Goal: Transaction & Acquisition: Book appointment/travel/reservation

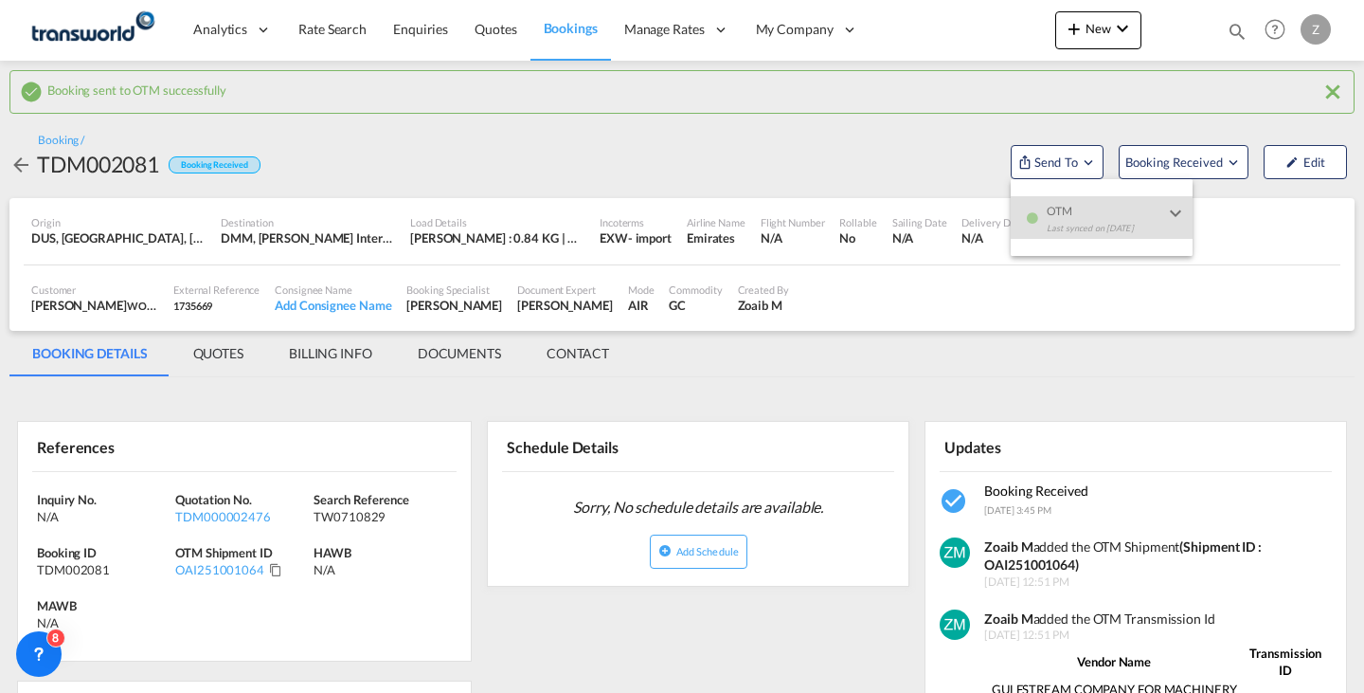
click at [1106, 33] on md-backdrop at bounding box center [682, 346] width 1364 height 693
click at [1106, 33] on span "New" at bounding box center [1098, 28] width 71 height 15
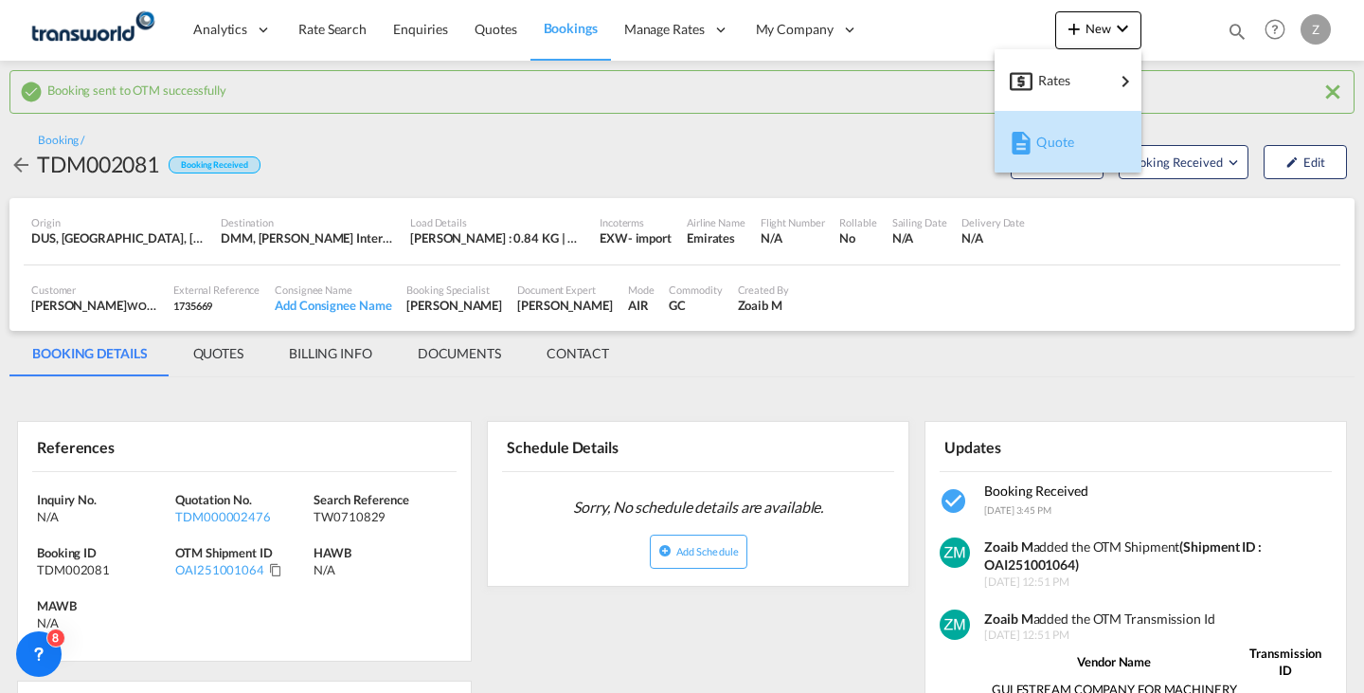
click at [1050, 144] on span "Quote" at bounding box center [1047, 142] width 21 height 38
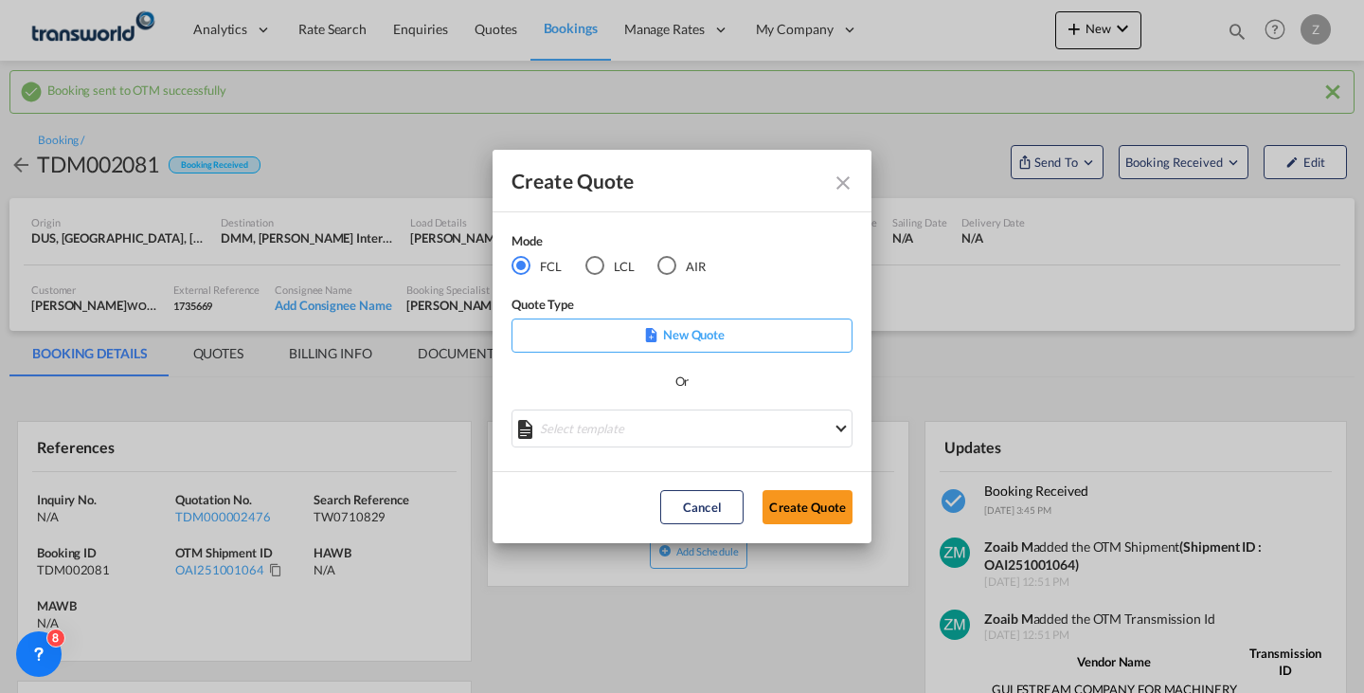
click at [690, 277] on div "Mode FCL LCL AIR" at bounding box center [621, 262] width 218 height 63
click at [688, 265] on md-radio-button "AIR" at bounding box center [682, 265] width 48 height 21
click at [795, 507] on button "Create Quote" at bounding box center [808, 507] width 90 height 34
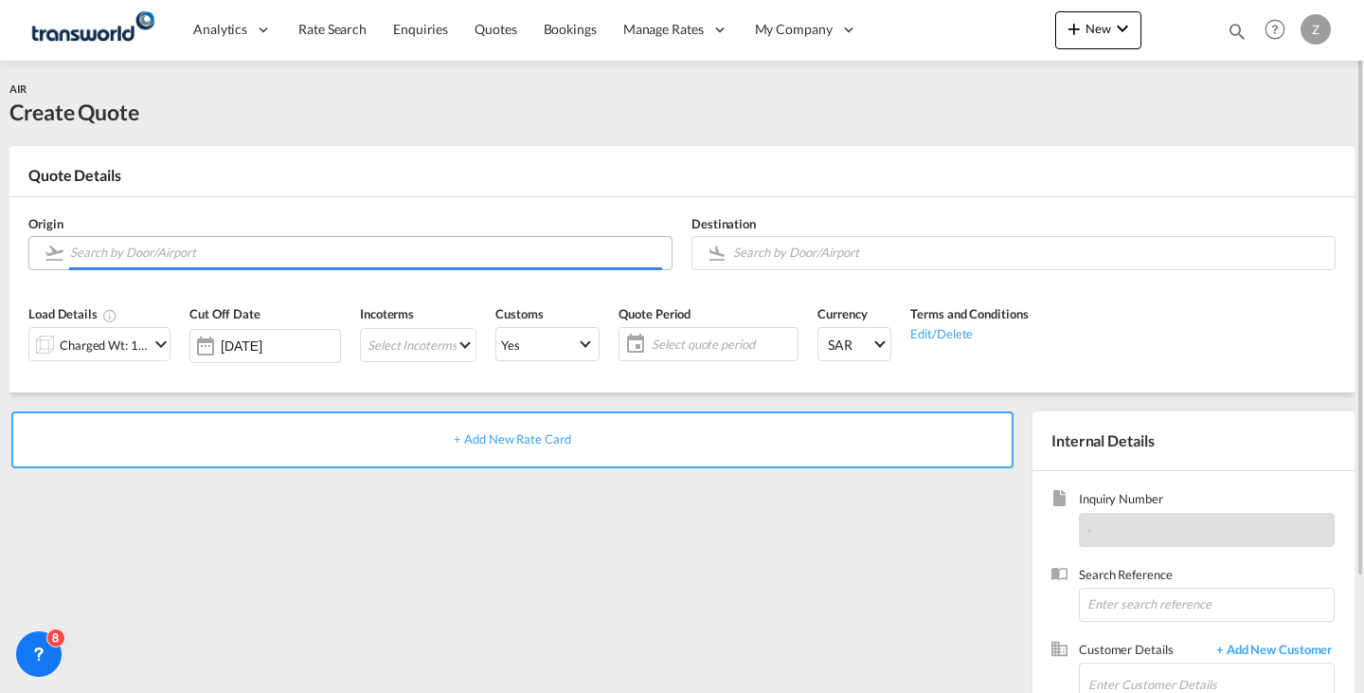
click at [427, 244] on input "Search by Door/Airport" at bounding box center [366, 252] width 592 height 33
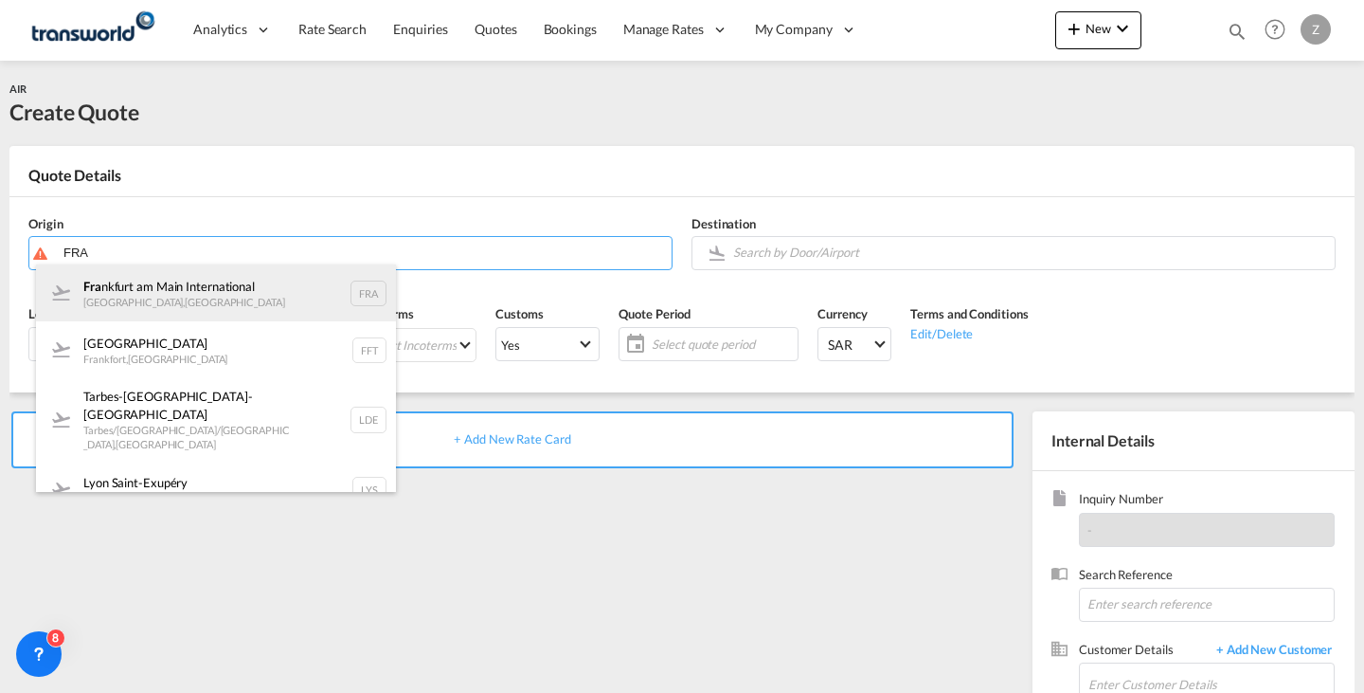
click at [305, 308] on div "Fra [GEOGRAPHIC_DATA] [GEOGRAPHIC_DATA] , [GEOGRAPHIC_DATA] FRA" at bounding box center [216, 292] width 360 height 57
type input "[GEOGRAPHIC_DATA], [GEOGRAPHIC_DATA], [GEOGRAPHIC_DATA]"
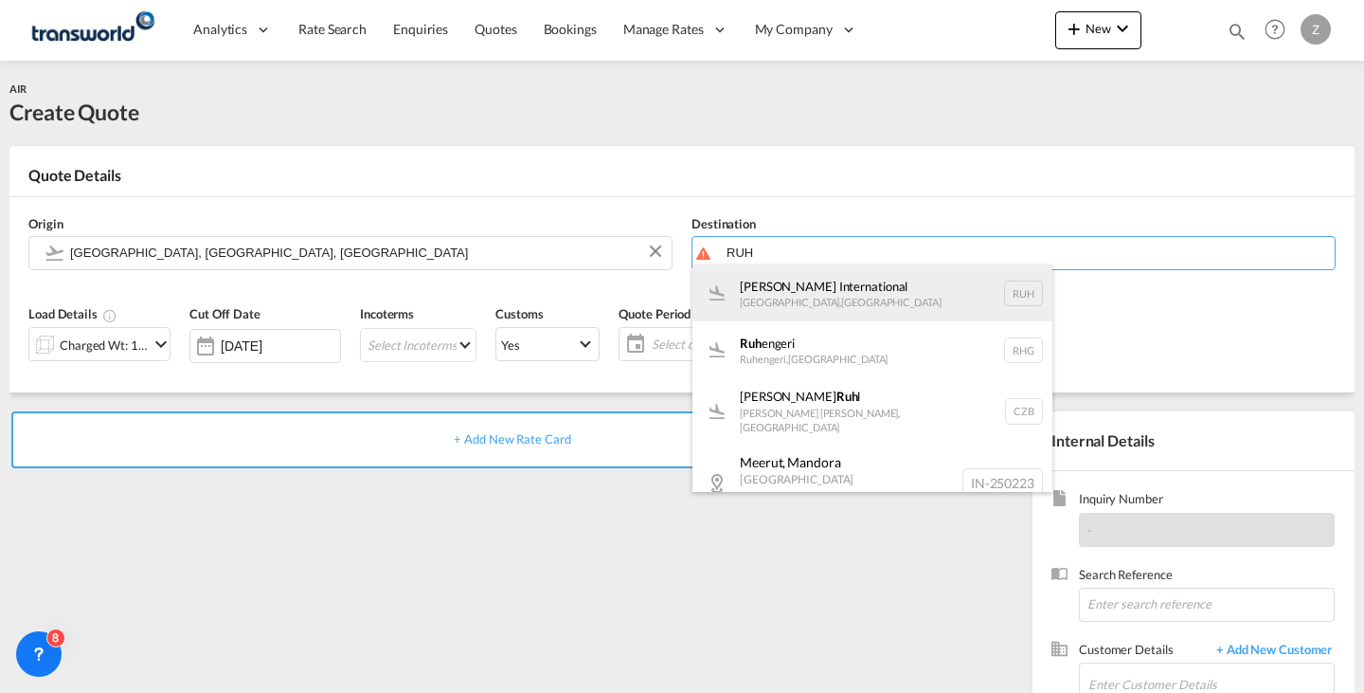
click at [787, 302] on div "[PERSON_NAME] International [GEOGRAPHIC_DATA] , [GEOGRAPHIC_DATA] RUH" at bounding box center [873, 292] width 360 height 57
type input "[PERSON_NAME] International, [GEOGRAPHIC_DATA], RUH"
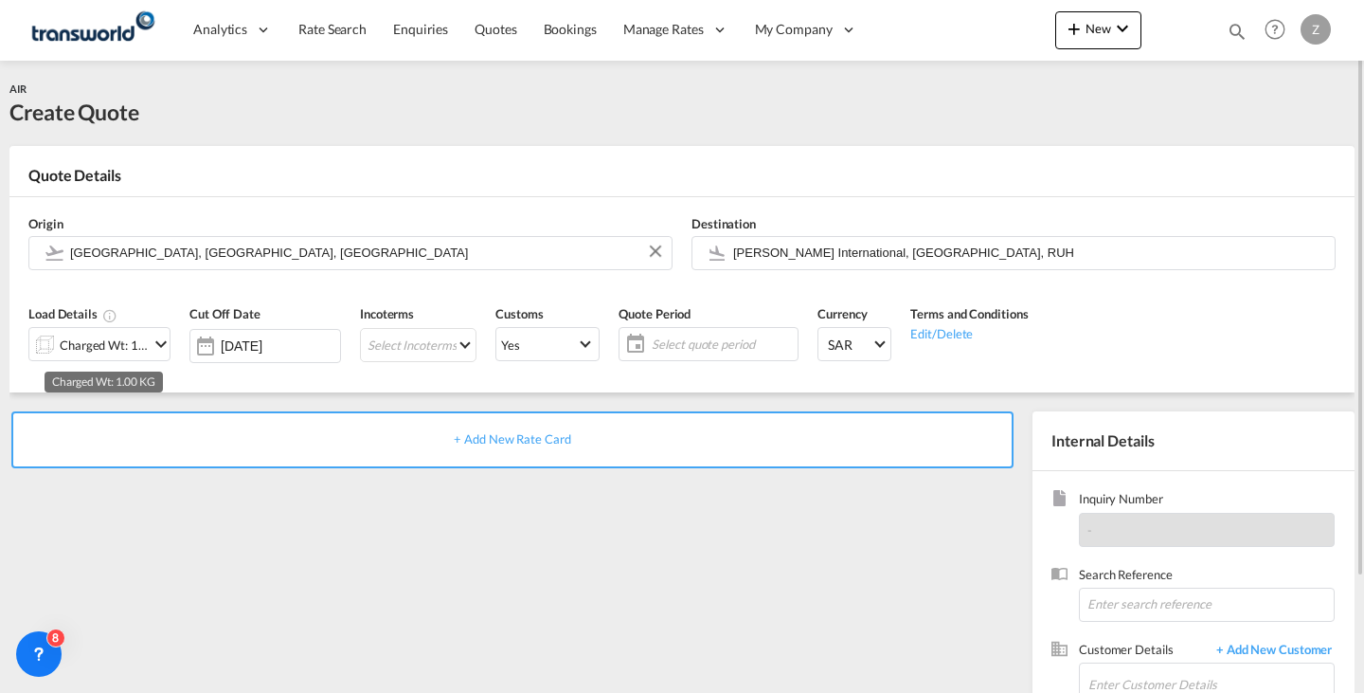
click at [135, 345] on div "Charged Wt: 1.00 KG" at bounding box center [104, 345] width 89 height 27
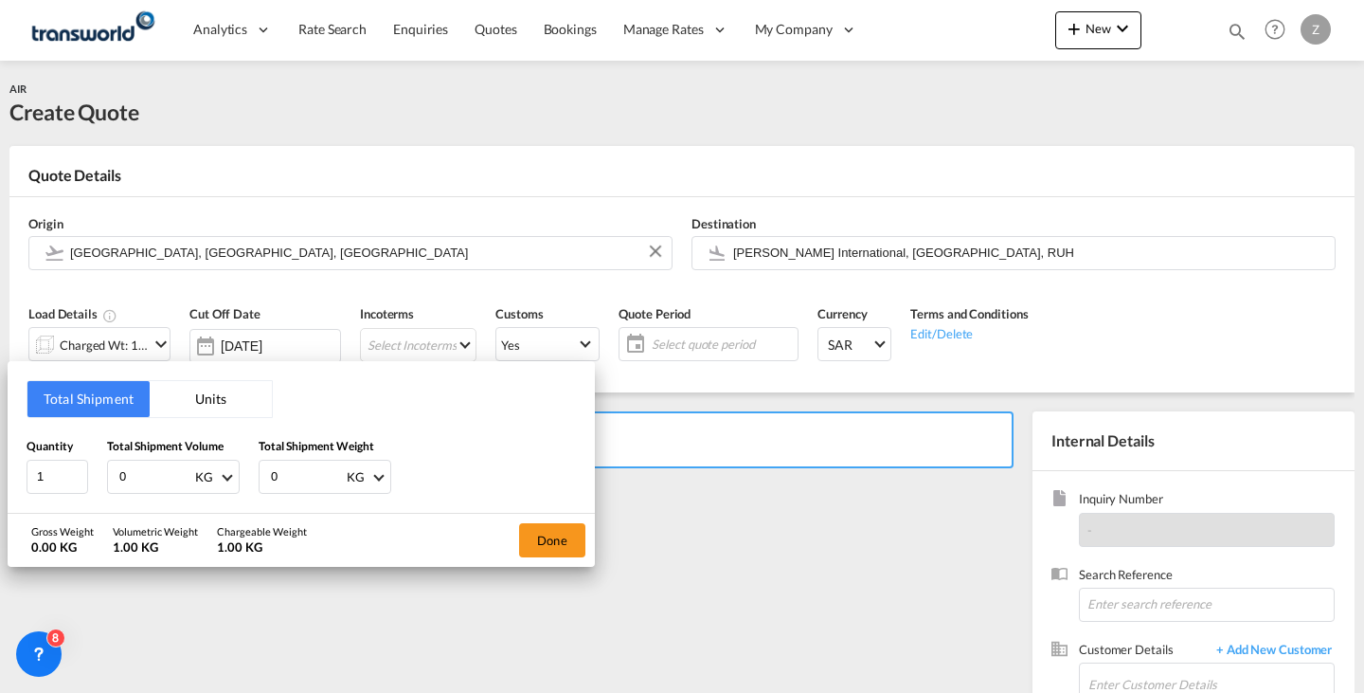
click at [317, 466] on input "0" at bounding box center [307, 477] width 76 height 32
type input "351"
click at [154, 473] on input "0" at bounding box center [155, 477] width 76 height 32
type input "351"
click at [555, 540] on button "Done" at bounding box center [552, 540] width 66 height 34
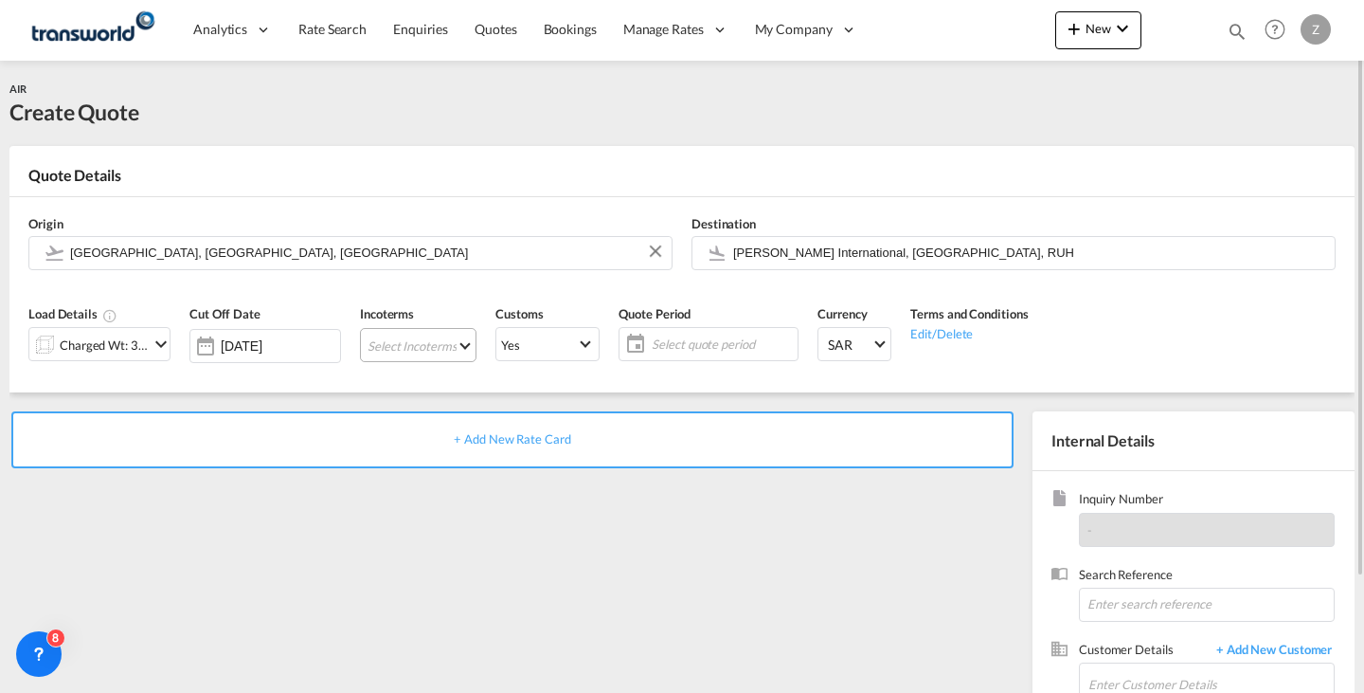
click at [431, 342] on md-select "Select Incoterms EXW - export Ex Works CFR - export Cost and Freight DAP - expo…" at bounding box center [418, 345] width 117 height 34
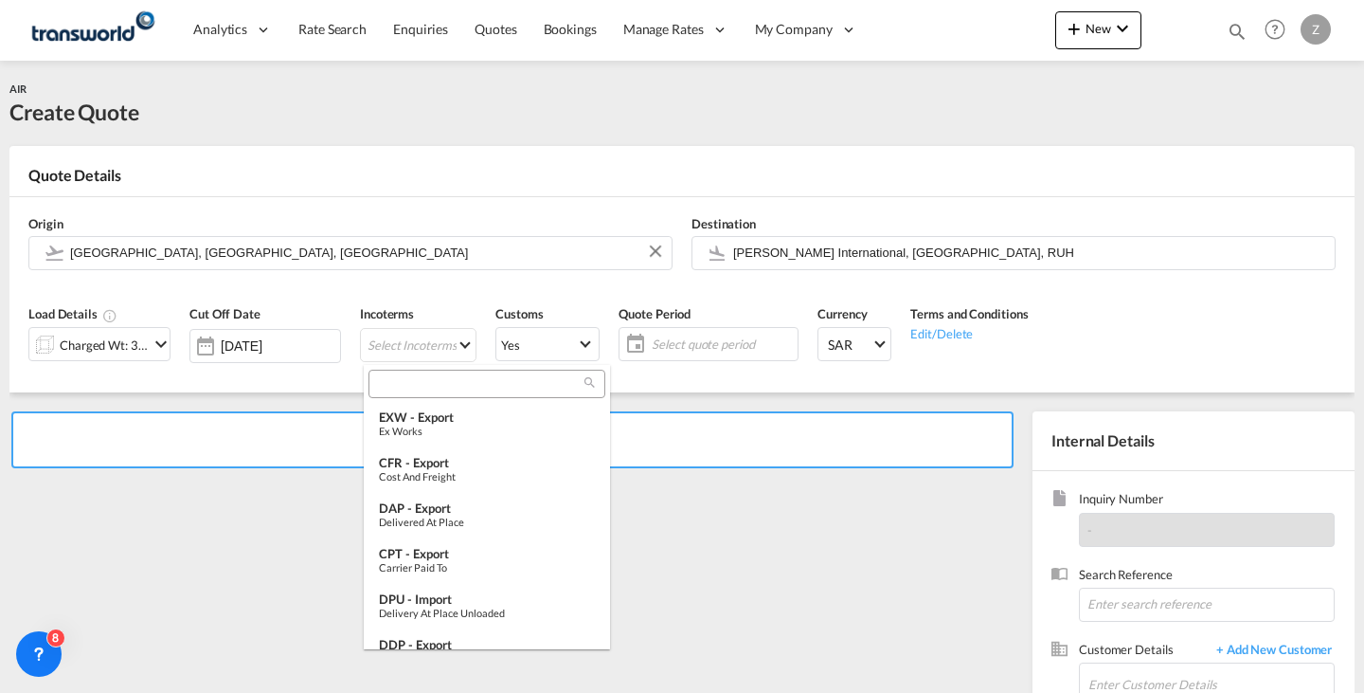
click at [449, 374] on div at bounding box center [487, 384] width 237 height 28
click at [446, 388] on input "E" at bounding box center [479, 383] width 210 height 17
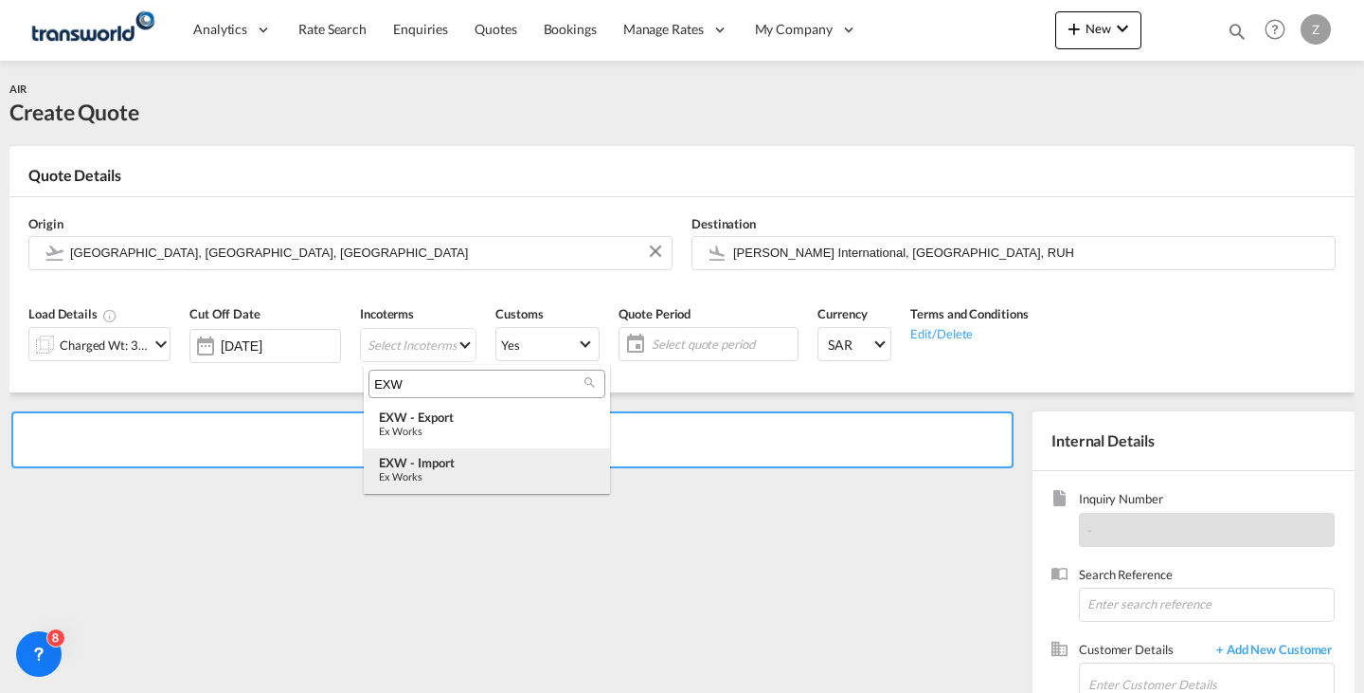
type input "EXW"
click at [460, 464] on div "EXW - import" at bounding box center [487, 462] width 216 height 15
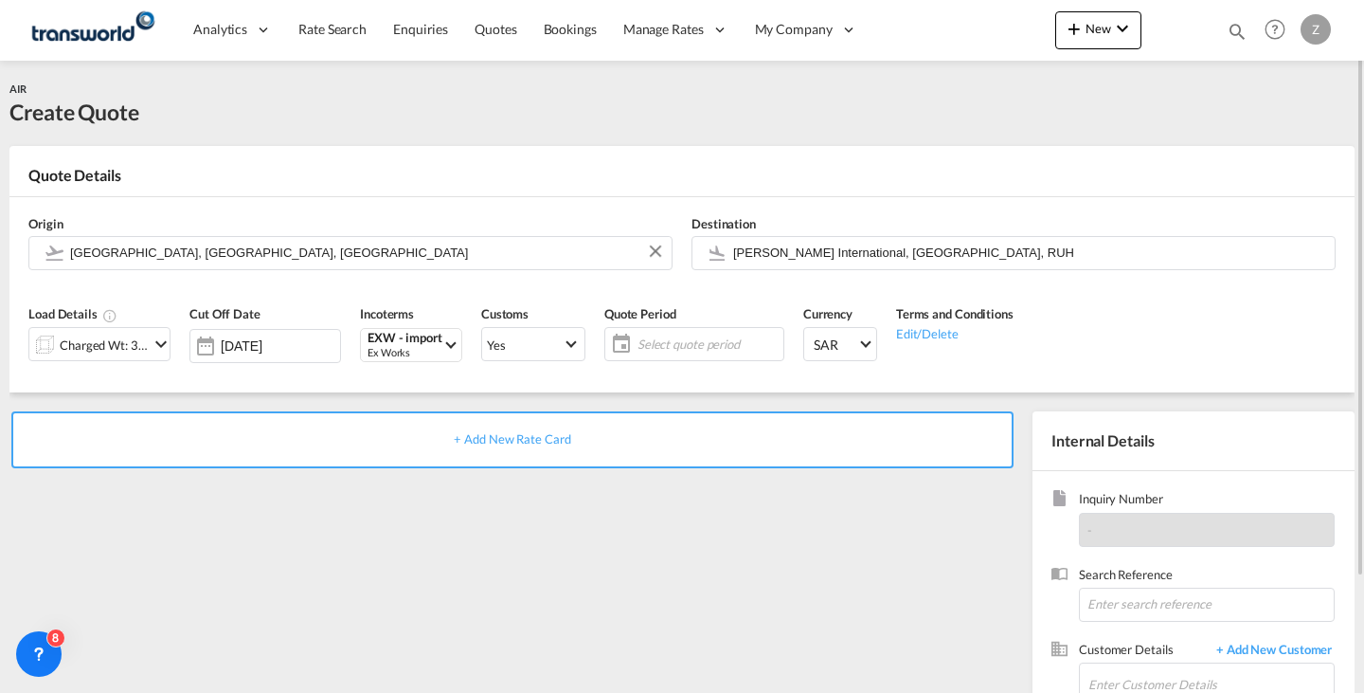
click at [720, 323] on div "Quote Period Select quote period Select quote period October January February M…" at bounding box center [694, 340] width 199 height 90
click at [717, 344] on span "Select quote period" at bounding box center [708, 343] width 141 height 17
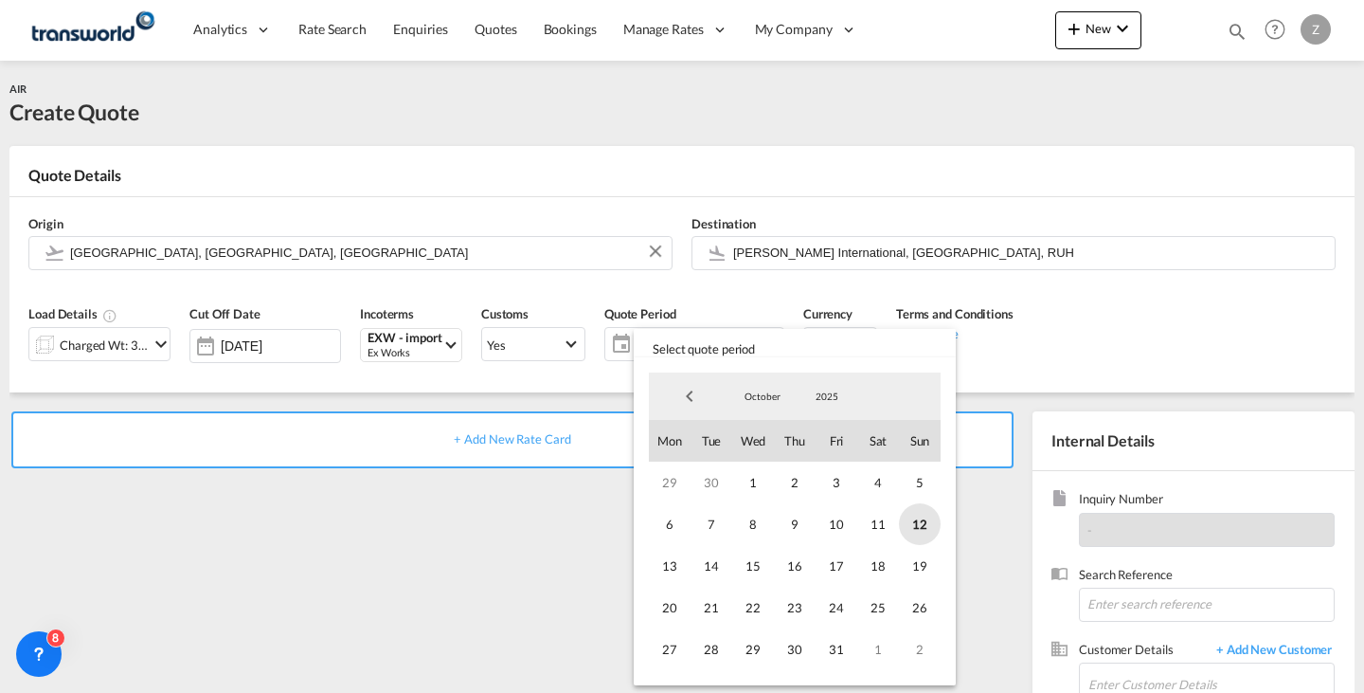
click at [906, 511] on span "12" at bounding box center [920, 524] width 42 height 42
click at [838, 645] on span "31" at bounding box center [837, 649] width 42 height 42
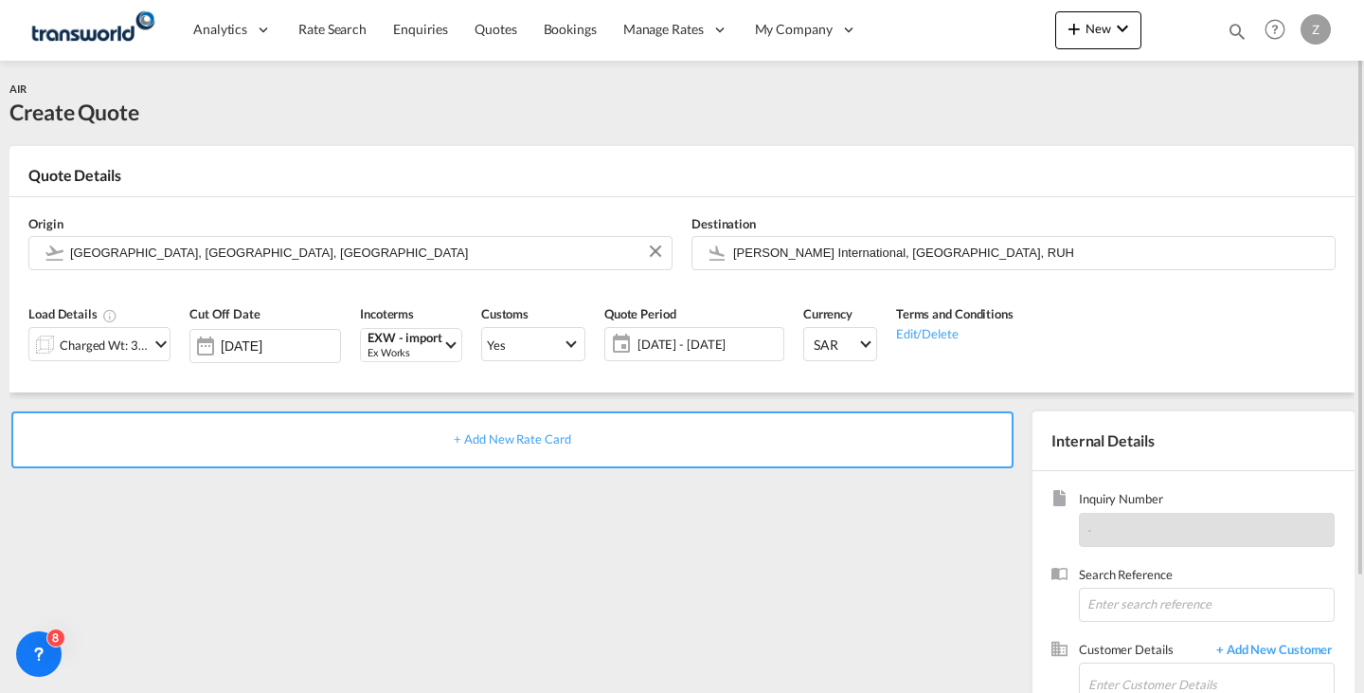
scroll to position [138, 0]
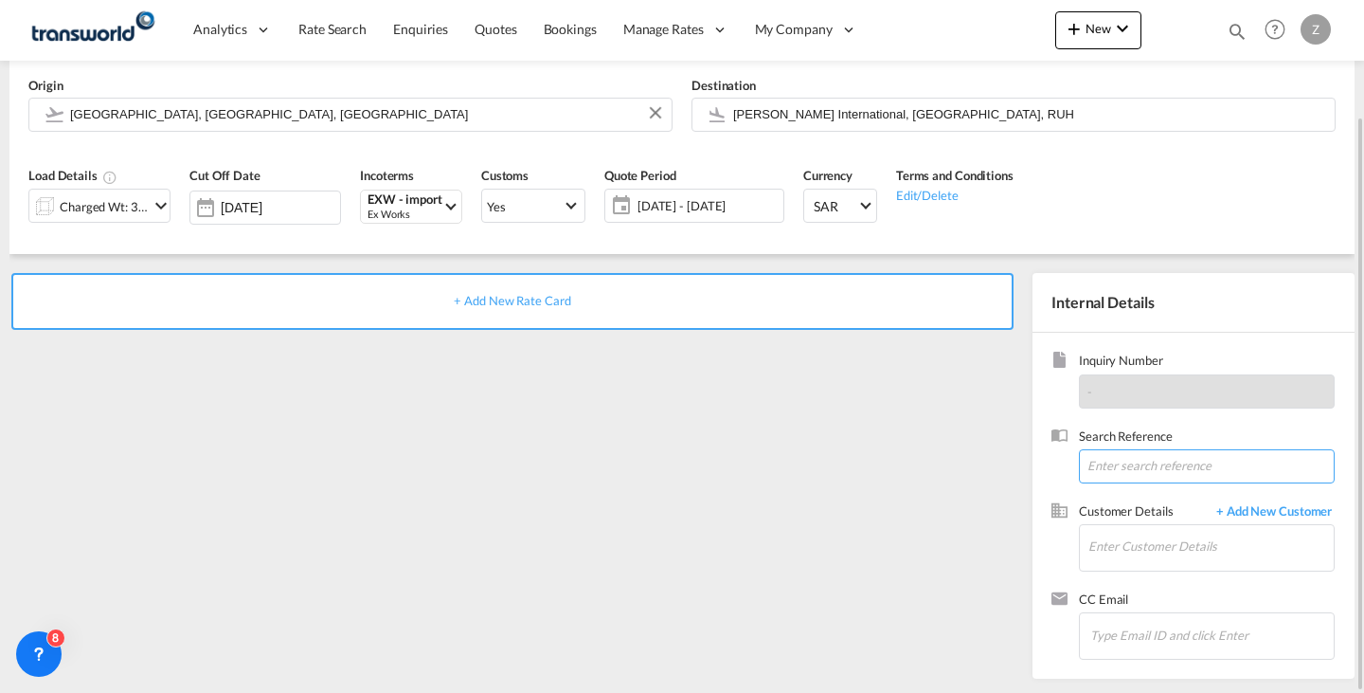
click at [1145, 456] on input at bounding box center [1207, 466] width 256 height 34
paste input "TW0710830"
type input "TW0710830"
click at [1129, 533] on input "Enter Customer Details" at bounding box center [1211, 546] width 245 height 43
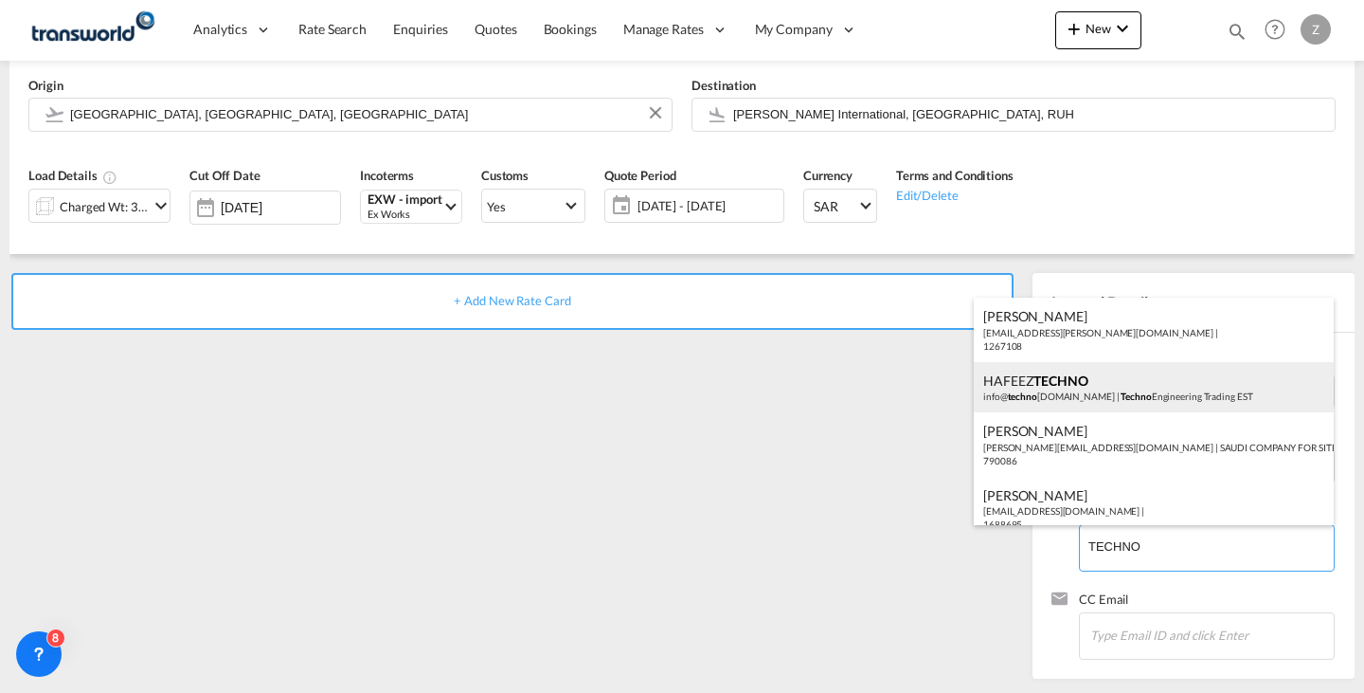
click at [1138, 403] on div "HAFEEZ TECHNO info@ techno [DOMAIN_NAME] | Techno Engineering Trading EST" at bounding box center [1154, 387] width 360 height 51
type input "Techno Engineering Trading EST, HAFEEZ TECHNO, [EMAIL_ADDRESS][DOMAIN_NAME]"
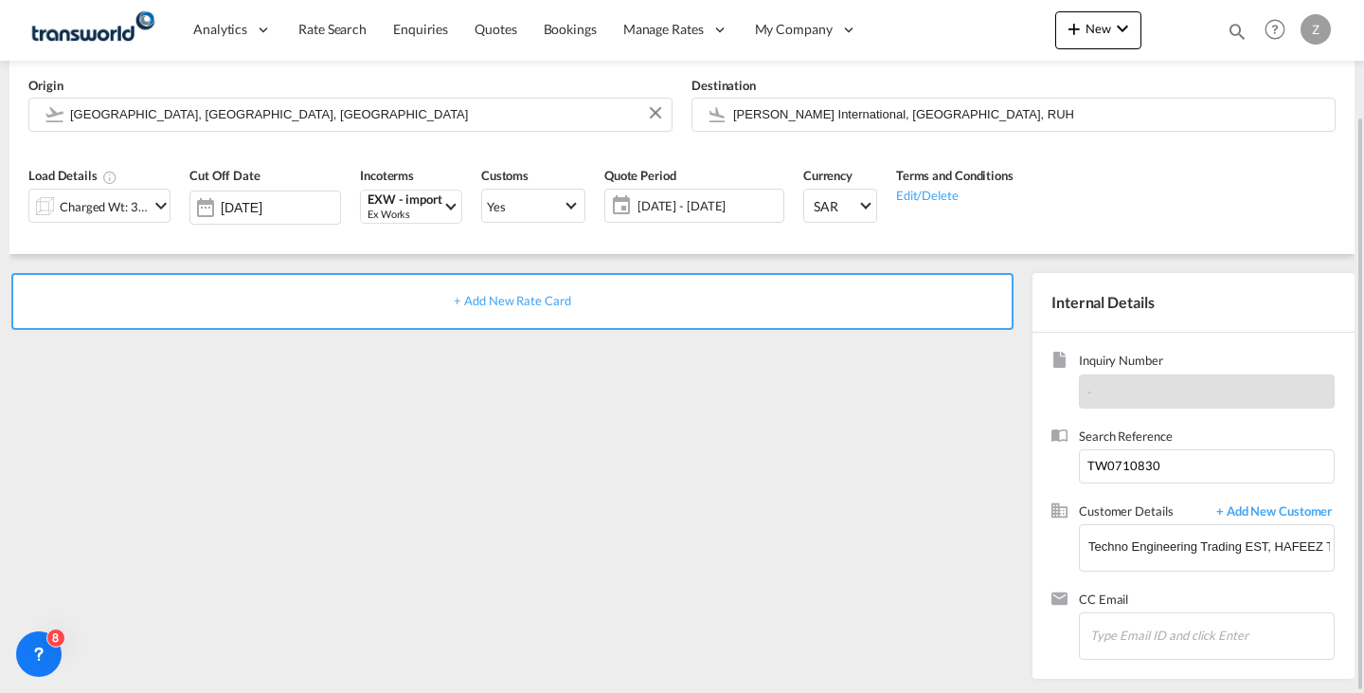
click at [821, 304] on div "+ Add New Rate Card" at bounding box center [512, 301] width 1003 height 57
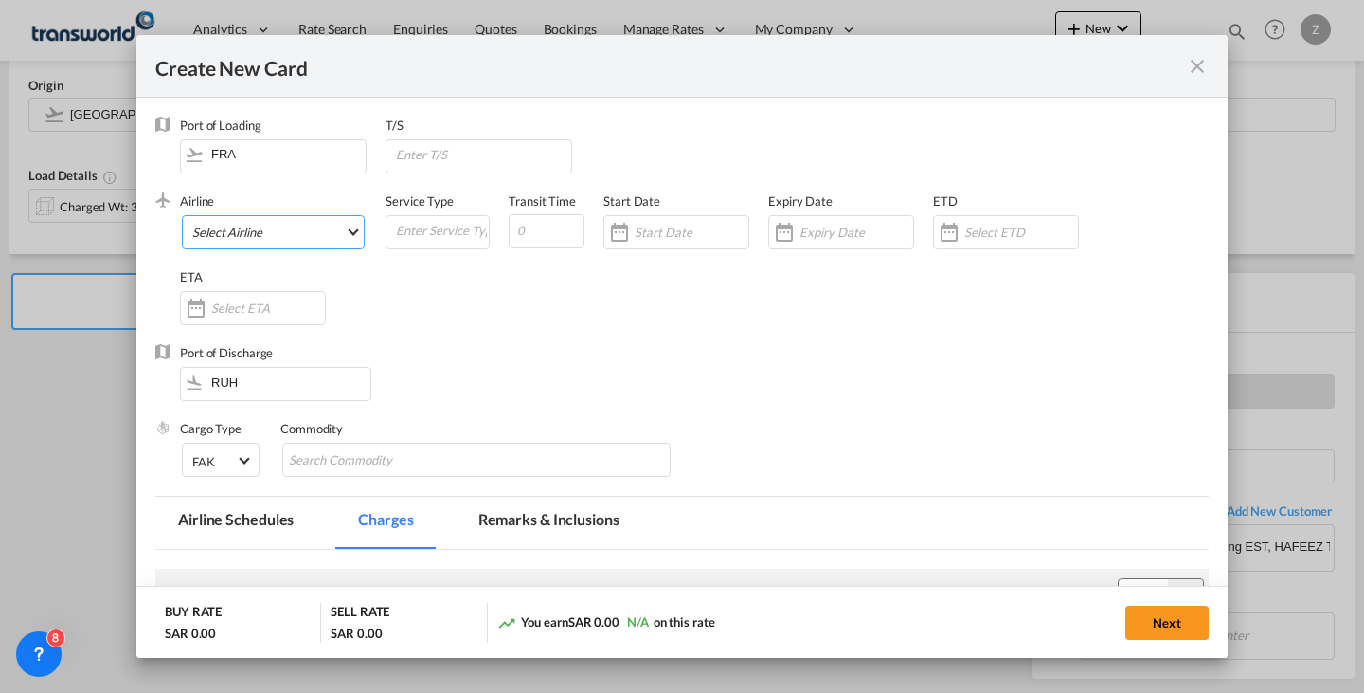
click at [304, 218] on md-select "Select Airline AIR EXPRESS S.A. (1166- / -) CMA [MEDICAL_DATA] Air Cargo (1140-…" at bounding box center [273, 232] width 183 height 34
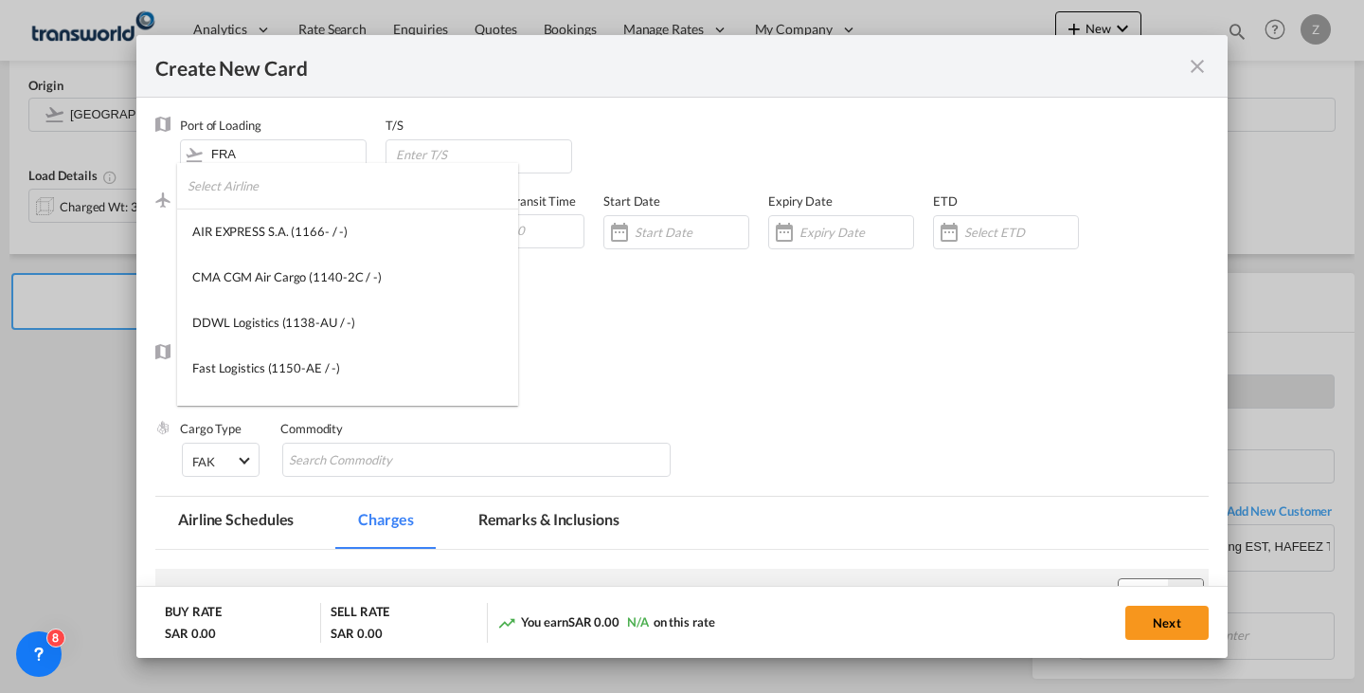
click at [335, 190] on input "search" at bounding box center [353, 185] width 331 height 45
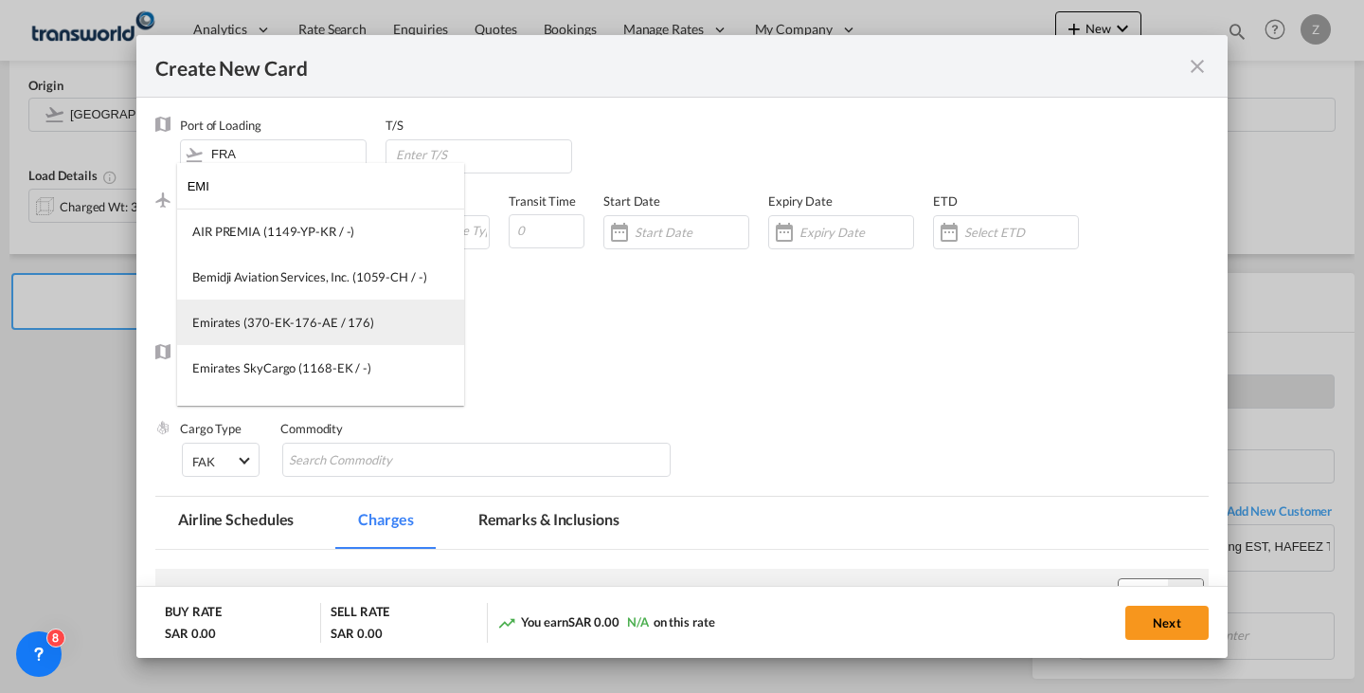
type input "EMI"
click at [322, 330] on div "Emirates (370-EK-176-AE / 176)" at bounding box center [283, 322] width 182 height 17
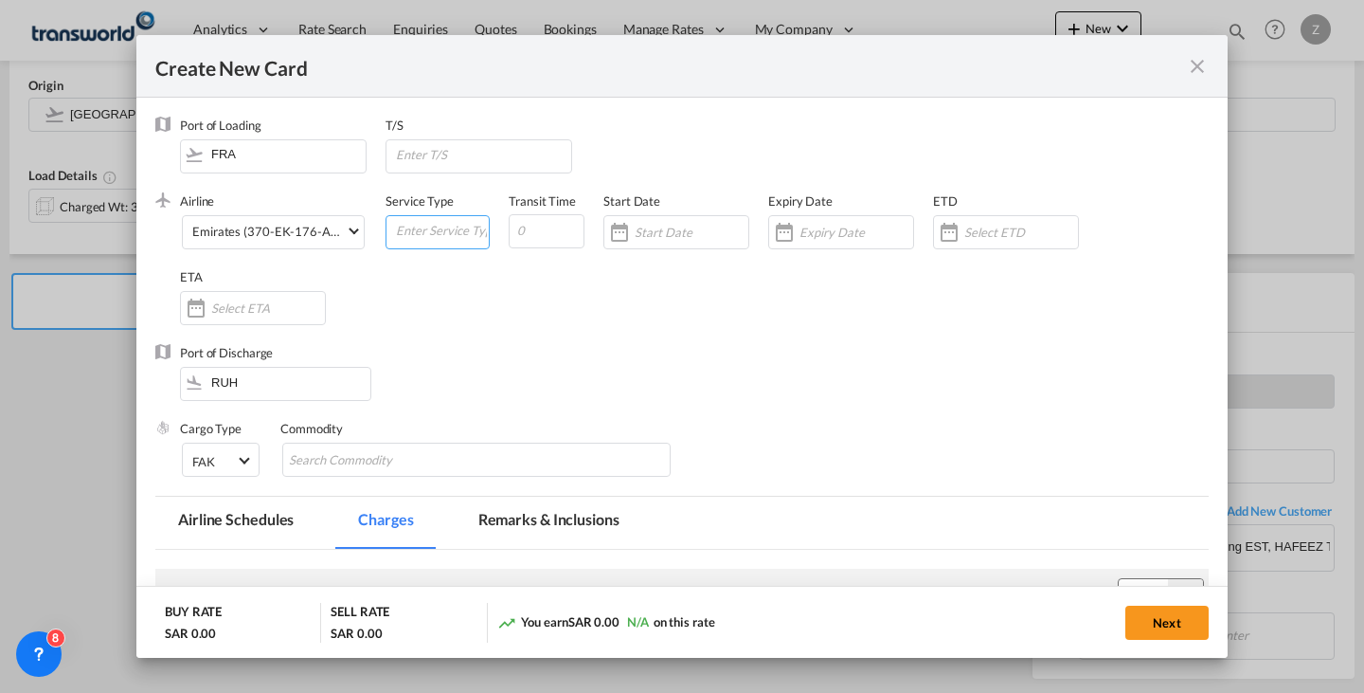
click at [426, 227] on input "Create New Card ..." at bounding box center [441, 230] width 95 height 28
type input "AIR"
type input "3"
click at [687, 225] on input "Create New Card ..." at bounding box center [692, 232] width 114 height 15
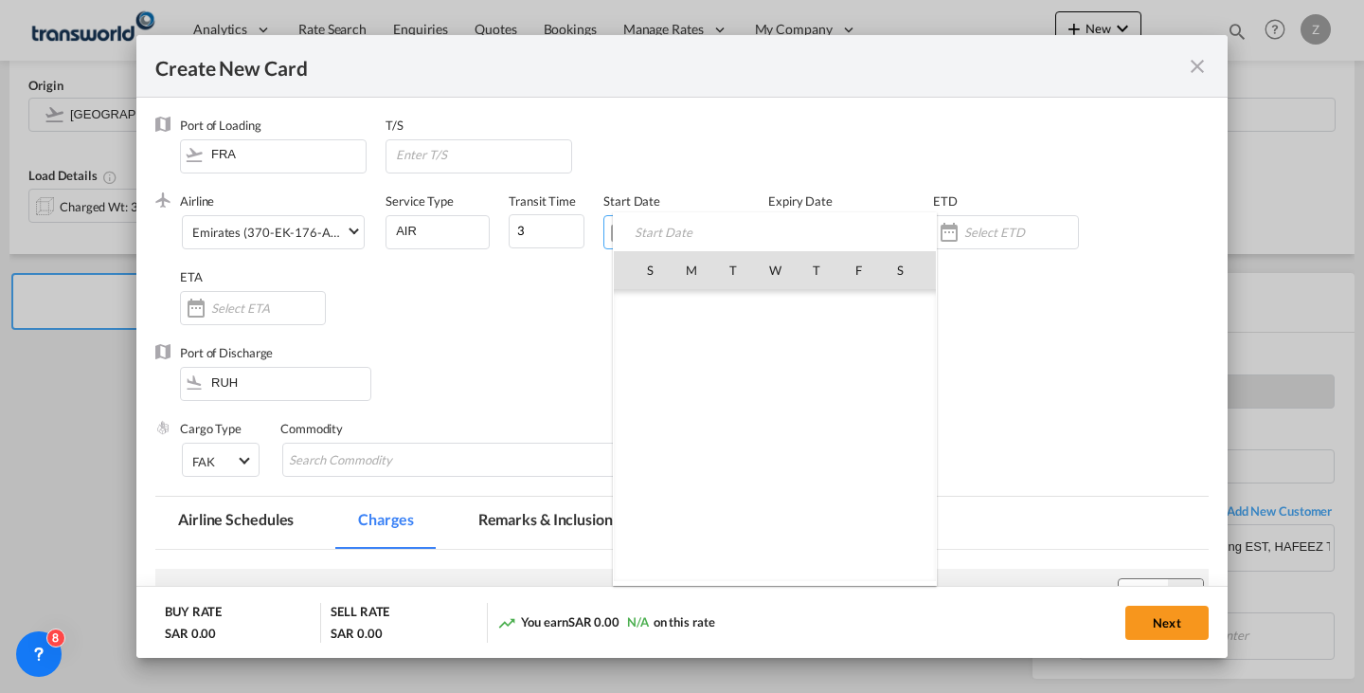
scroll to position [439174, 0]
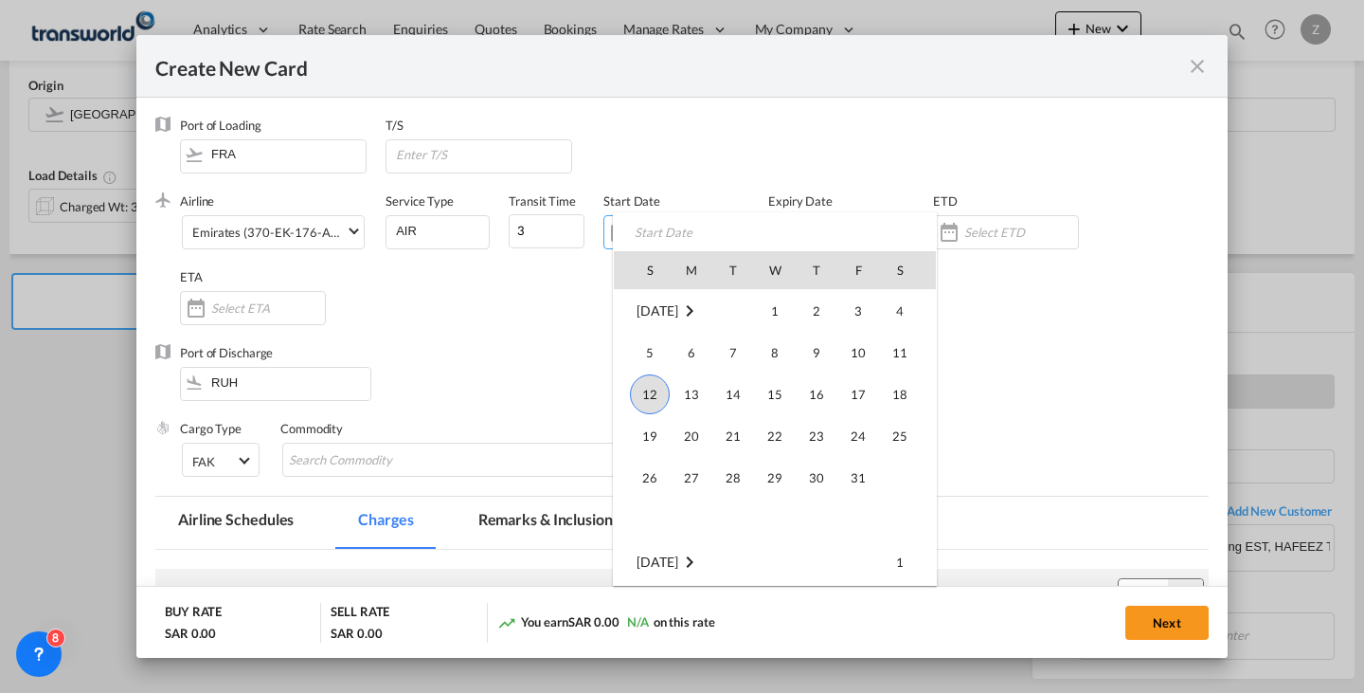
click at [652, 397] on span "12" at bounding box center [650, 394] width 40 height 40
type input "[DATE]"
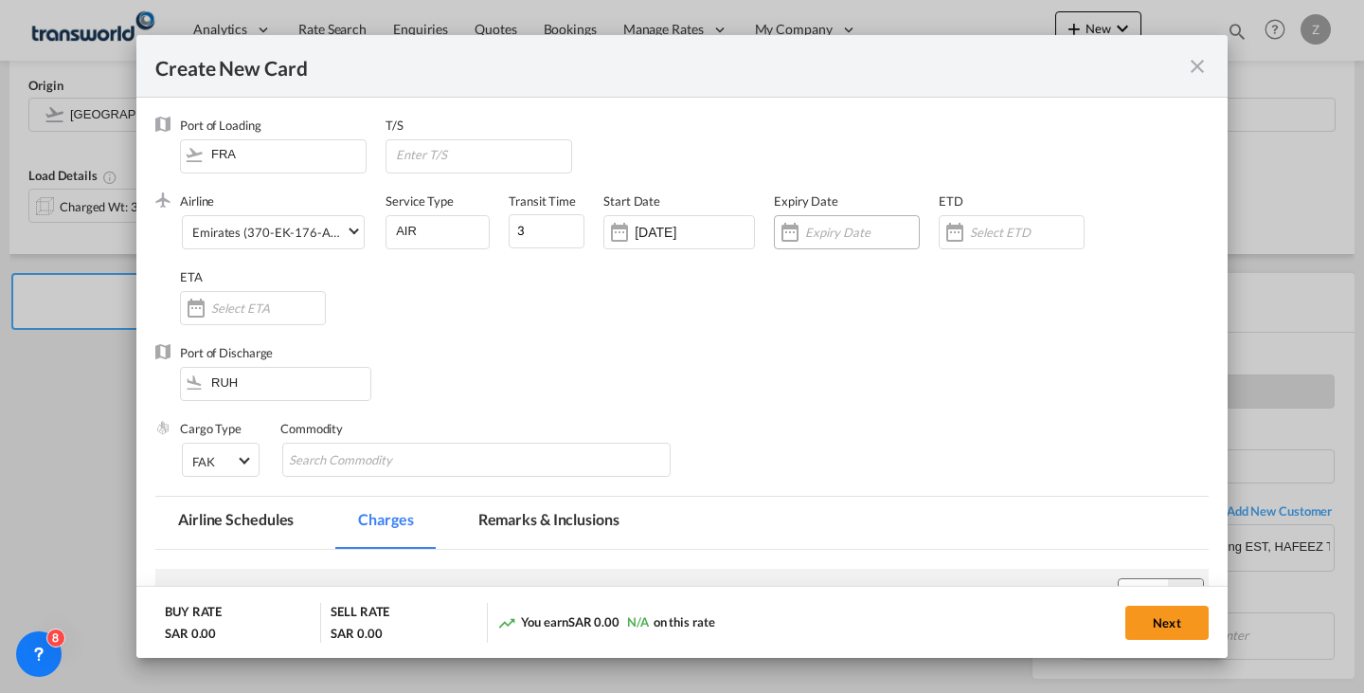
click at [805, 226] on input "Create New Card ..." at bounding box center [862, 232] width 114 height 15
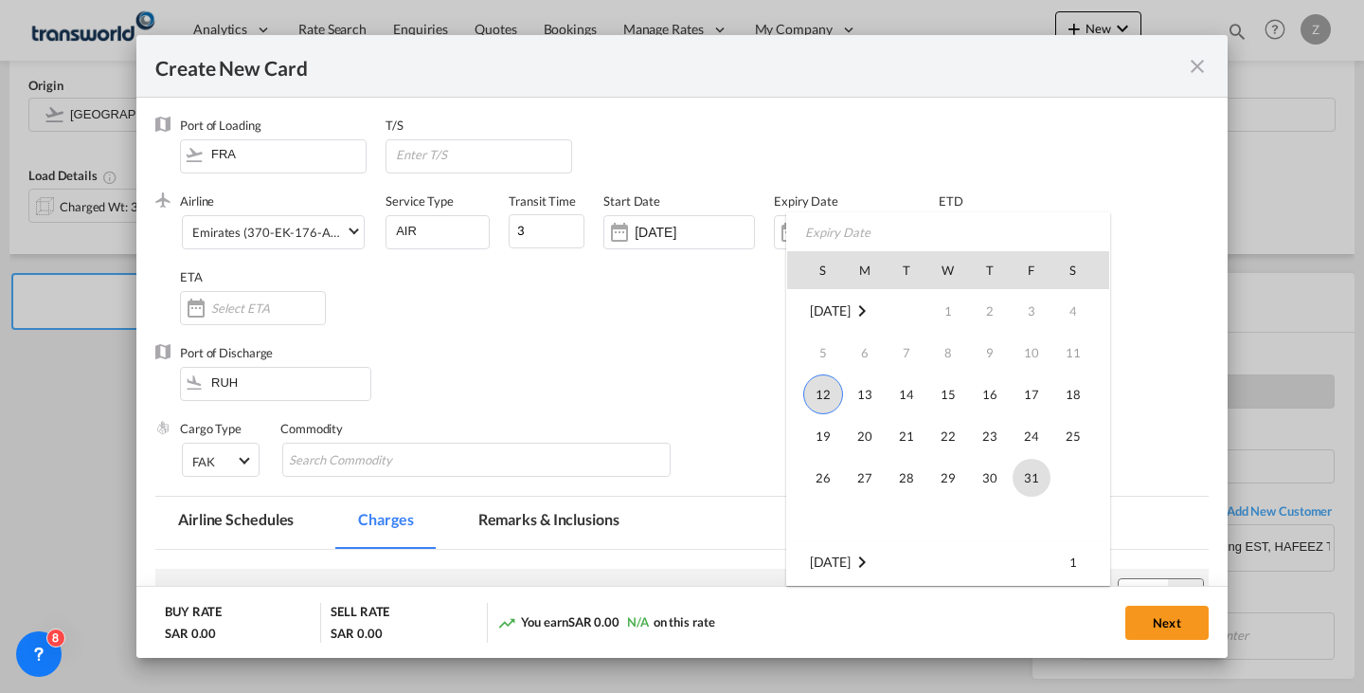
click at [1013, 472] on span "31" at bounding box center [1032, 478] width 38 height 38
type input "[DATE]"
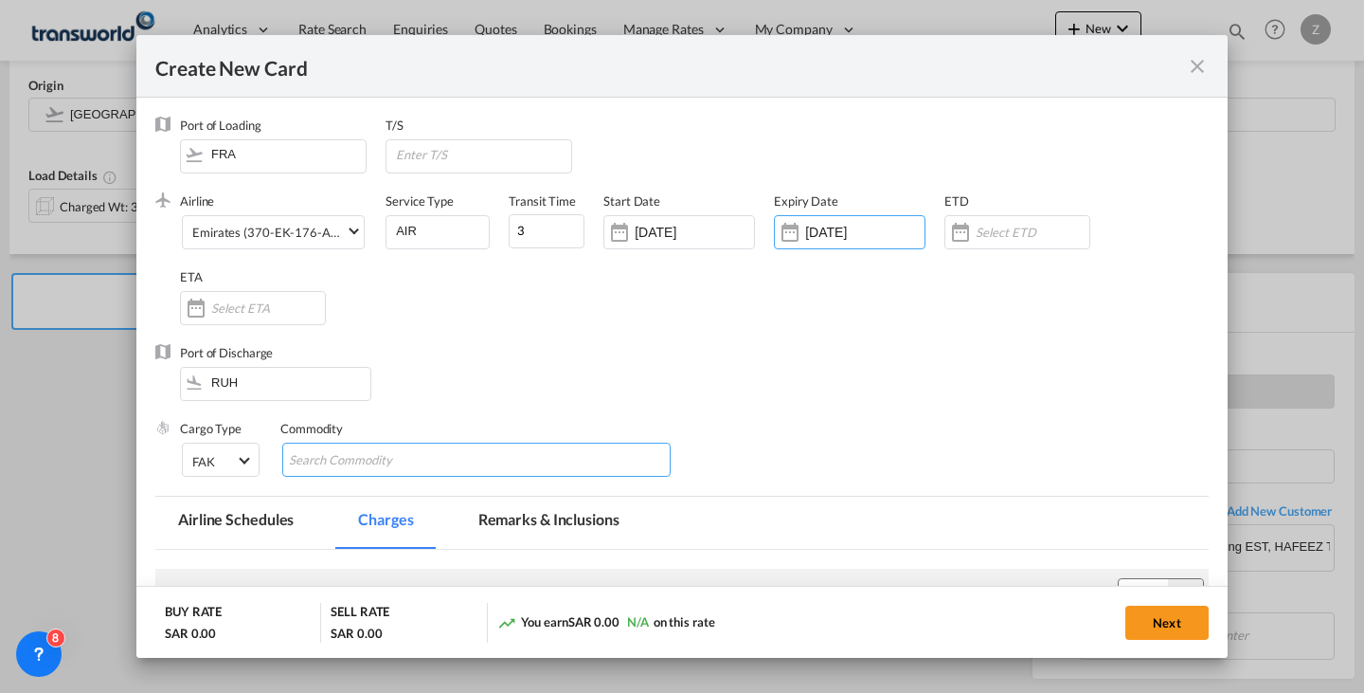
click at [363, 461] on input "Search Commodity" at bounding box center [375, 460] width 173 height 30
type input "GC"
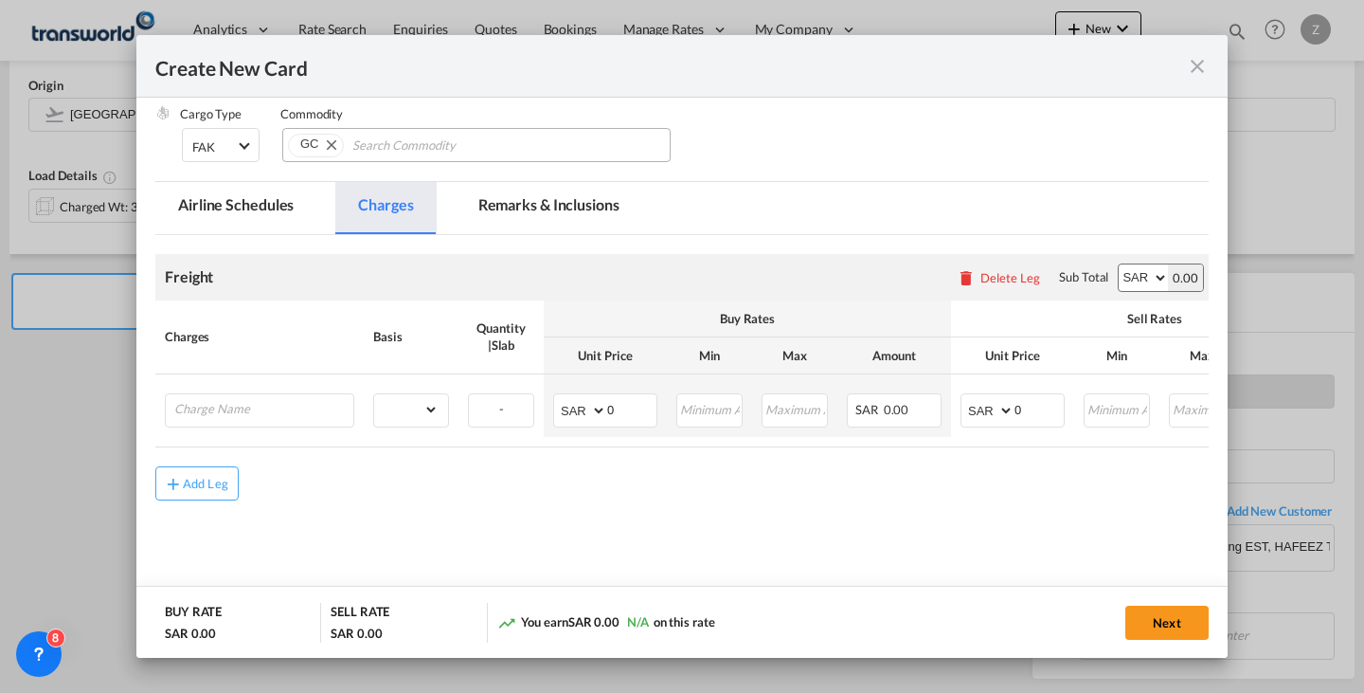
scroll to position [316, 0]
click at [1121, 280] on select "AED AFN ALL AMD ANG AOA ARS AUD AWG AZN BAM BBD BDT BGN BHD BIF BMD BND [PERSON…" at bounding box center [1143, 276] width 49 height 27
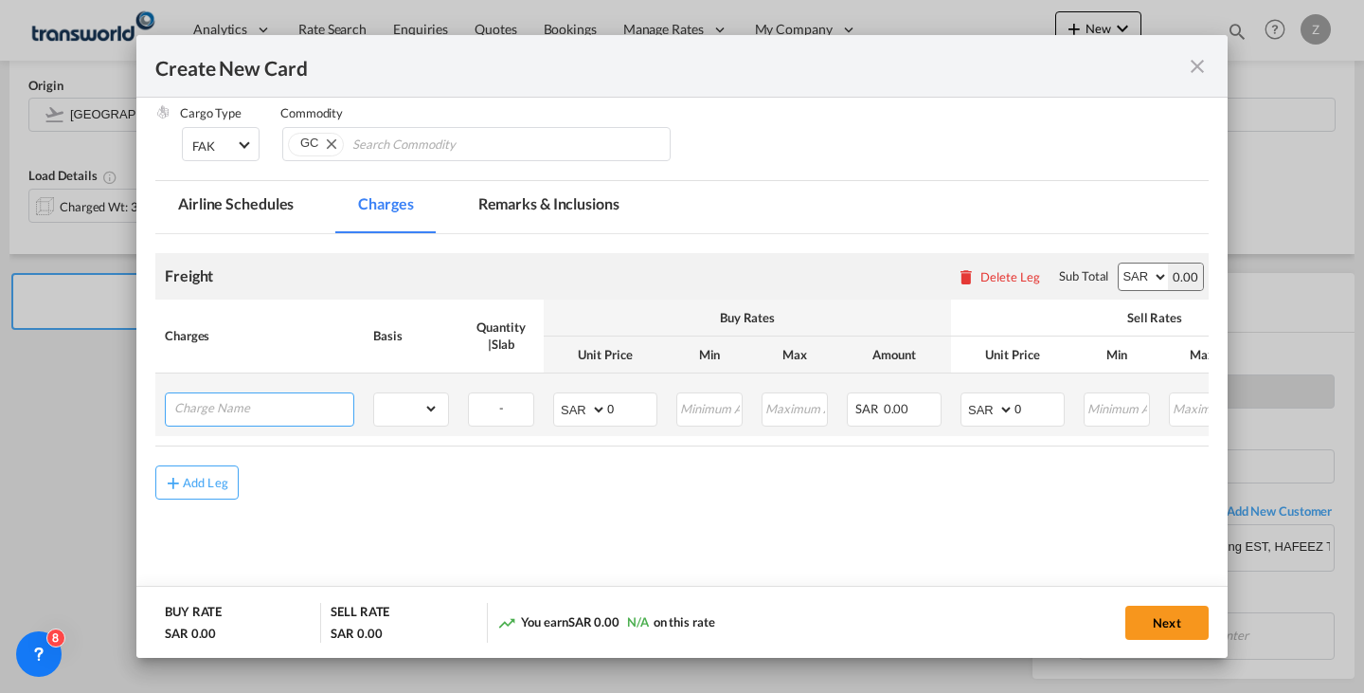
click at [310, 402] on input "Charge Name" at bounding box center [263, 407] width 179 height 28
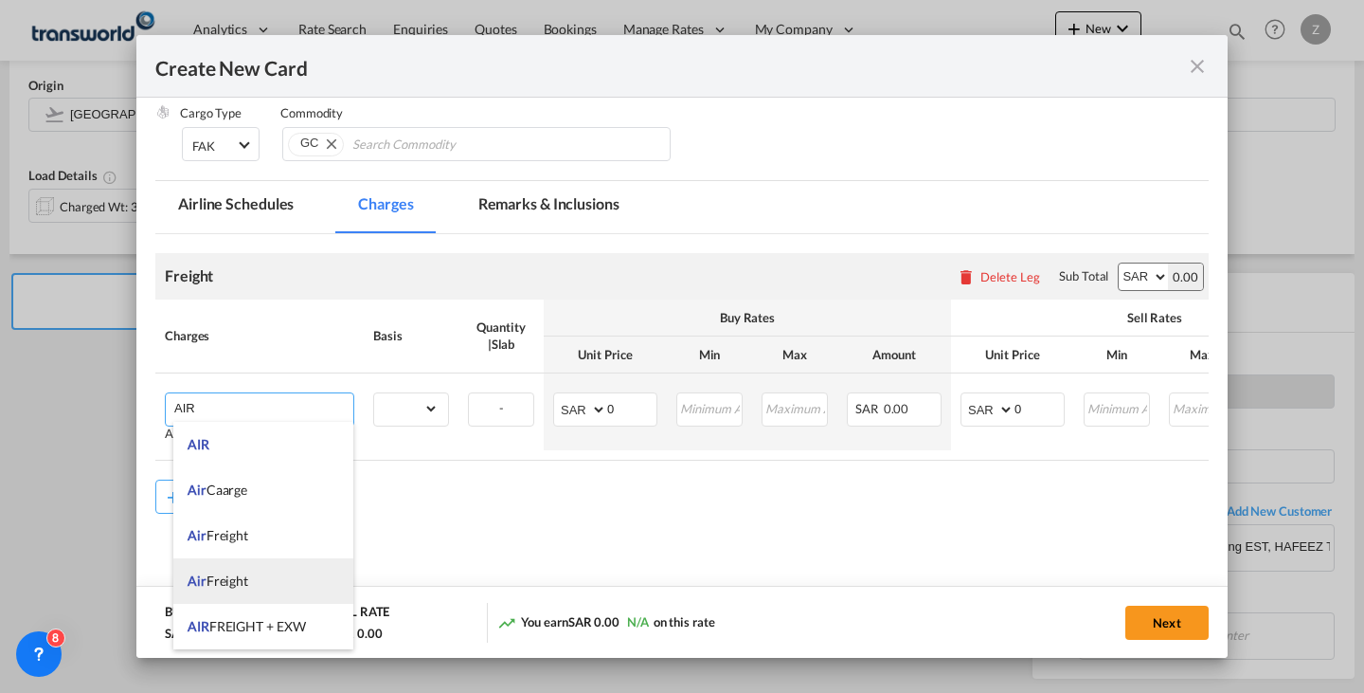
scroll to position [224, 0]
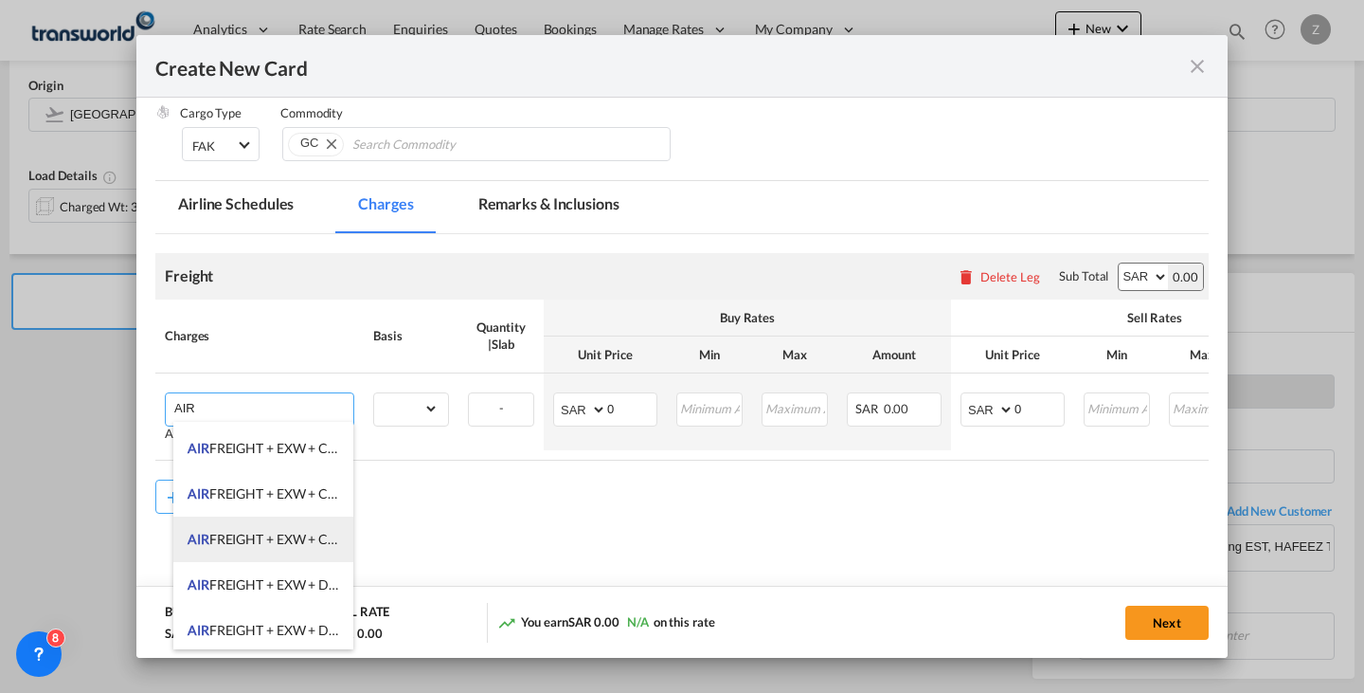
click at [311, 543] on span "AIR FREIGHT + EXW + CLERANCE AND DELIVERY" at bounding box center [336, 539] width 297 height 16
type input "AIR FREIGHT + EXW + CLERANCE AND DELIVERY"
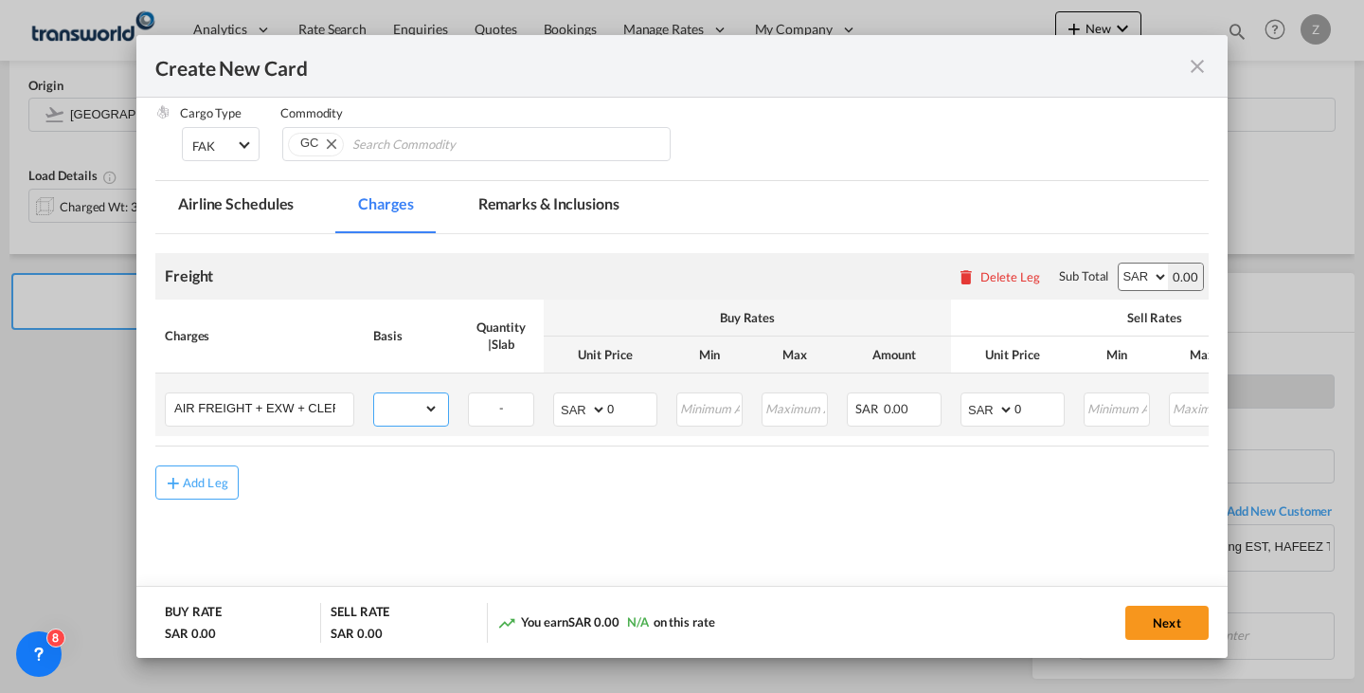
click at [415, 413] on select "gross_weight volumetric_weight per_shipment per_bl per_km % on air freight per_…" at bounding box center [406, 408] width 64 height 30
select select "per_shipment"
click at [374, 393] on select "gross_weight volumetric_weight per_shipment per_bl per_km % on air freight per_…" at bounding box center [406, 408] width 64 height 30
click at [1029, 398] on input "0" at bounding box center [1039, 407] width 49 height 28
type input "3925"
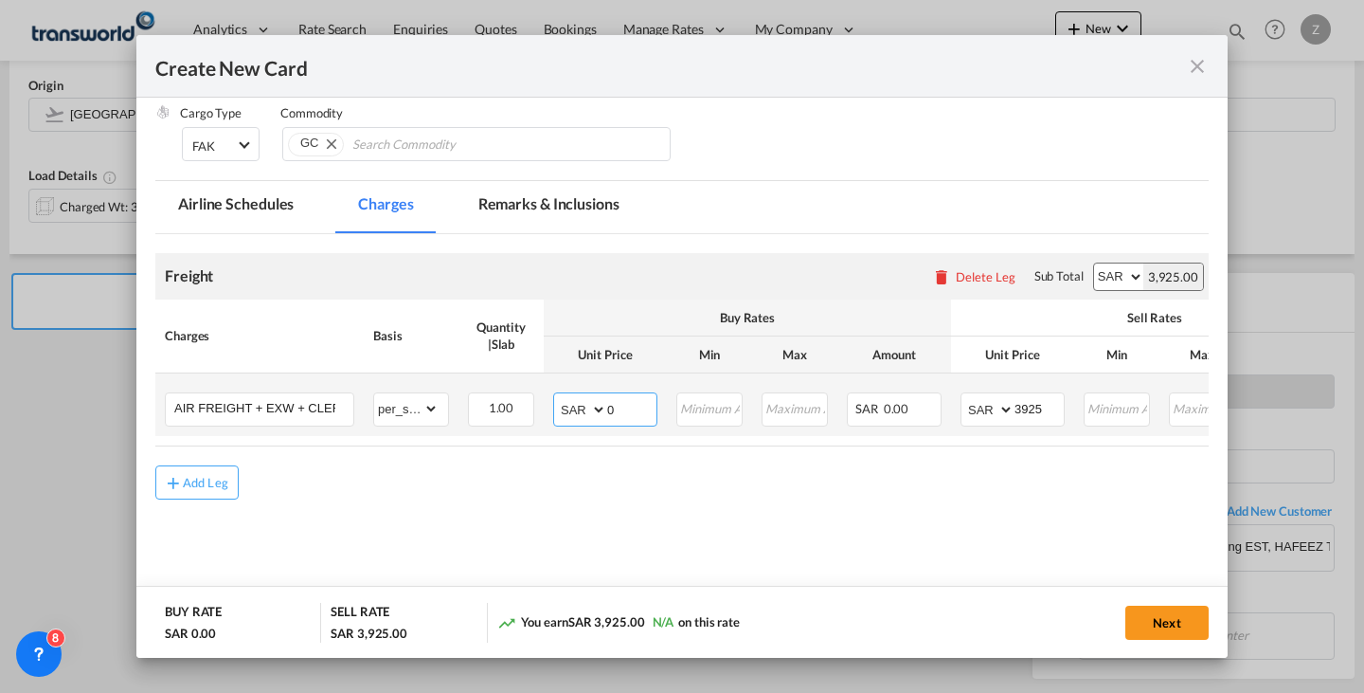
click at [642, 412] on input "0" at bounding box center [631, 407] width 49 height 28
click at [630, 407] on input "Create New Card ..." at bounding box center [631, 407] width 49 height 28
type input "2832"
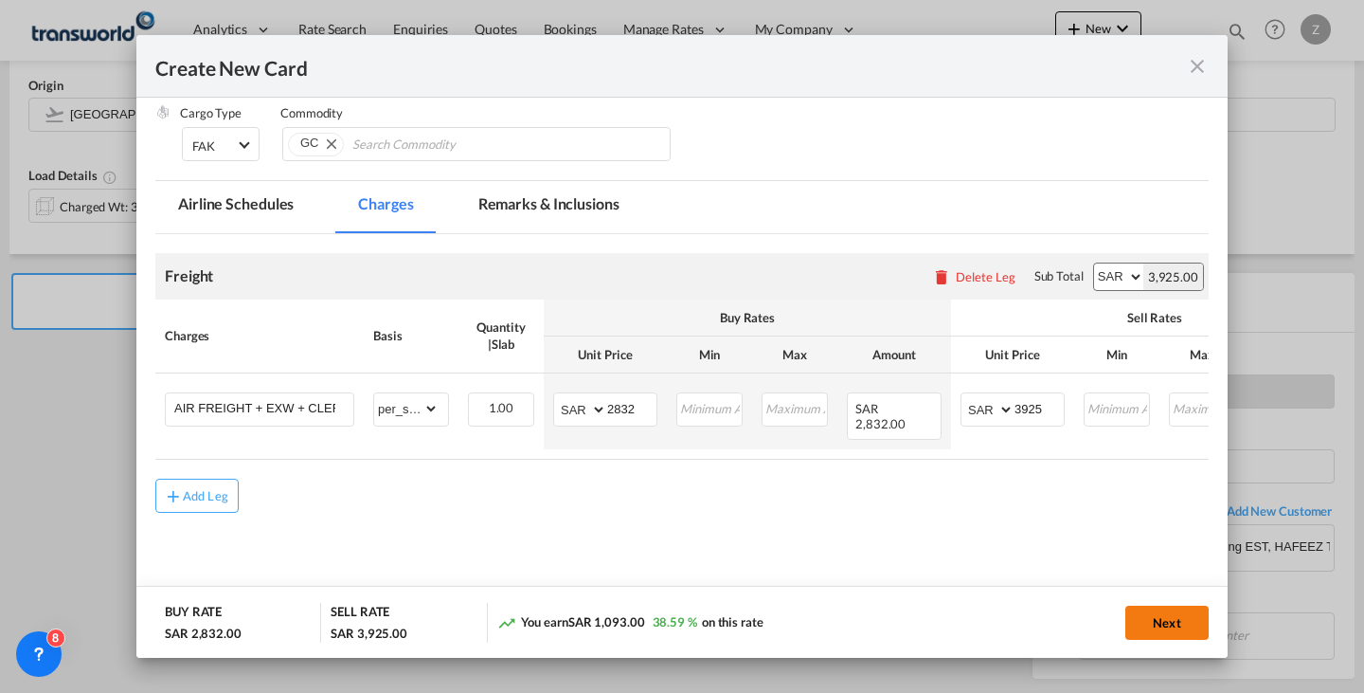
click at [1138, 611] on button "Next" at bounding box center [1167, 622] width 83 height 34
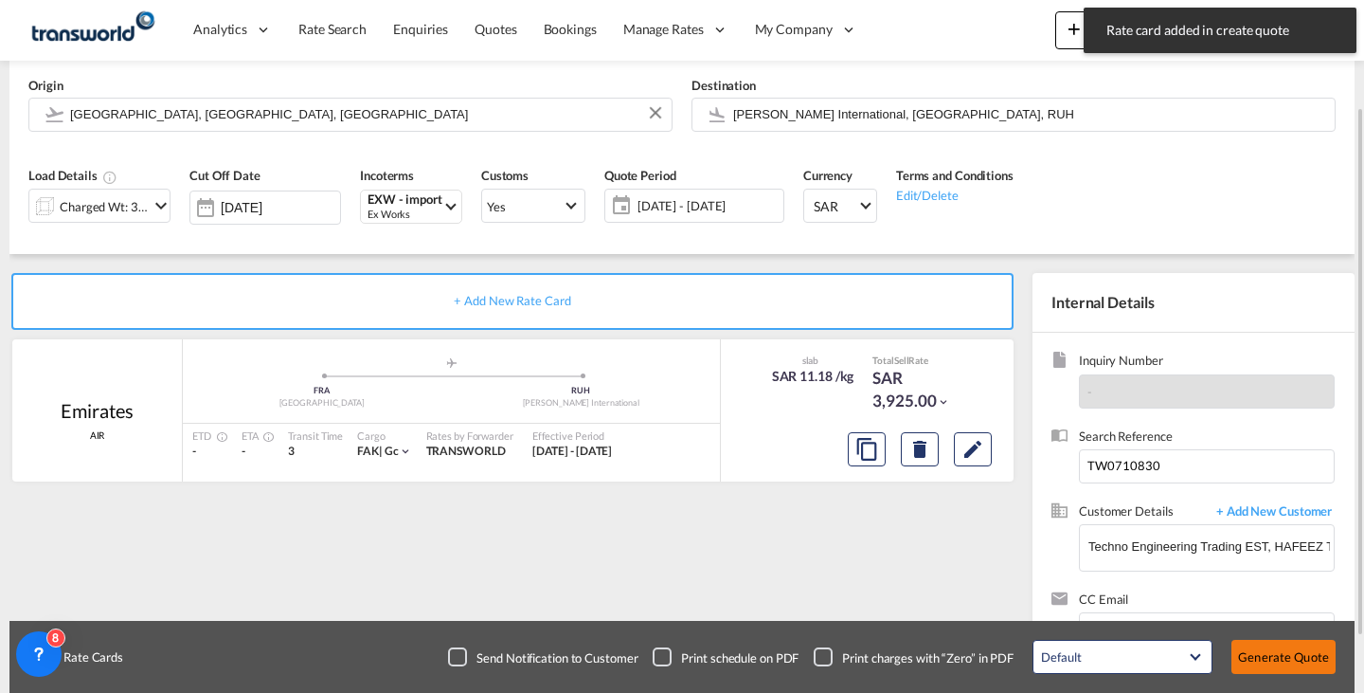
click at [1239, 640] on button "Generate Quote" at bounding box center [1284, 657] width 104 height 34
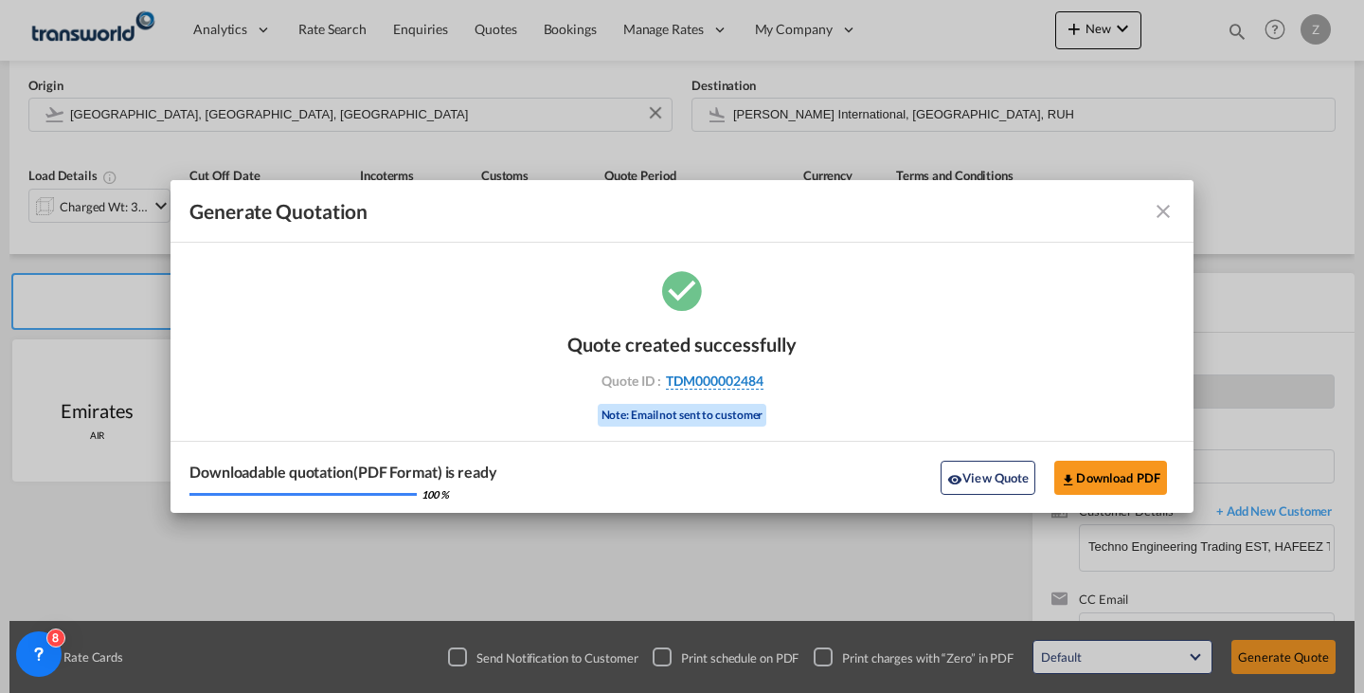
click at [714, 386] on span "TDM000002484" at bounding box center [715, 380] width 98 height 17
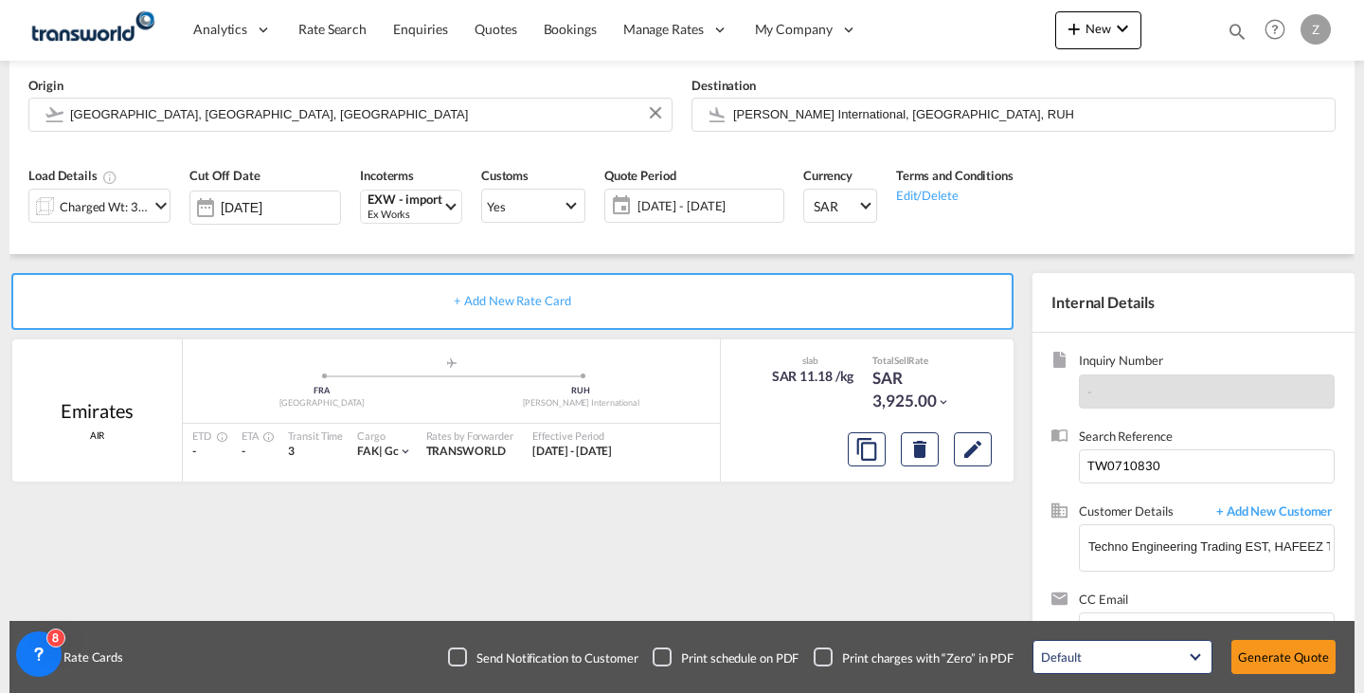
click at [714, 386] on div "Quote created successfully Quote ID : TDM000002484 Note: Email not sent to cust…" at bounding box center [682, 361] width 115 height 63
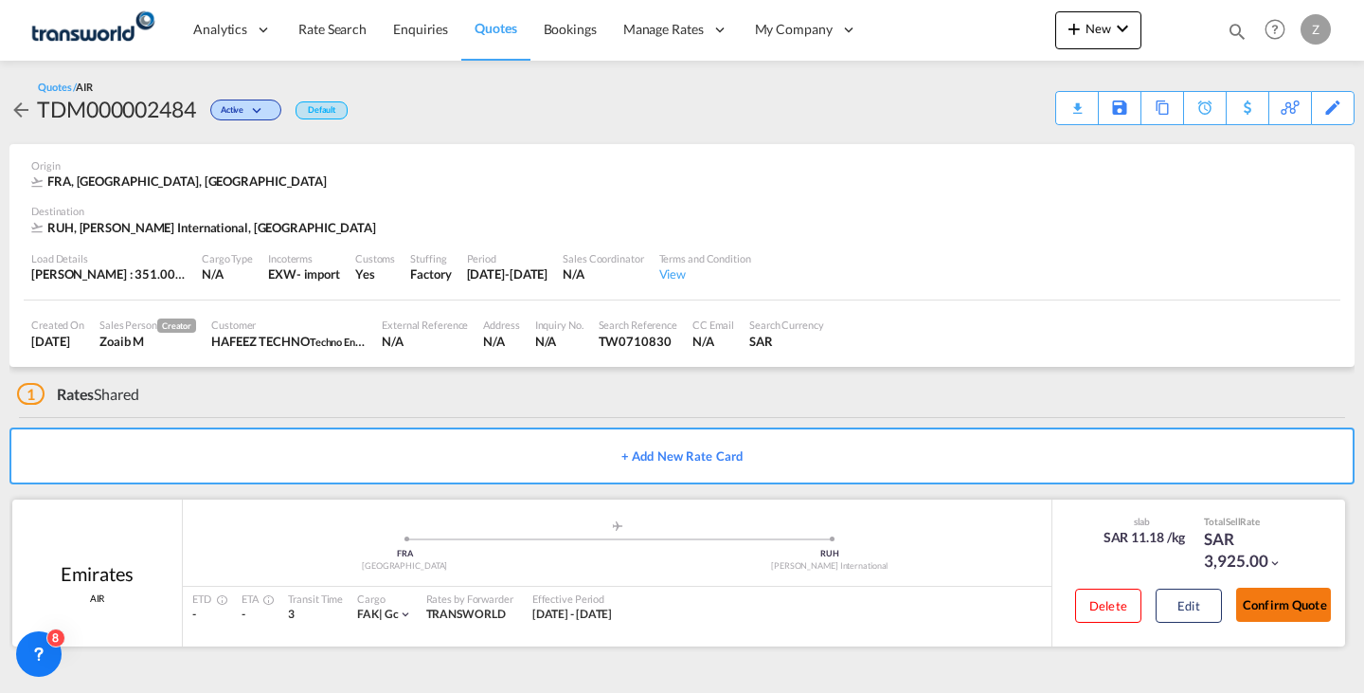
click at [1285, 592] on button "Confirm Quote" at bounding box center [1284, 604] width 95 height 34
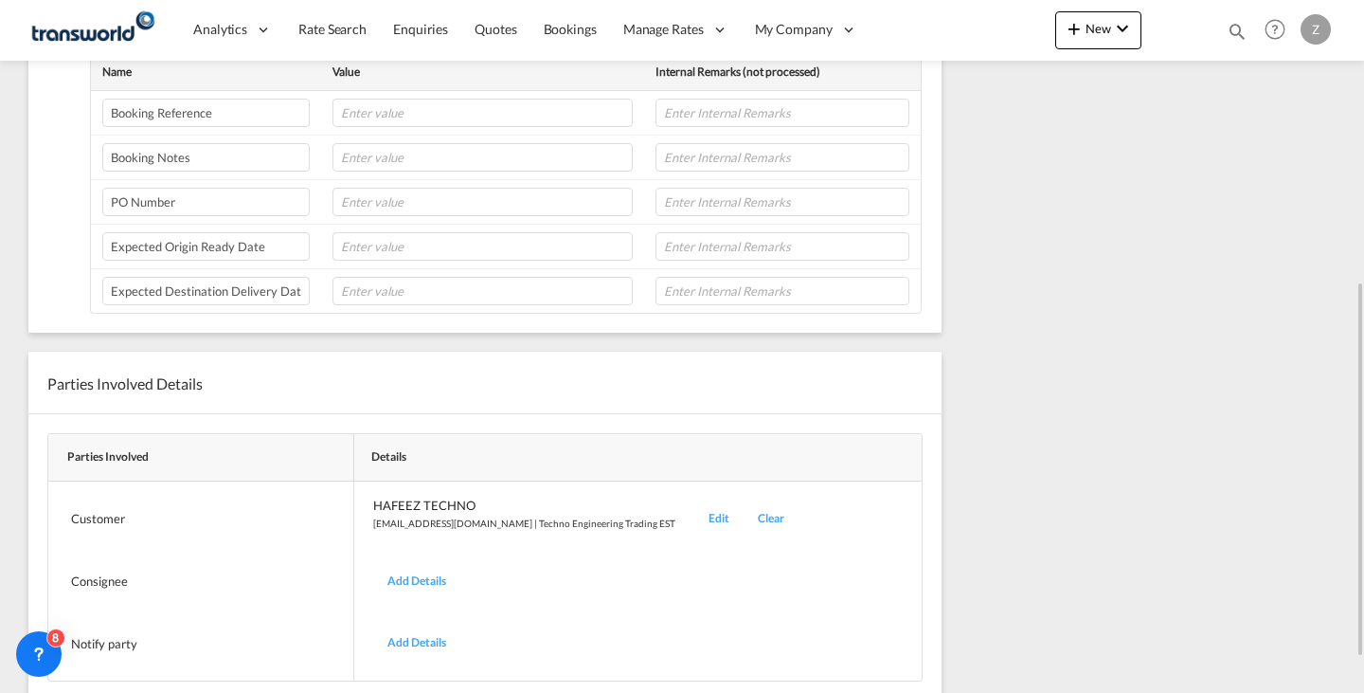
scroll to position [525, 0]
click at [695, 515] on div "Edit" at bounding box center [719, 518] width 49 height 45
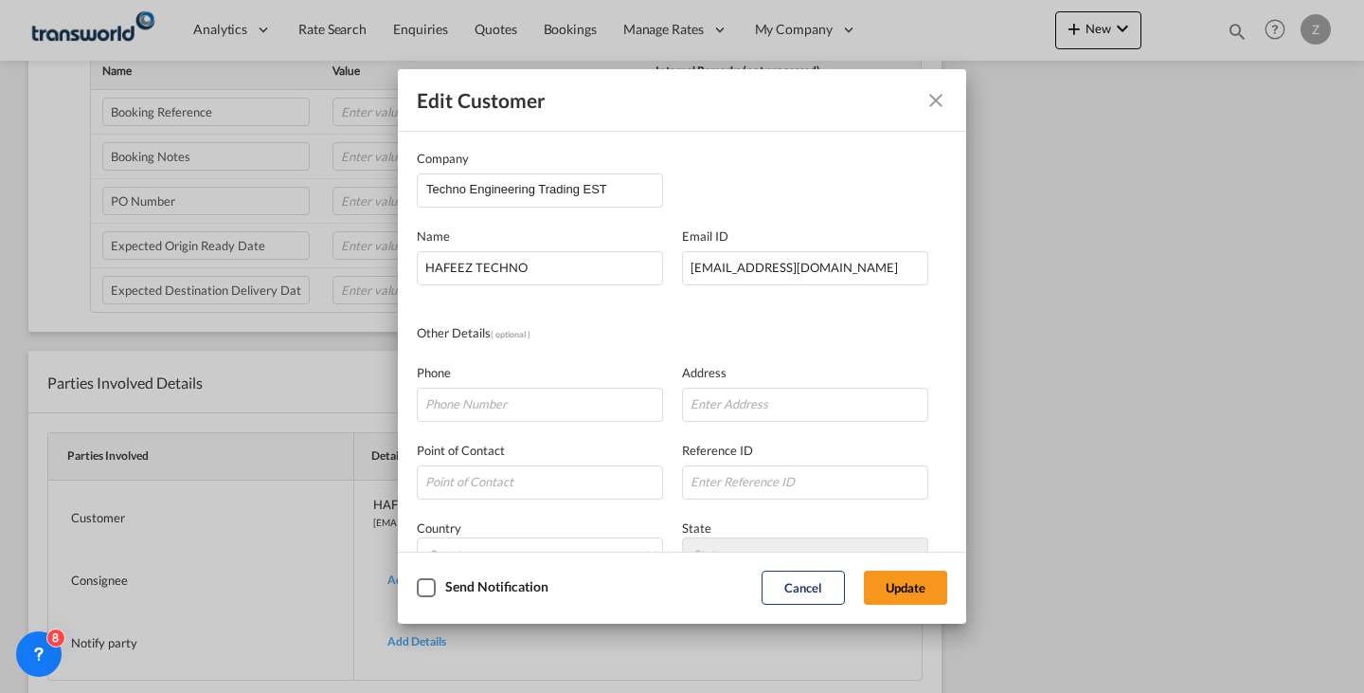
click at [939, 99] on md-icon "Close dialog" at bounding box center [936, 100] width 23 height 23
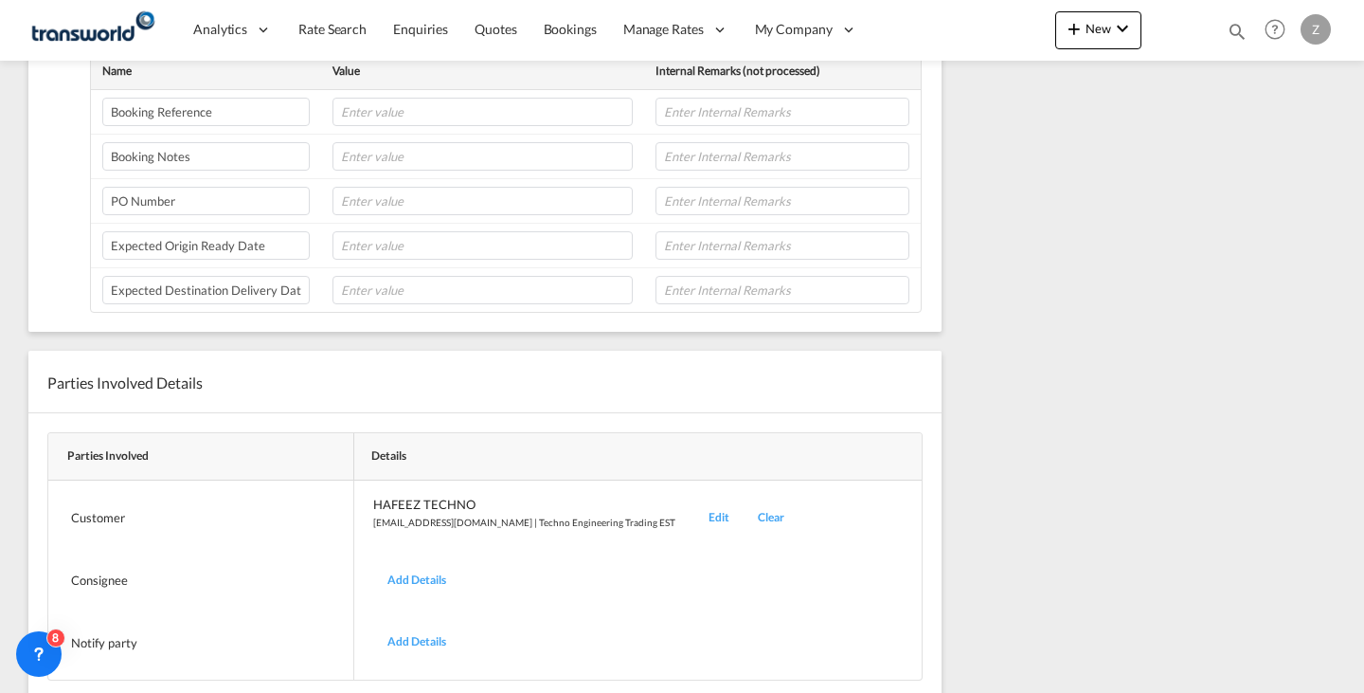
scroll to position [0, 0]
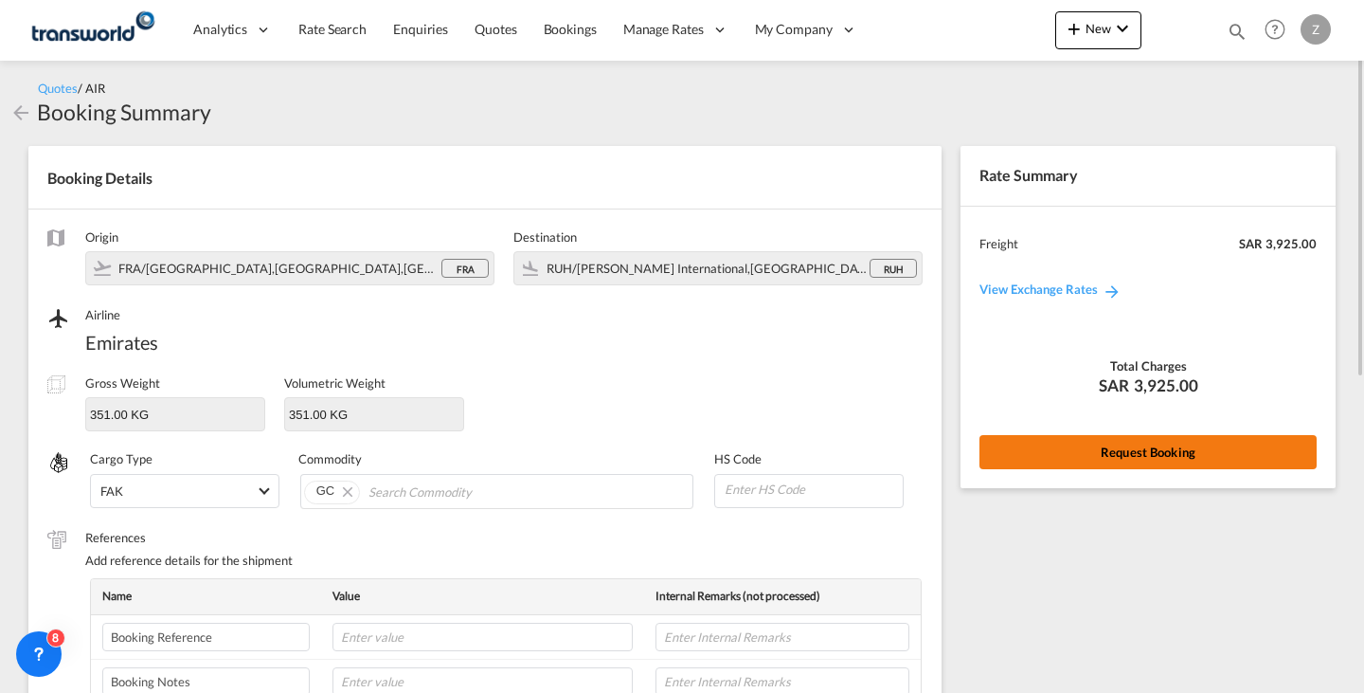
click at [1119, 434] on div "Rate Summary Freight SAR 3,925.00 View Exchange Rates Total Charges SAR 3,925.0…" at bounding box center [1148, 316] width 375 height 341
click at [1018, 444] on button "Request Booking" at bounding box center [1148, 452] width 337 height 34
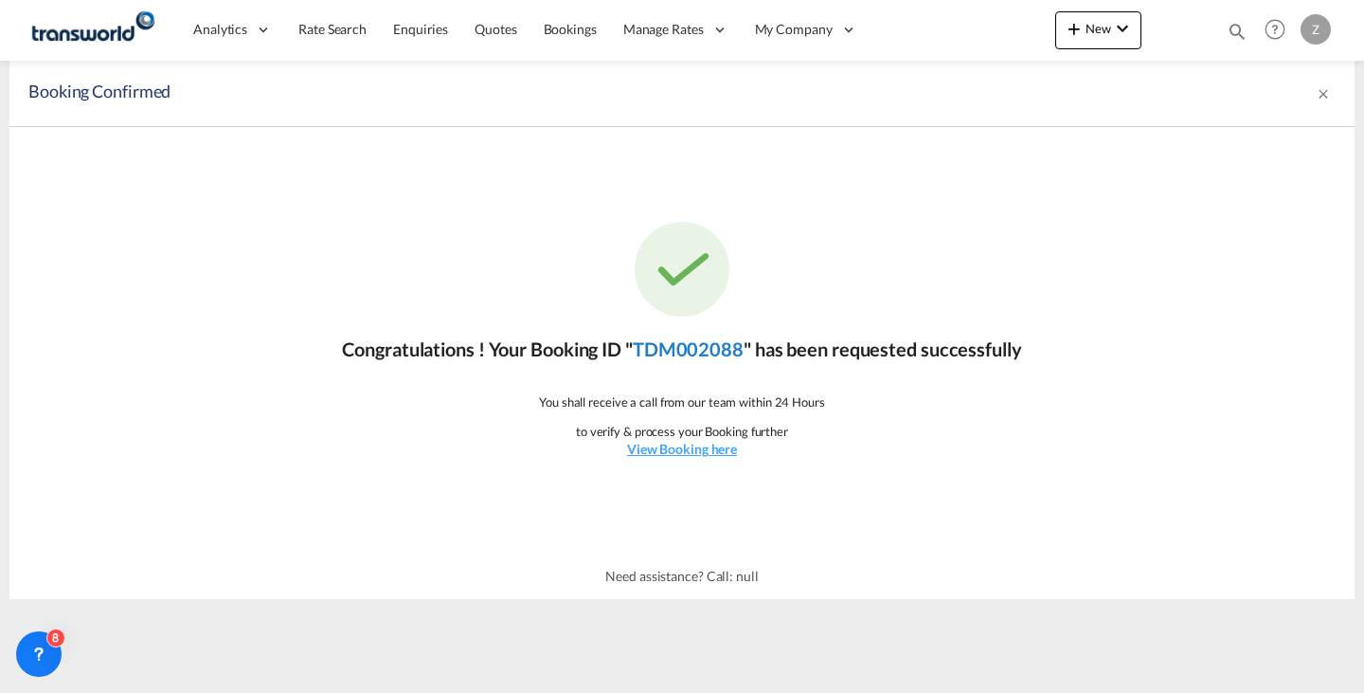
click at [684, 348] on link "TDM002088" at bounding box center [688, 348] width 111 height 23
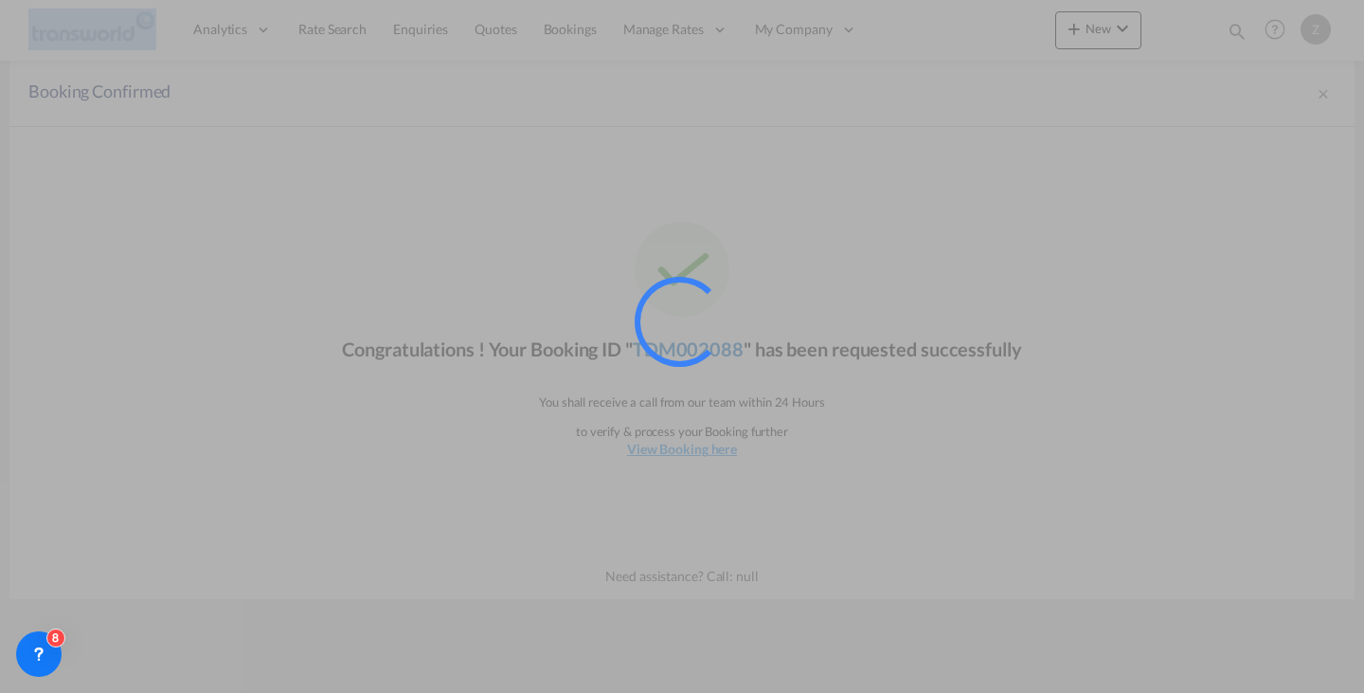
click at [684, 348] on div at bounding box center [680, 321] width 118 height 118
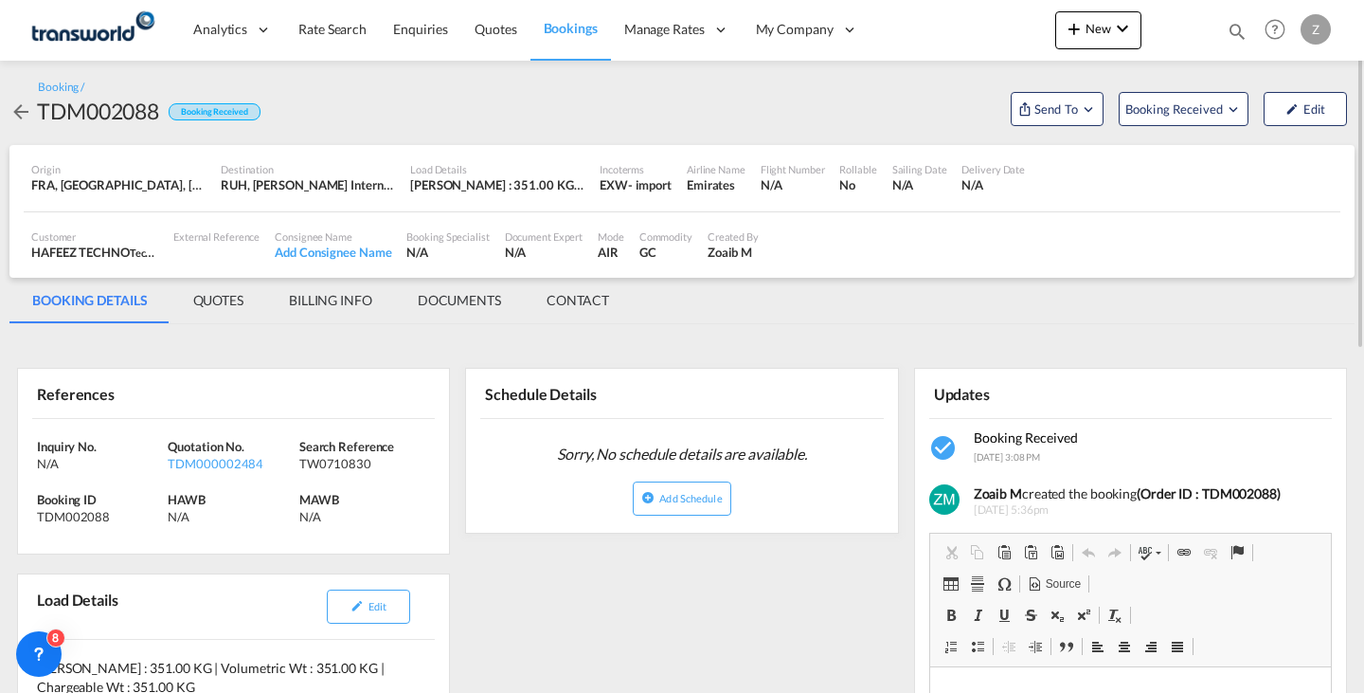
click at [576, 294] on md-tab-item "CONTACT" at bounding box center [578, 300] width 108 height 45
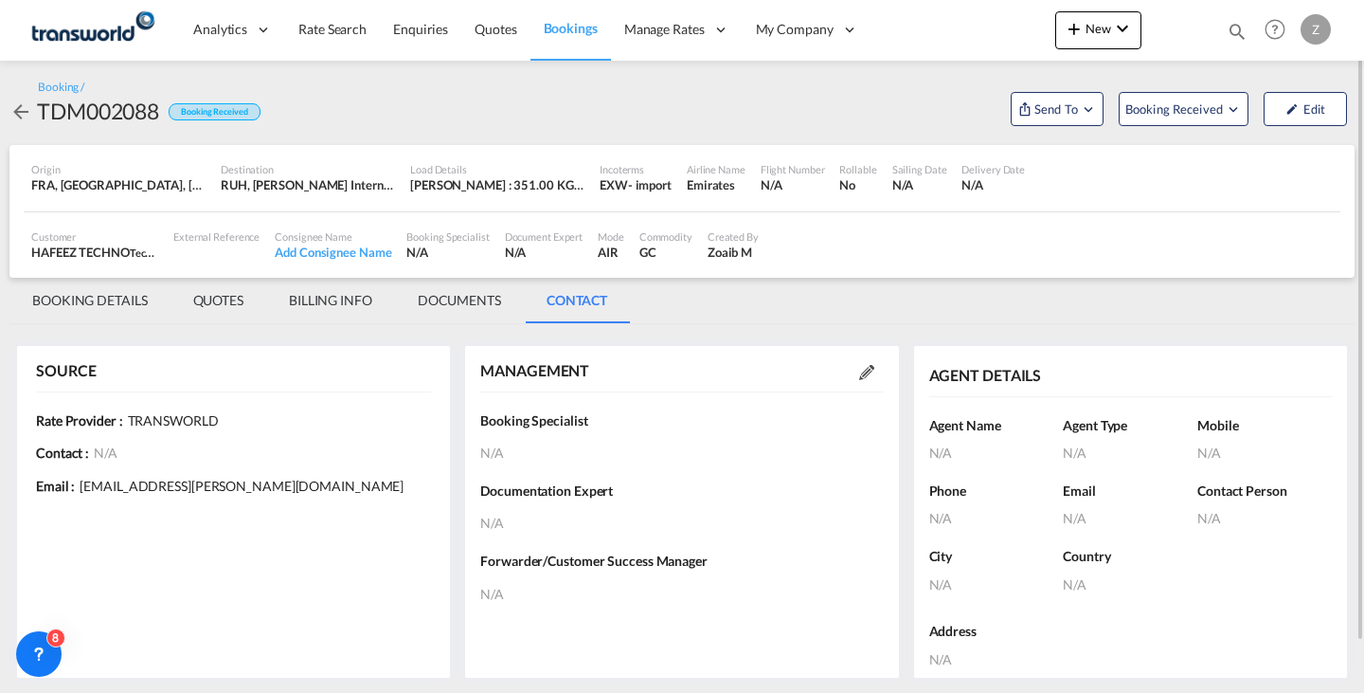
click at [869, 366] on md-icon at bounding box center [866, 372] width 15 height 15
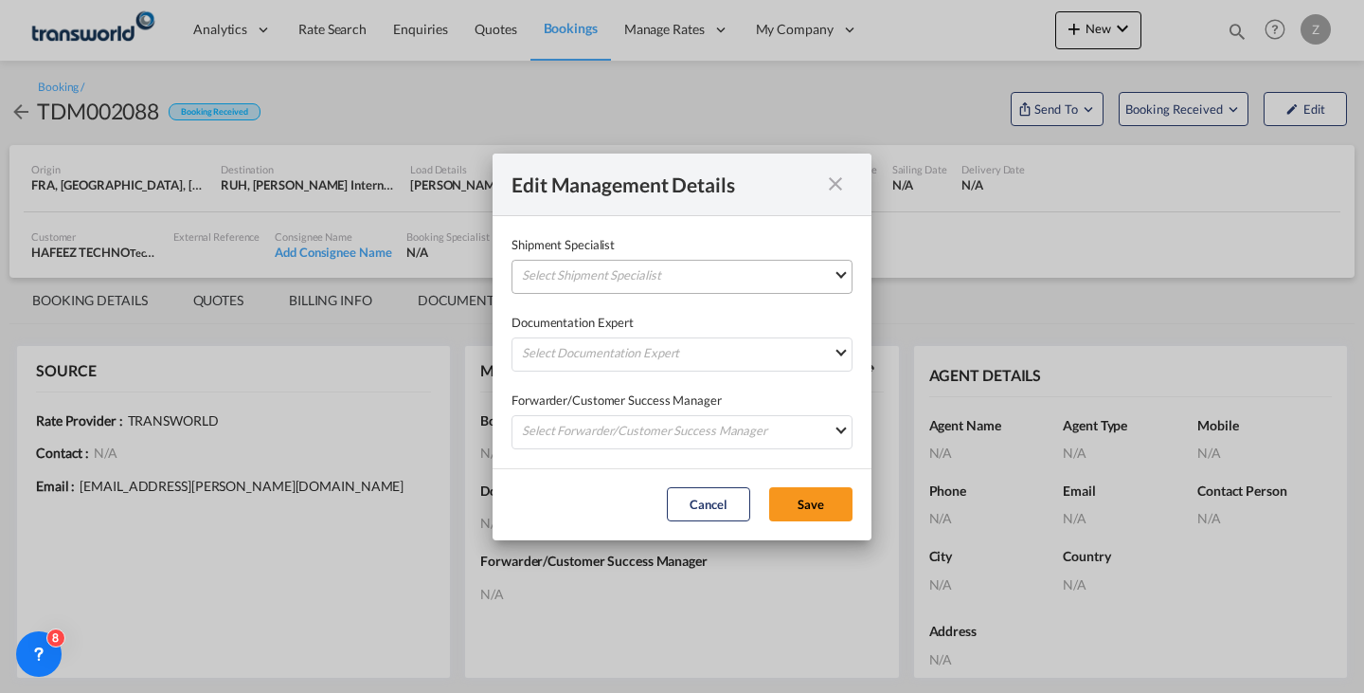
click at [745, 286] on md-select "Select Shipment Specialist [PERSON_NAME] W [PERSON_NAME][EMAIL_ADDRESS][PERSON_…" at bounding box center [682, 277] width 341 height 34
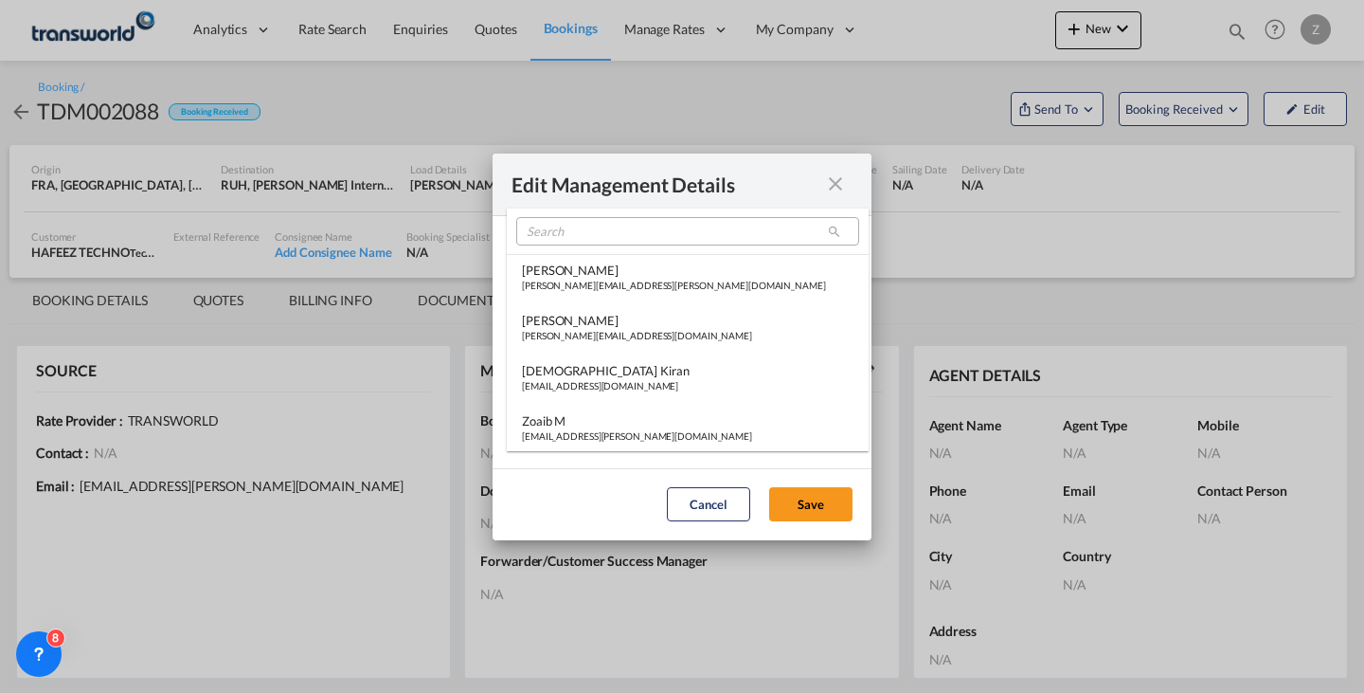
type md-option "[object Object]"
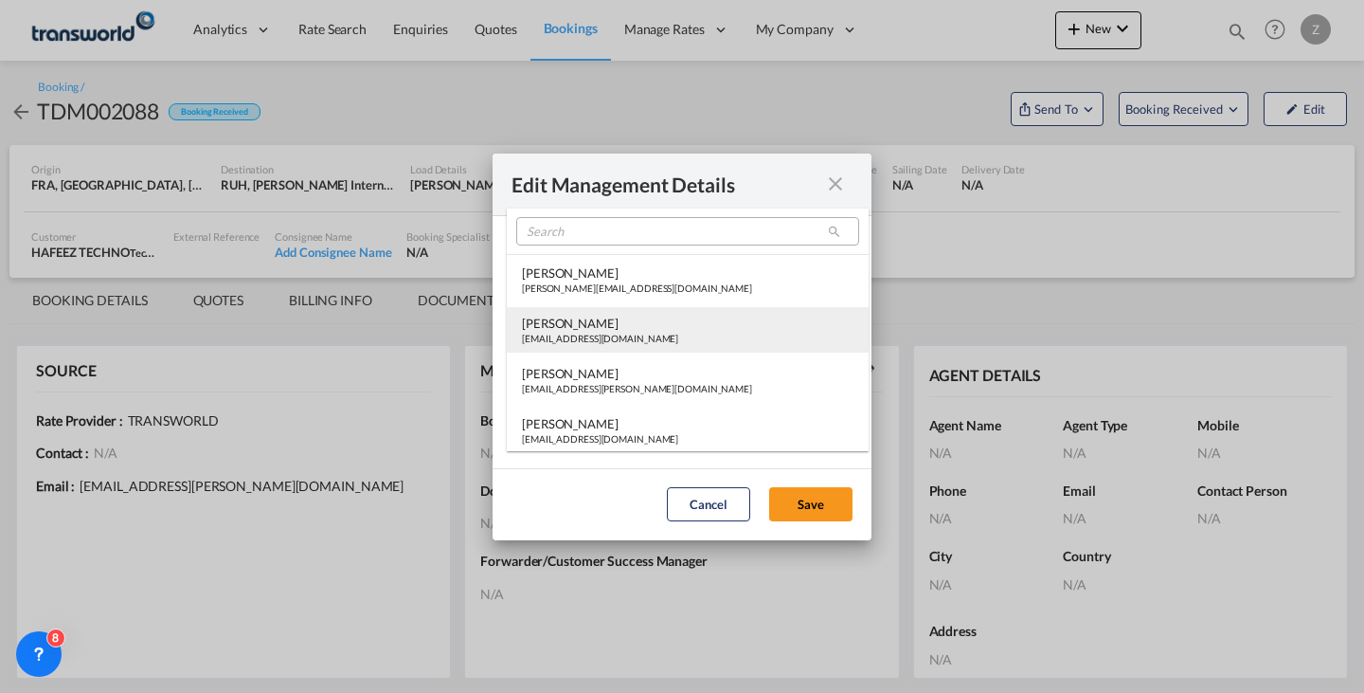
type md-option "[object Object]"
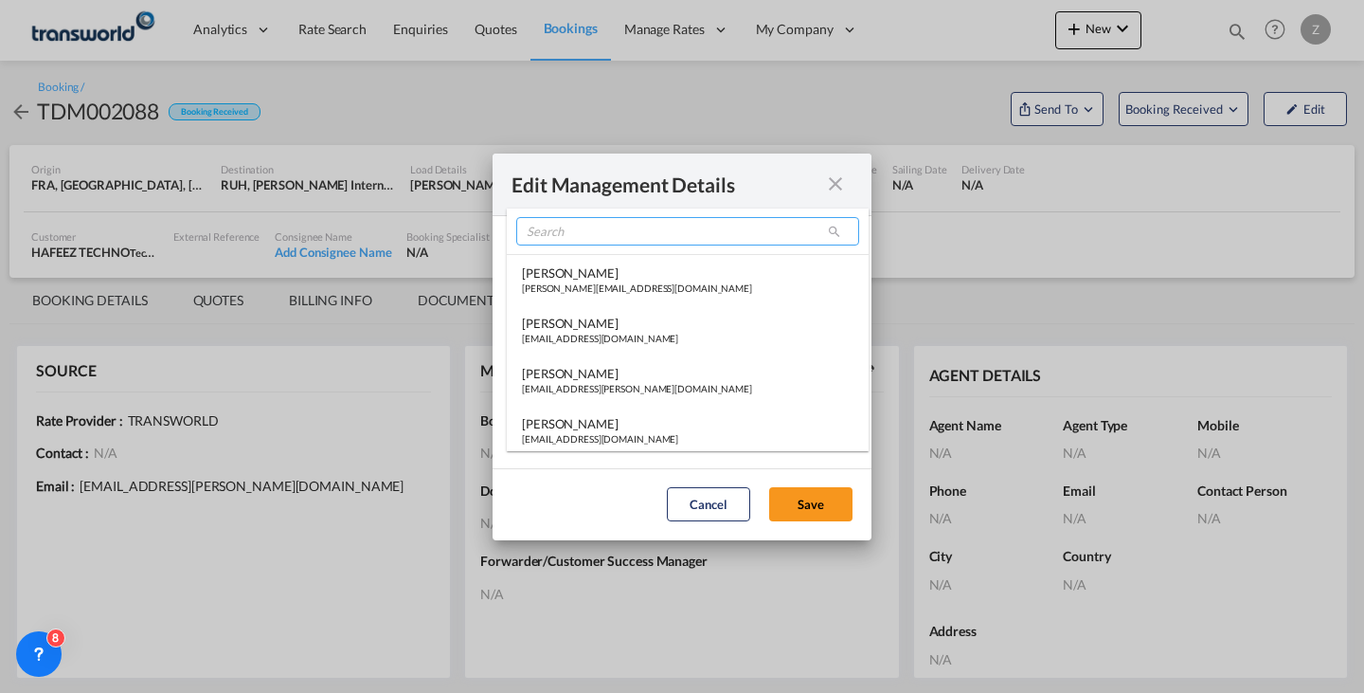
click at [626, 226] on input "search" at bounding box center [687, 231] width 343 height 28
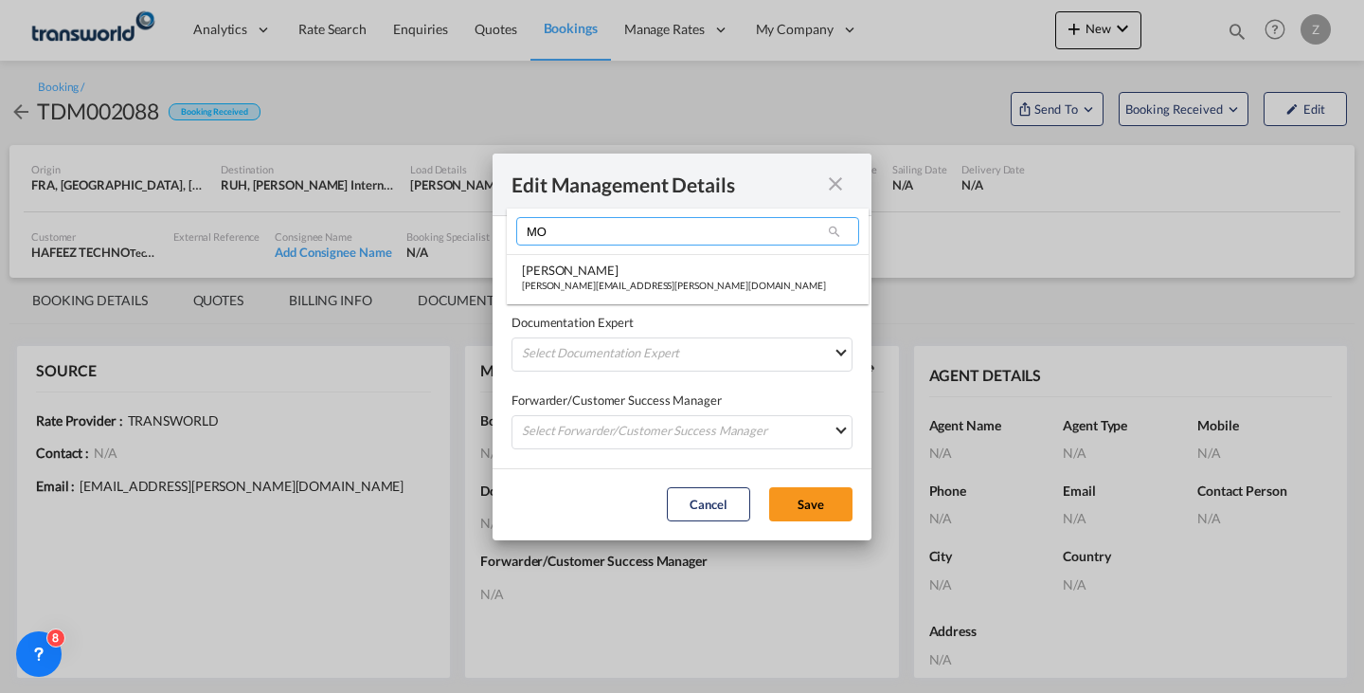
scroll to position [0, 0]
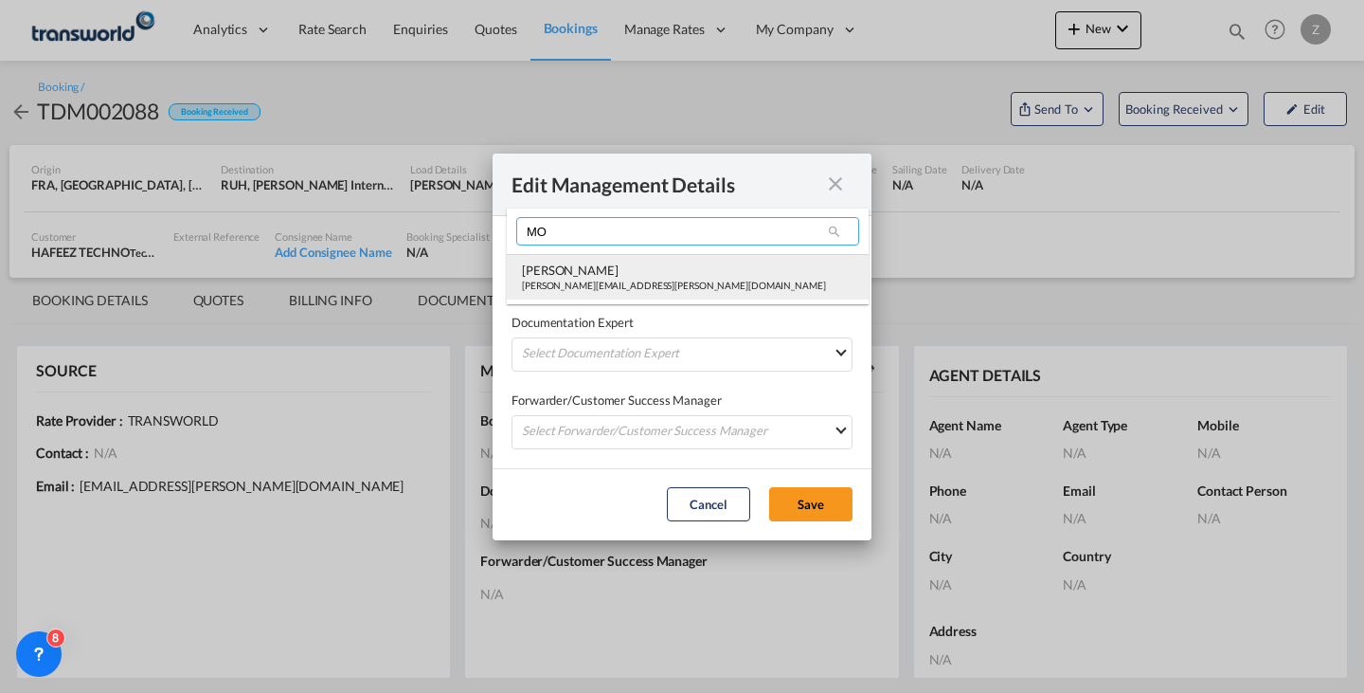
type input "MO"
click at [602, 279] on div "[PERSON_NAME][EMAIL_ADDRESS][PERSON_NAME][DOMAIN_NAME]" at bounding box center [674, 285] width 304 height 13
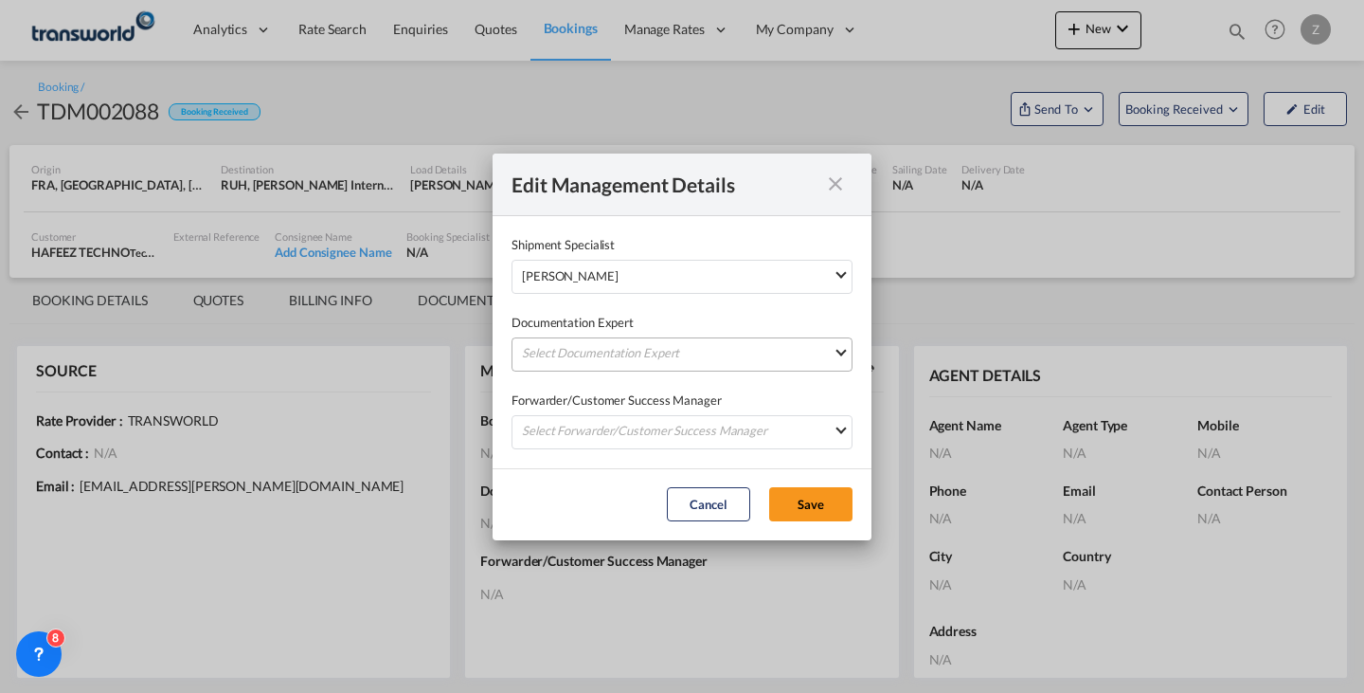
click at [593, 342] on md-select "Select Documentation Expert [PERSON_NAME] W [PERSON_NAME][EMAIL_ADDRESS][PERSON…" at bounding box center [682, 354] width 341 height 34
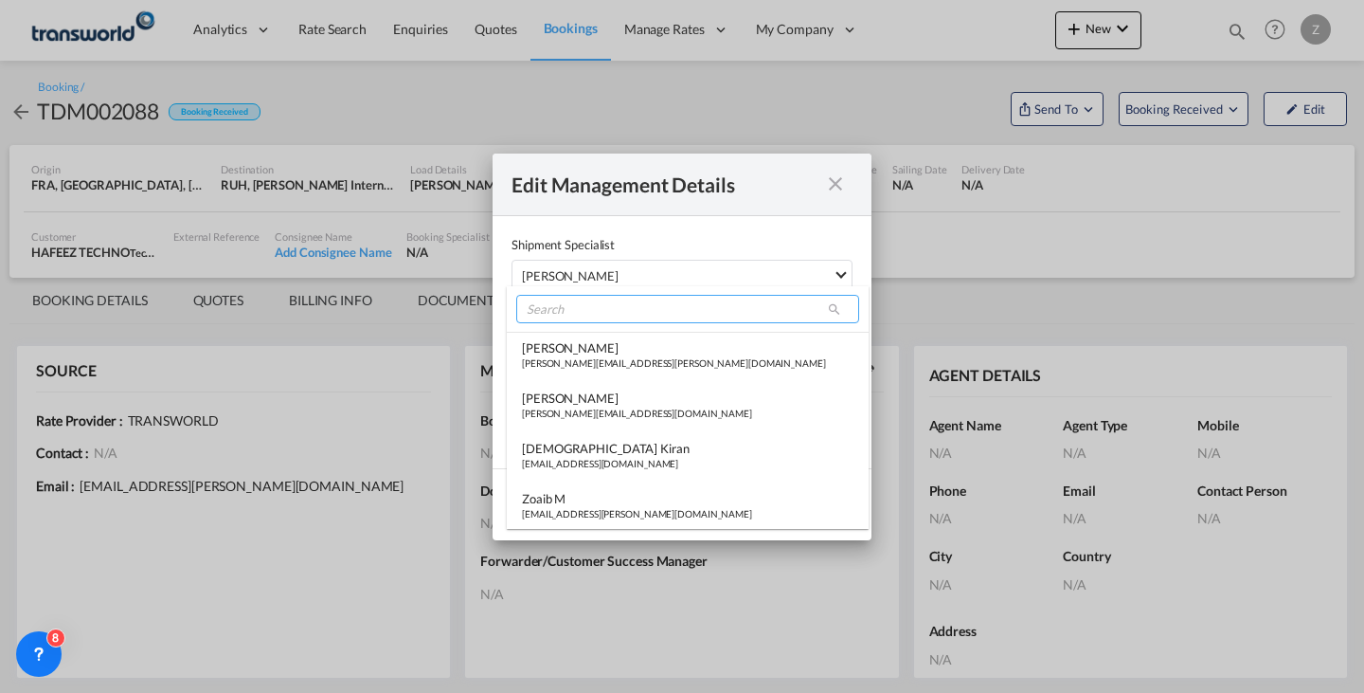
click at [614, 313] on input "search" at bounding box center [687, 309] width 343 height 28
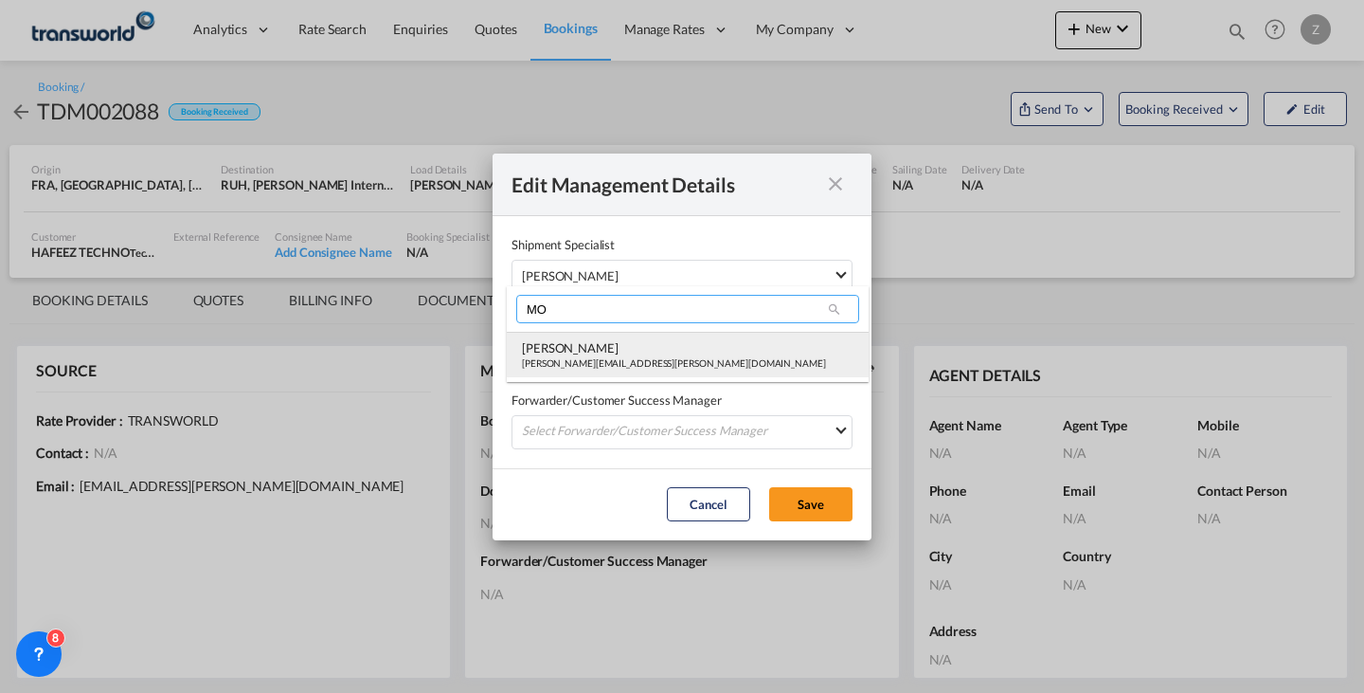
type input "MO"
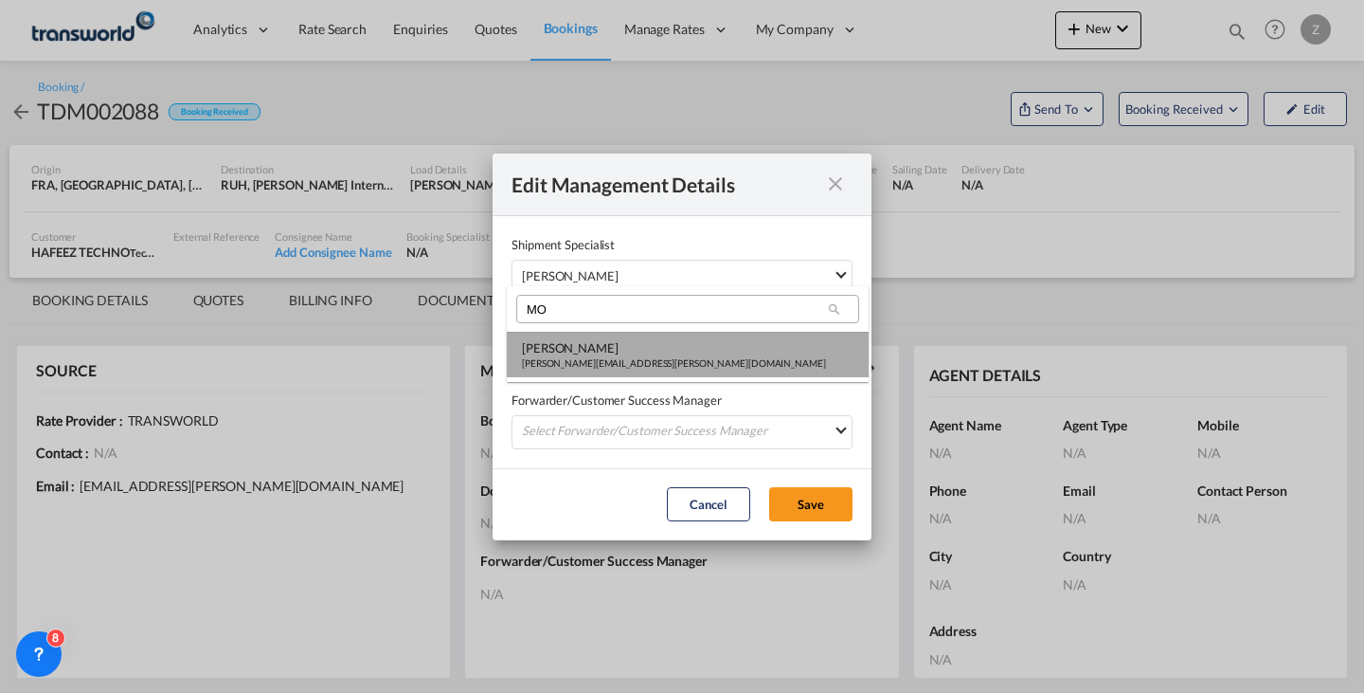
click at [595, 353] on div "[PERSON_NAME]" at bounding box center [674, 347] width 304 height 17
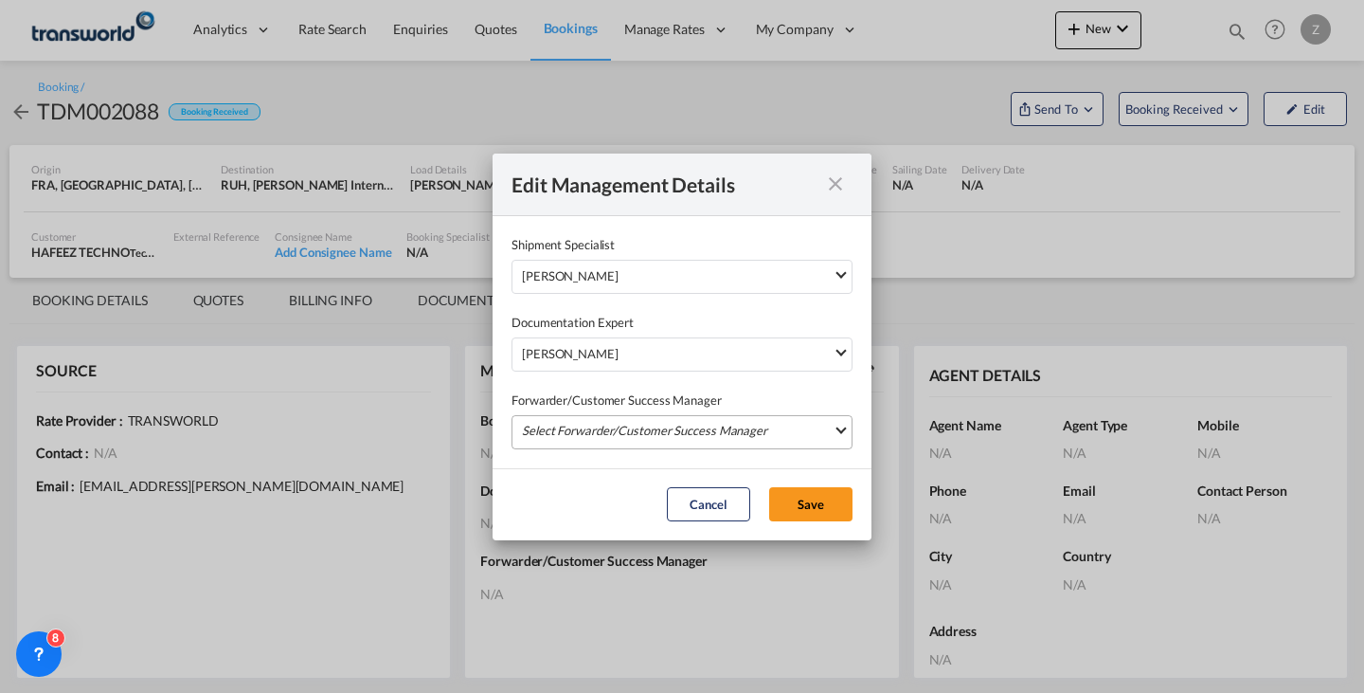
click at [587, 423] on md-select "Select Forwarder/Customer Success Manager [PERSON_NAME] [PERSON_NAME][EMAIL_ADD…" at bounding box center [682, 432] width 341 height 34
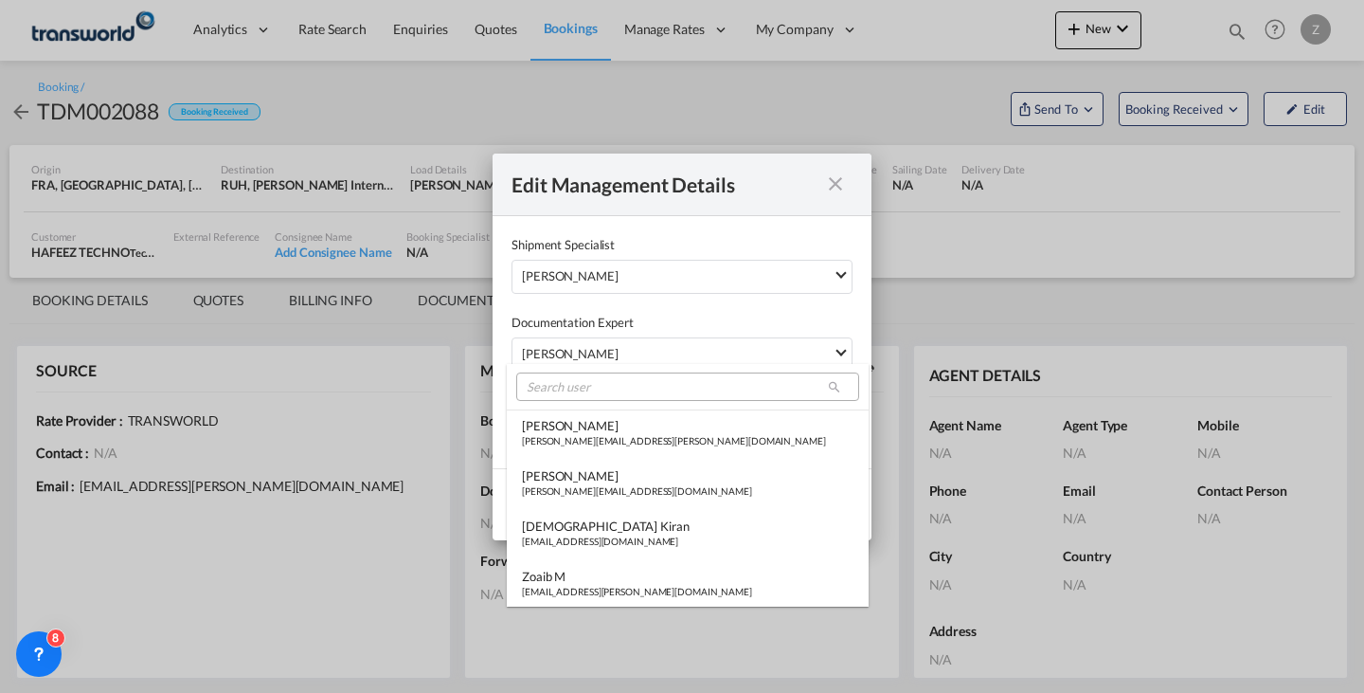
type md-option "[object Object]"
click at [617, 388] on input "search" at bounding box center [687, 386] width 343 height 28
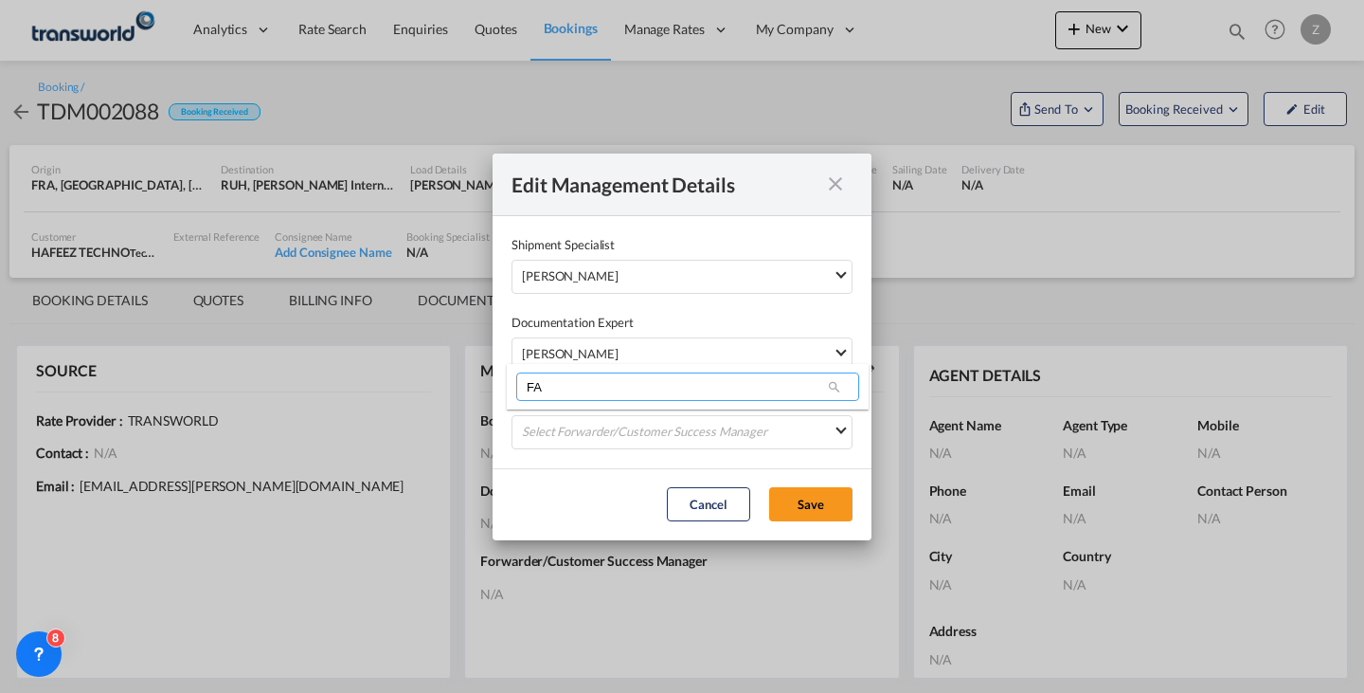
type input "F"
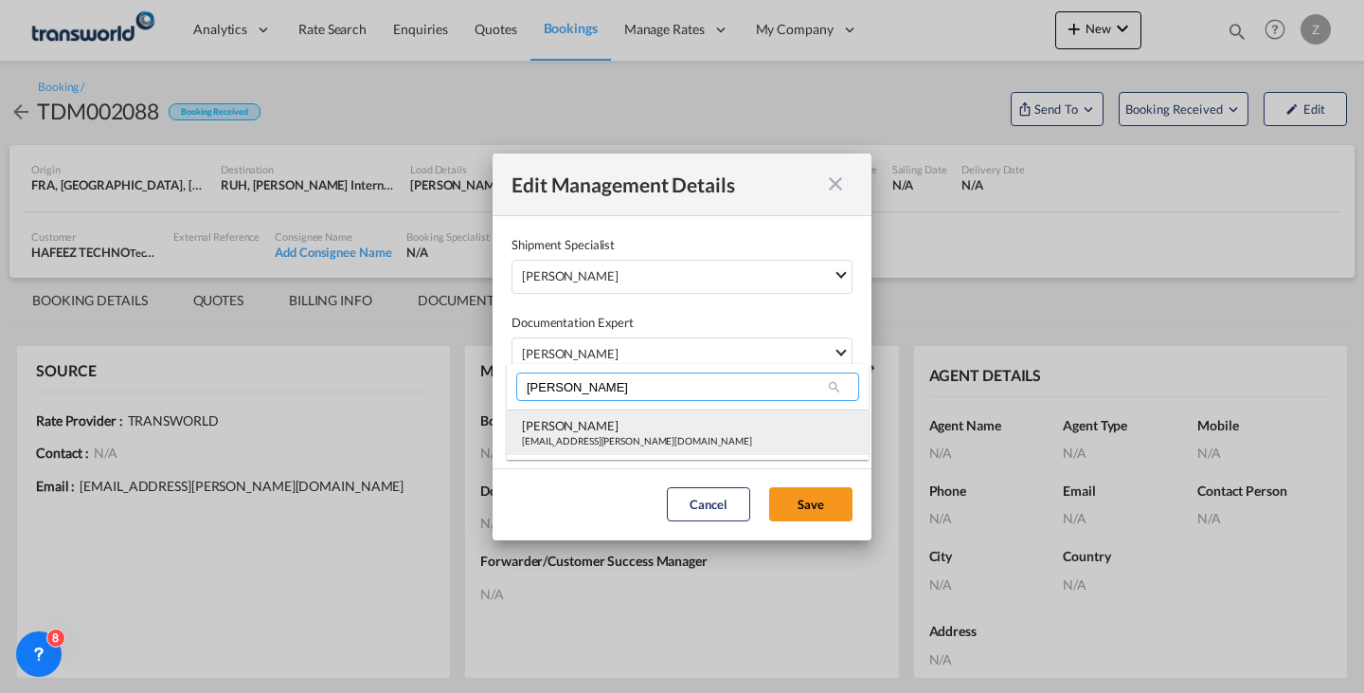
type input "[PERSON_NAME]"
click at [602, 421] on div "[PERSON_NAME]" at bounding box center [637, 425] width 230 height 17
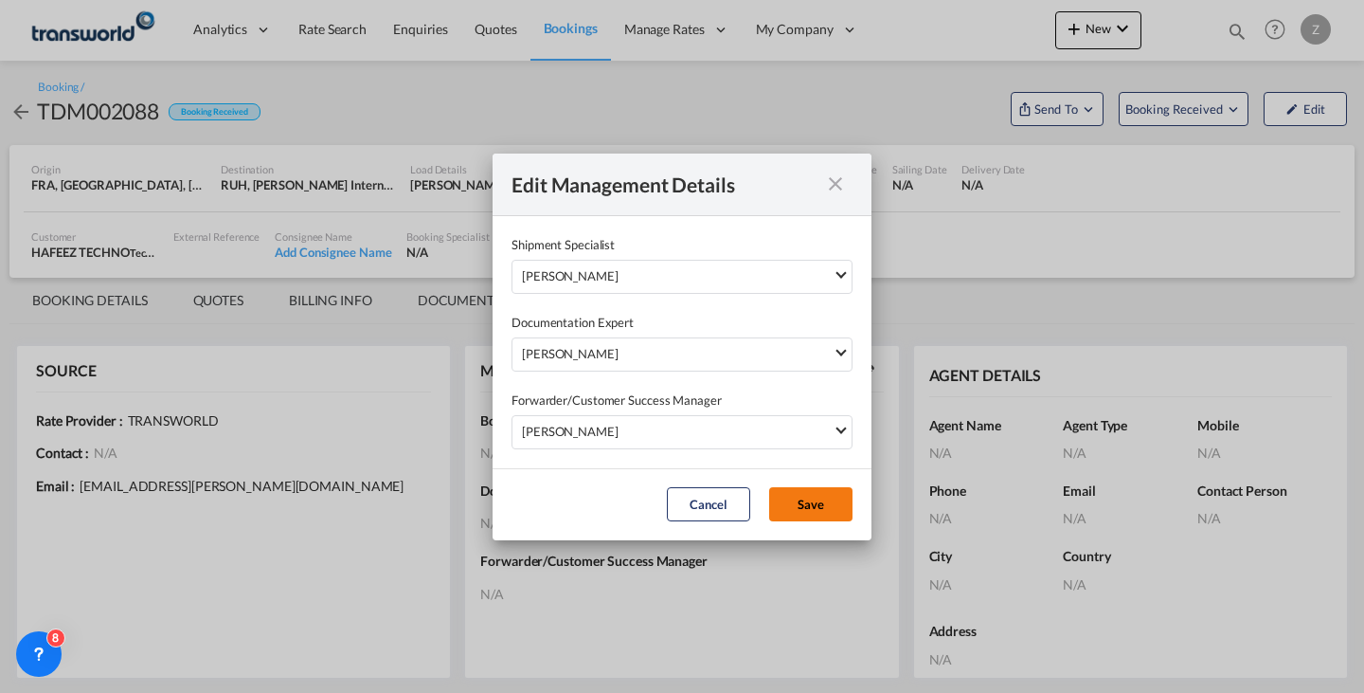
click at [807, 508] on button "Save" at bounding box center [810, 504] width 83 height 34
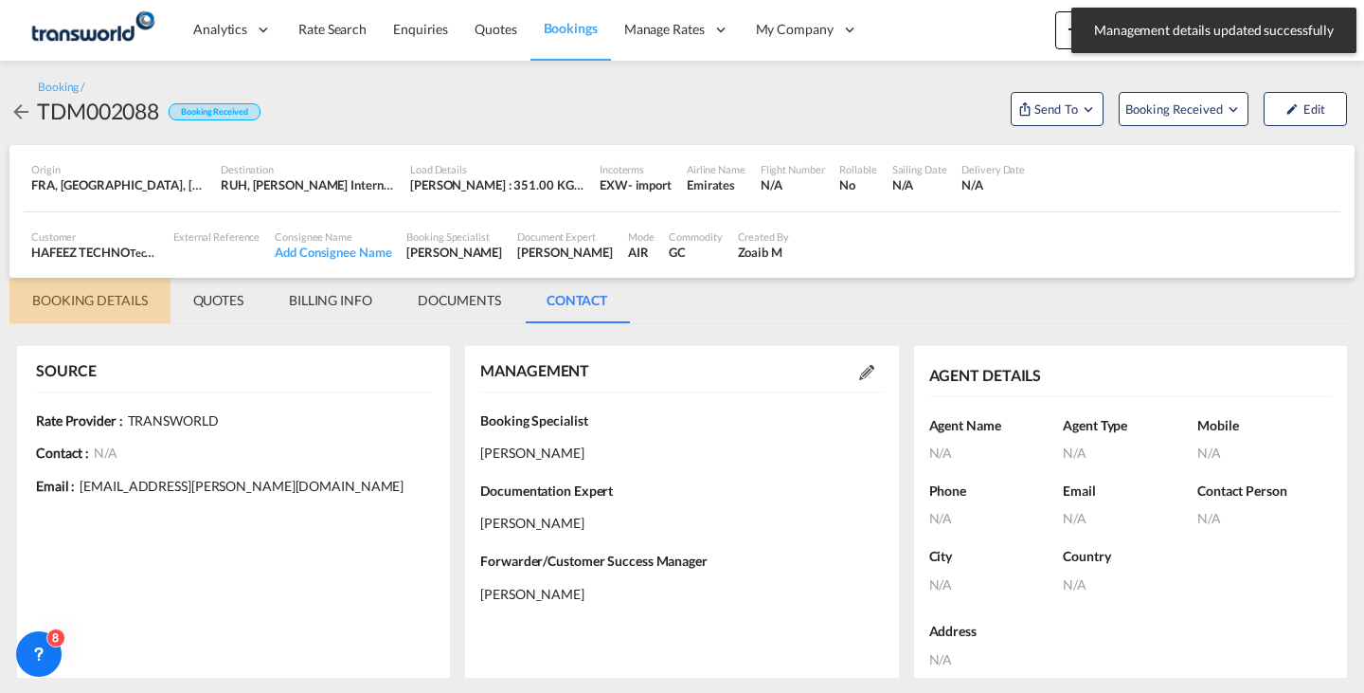
click at [85, 294] on md-tab-item "BOOKING DETAILS" at bounding box center [89, 300] width 161 height 45
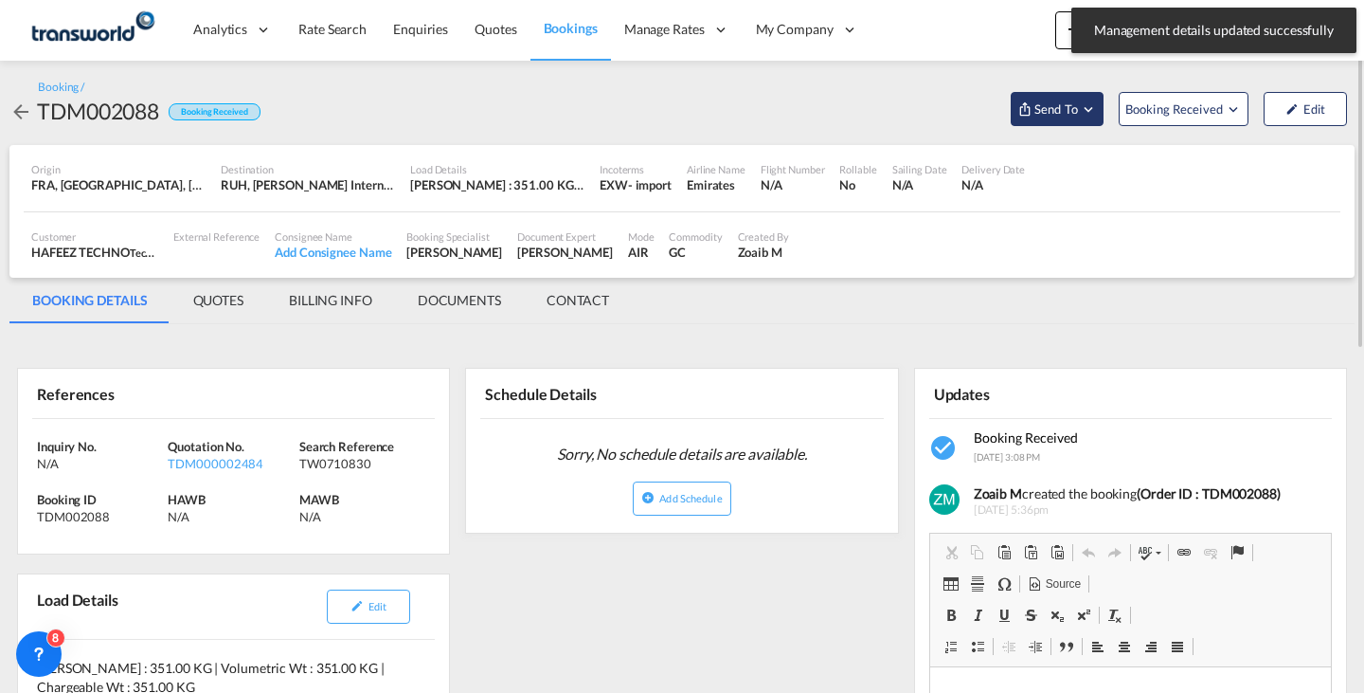
click at [1054, 102] on span "Send To" at bounding box center [1056, 108] width 47 height 19
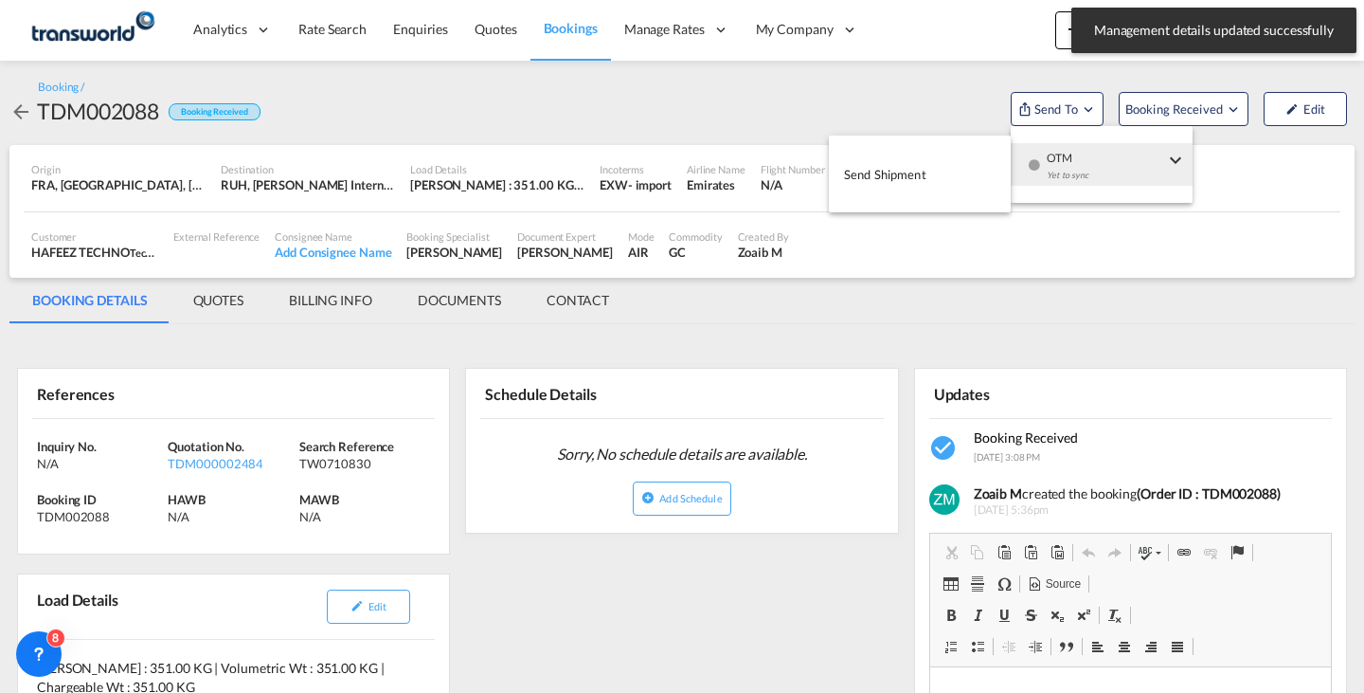
click at [1065, 157] on span "OTM" at bounding box center [1105, 151] width 117 height 17
click at [976, 156] on button "Send Shipment" at bounding box center [920, 174] width 182 height 43
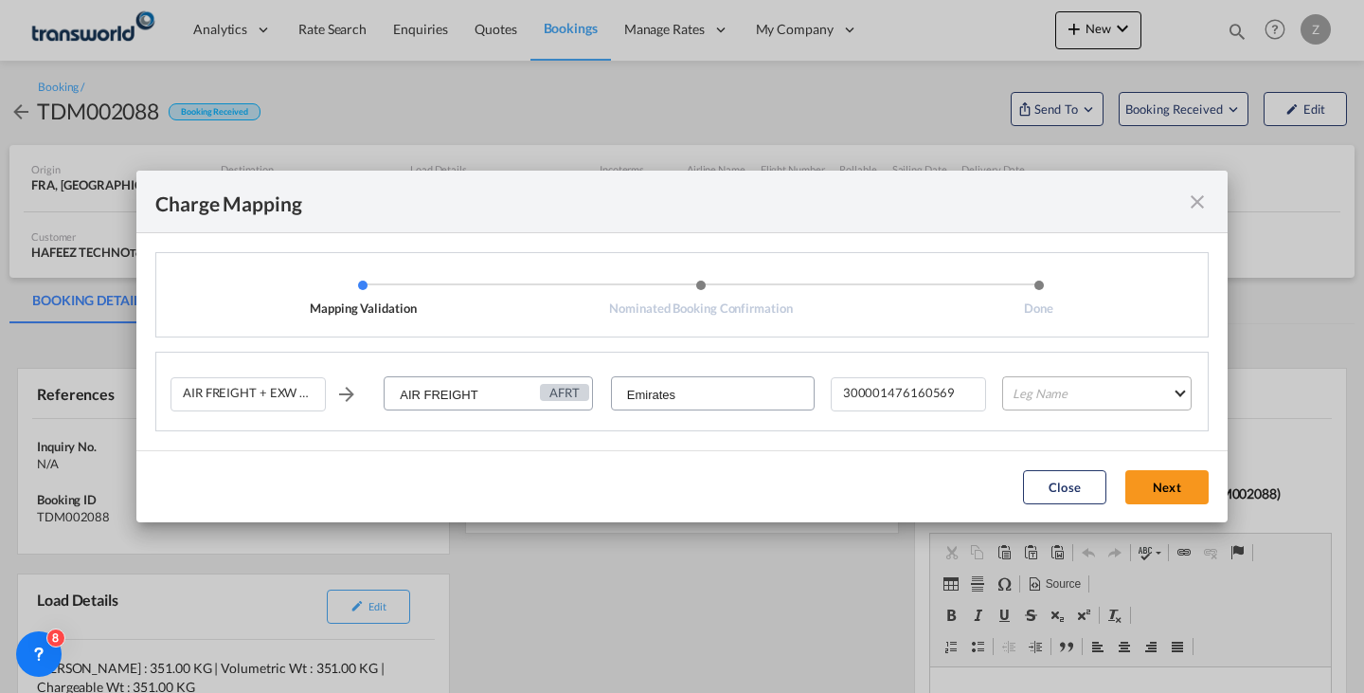
click at [1087, 385] on md-select "Leg Name HANDLING ORIGIN HANDLING DESTINATION OTHERS TL PICK UP CUSTOMS ORIGIN …" at bounding box center [1098, 393] width 190 height 34
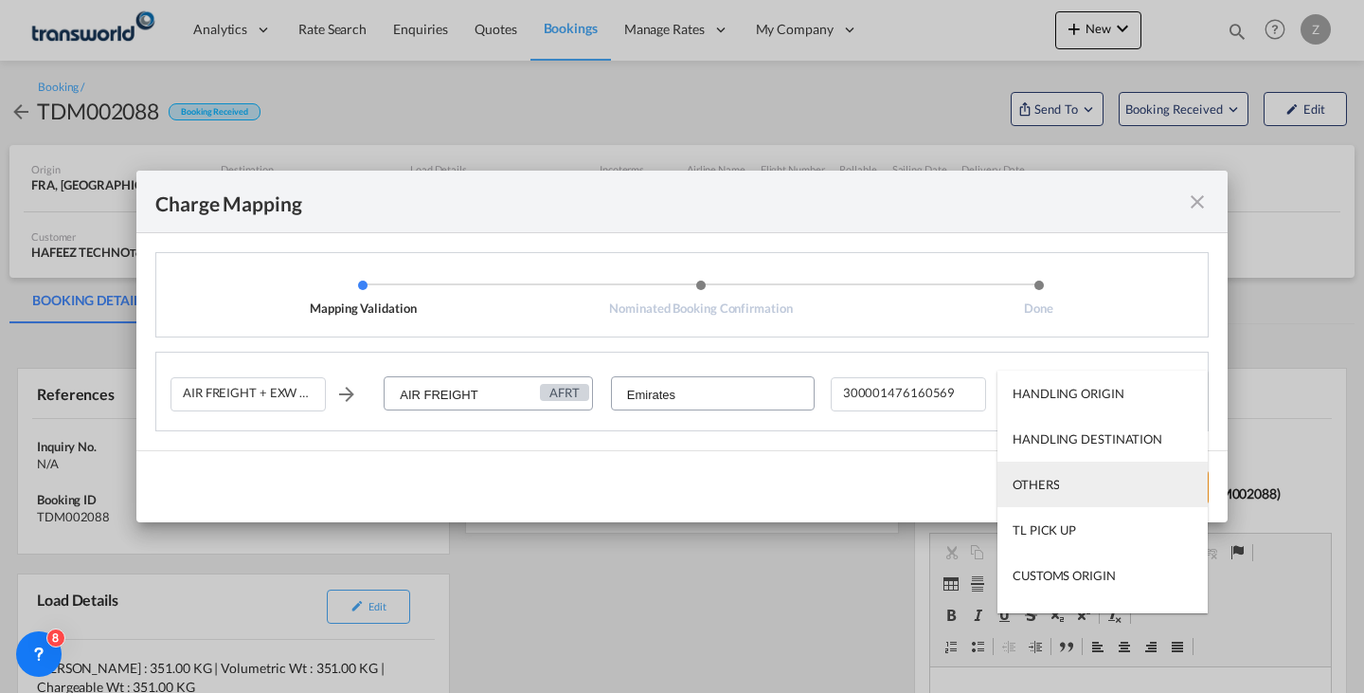
click at [1072, 483] on md-option "OTHERS" at bounding box center [1103, 483] width 210 height 45
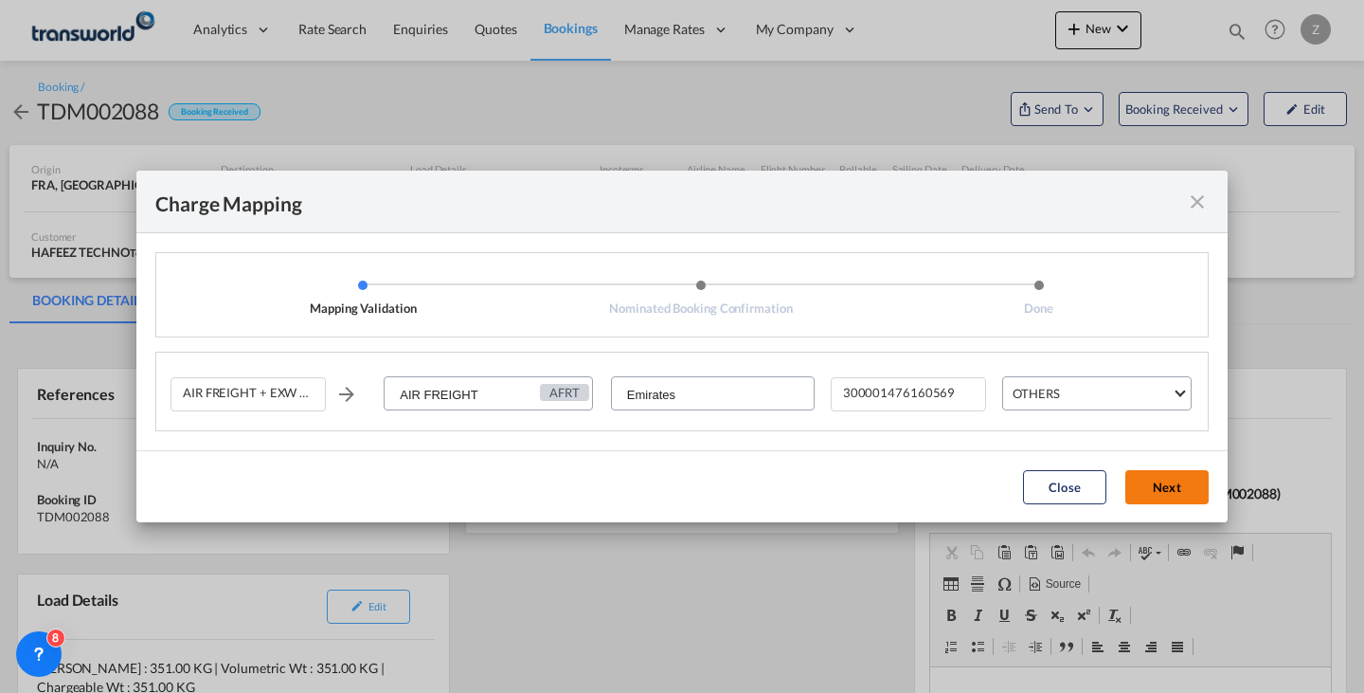
click at [1188, 481] on button "Next" at bounding box center [1167, 487] width 83 height 34
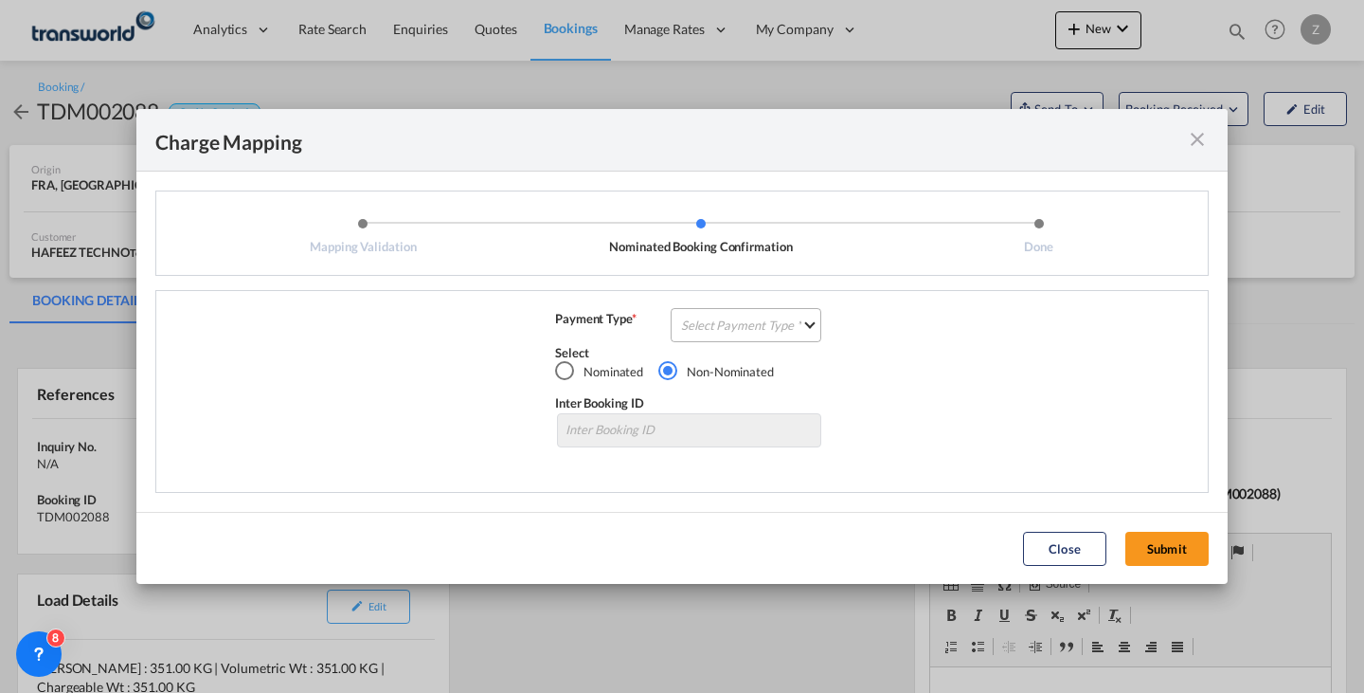
click at [807, 332] on md-select "Select Payment Type COLLECT PREPAID" at bounding box center [746, 325] width 151 height 34
click at [806, 317] on md-option "COLLECT" at bounding box center [752, 323] width 168 height 45
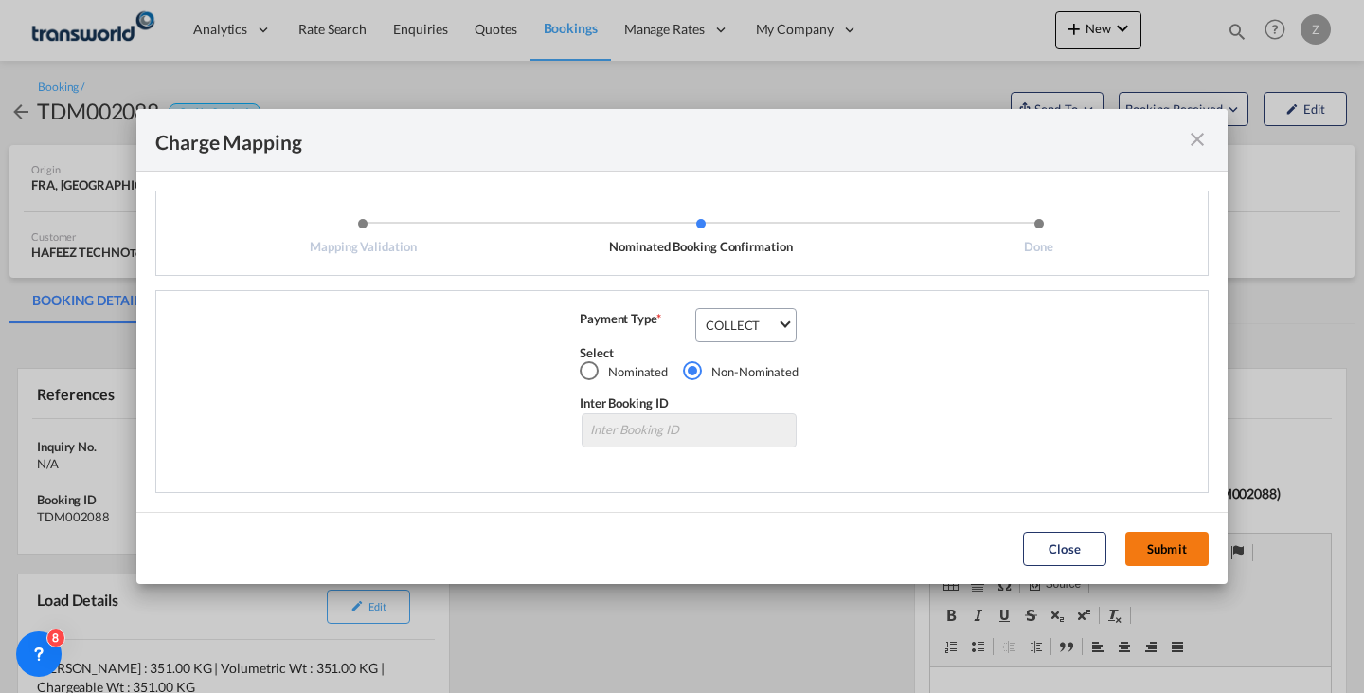
click at [1174, 542] on button "Submit" at bounding box center [1167, 549] width 83 height 34
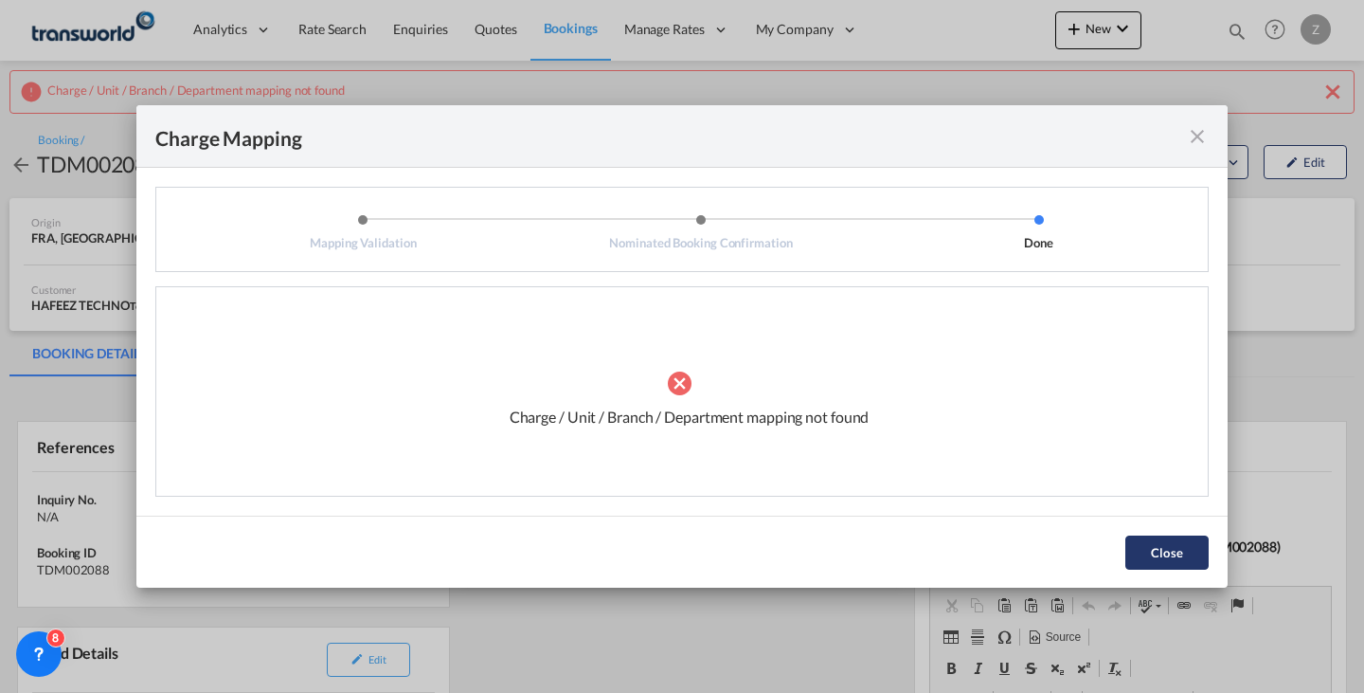
click at [1188, 566] on button "Close" at bounding box center [1167, 552] width 83 height 34
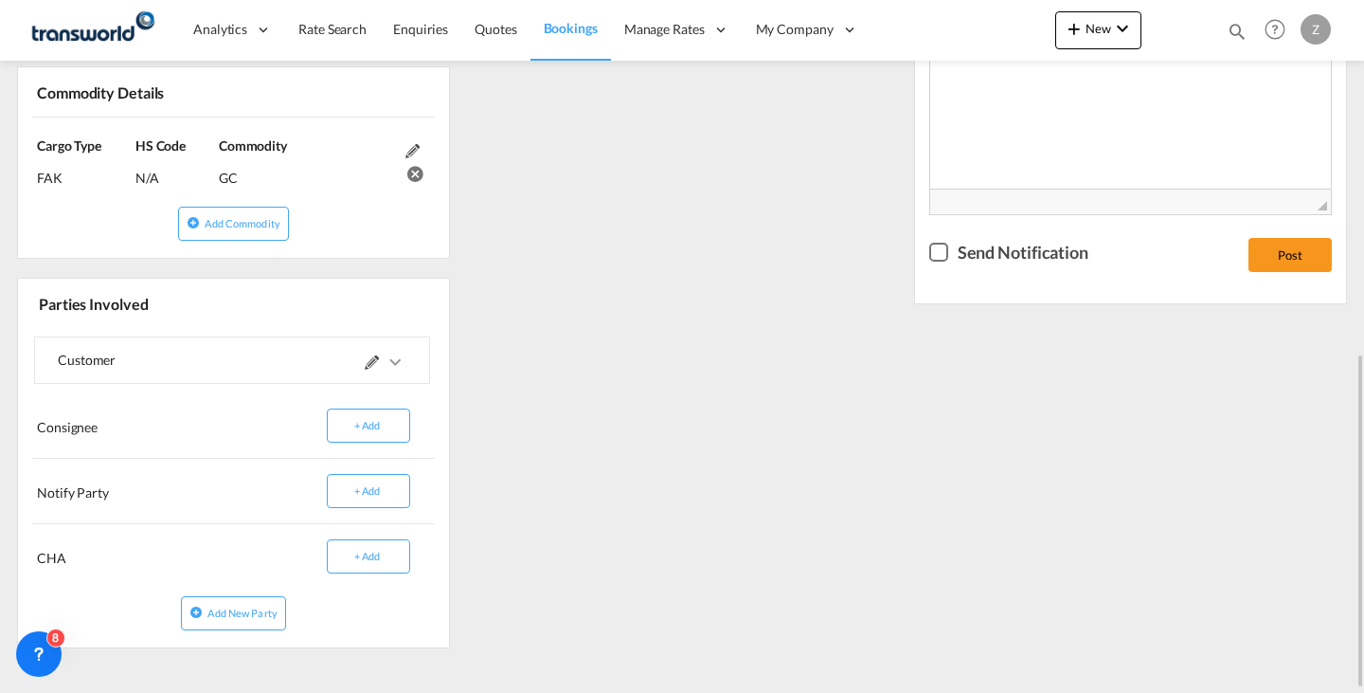
scroll to position [739, 0]
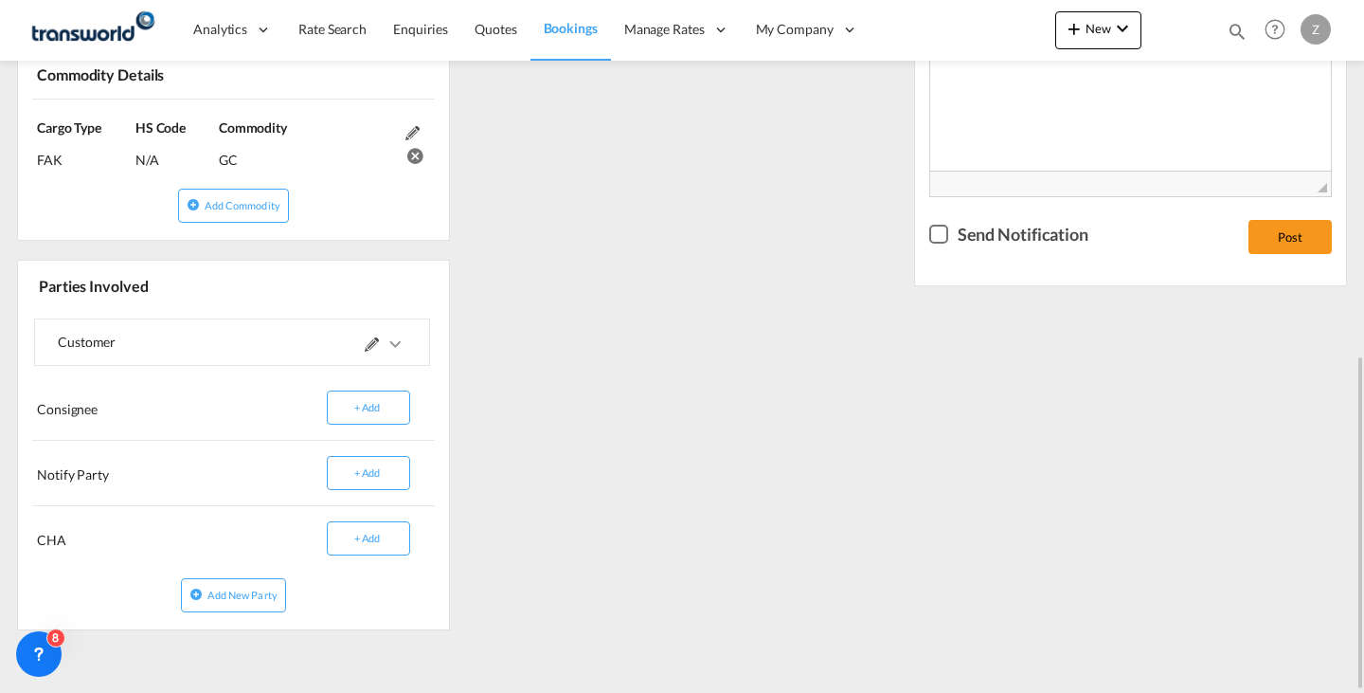
click at [395, 344] on md-icon "icons/ic_keyboard_arrow_right_black_24px.svg" at bounding box center [395, 344] width 23 height 23
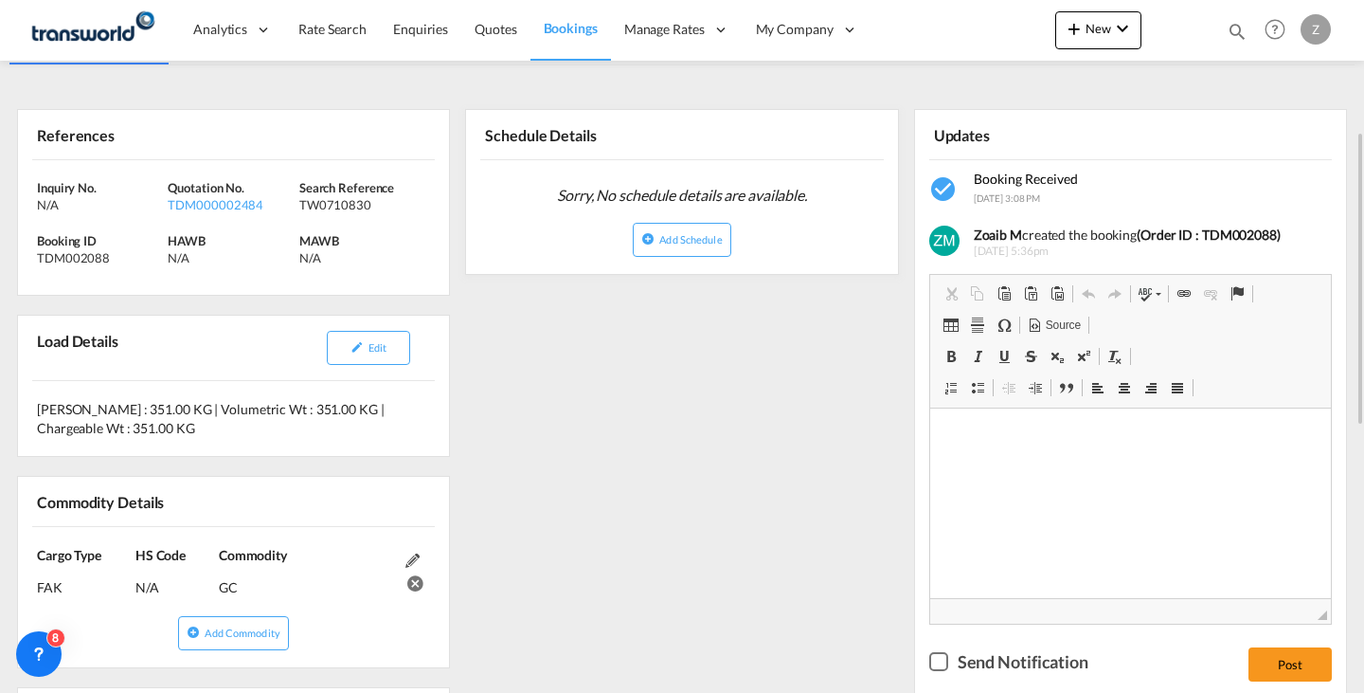
scroll to position [63, 0]
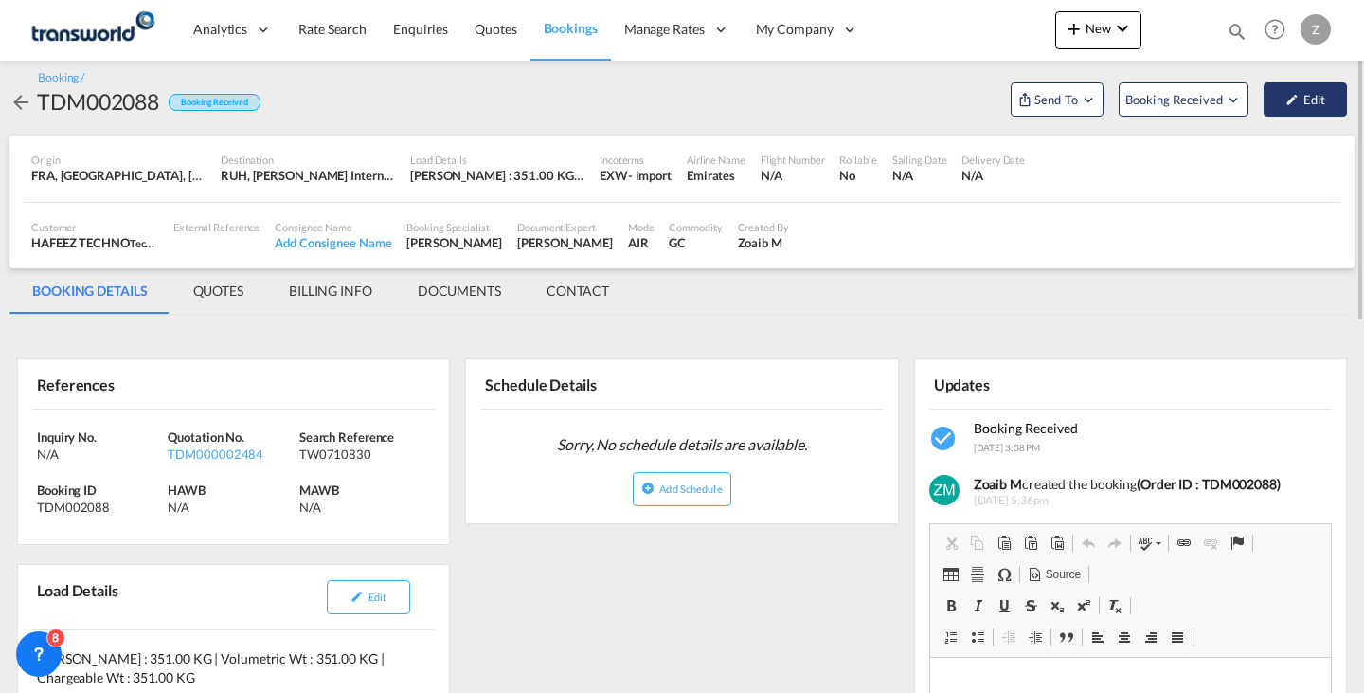
click at [1299, 106] on button "Edit" at bounding box center [1305, 99] width 83 height 34
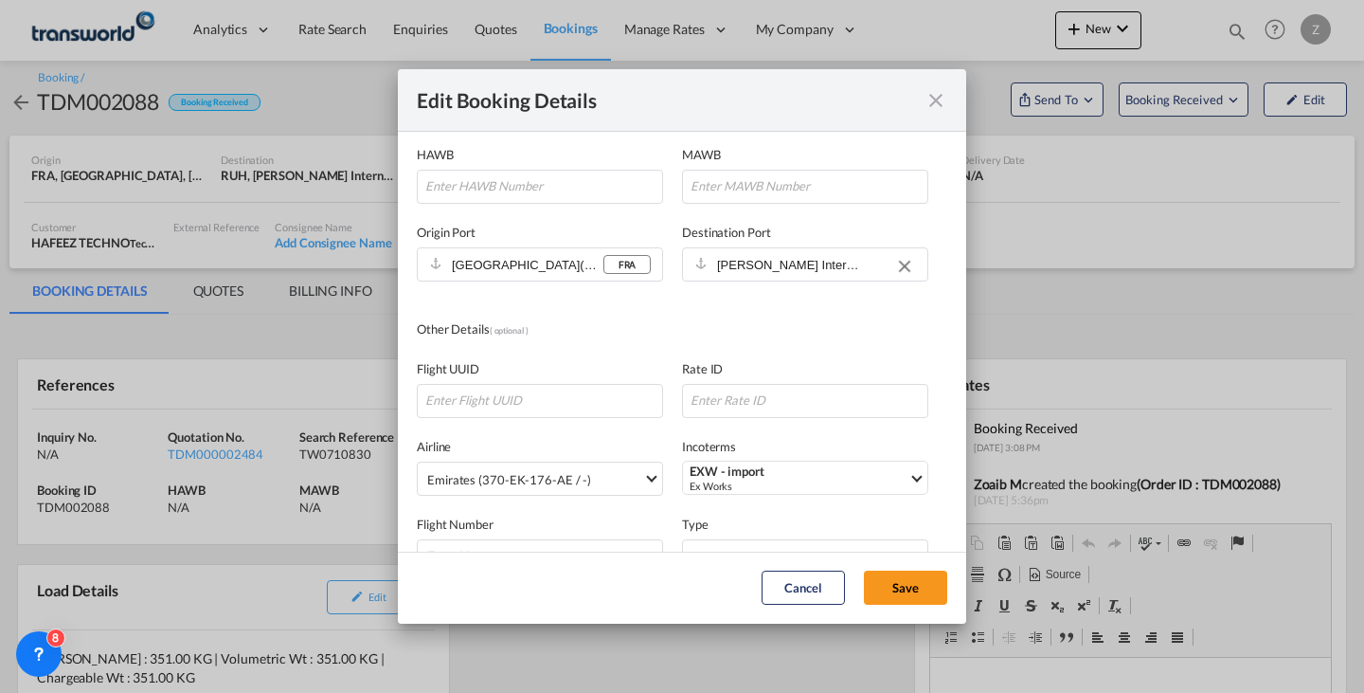
scroll to position [279, 0]
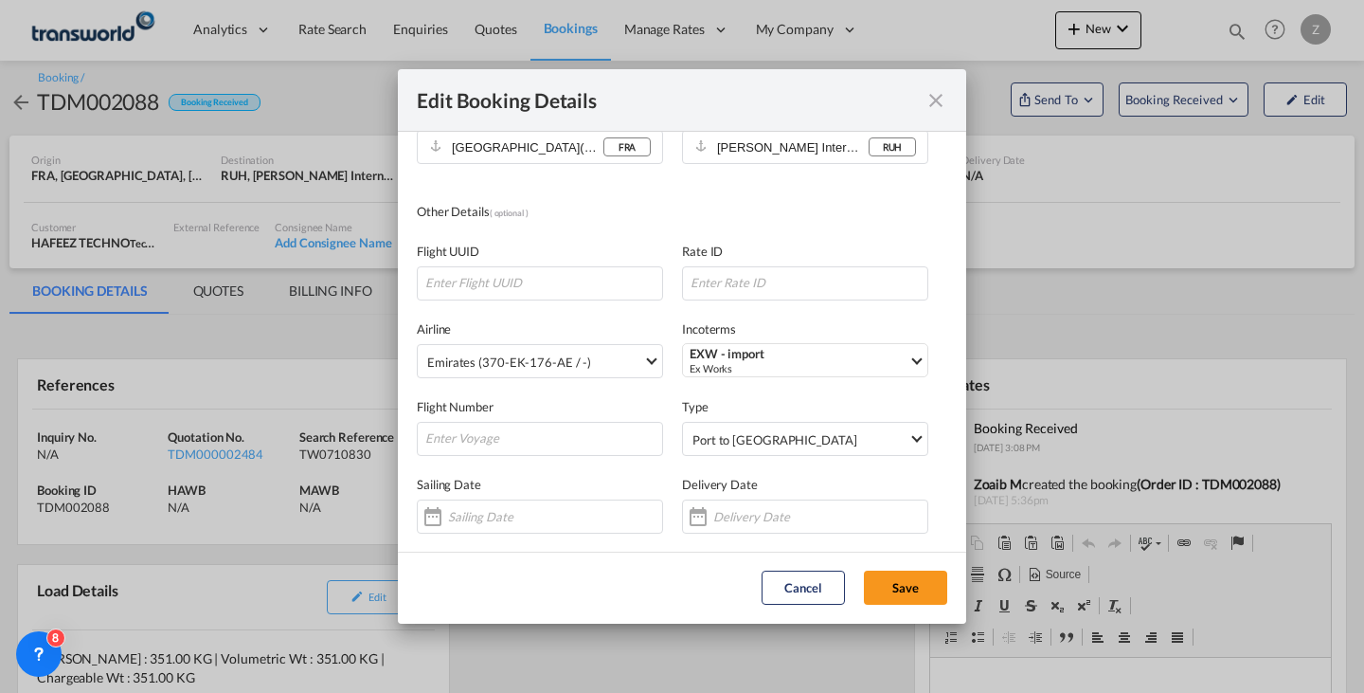
click at [925, 94] on md-icon "icon-close fg-AAA8AD mr-0 cursor" at bounding box center [936, 100] width 23 height 23
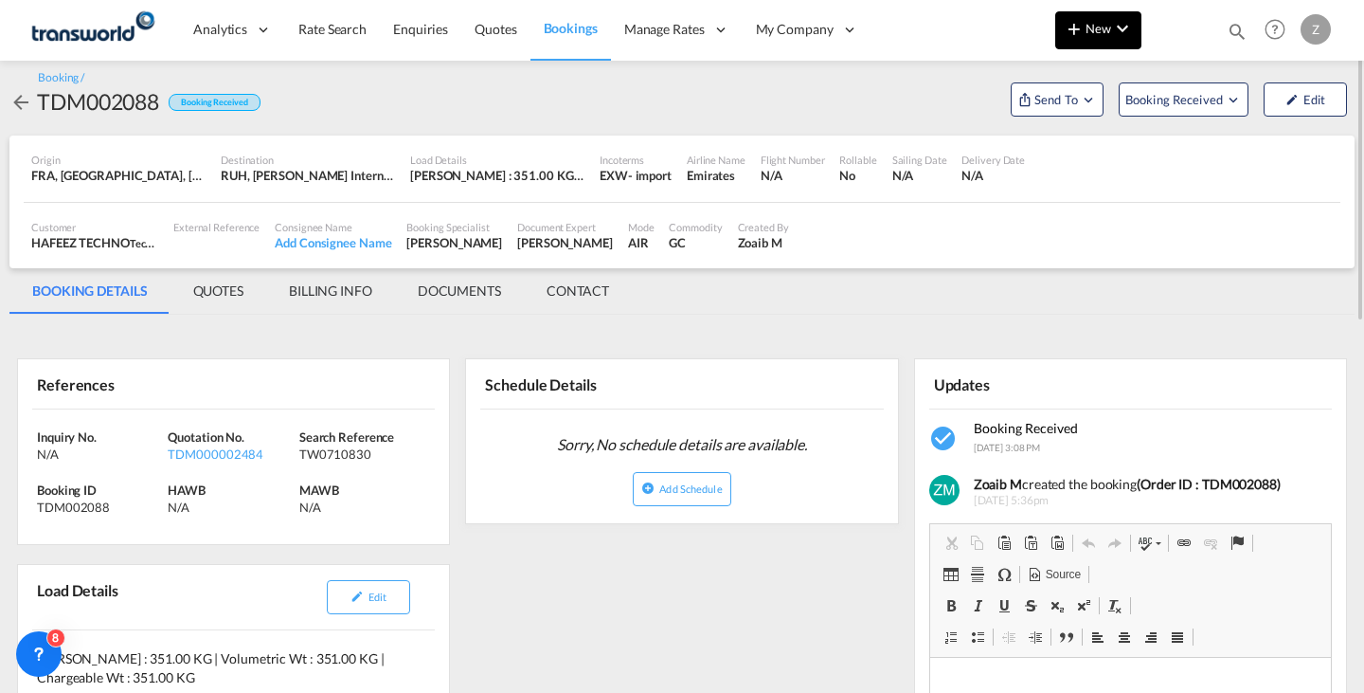
click at [1101, 41] on button "New" at bounding box center [1099, 30] width 86 height 38
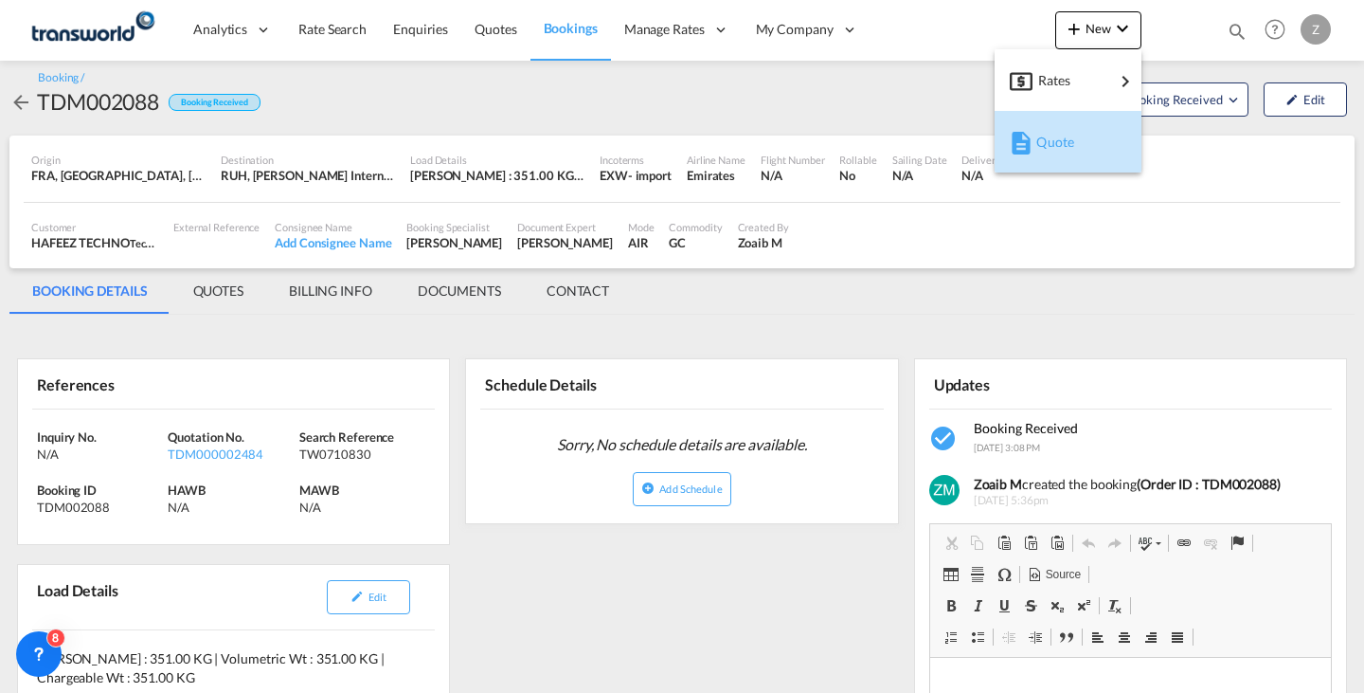
click at [1057, 135] on span "Quote" at bounding box center [1047, 142] width 21 height 38
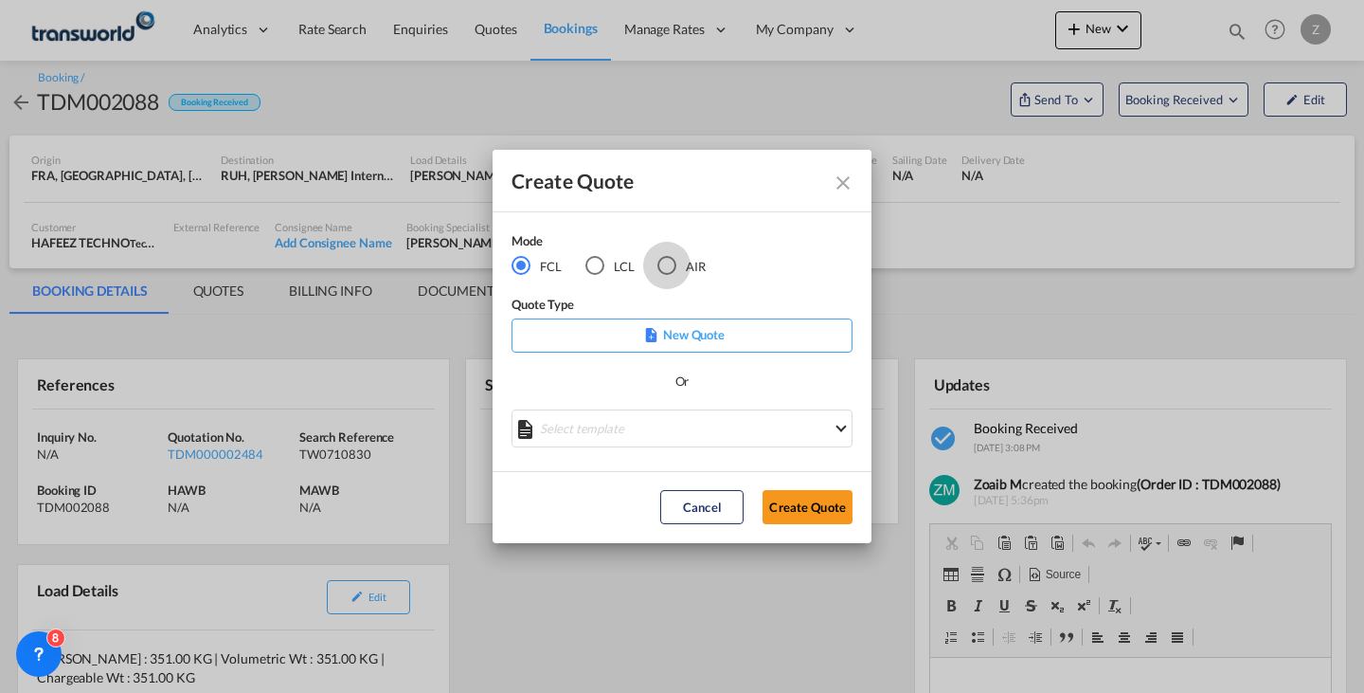
click at [666, 263] on div "AIR" at bounding box center [667, 265] width 19 height 19
click at [822, 507] on button "Create Quote" at bounding box center [808, 507] width 90 height 34
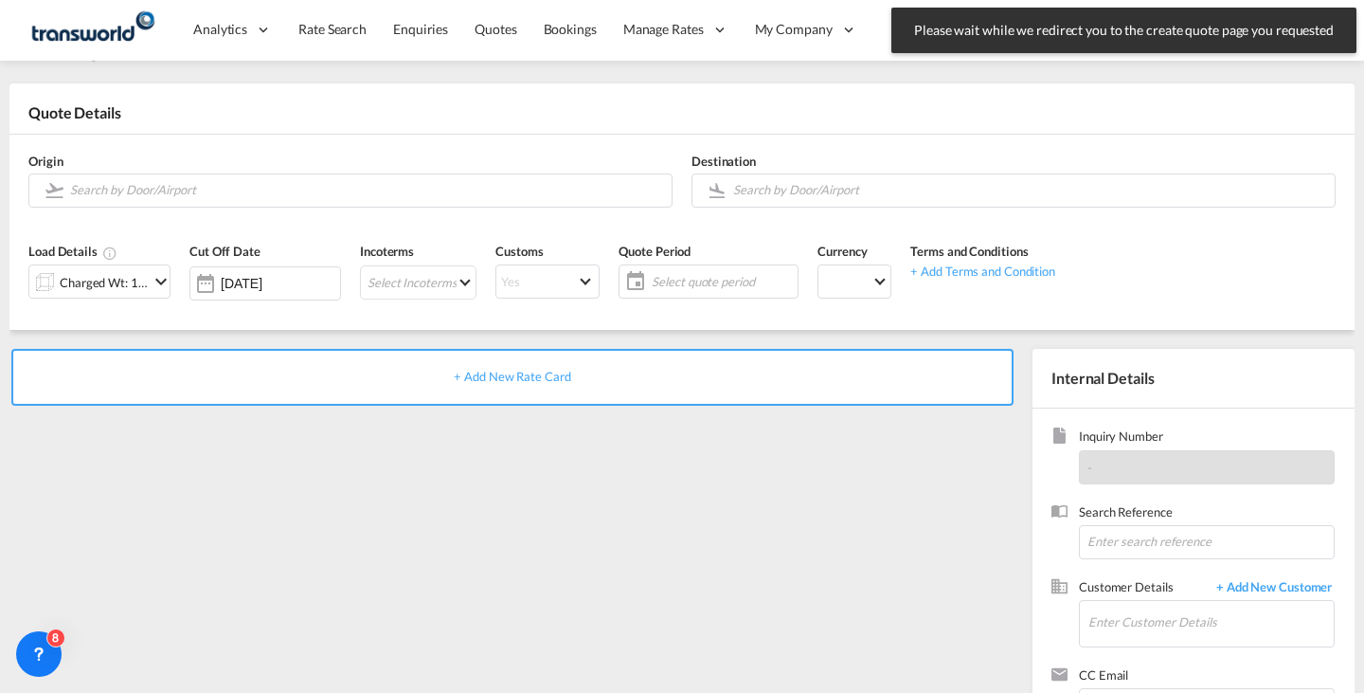
scroll to position [138, 0]
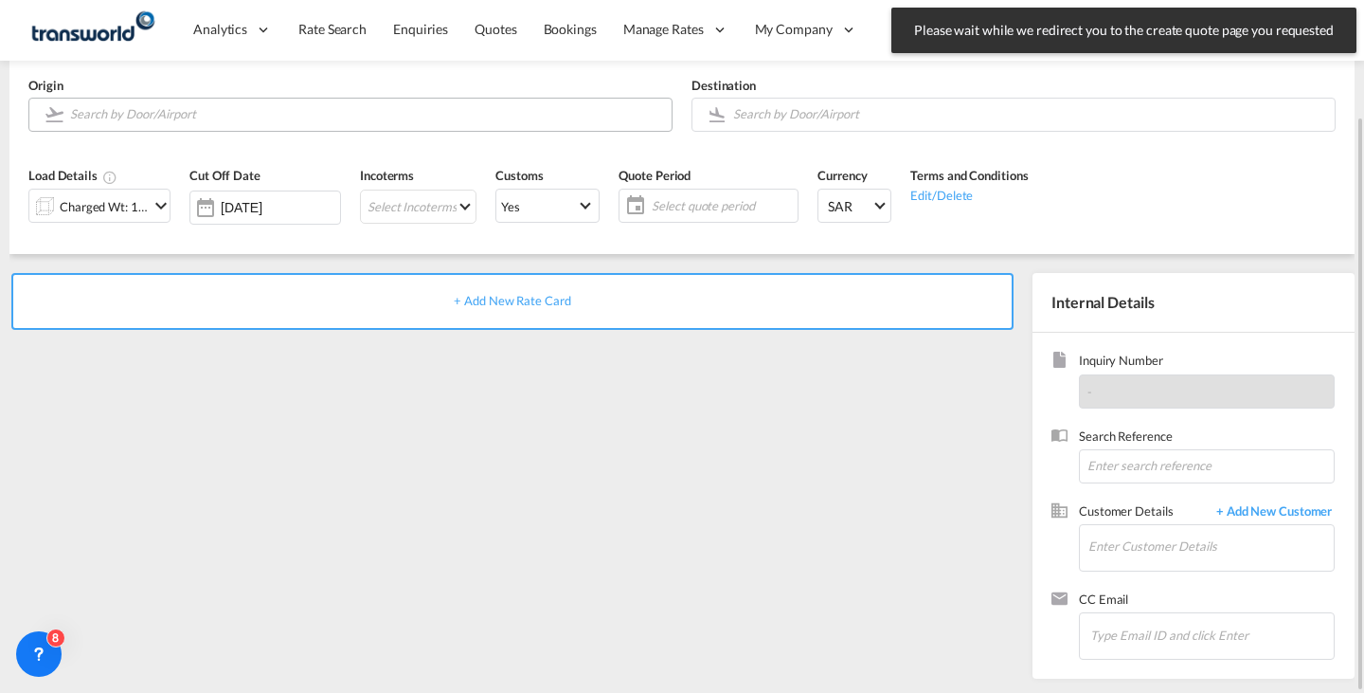
click at [610, 112] on input "Search by Door/Airport" at bounding box center [366, 114] width 592 height 33
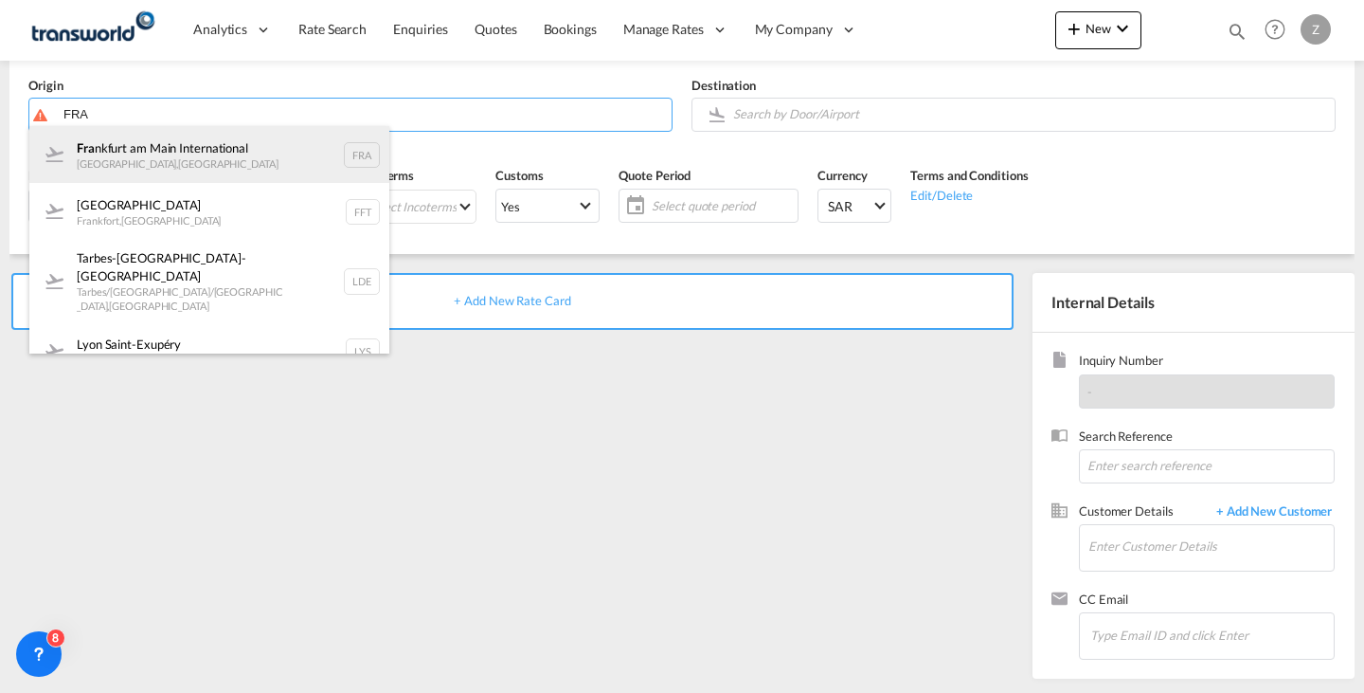
click at [319, 168] on div "Fra [GEOGRAPHIC_DATA] [GEOGRAPHIC_DATA] , [GEOGRAPHIC_DATA] FRA" at bounding box center [209, 154] width 360 height 57
type input "[GEOGRAPHIC_DATA], [GEOGRAPHIC_DATA], [GEOGRAPHIC_DATA]"
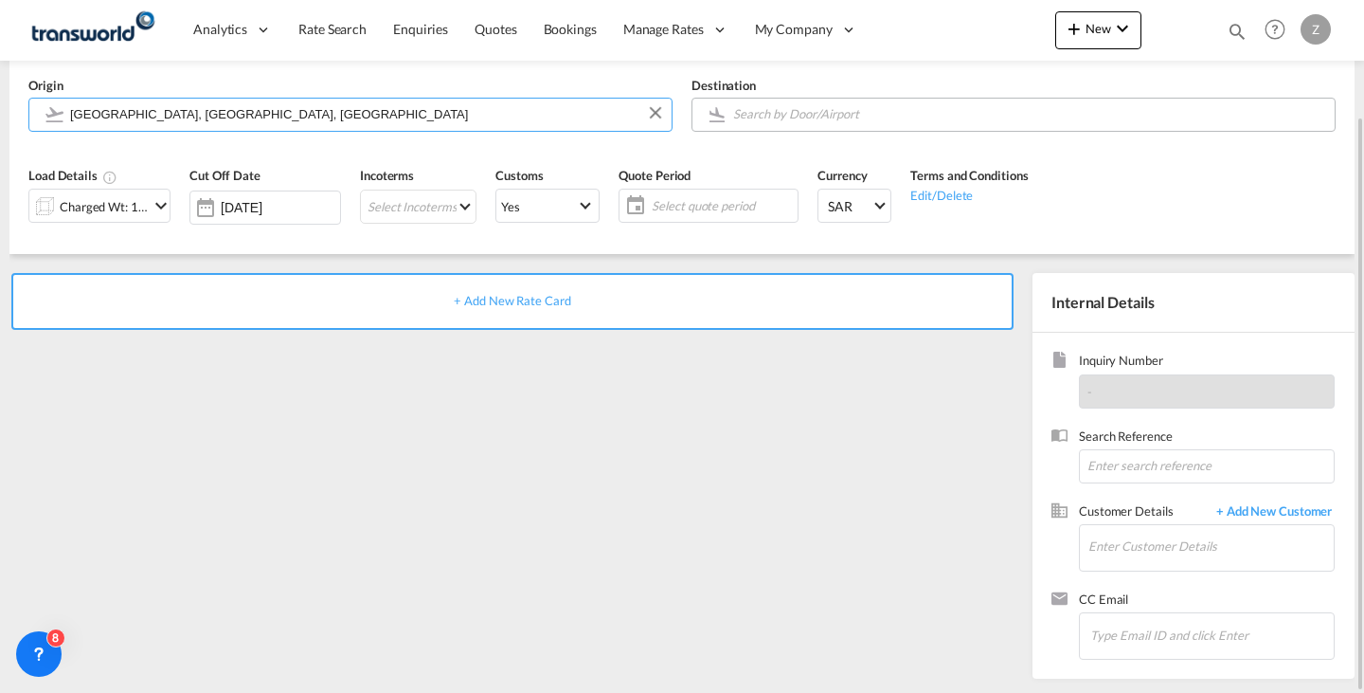
click at [829, 119] on input "Search by Door/Airport" at bounding box center [1029, 114] width 592 height 33
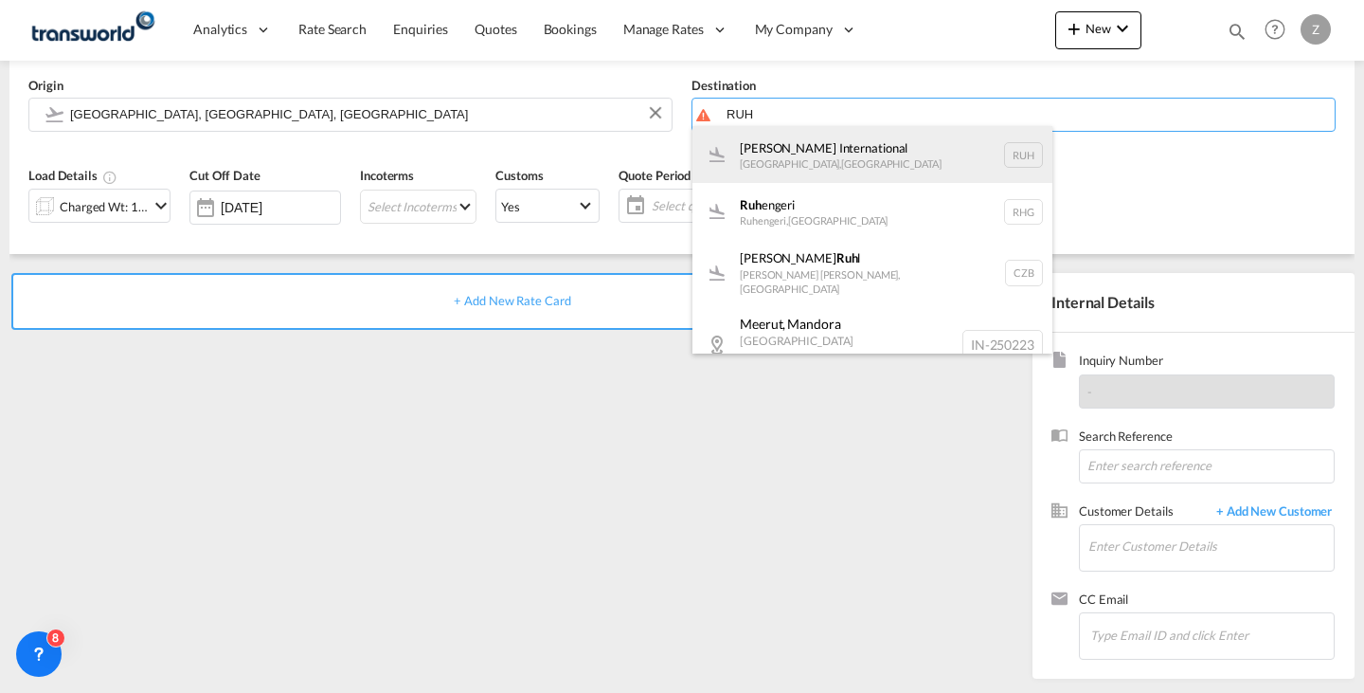
click at [815, 148] on div "[PERSON_NAME] International [GEOGRAPHIC_DATA] , [GEOGRAPHIC_DATA] RUH" at bounding box center [873, 154] width 360 height 57
type input "[PERSON_NAME] International, [GEOGRAPHIC_DATA], RUH"
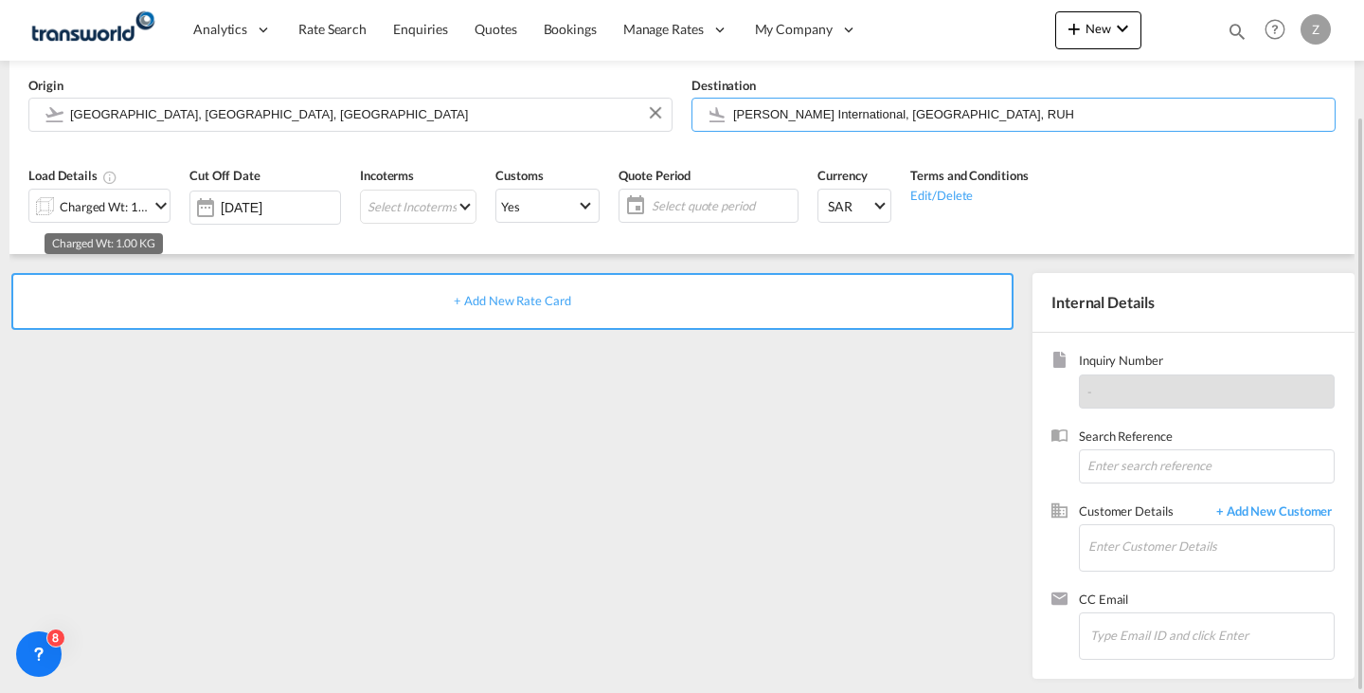
click at [107, 213] on div "Charged Wt: 1.00 KG" at bounding box center [104, 206] width 89 height 27
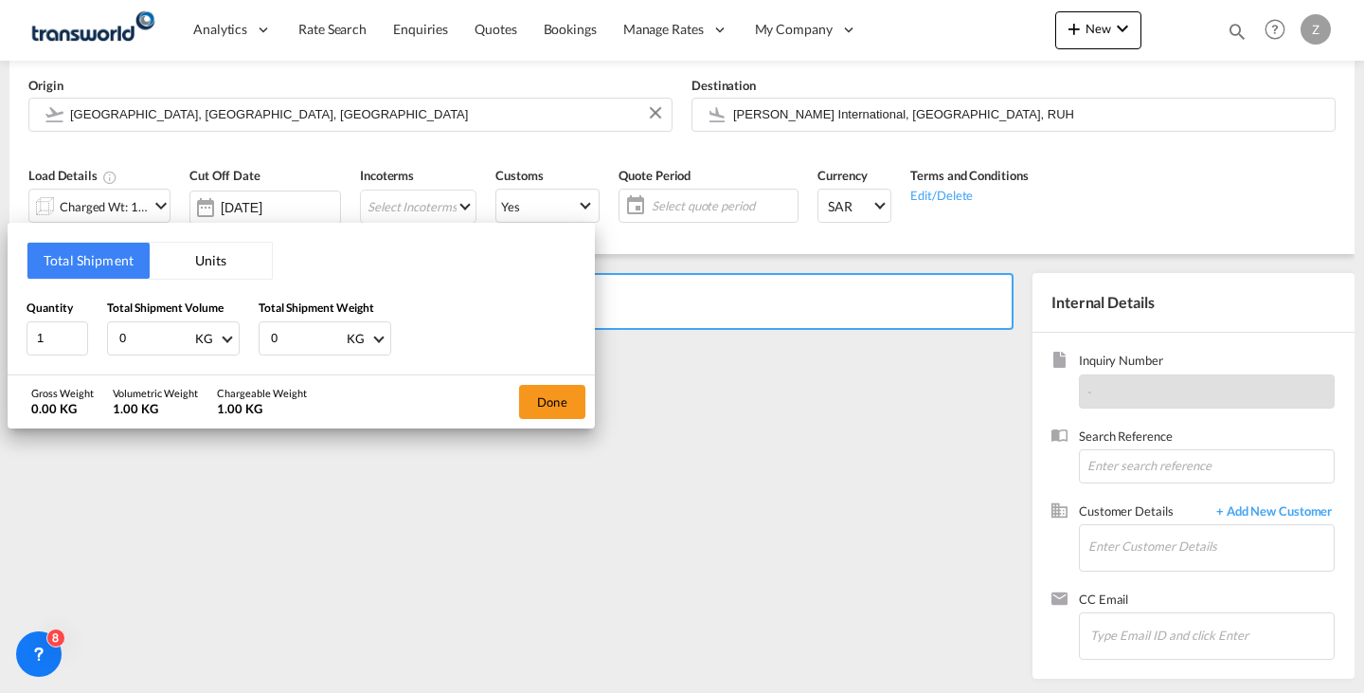
click at [314, 334] on input "0" at bounding box center [307, 338] width 76 height 32
click at [163, 329] on input "0" at bounding box center [155, 338] width 76 height 32
type input "351"
click at [299, 344] on input "number" at bounding box center [307, 338] width 76 height 32
type input "351"
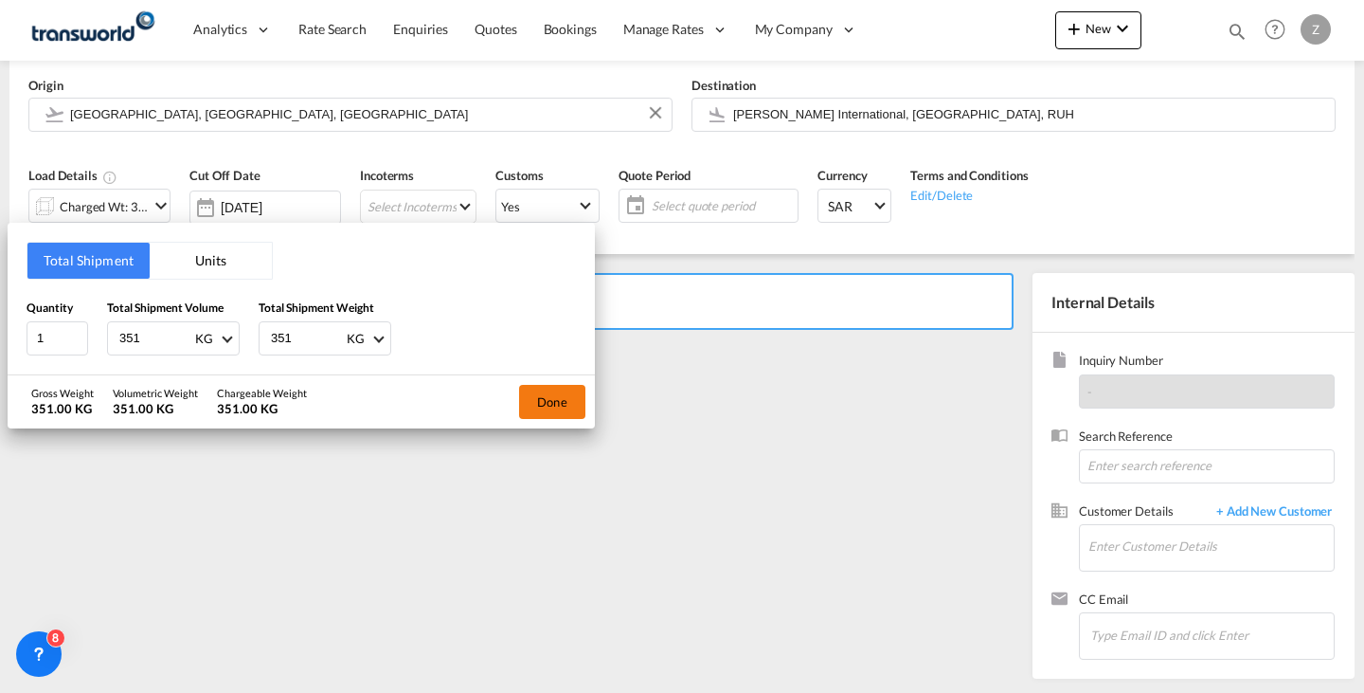
click at [556, 404] on button "Done" at bounding box center [552, 402] width 66 height 34
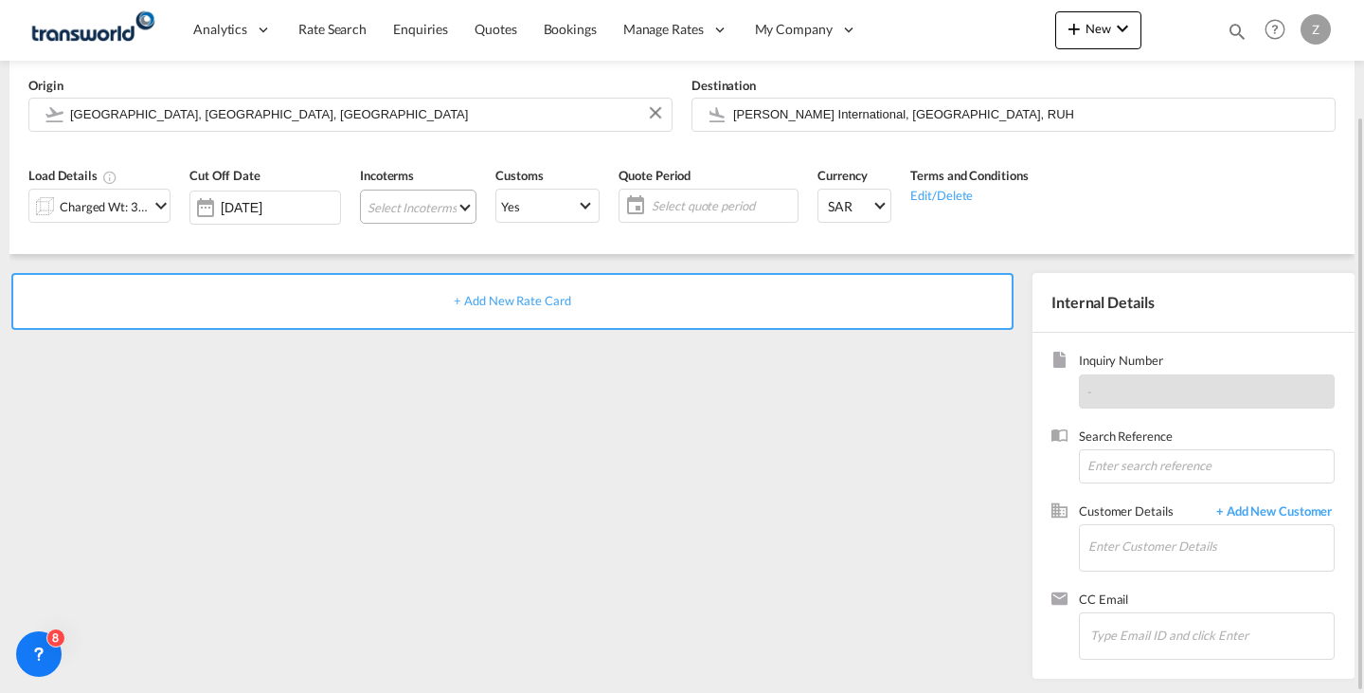
click at [422, 195] on md-select "Select Incoterms EXW - export Ex Works CFR - export Cost and Freight DAP - expo…" at bounding box center [418, 207] width 117 height 34
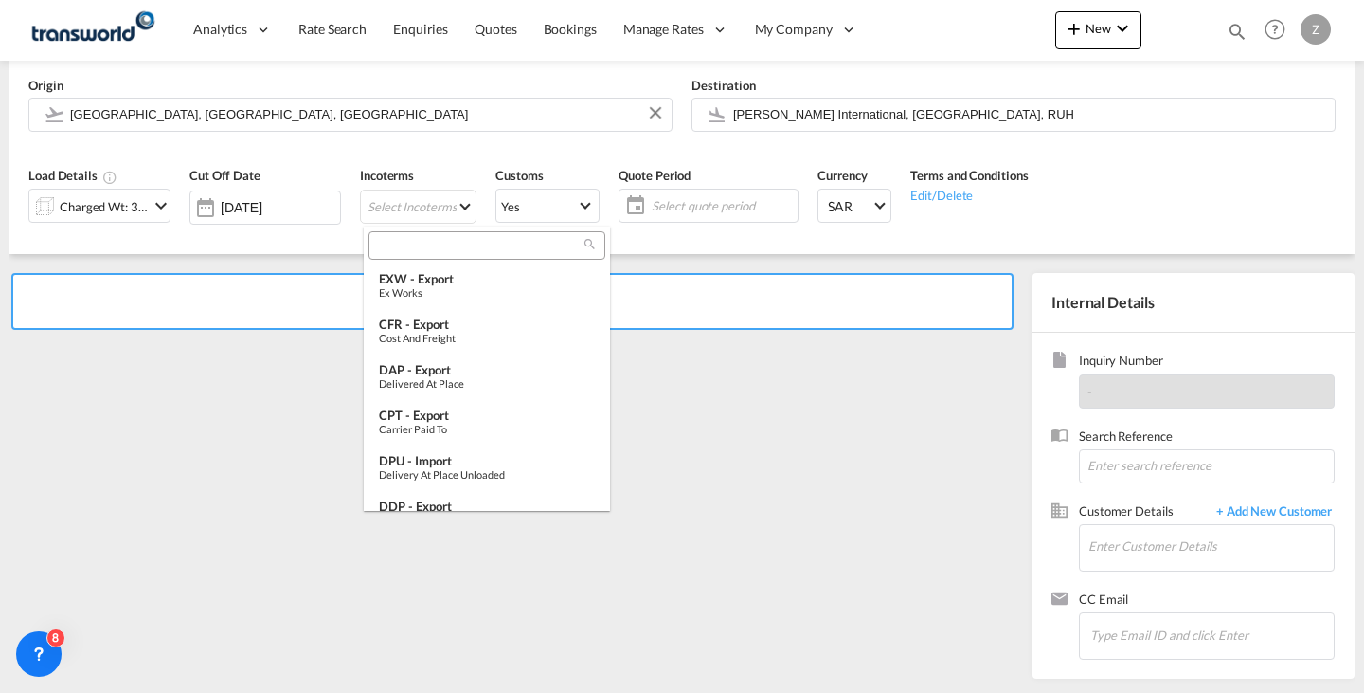
click at [472, 248] on input "search" at bounding box center [479, 245] width 210 height 17
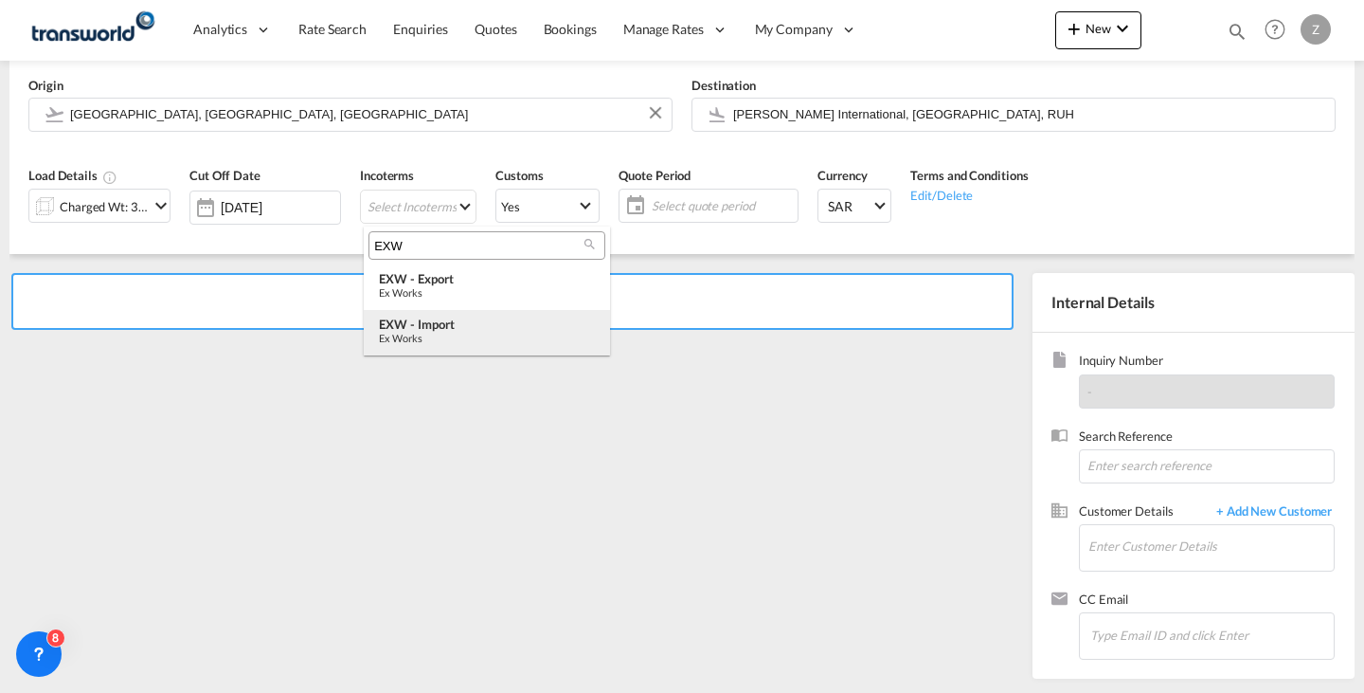
type input "EXW"
click at [471, 317] on div "EXW - import" at bounding box center [487, 323] width 216 height 15
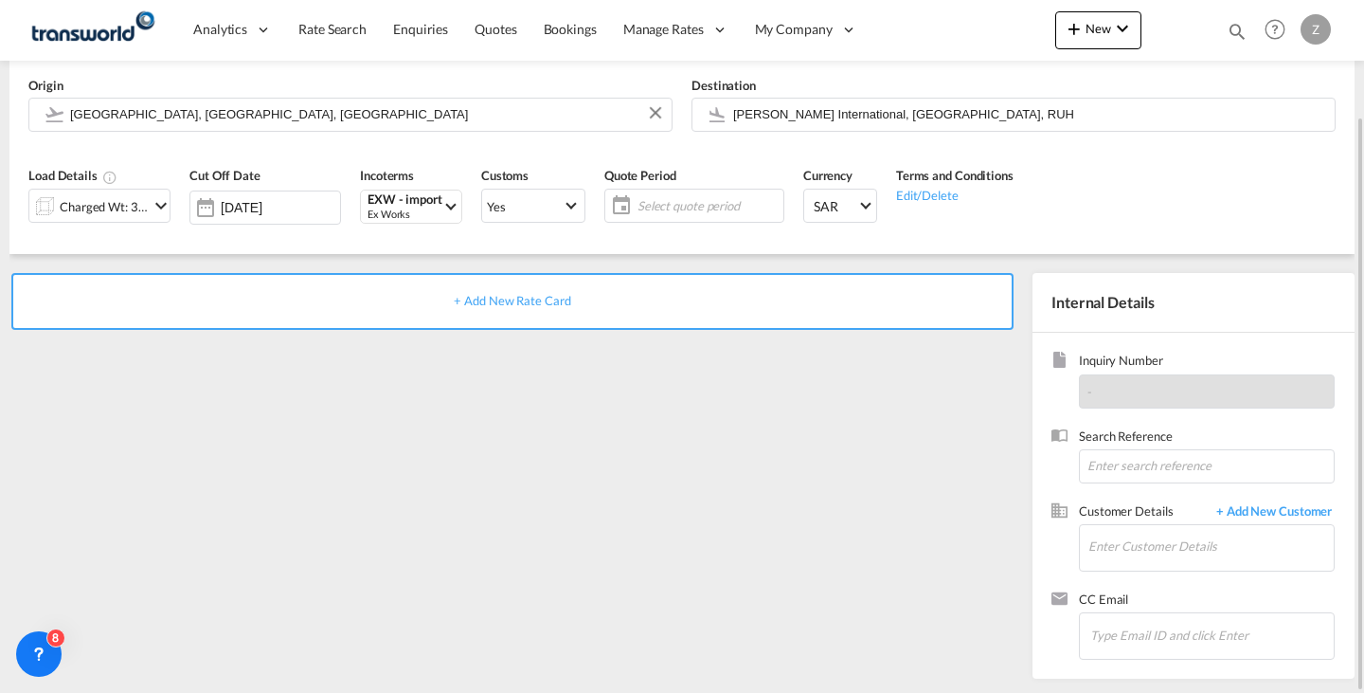
click at [696, 195] on span "Select quote period" at bounding box center [708, 205] width 151 height 27
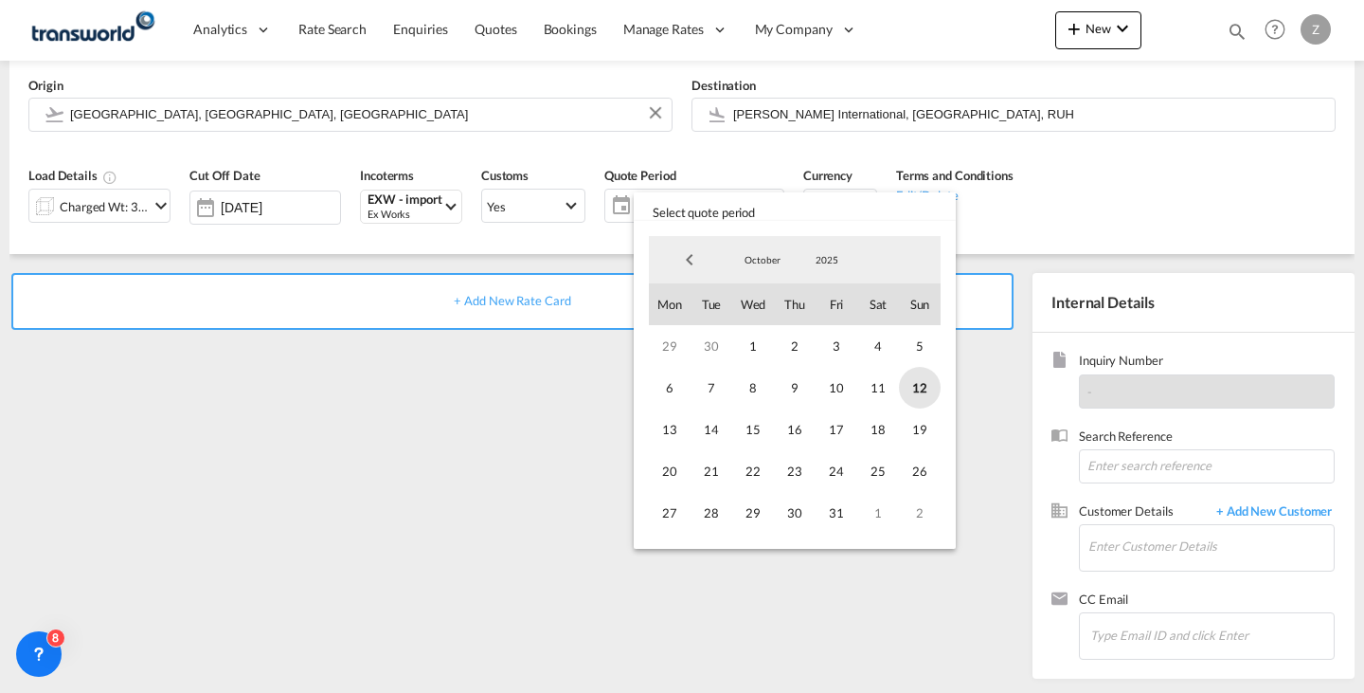
click at [934, 391] on span "12" at bounding box center [920, 388] width 42 height 42
click at [841, 506] on span "31" at bounding box center [837, 513] width 42 height 42
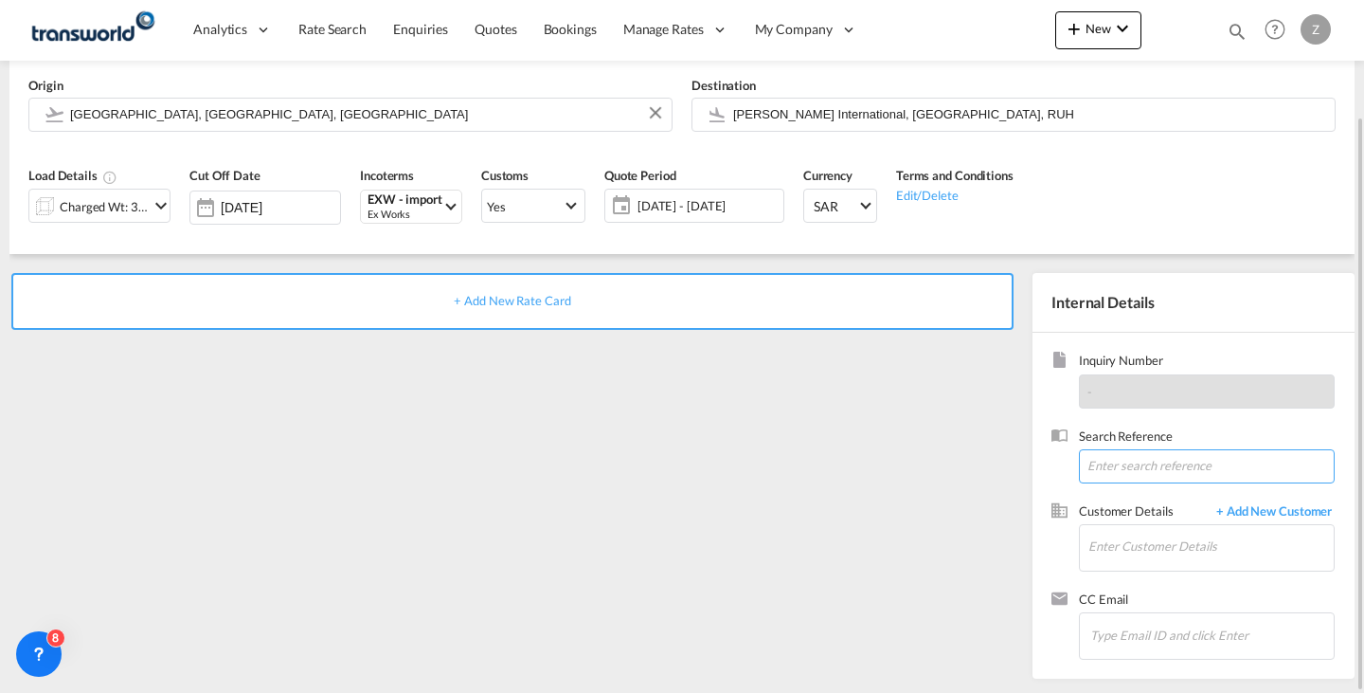
click at [1177, 477] on input at bounding box center [1207, 466] width 256 height 34
paste input "TW0710830"
type input "TW0710830"
click at [1141, 550] on input "Enter Customer Details" at bounding box center [1211, 546] width 245 height 43
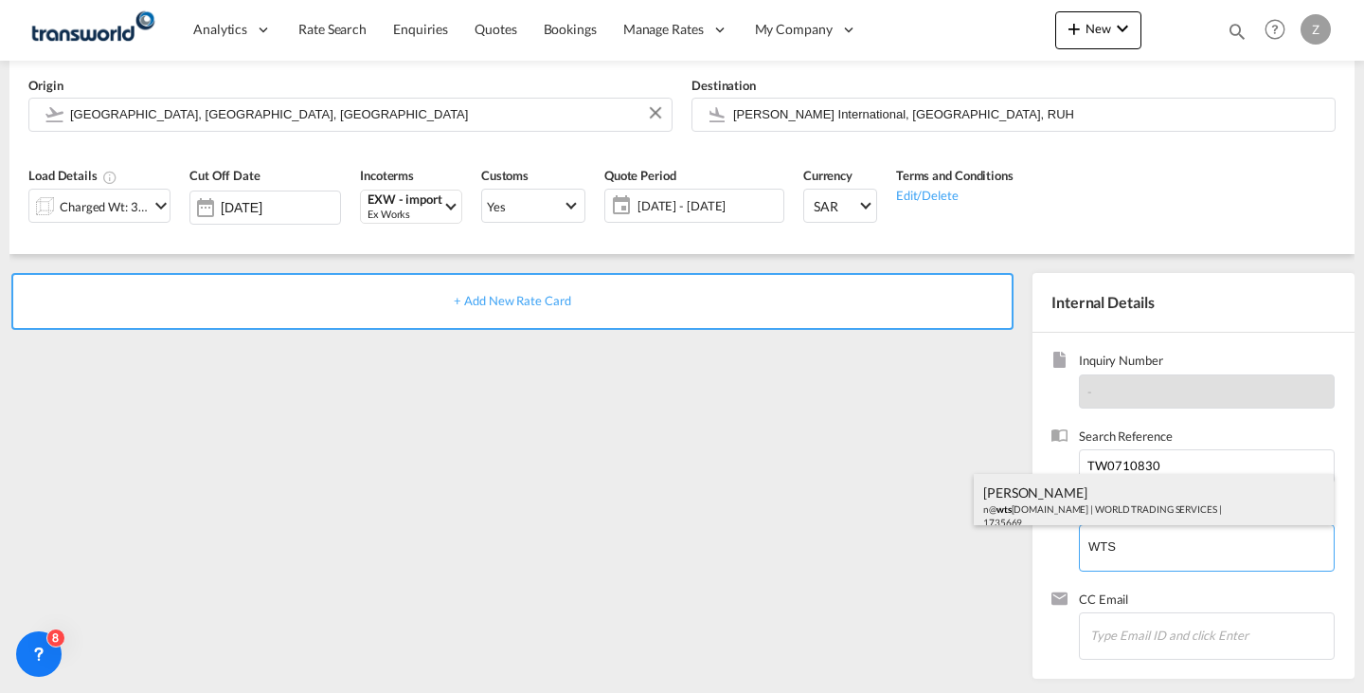
click at [1134, 509] on div "[PERSON_NAME] n@ wts [DOMAIN_NAME] | WORLD TRADING SERVICES | 1735669" at bounding box center [1154, 506] width 360 height 64
type input "WORLD TRADING SERVICES, [PERSON_NAME], n@[DOMAIN_NAME]"
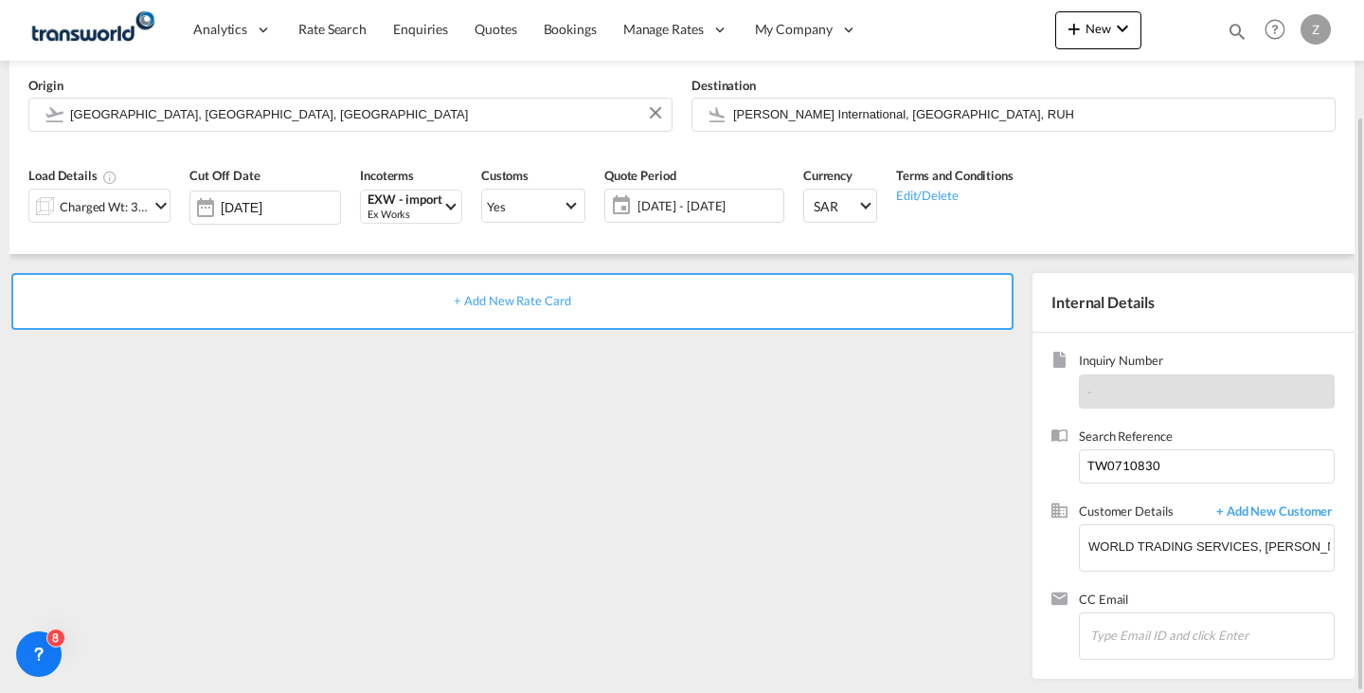
click at [735, 291] on div "+ Add New Rate Card" at bounding box center [512, 301] width 1003 height 57
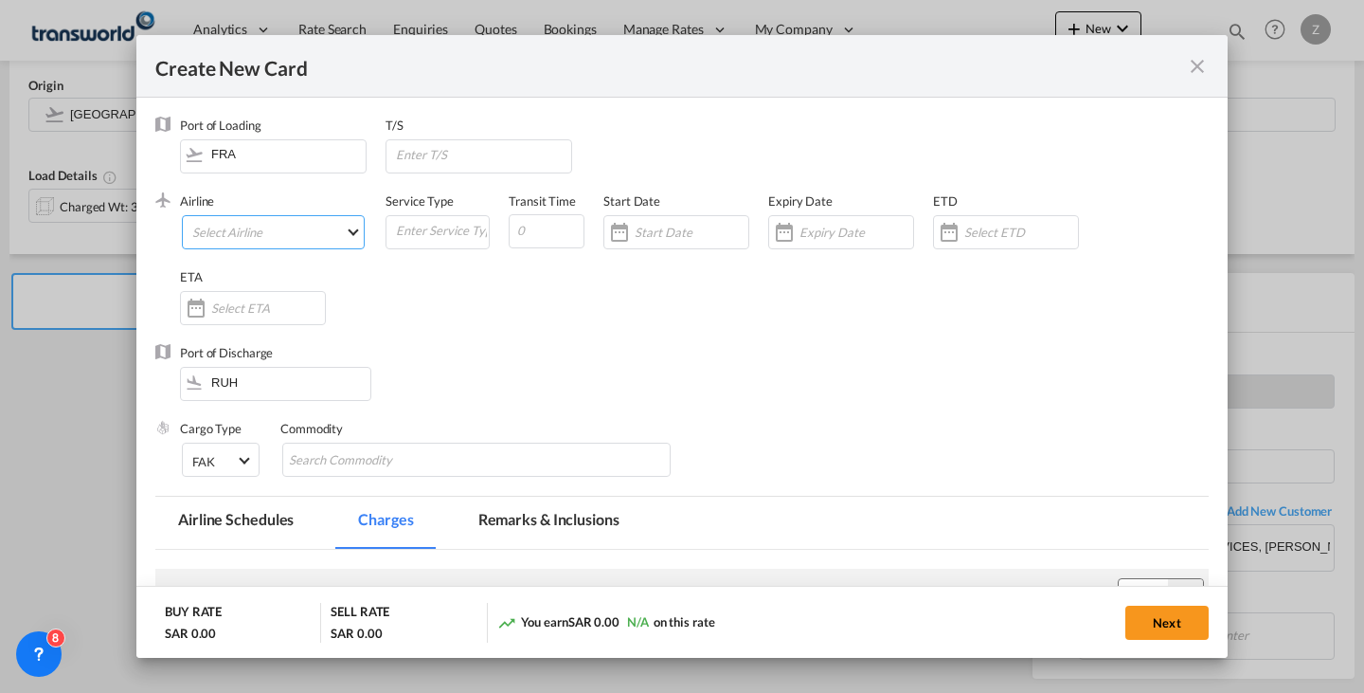
click at [280, 225] on md-select "Select Airline AIR EXPRESS S.A. (1166- / -) CMA [MEDICAL_DATA] Air Cargo (1140-…" at bounding box center [273, 232] width 183 height 34
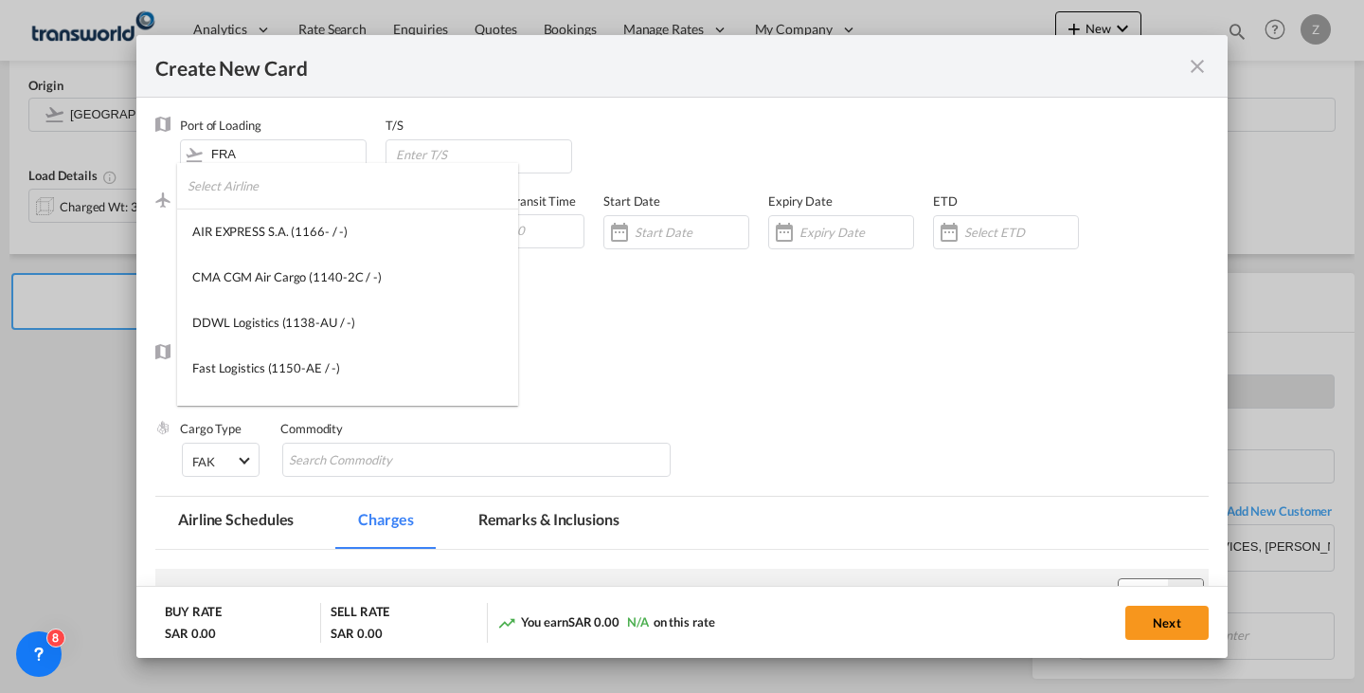
click at [324, 202] on input "search" at bounding box center [353, 185] width 331 height 45
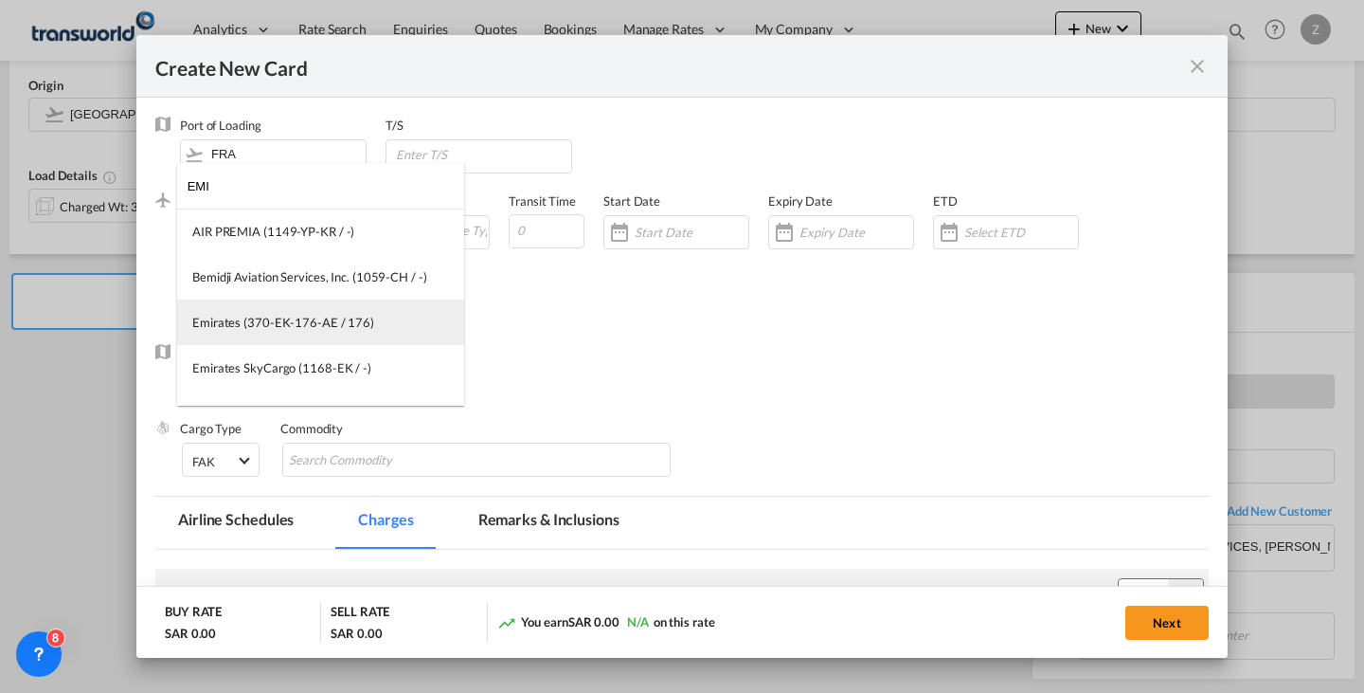
type input "EMI"
click at [302, 320] on div "Emirates (370-EK-176-AE / 176)" at bounding box center [283, 322] width 182 height 17
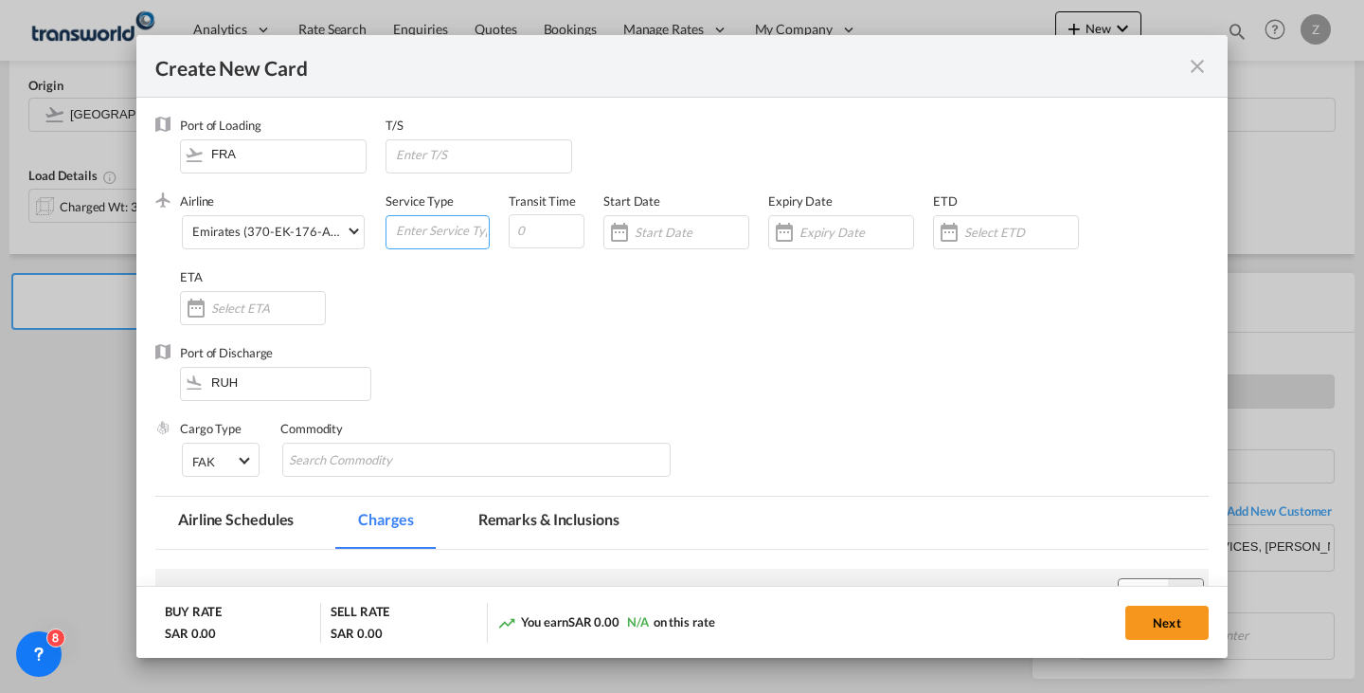
click at [410, 234] on input "Create New Card ..." at bounding box center [441, 230] width 95 height 28
type input "AIR"
type input "3"
click at [694, 234] on input "Create New Card ..." at bounding box center [692, 232] width 114 height 15
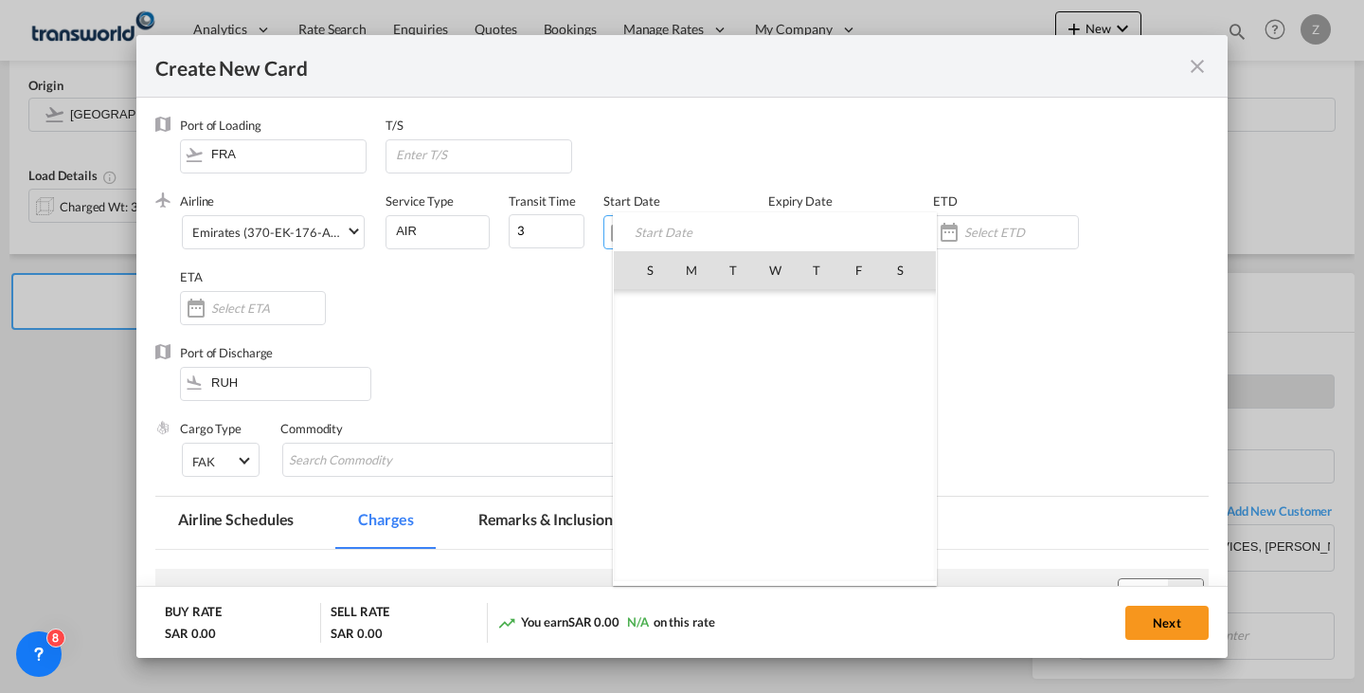
scroll to position [439174, 0]
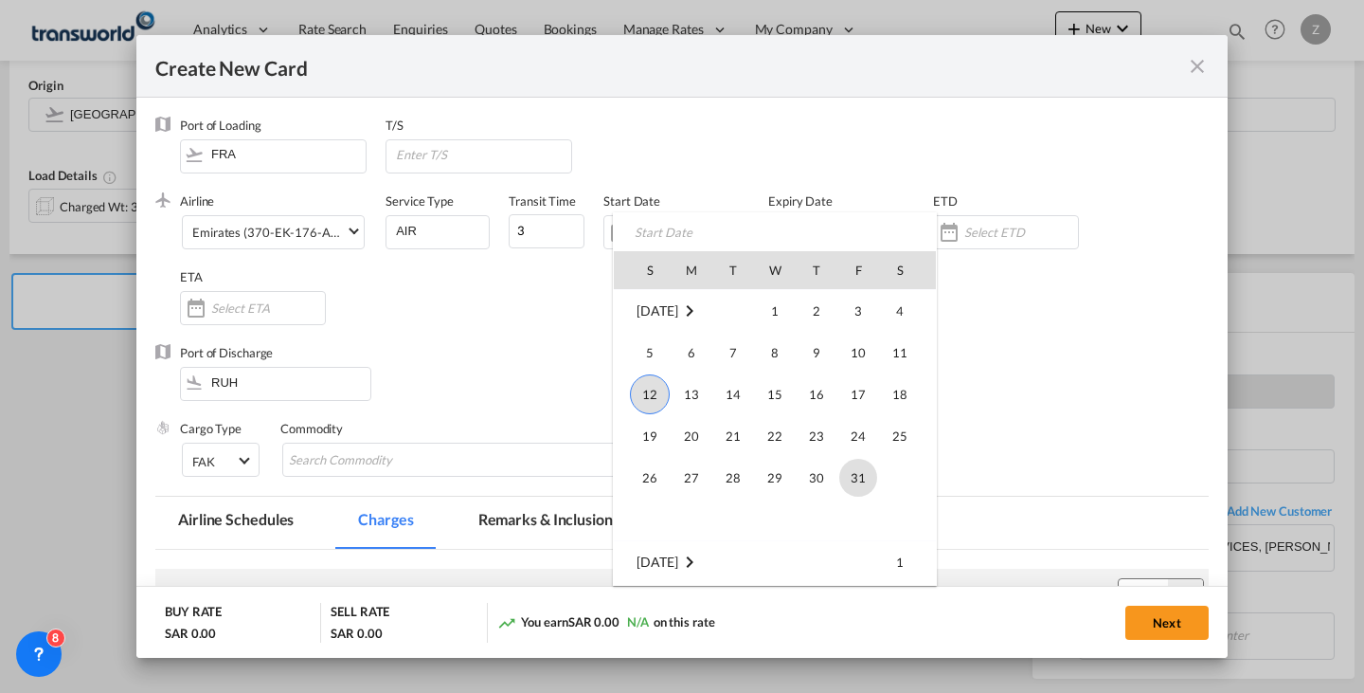
click at [867, 471] on span "31" at bounding box center [859, 478] width 38 height 38
type input "[DATE]"
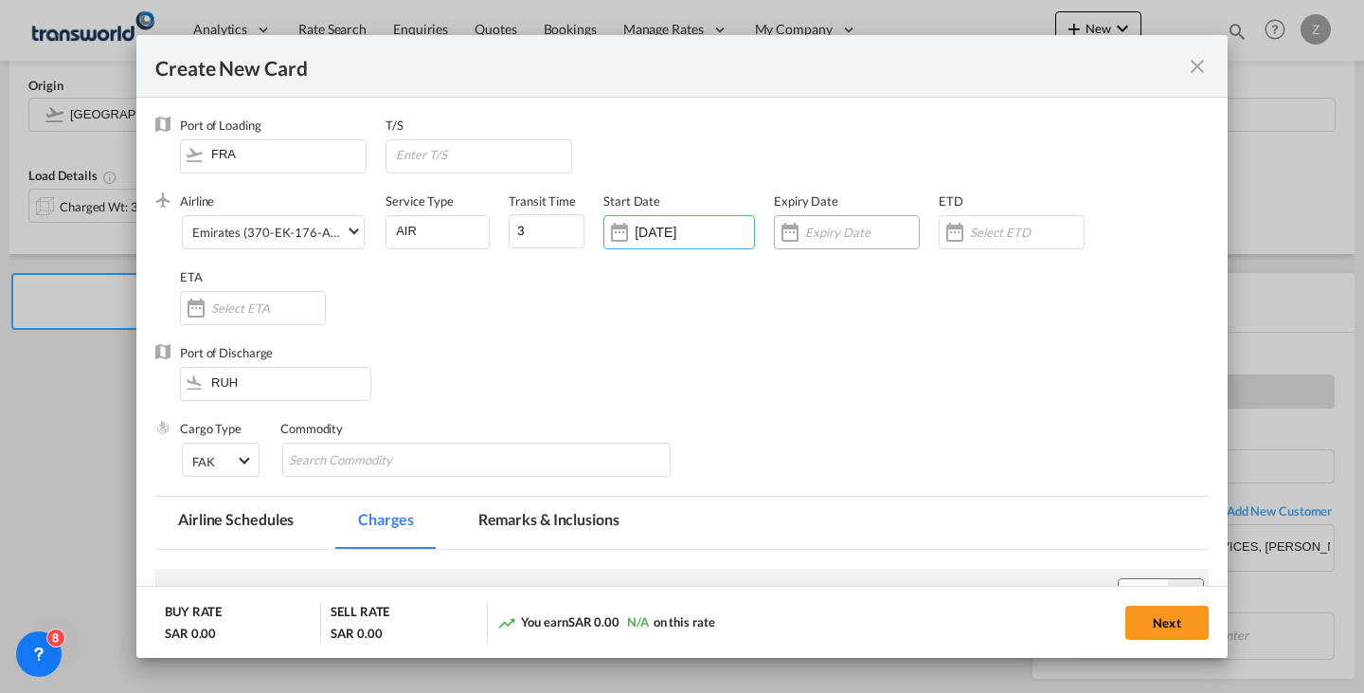
click at [844, 243] on div "Create New Card ..." at bounding box center [847, 232] width 146 height 34
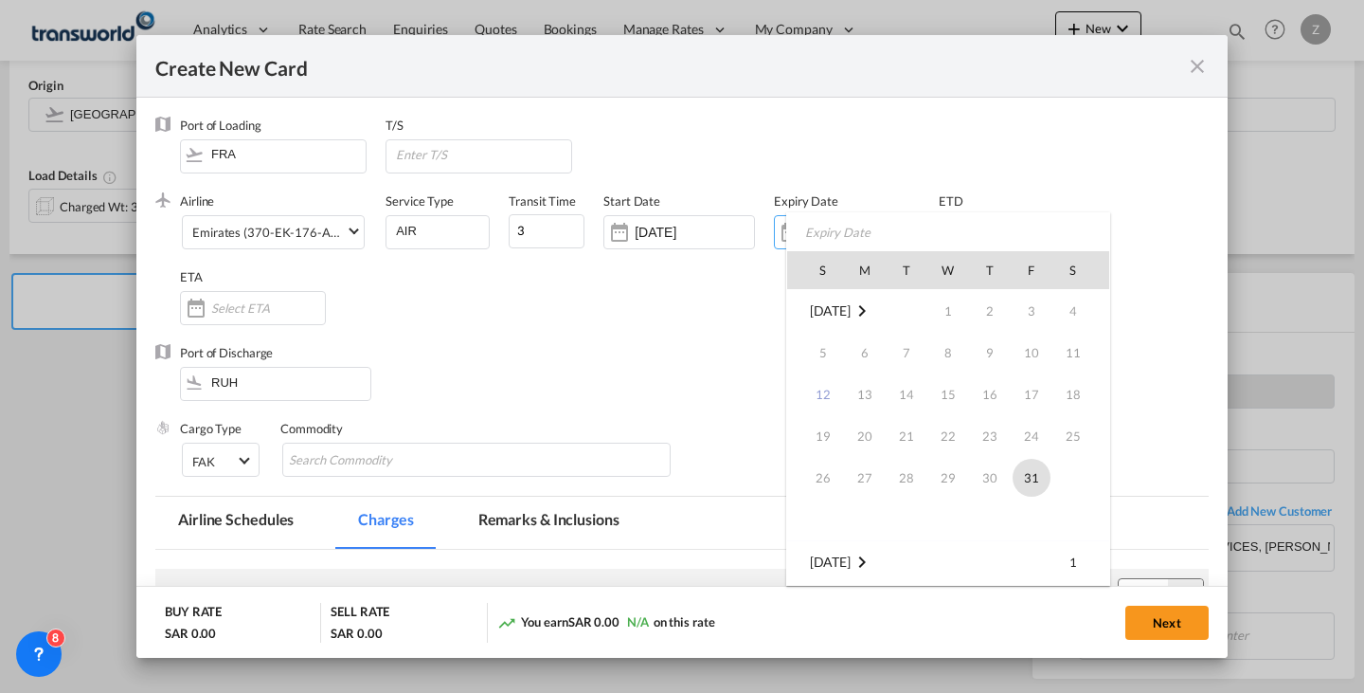
click at [1037, 475] on span "31" at bounding box center [1032, 478] width 38 height 38
type input "[DATE]"
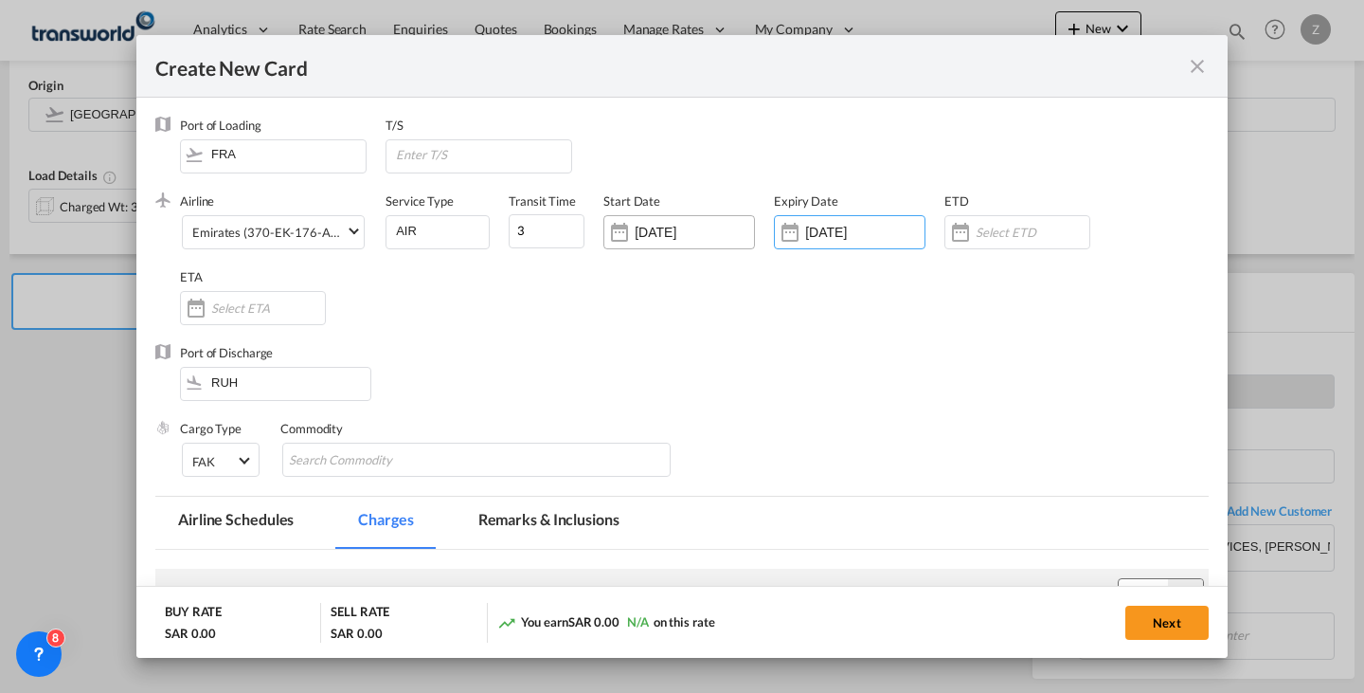
click at [674, 227] on input "[DATE]" at bounding box center [694, 232] width 119 height 15
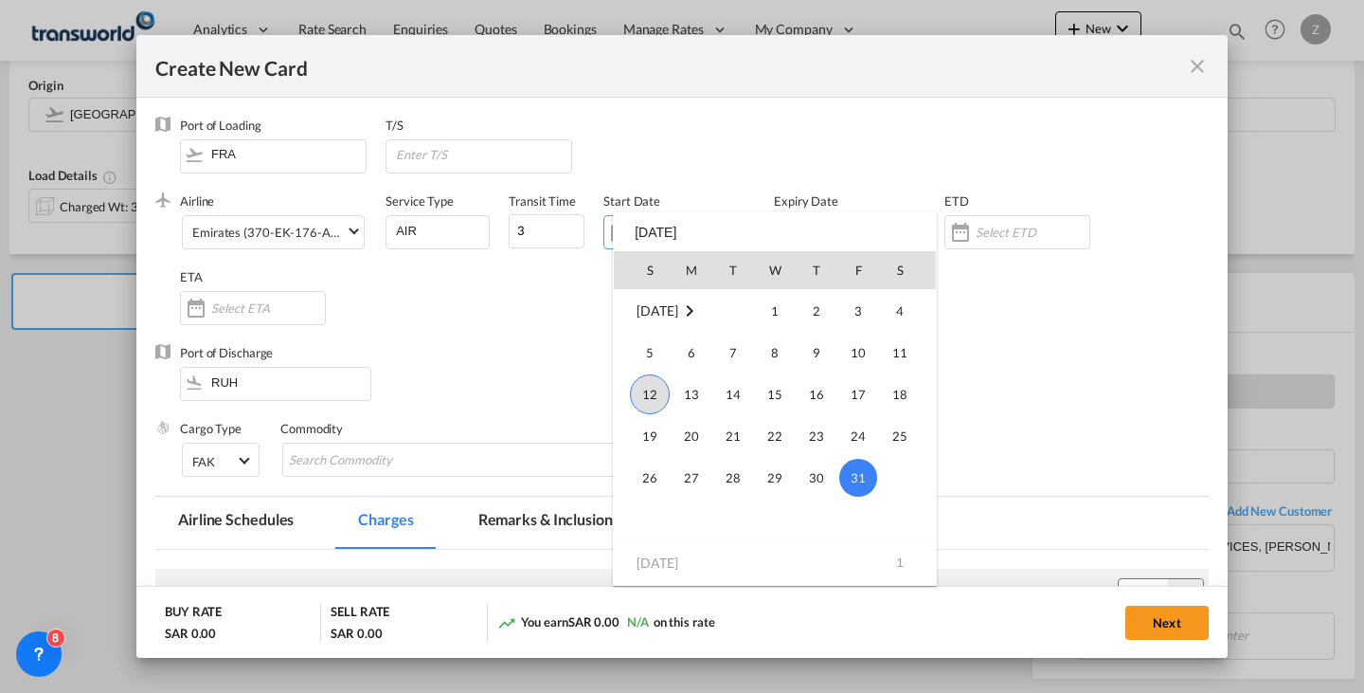
click at [641, 377] on span "12" at bounding box center [650, 394] width 40 height 40
type input "[DATE]"
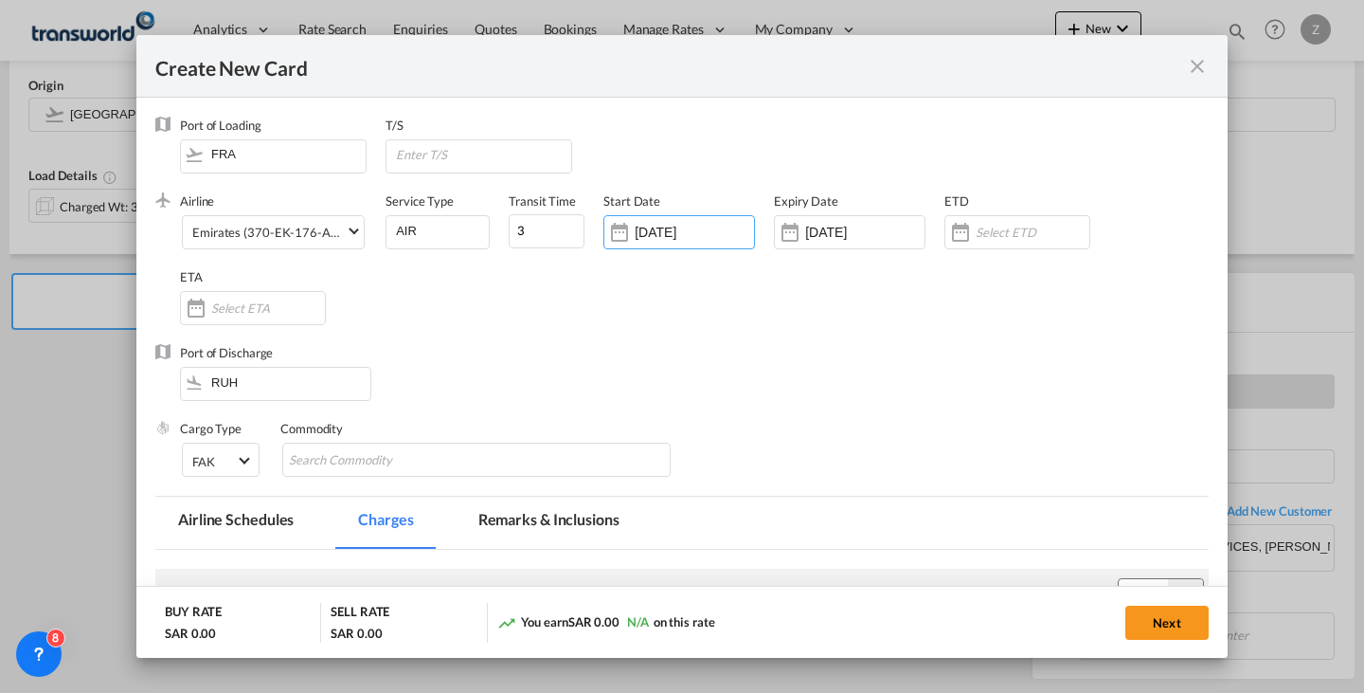
scroll to position [117, 0]
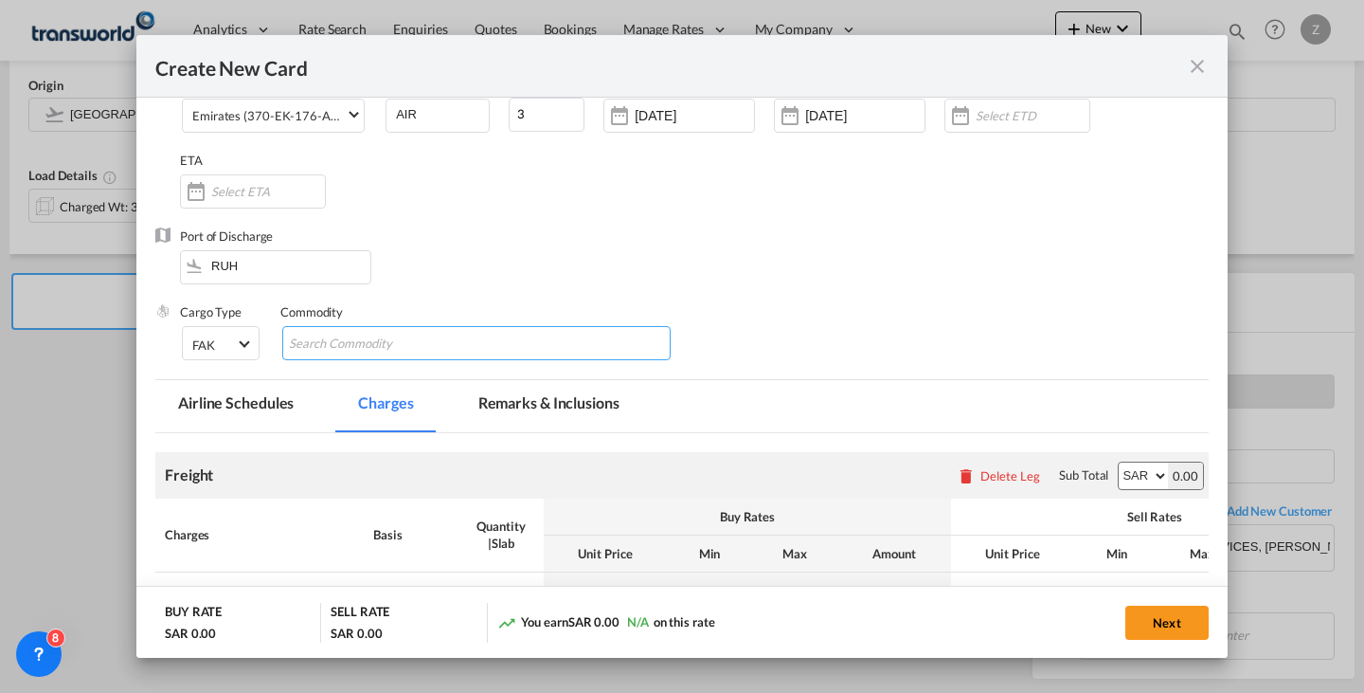
click at [415, 332] on input "Chips input." at bounding box center [375, 344] width 173 height 30
type input "GC"
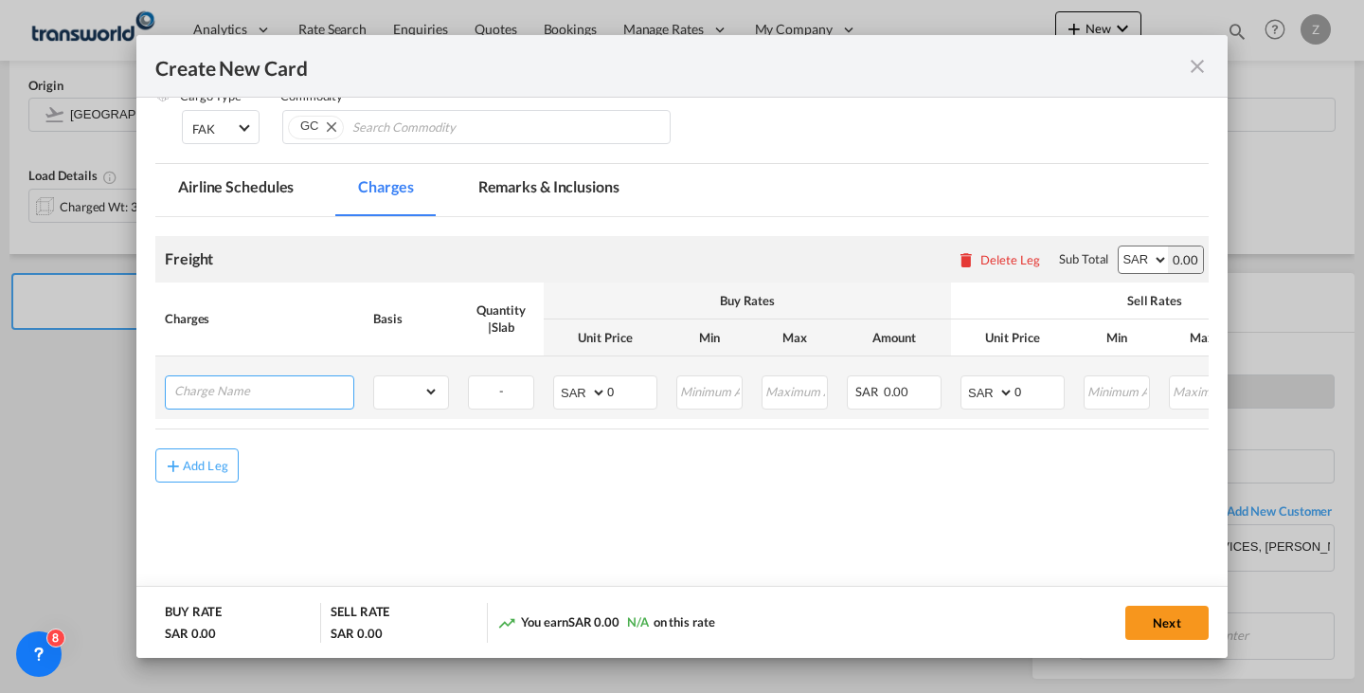
click at [314, 381] on input "Charge Name" at bounding box center [263, 390] width 179 height 28
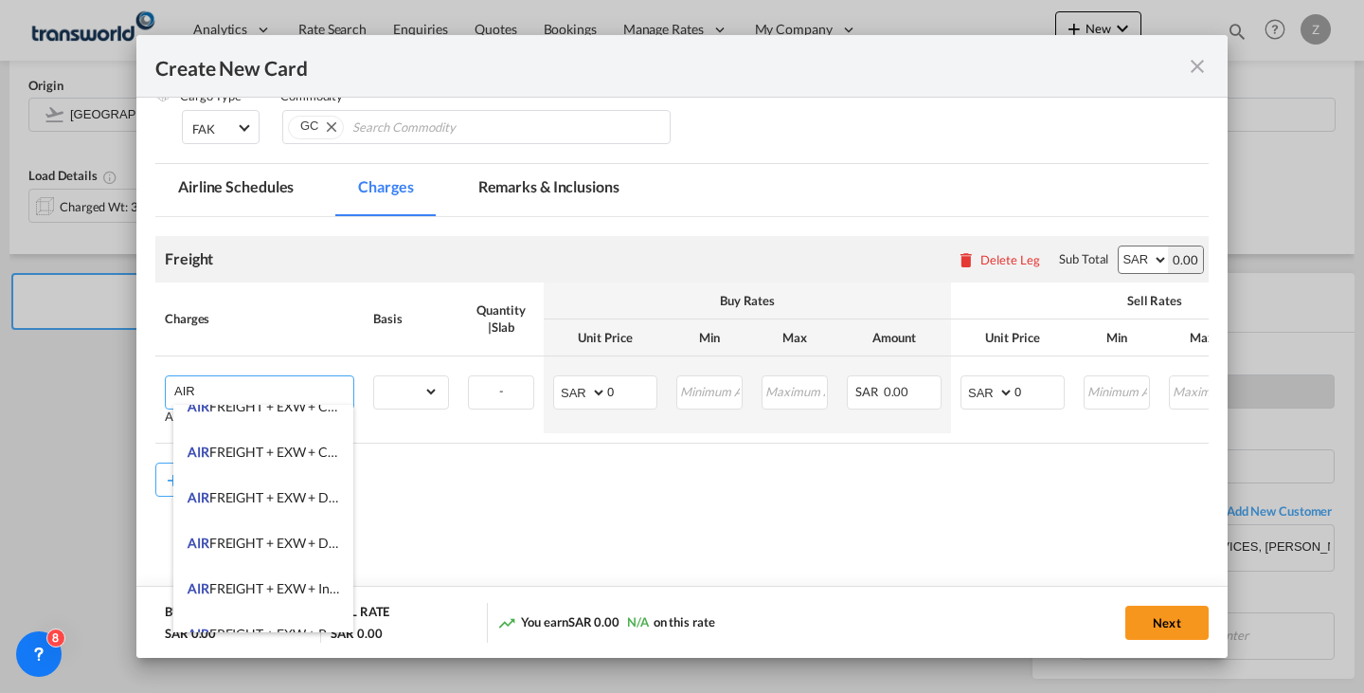
scroll to position [295, 0]
click at [312, 459] on span "AIR FREIGHT + EXW + CLERANCE AND DELIVERY" at bounding box center [336, 451] width 297 height 16
type input "AIR FREIGHT + EXW + CLERANCE AND DELIVERY"
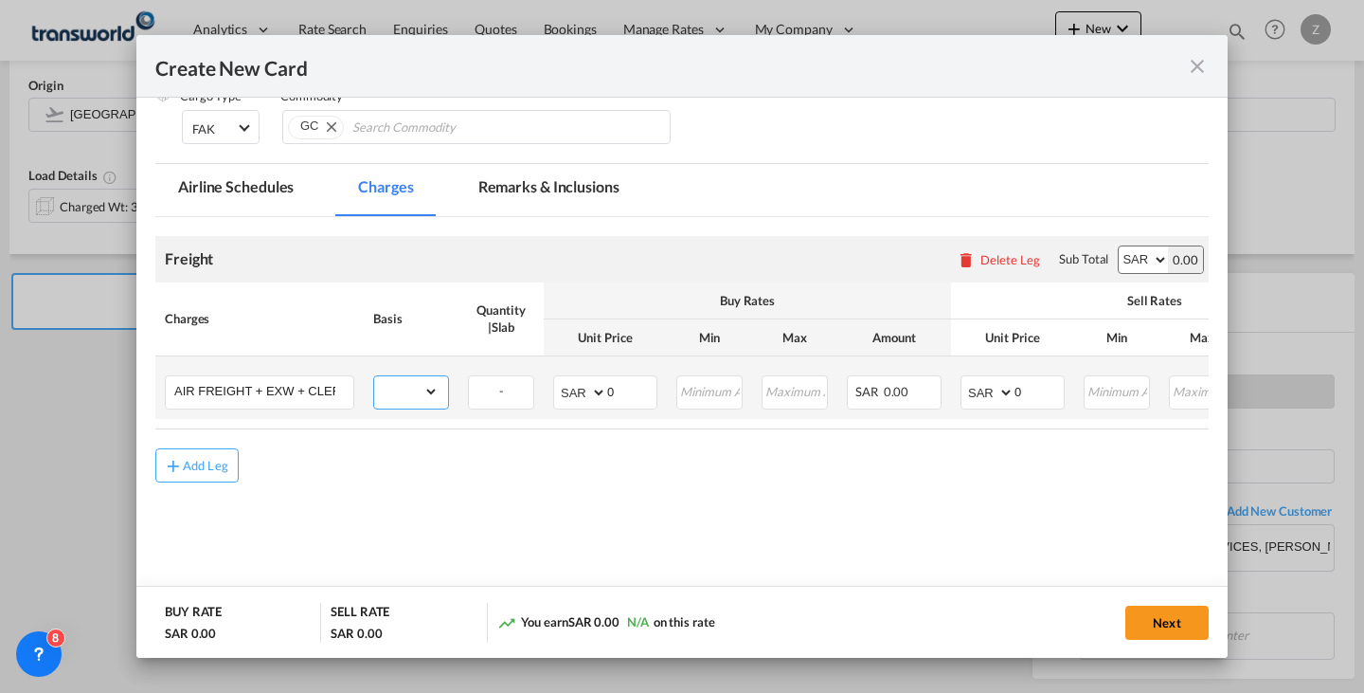
click at [419, 397] on select "gross_weight volumetric_weight per_shipment per_bl per_km % on air freight per_…" at bounding box center [406, 391] width 64 height 30
select select "per_shipment"
click at [374, 376] on select "gross_weight volumetric_weight per_shipment per_bl per_km % on air freight per_…" at bounding box center [406, 391] width 64 height 30
click at [625, 385] on input "0" at bounding box center [631, 390] width 49 height 28
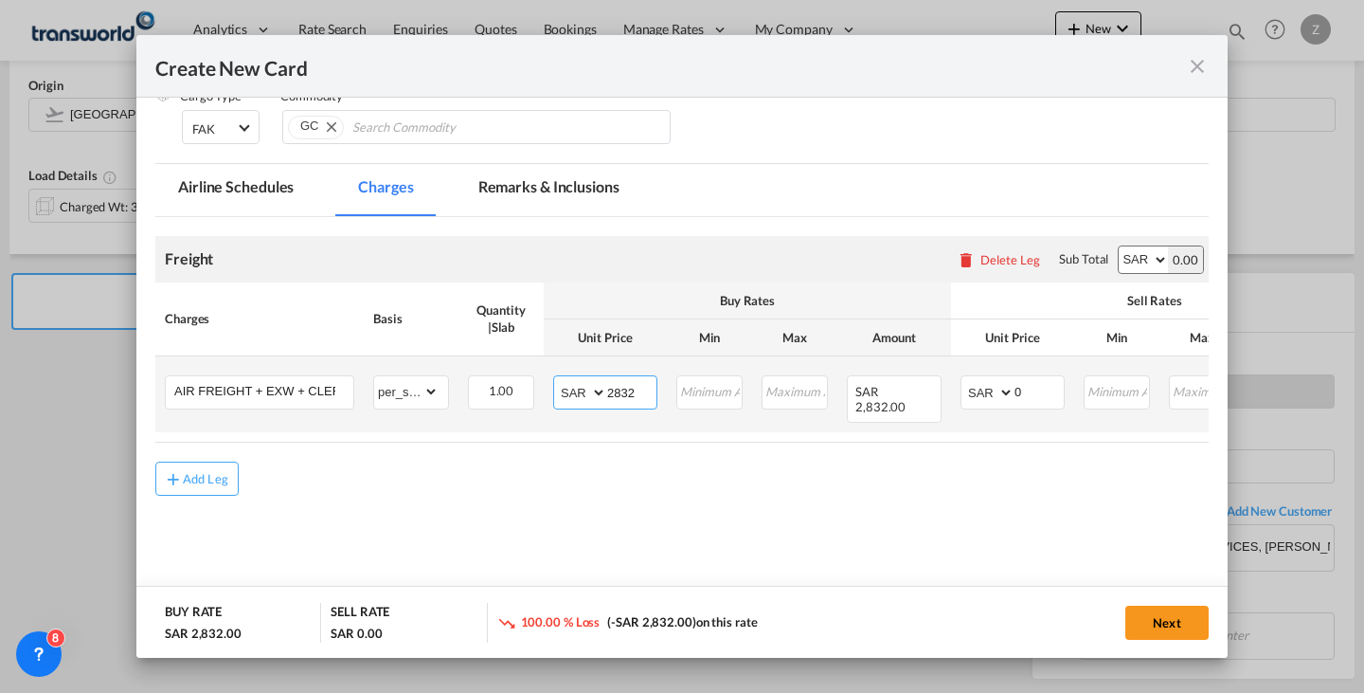
type input "2832"
click at [1023, 397] on input "0" at bounding box center [1039, 390] width 49 height 28
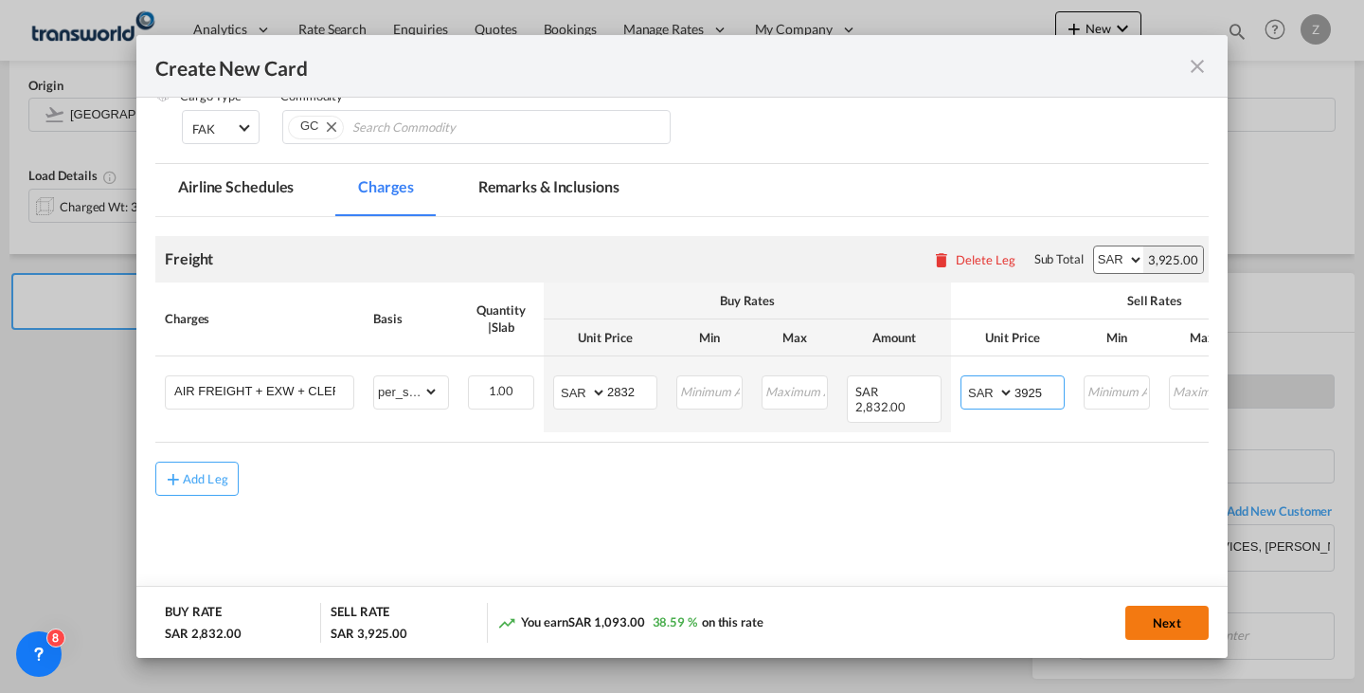
type input "3925"
click at [1159, 618] on button "Next" at bounding box center [1167, 622] width 83 height 34
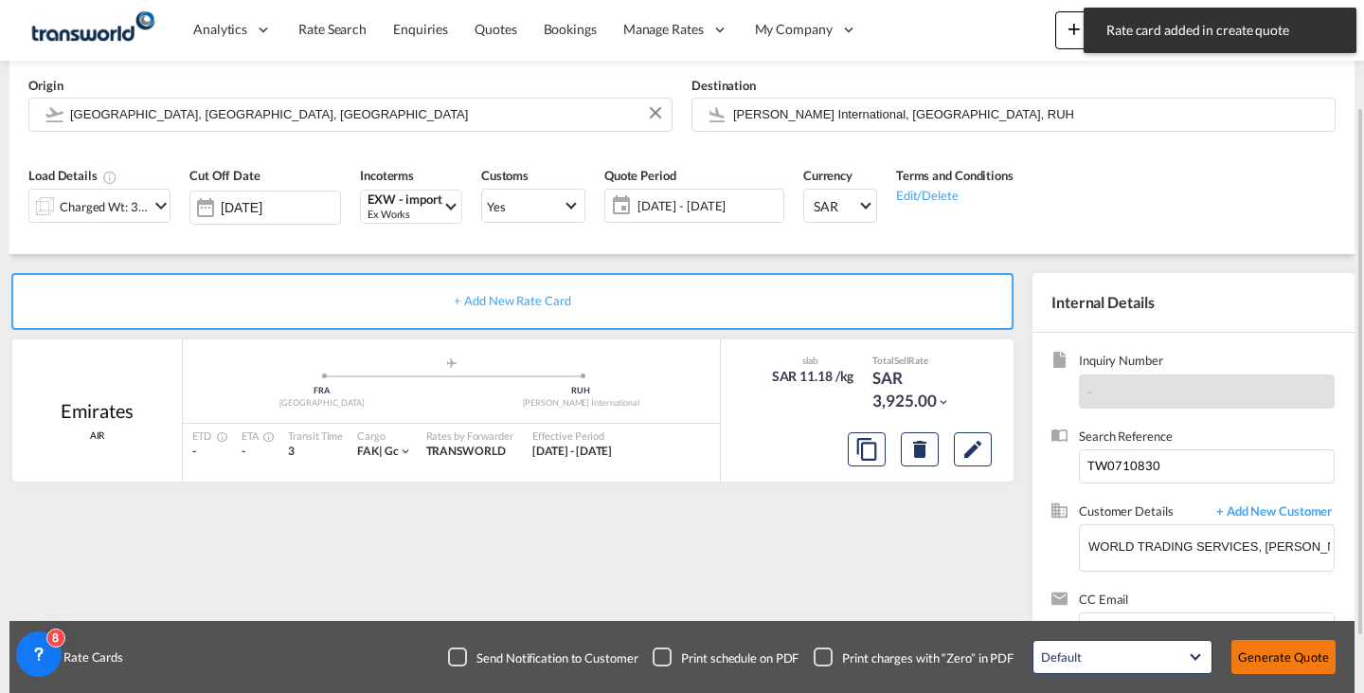
click at [1274, 655] on button "Generate Quote" at bounding box center [1284, 657] width 104 height 34
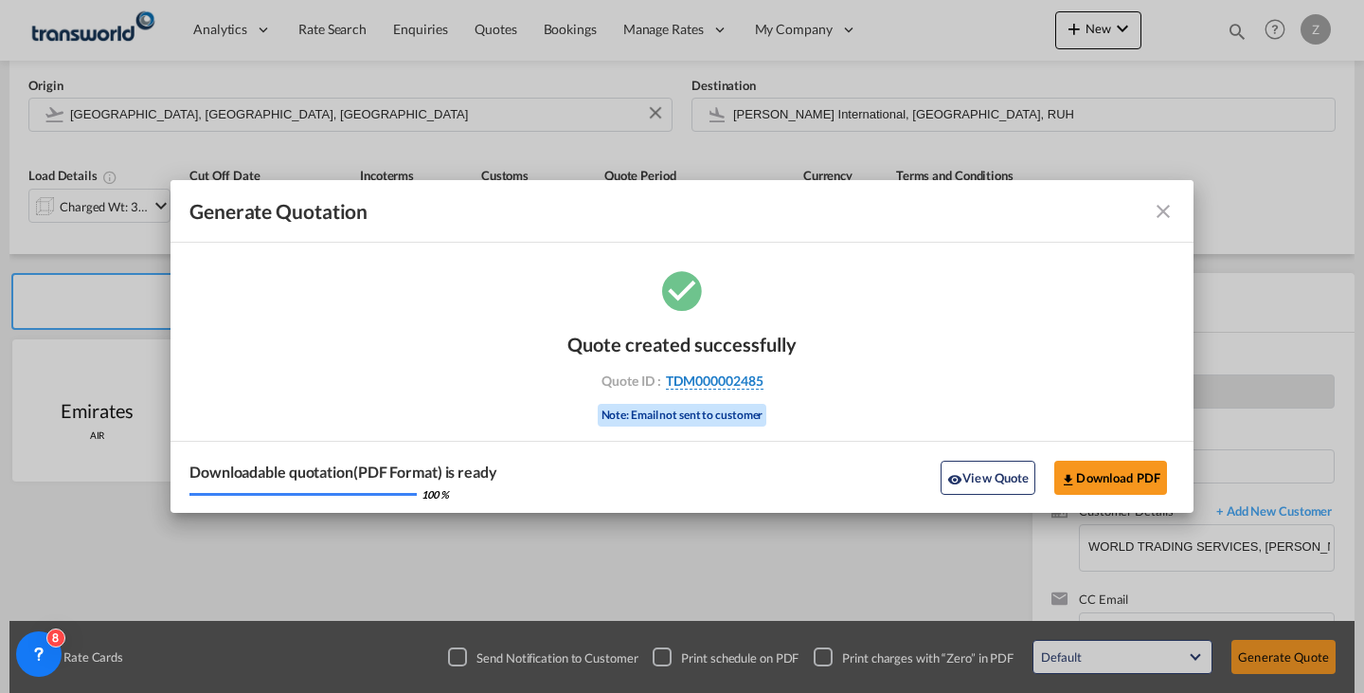
click at [737, 386] on span "TDM000002485" at bounding box center [715, 380] width 98 height 17
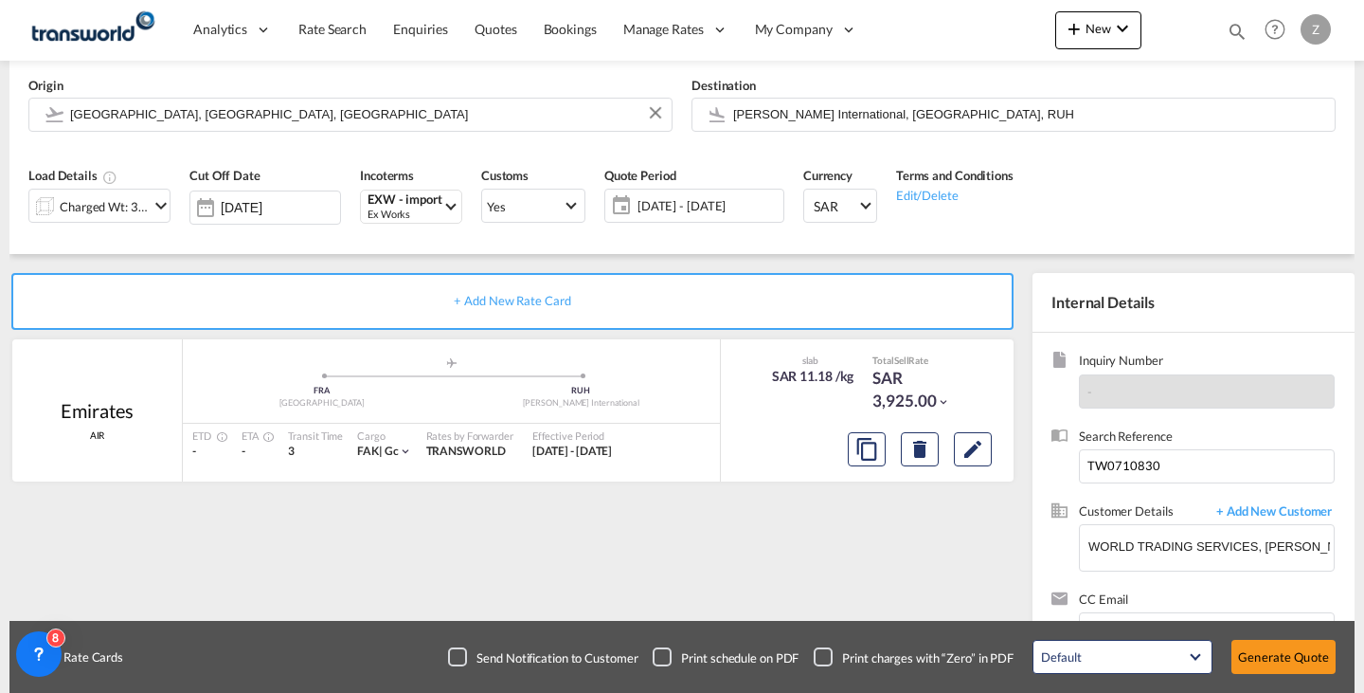
click at [737, 386] on div "Quote created successfully Quote ID : TDM000002485 Note: Email not sent to cust…" at bounding box center [682, 361] width 115 height 63
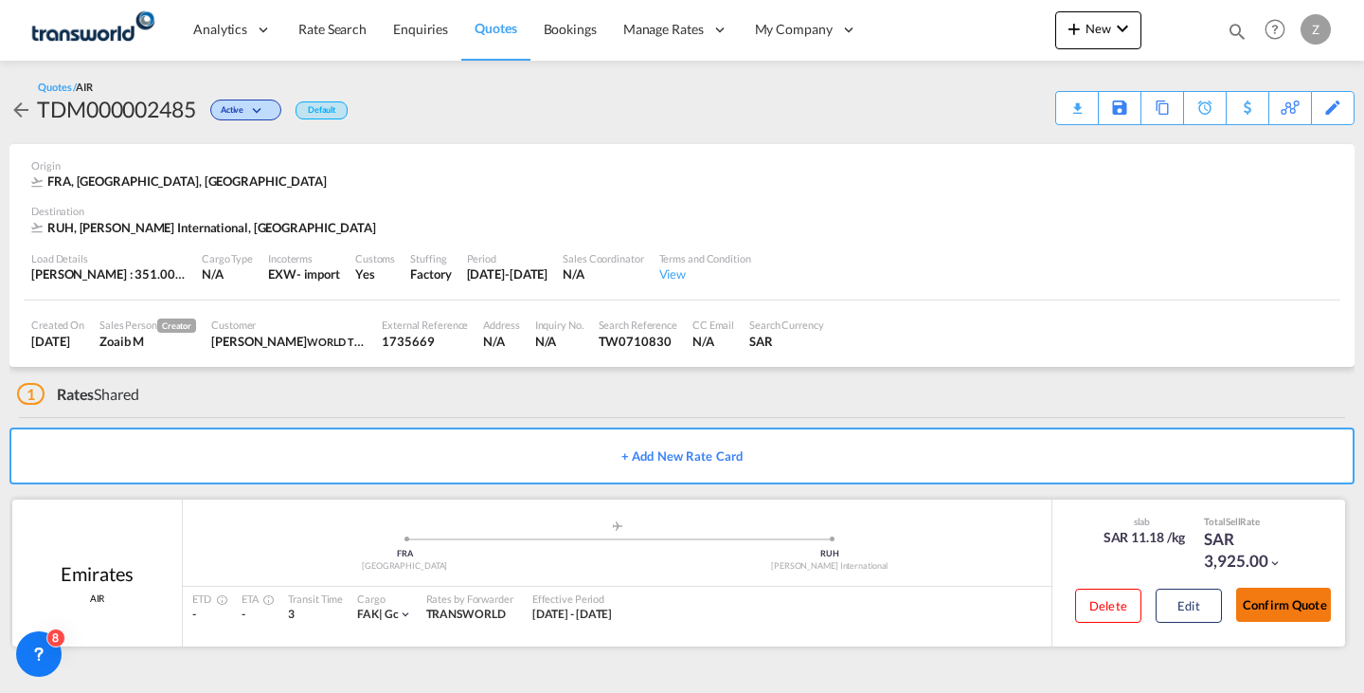
click at [1265, 600] on button "Confirm Quote" at bounding box center [1284, 604] width 95 height 34
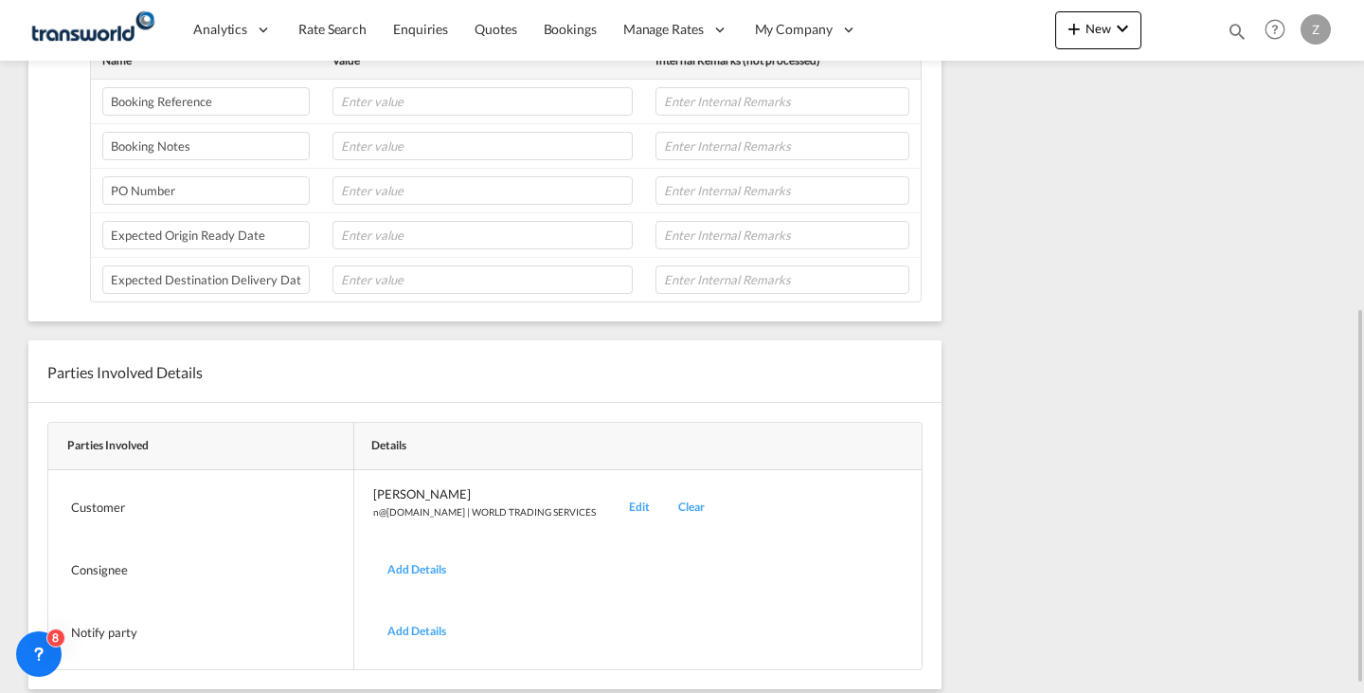
scroll to position [575, 0]
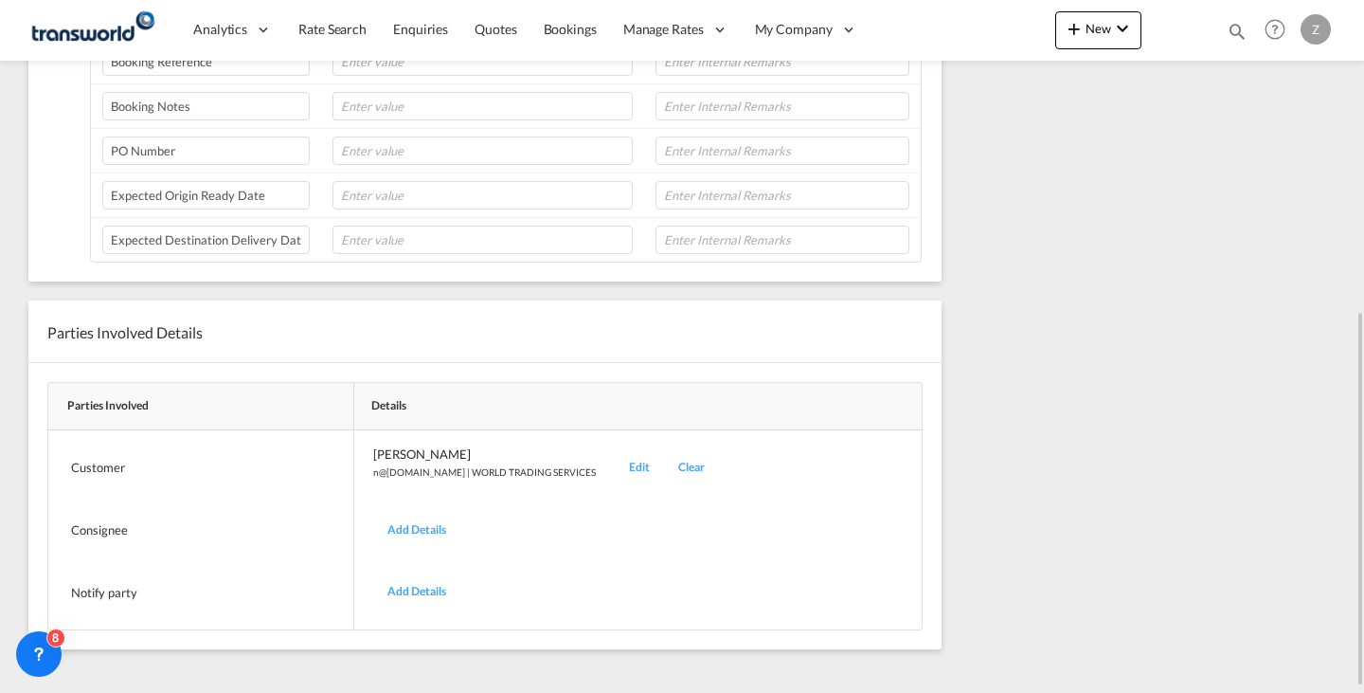
click at [615, 463] on div "Edit" at bounding box center [639, 467] width 49 height 45
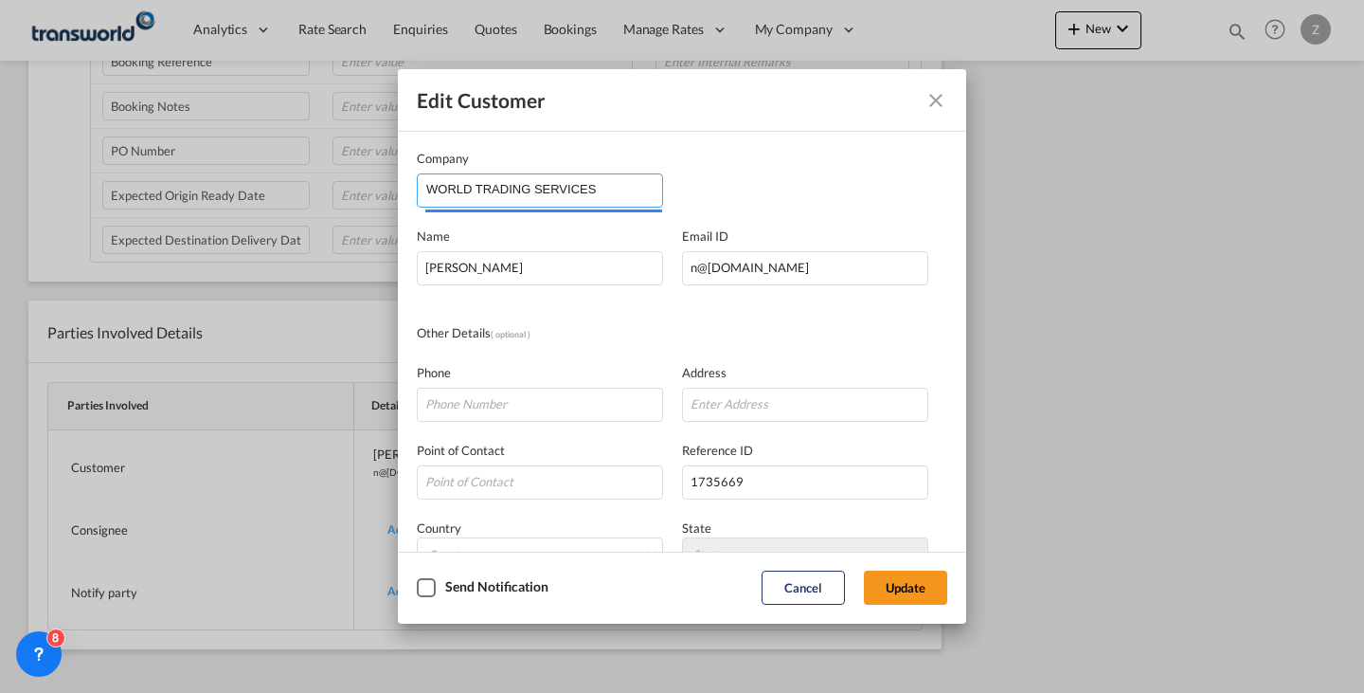
drag, startPoint x: 622, startPoint y: 197, endPoint x: 88, endPoint y: 206, distance: 533.5
click at [88, 206] on div "Edit Customer Company WORLD TRADING SERVICES Name [PERSON_NAME] Email ID [EMAIL…" at bounding box center [682, 346] width 1364 height 693
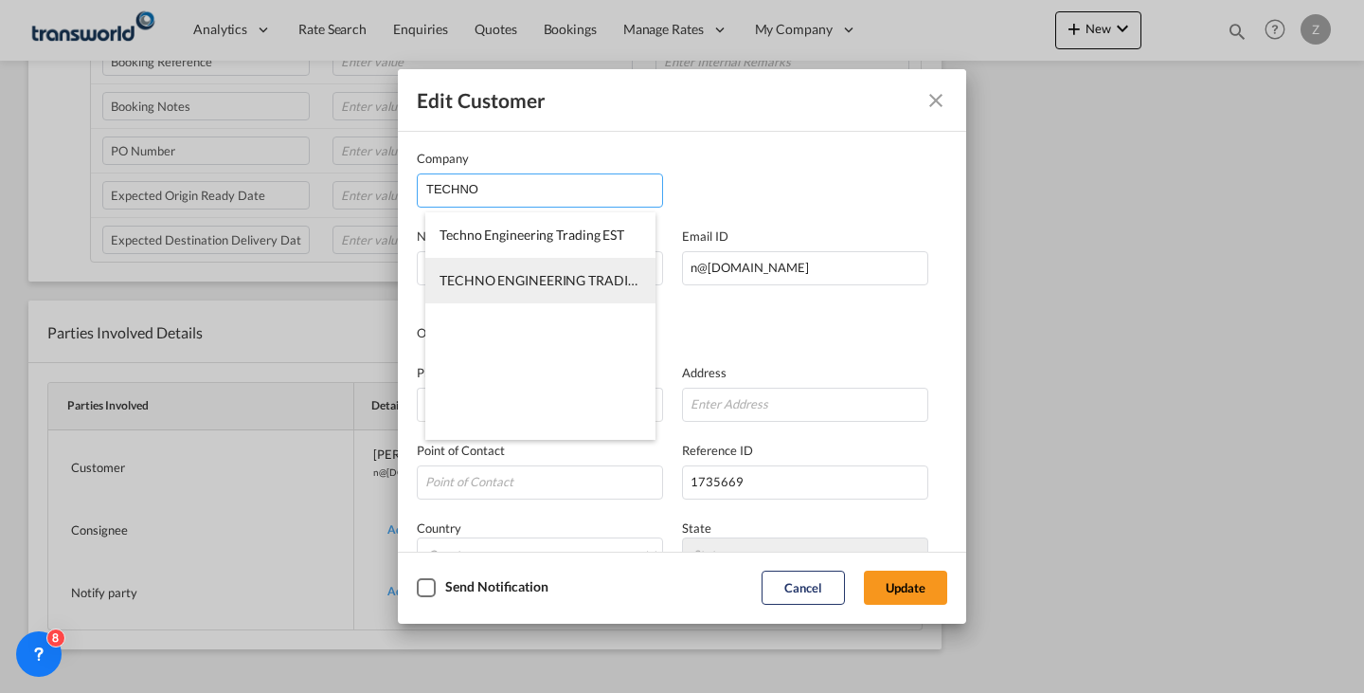
click at [547, 265] on li "TECHNO ENGINEERING TRADING CO" at bounding box center [540, 280] width 230 height 45
type input "TECHNO ENGINEERING TRADING CO"
type input "[EMAIL_ADDRESS][DOMAIN_NAME]"
type input "966114476508"
type input "930066"
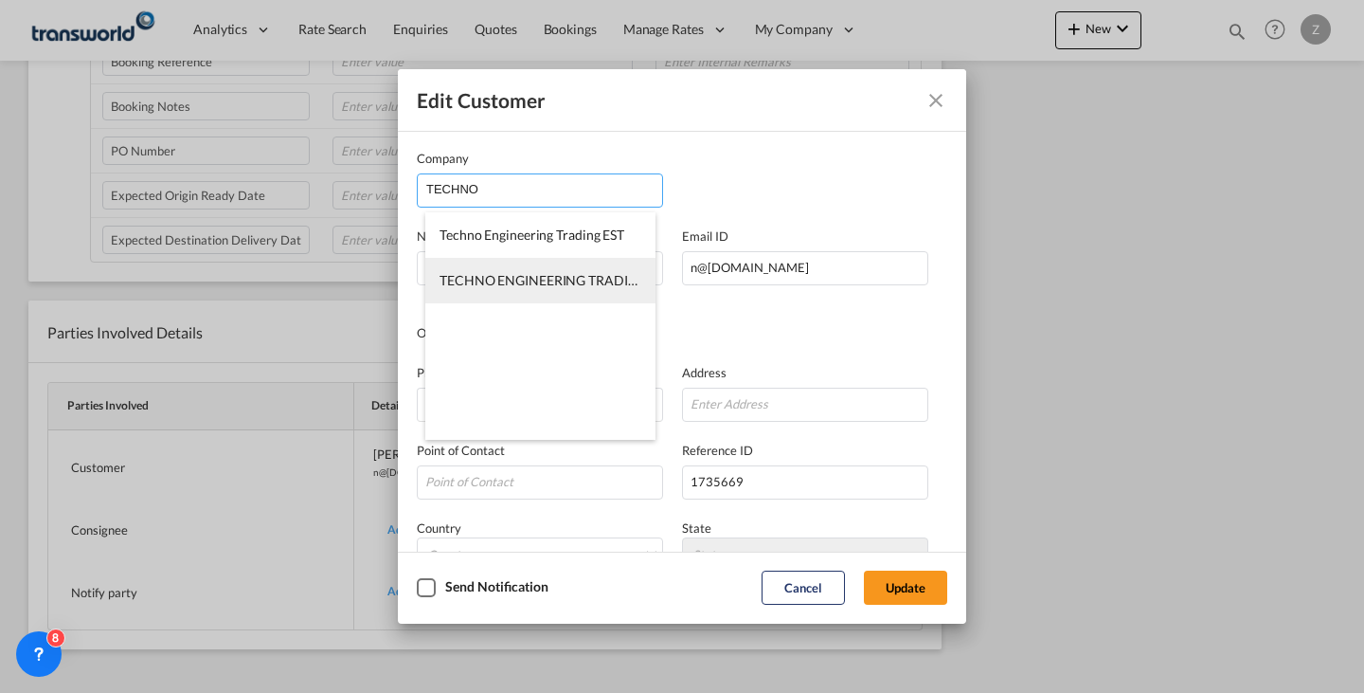
type input "14511"
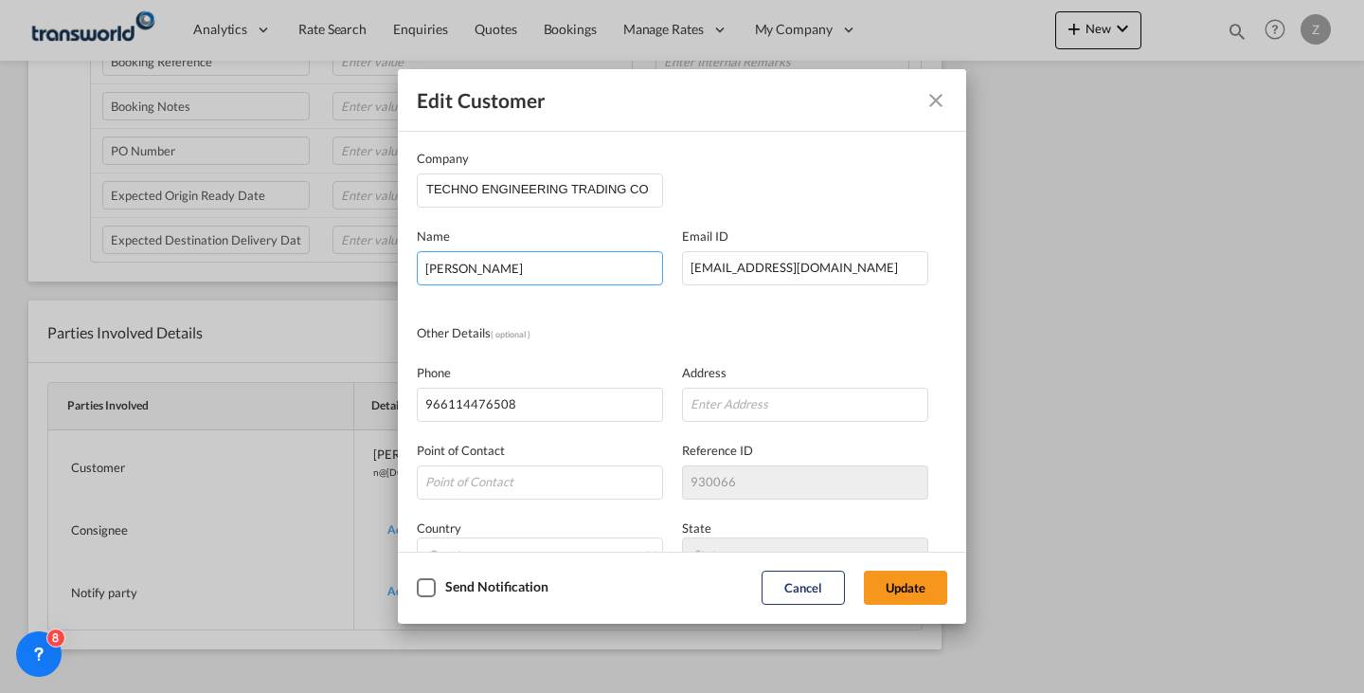
drag, startPoint x: 606, startPoint y: 271, endPoint x: 190, endPoint y: 280, distance: 417.0
click at [190, 280] on div "Edit Customer Company TECHNO ENGINEERING TRADING CO Name [PERSON_NAME] Email ID…" at bounding box center [682, 346] width 1364 height 693
type input "HAFEEZ"
click at [869, 583] on button "Update" at bounding box center [905, 587] width 83 height 34
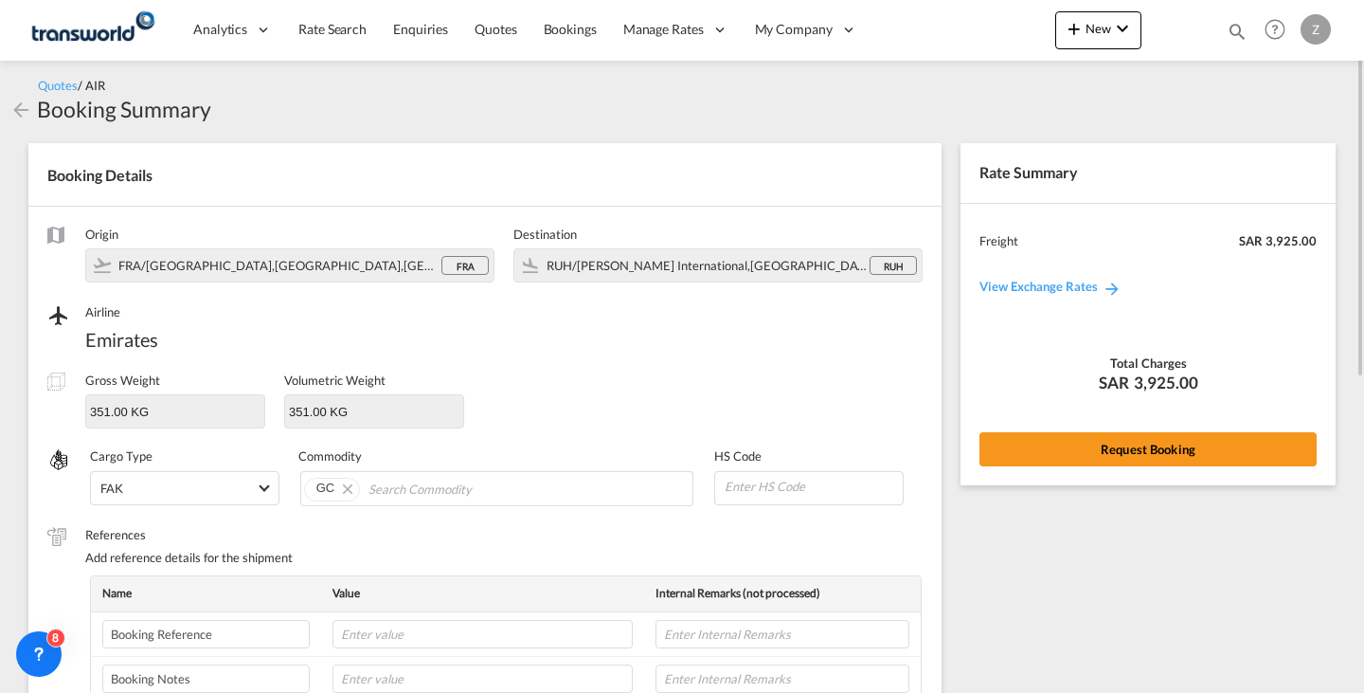
scroll to position [2, 0]
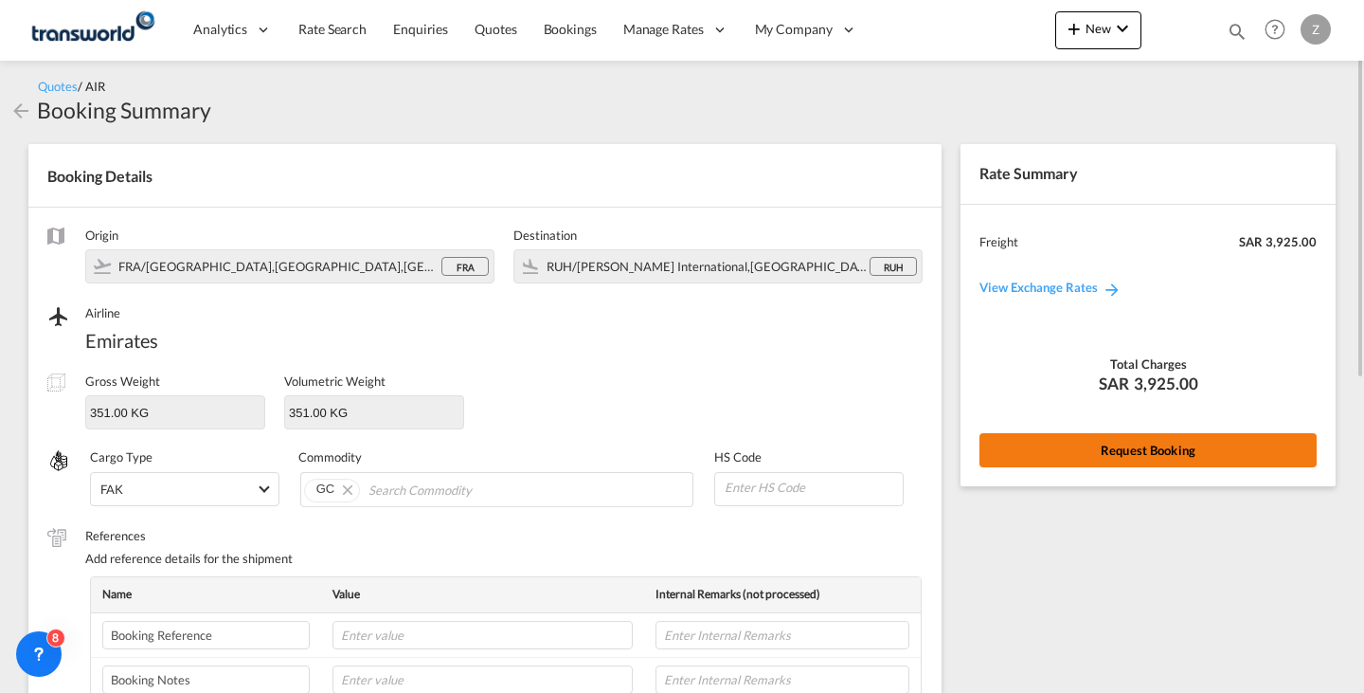
click at [1103, 461] on button "Request Booking" at bounding box center [1148, 450] width 337 height 34
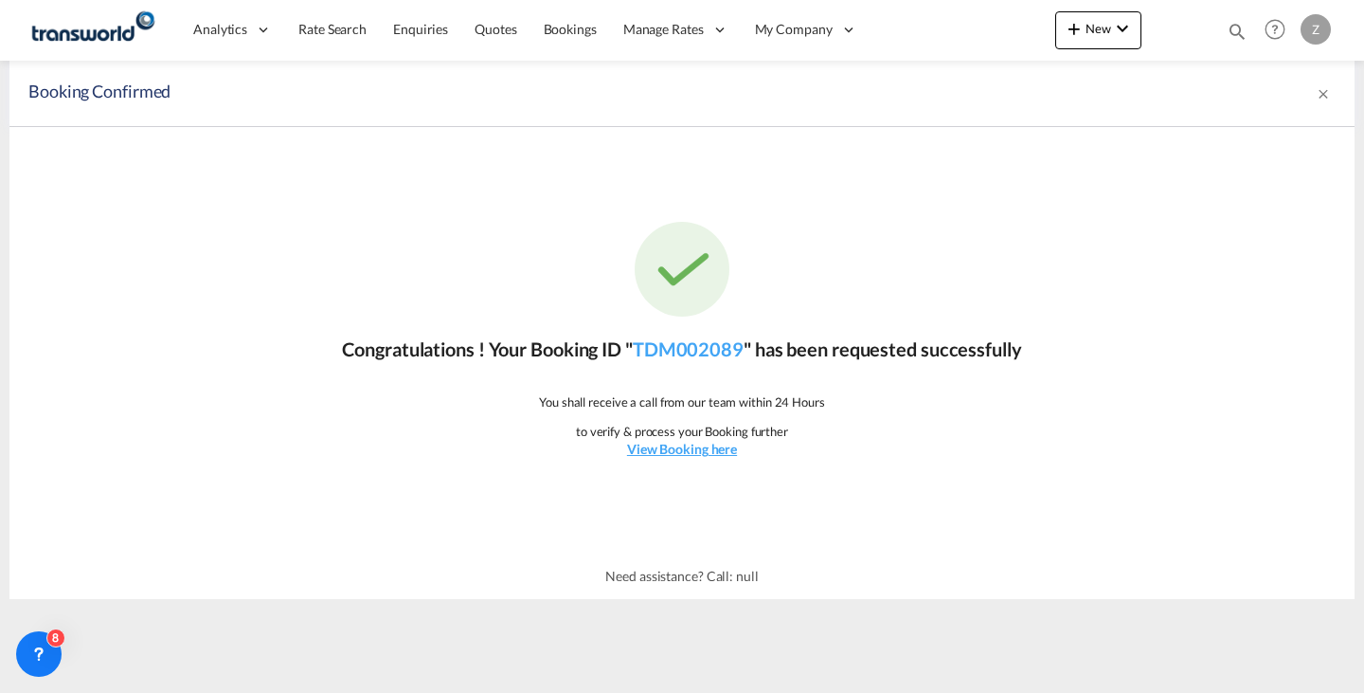
scroll to position [0, 0]
click at [713, 350] on link "TDM002089" at bounding box center [688, 348] width 111 height 23
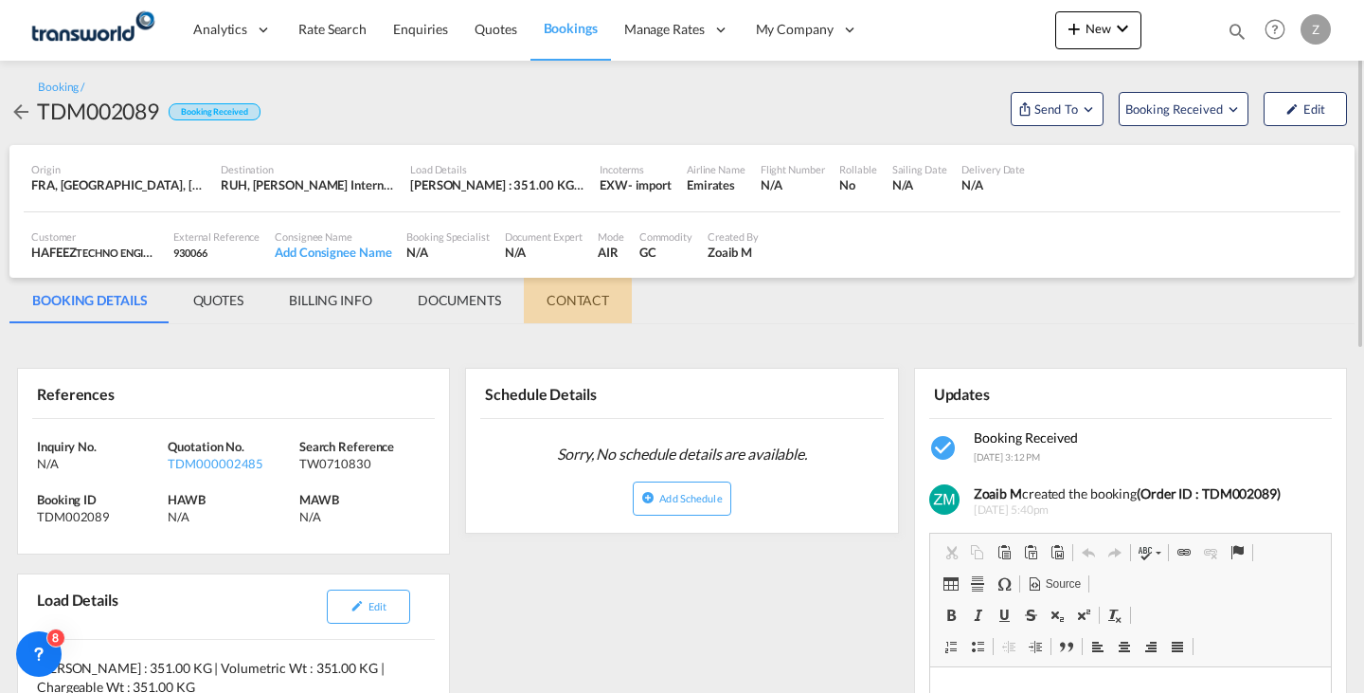
click at [579, 305] on md-tab-item "CONTACT" at bounding box center [578, 300] width 108 height 45
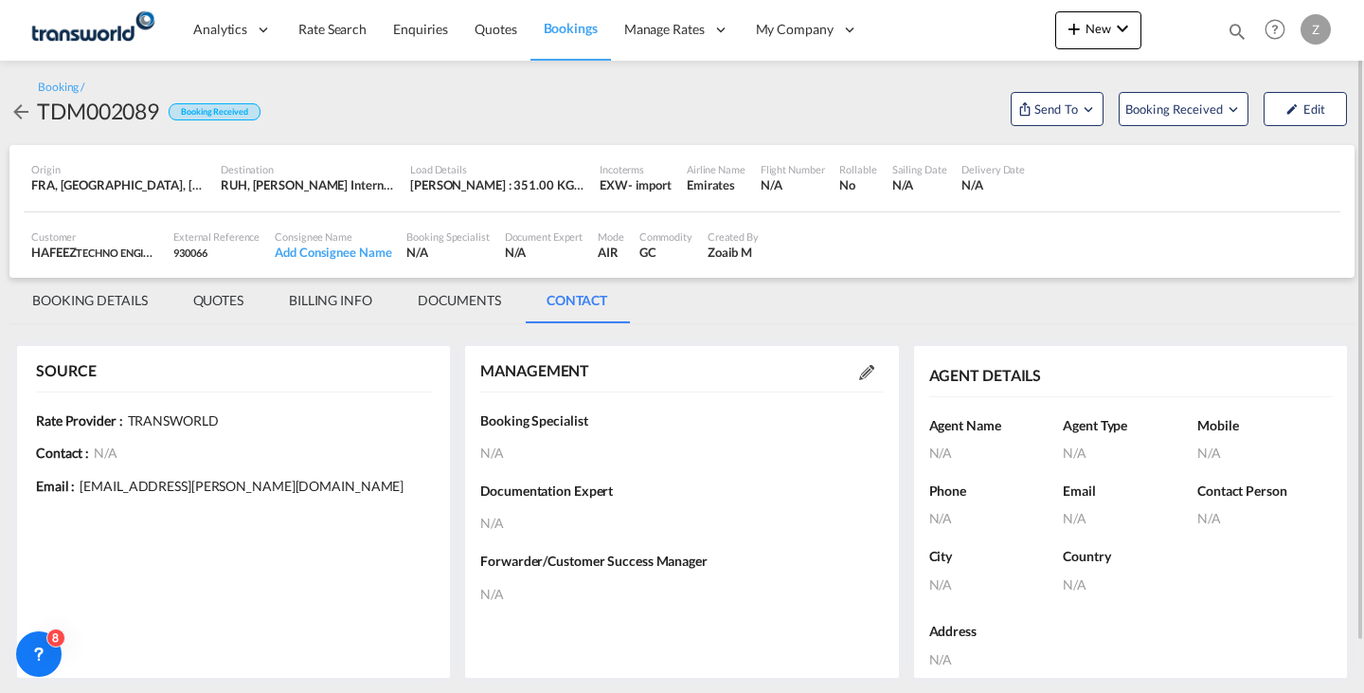
click at [859, 358] on div "MANAGEMENT" at bounding box center [681, 371] width 403 height 41
click at [860, 362] on div at bounding box center [867, 371] width 34 height 19
click at [861, 365] on md-icon at bounding box center [866, 372] width 15 height 15
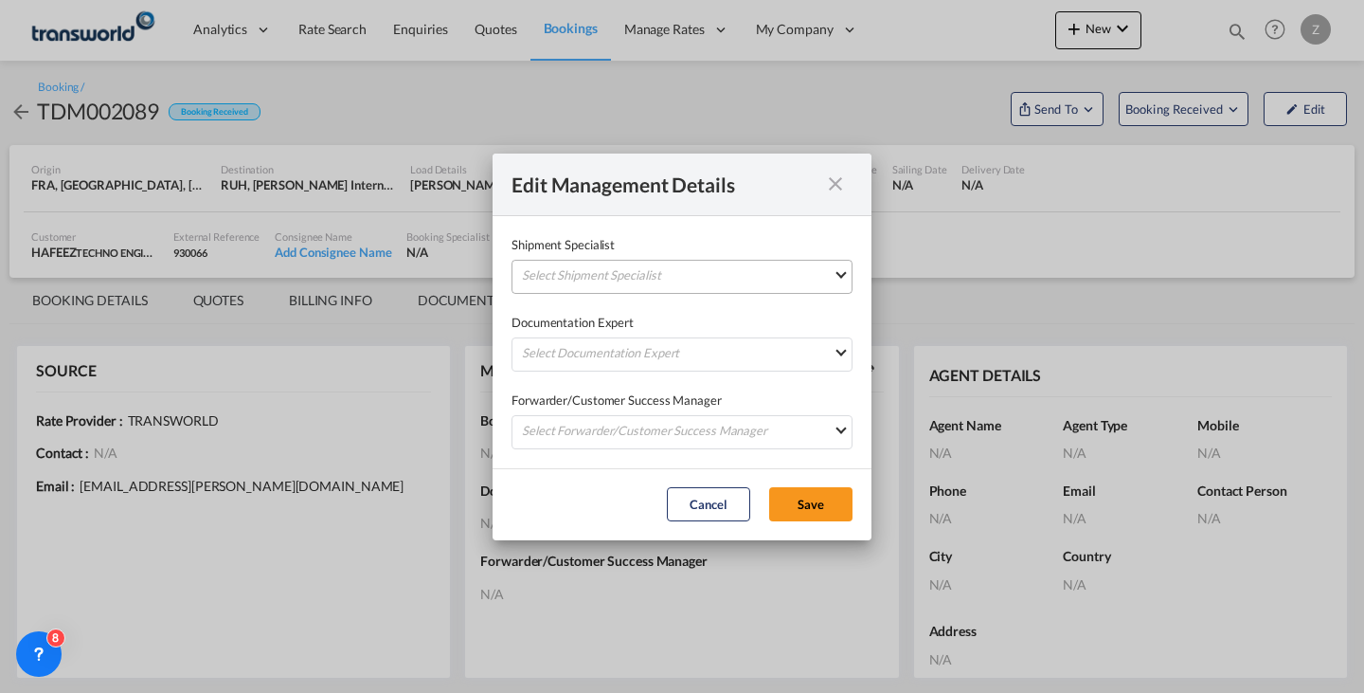
click at [751, 284] on md-select "Select Shipment Specialist [PERSON_NAME] W [PERSON_NAME][EMAIL_ADDRESS][PERSON_…" at bounding box center [682, 277] width 341 height 34
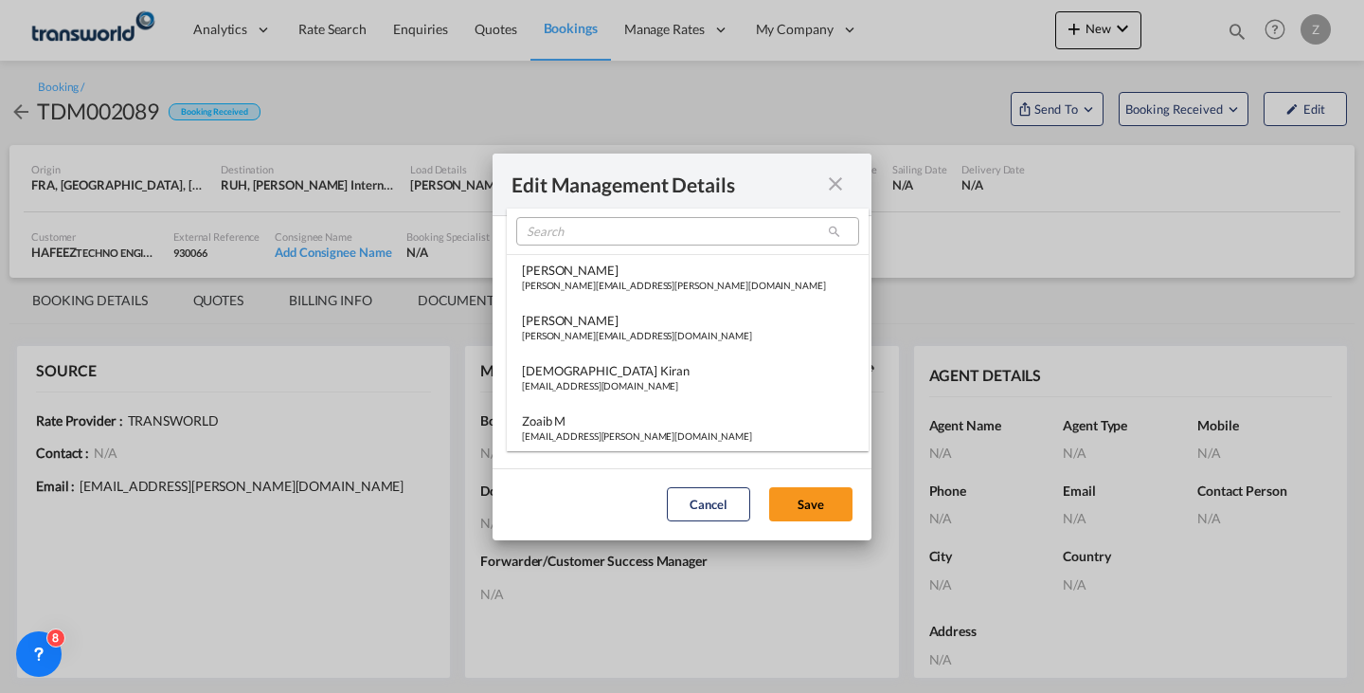
type md-option "[object Object]"
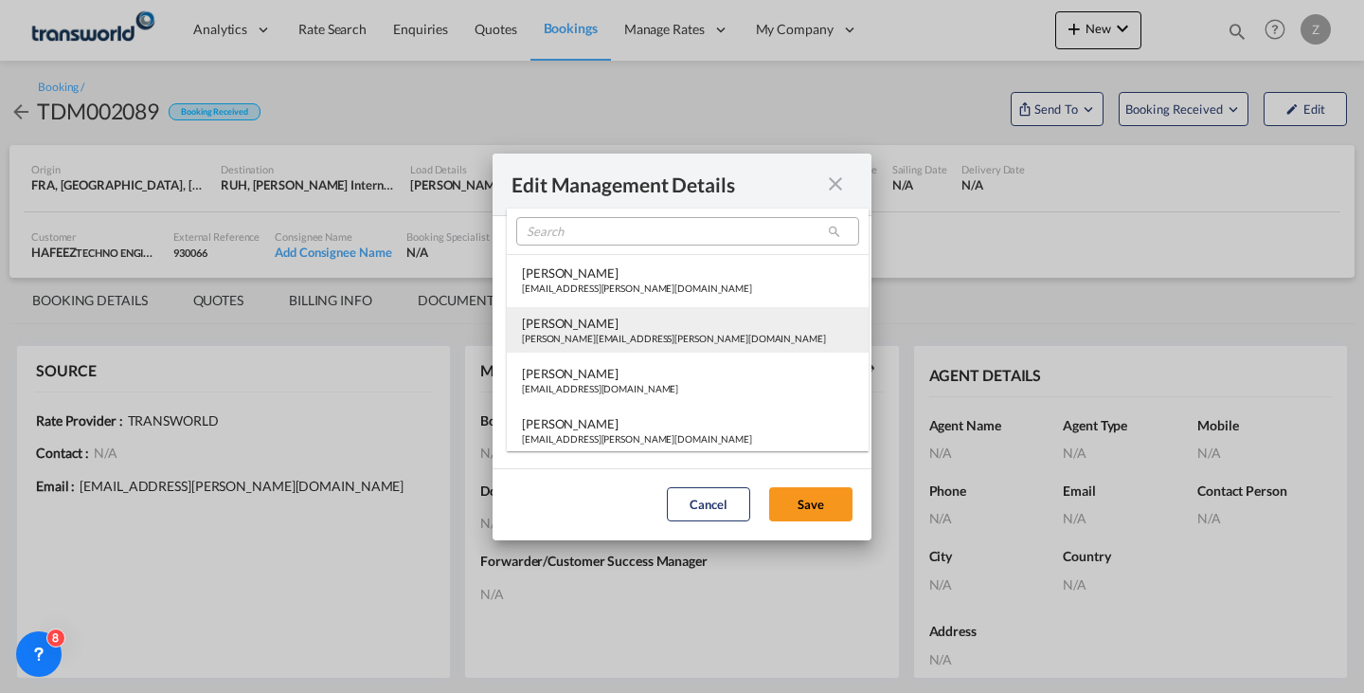
click at [648, 323] on div "[PERSON_NAME]" at bounding box center [674, 323] width 304 height 17
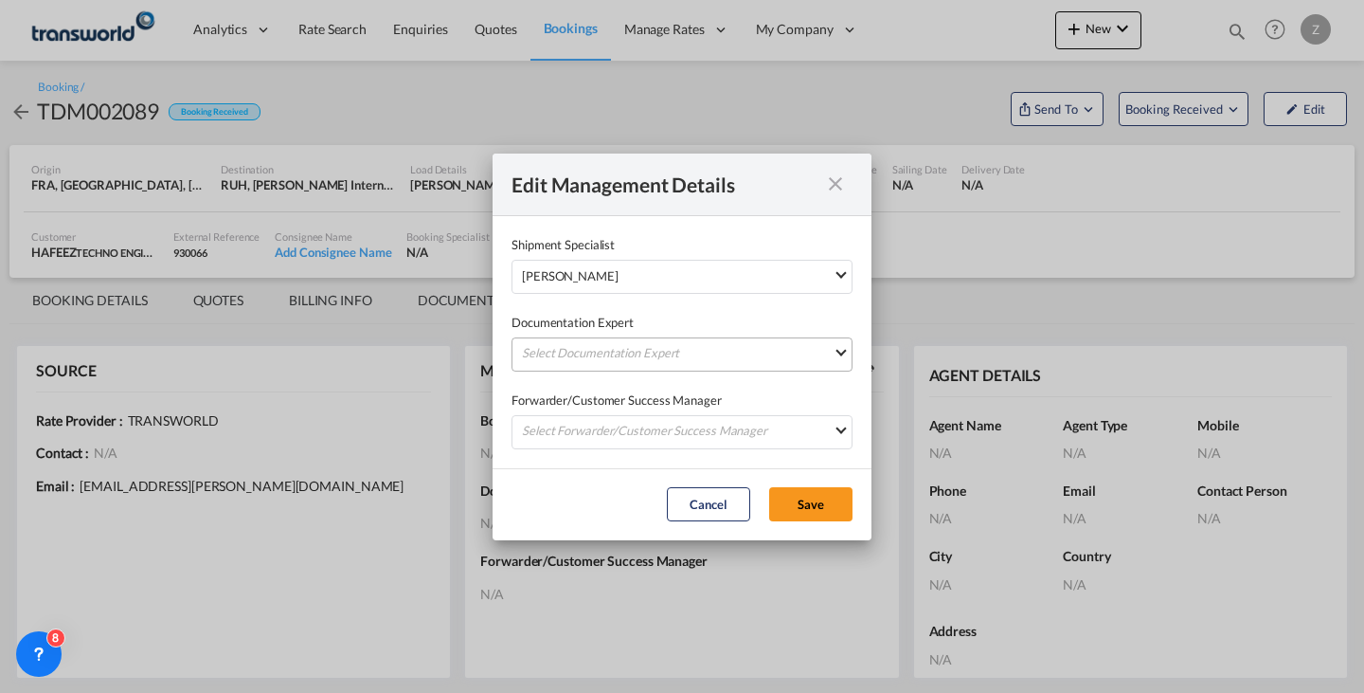
click at [671, 355] on md-select "Select Documentation Expert [PERSON_NAME] W [PERSON_NAME][EMAIL_ADDRESS][PERSON…" at bounding box center [682, 354] width 341 height 34
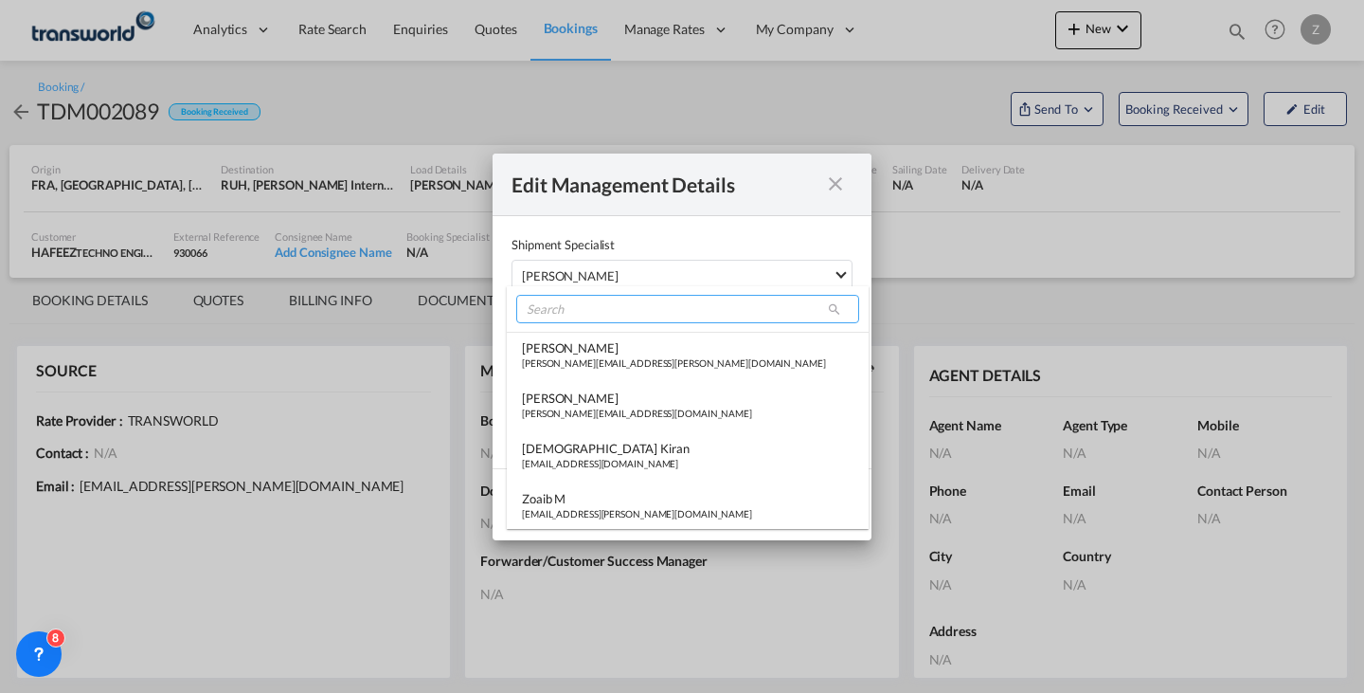
click at [704, 310] on input "search" at bounding box center [687, 309] width 343 height 28
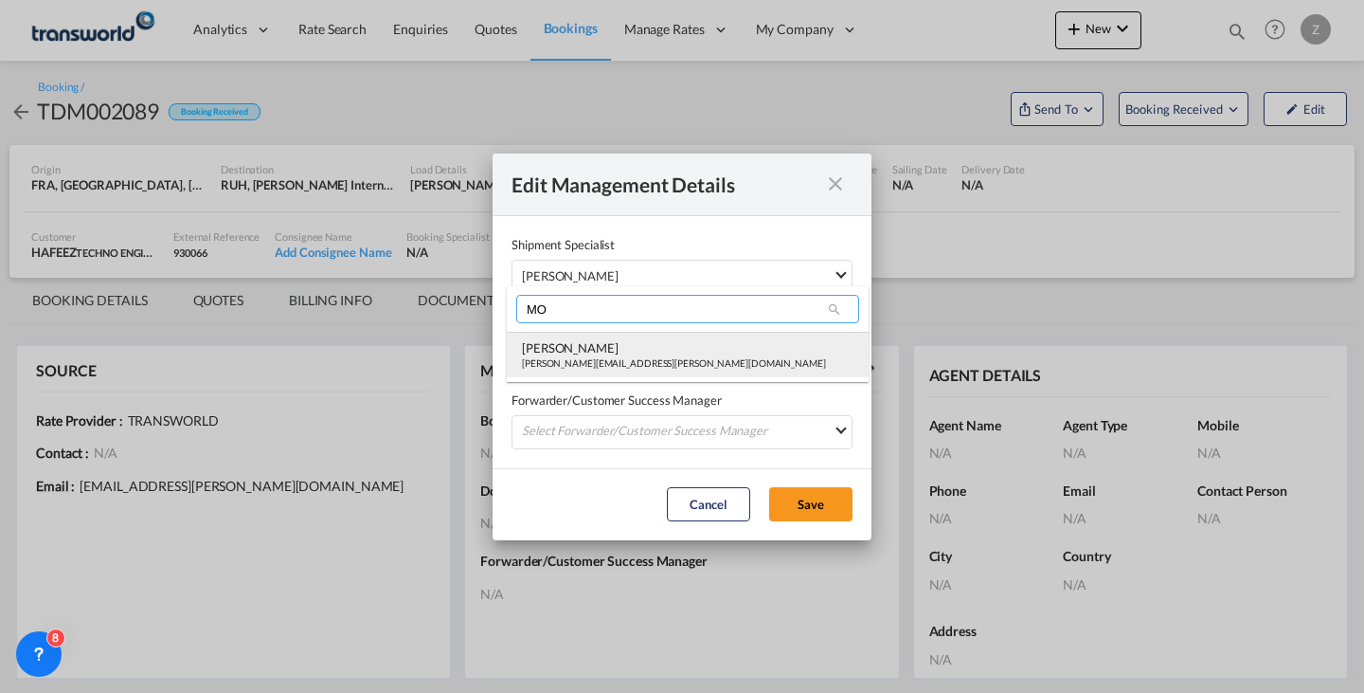
type input "MO"
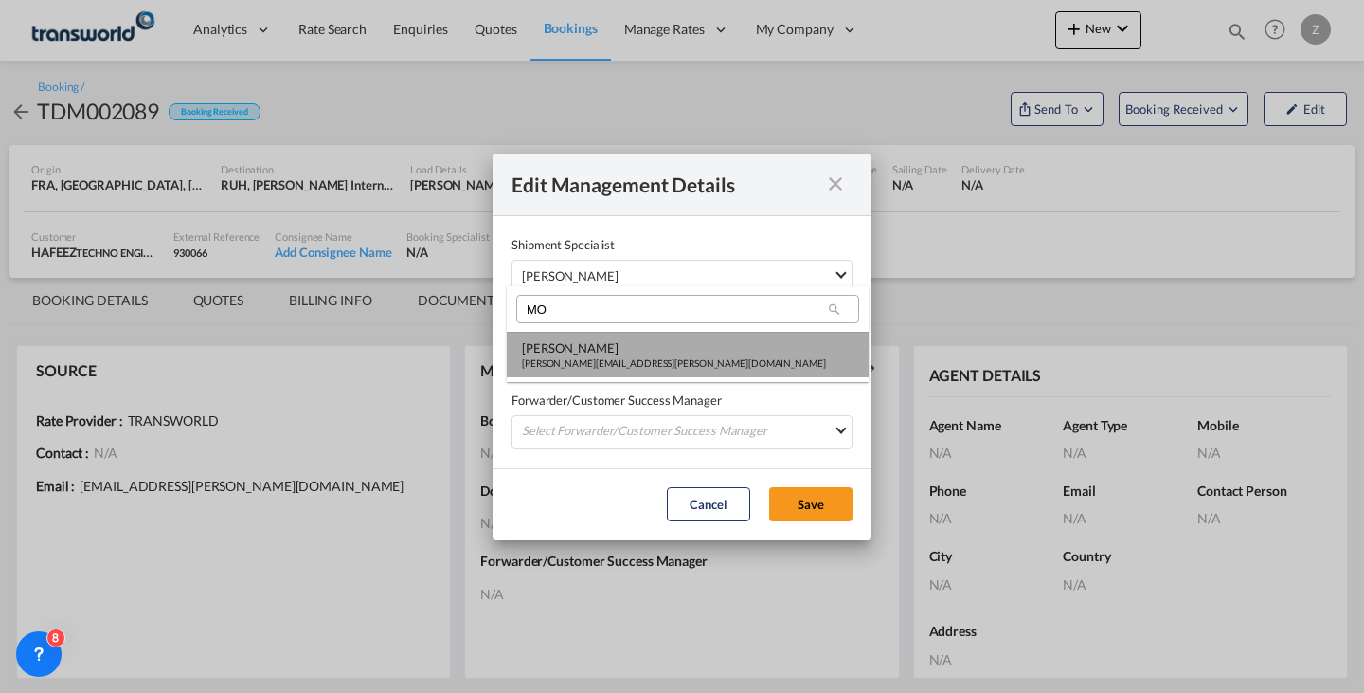
click at [675, 352] on md-option "[PERSON_NAME] Shahil [EMAIL_ADDRESS][PERSON_NAME][DOMAIN_NAME]" at bounding box center [688, 354] width 362 height 45
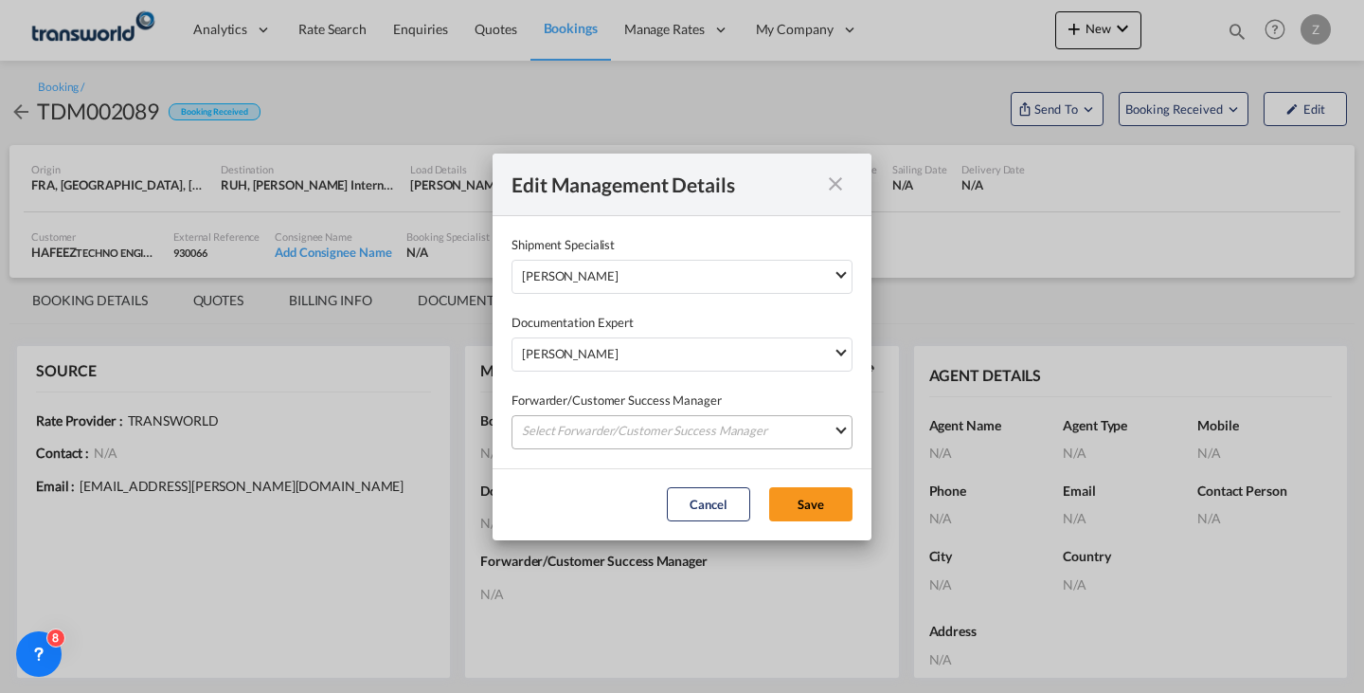
click at [671, 445] on md-select "Select Forwarder/Customer Success Manager [PERSON_NAME] [PERSON_NAME][EMAIL_ADD…" at bounding box center [682, 432] width 341 height 34
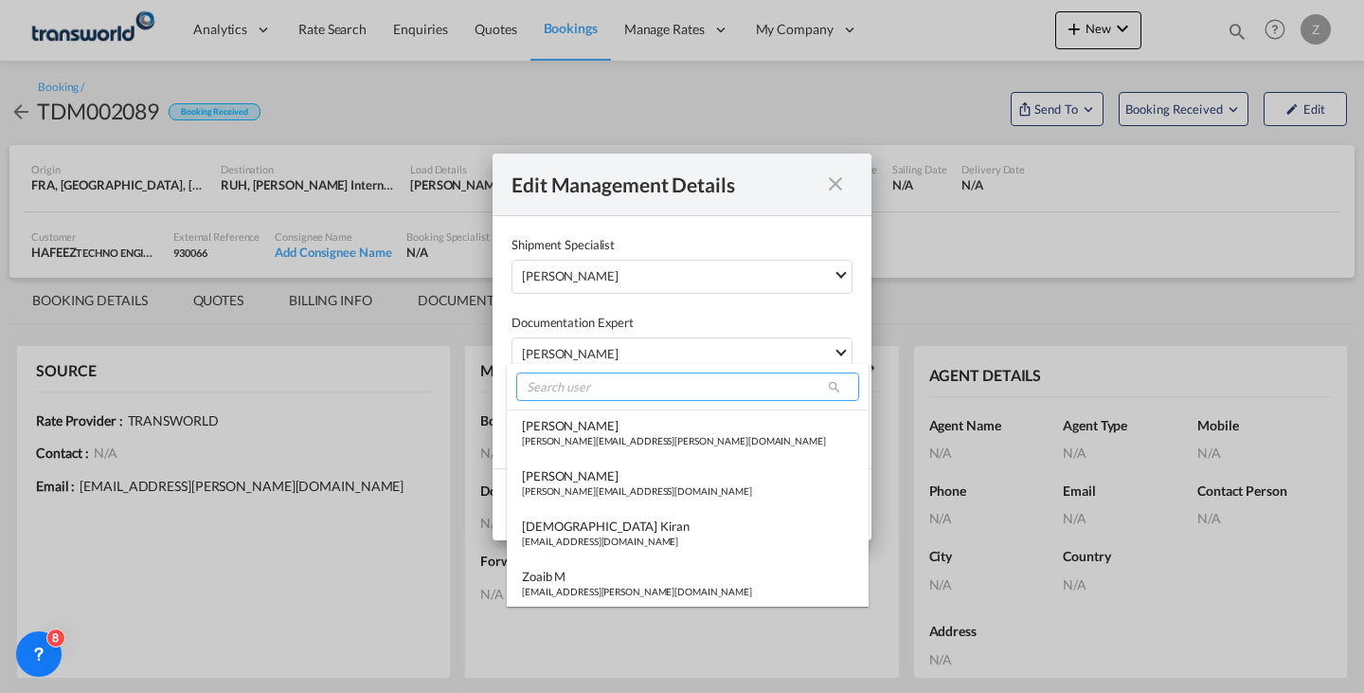
click at [696, 378] on input "search" at bounding box center [687, 386] width 343 height 28
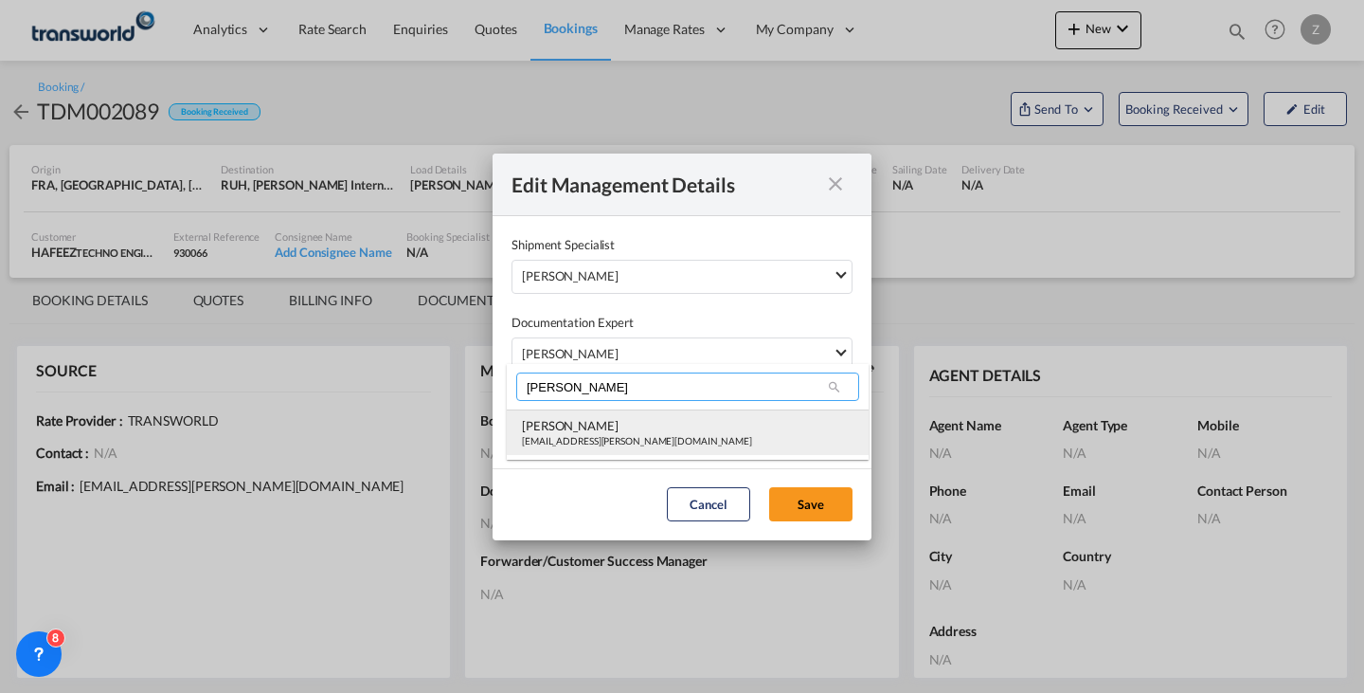
type input "[PERSON_NAME]"
click at [687, 434] on md-option "[PERSON_NAME] [EMAIL_ADDRESS][PERSON_NAME][DOMAIN_NAME]" at bounding box center [688, 431] width 362 height 45
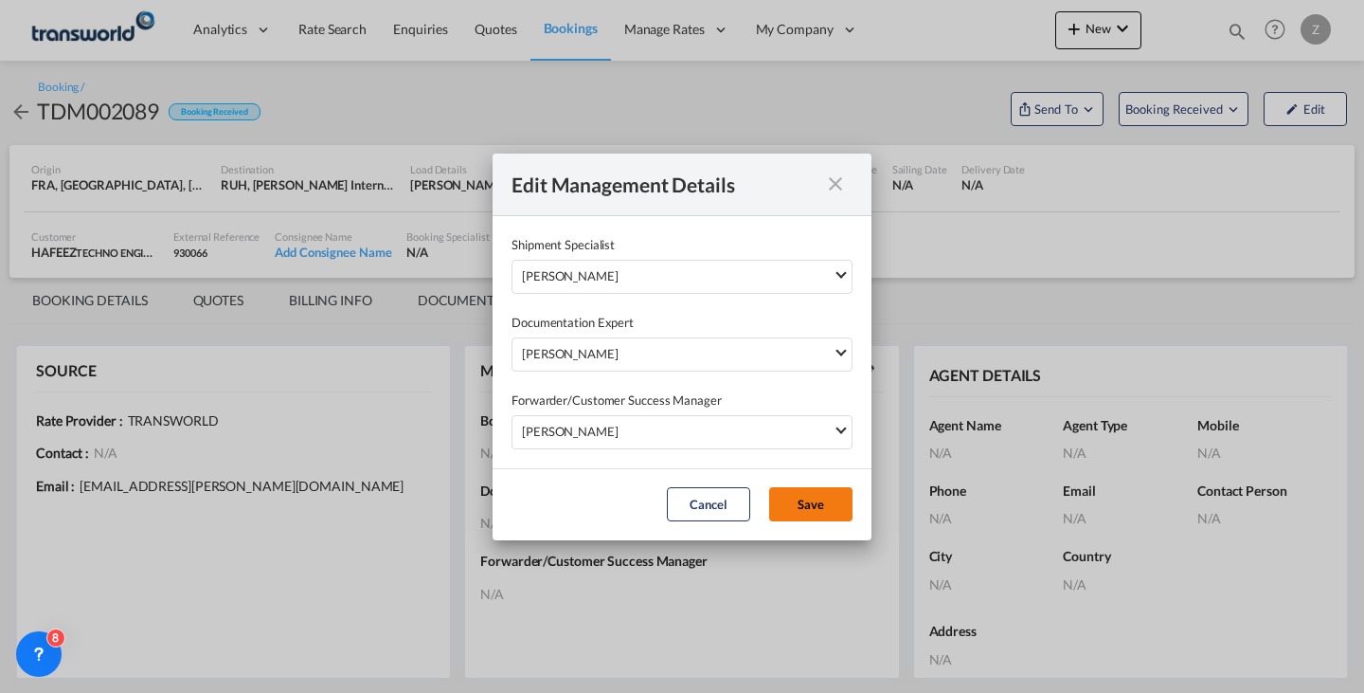
click at [798, 500] on button "Save" at bounding box center [810, 504] width 83 height 34
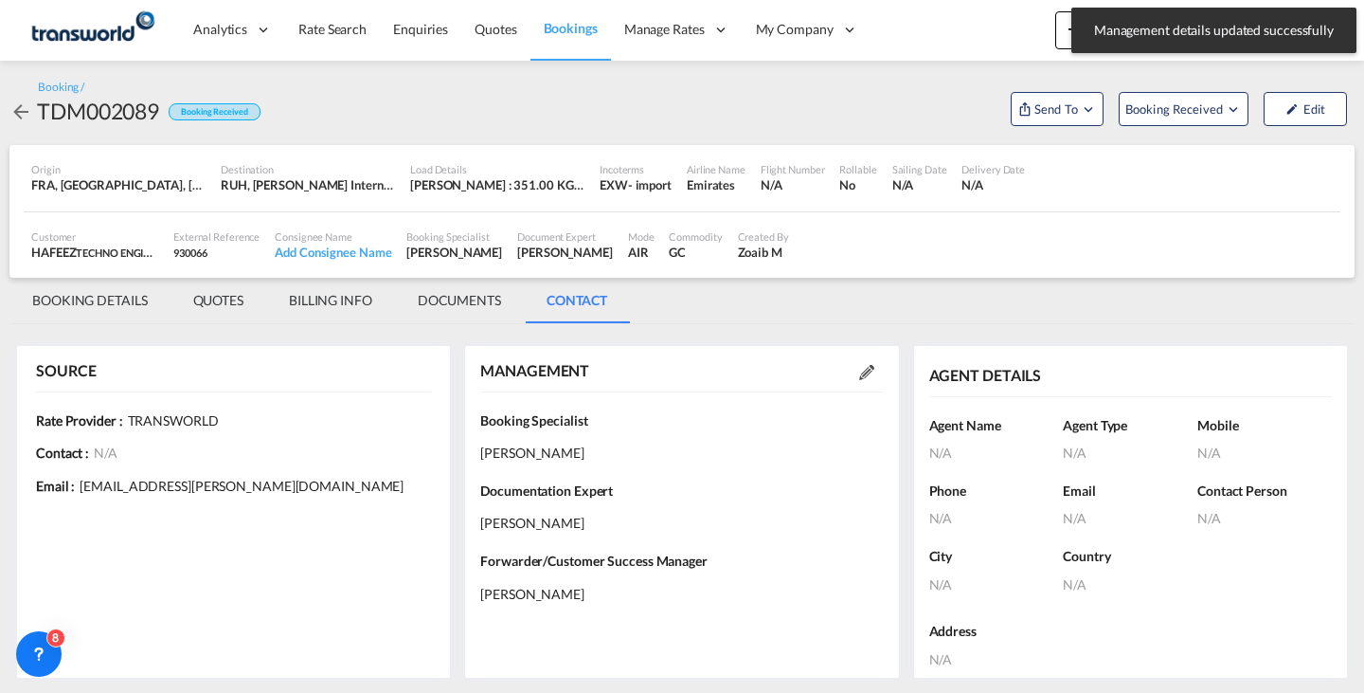
click at [92, 298] on md-tab-item "BOOKING DETAILS" at bounding box center [89, 300] width 161 height 45
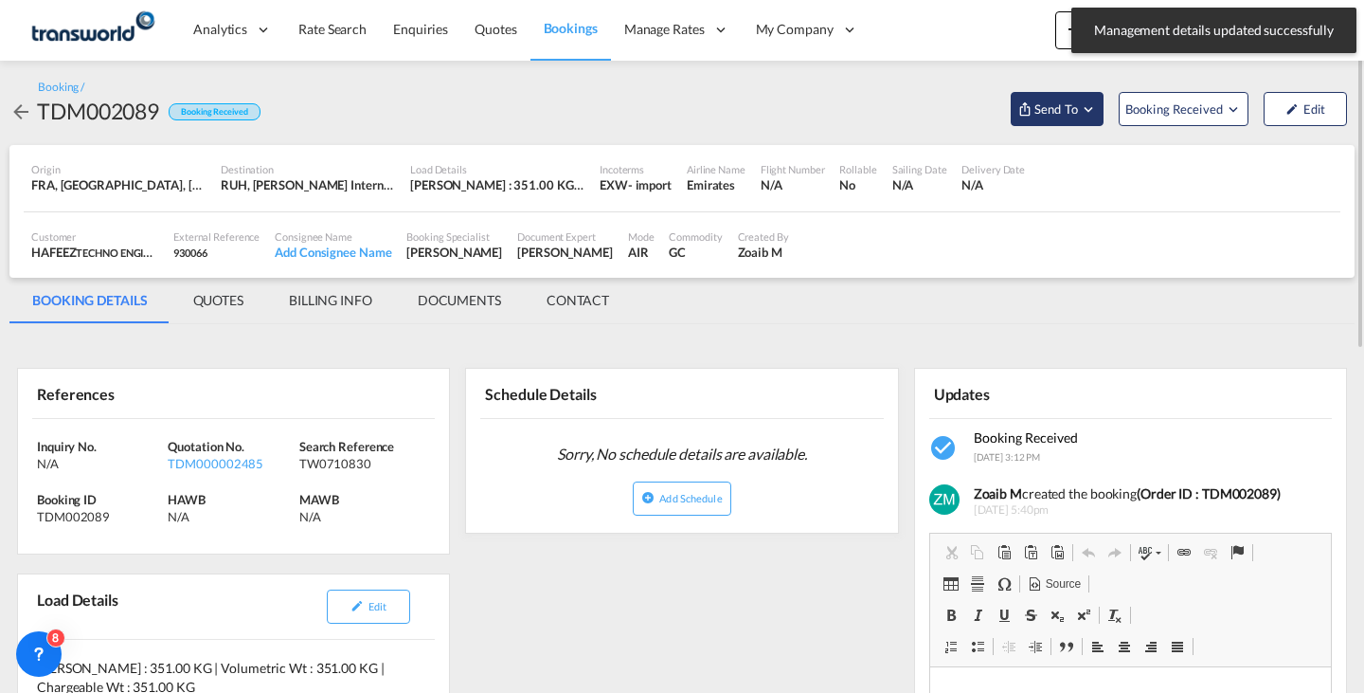
click at [1070, 110] on span "Send To" at bounding box center [1056, 108] width 47 height 19
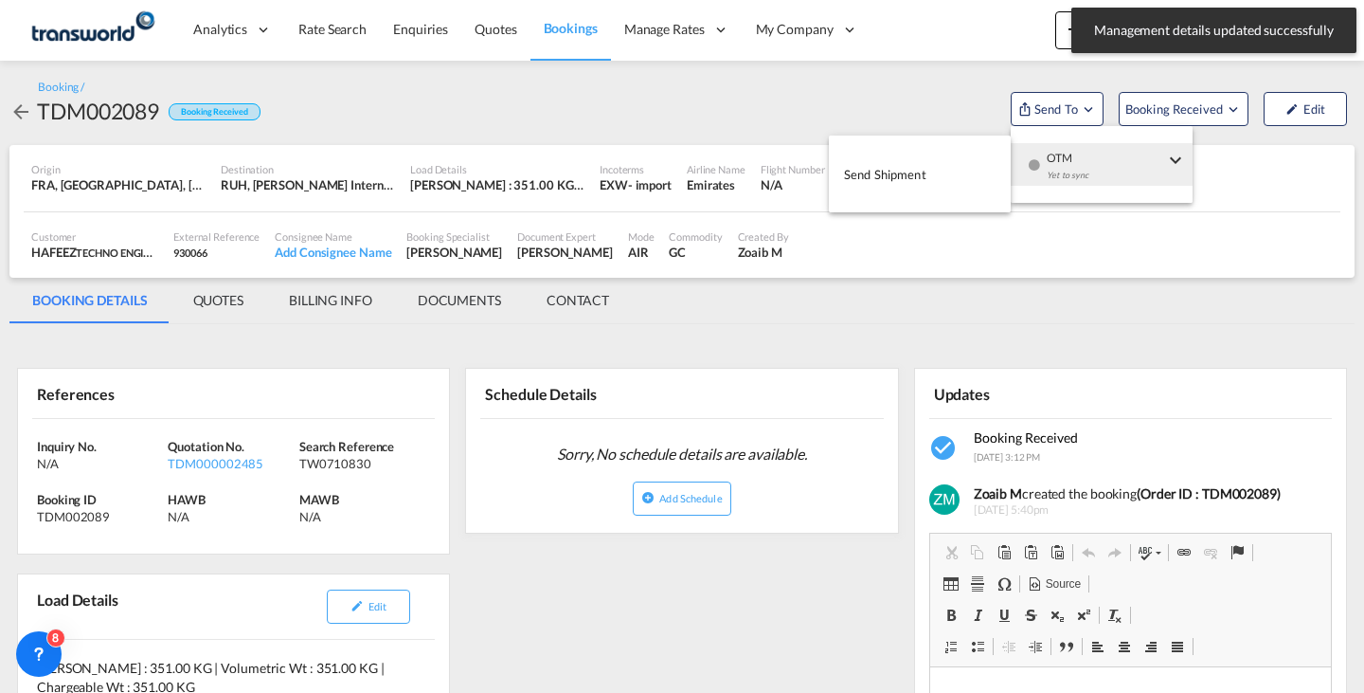
click at [1060, 154] on span "OTM" at bounding box center [1105, 151] width 117 height 17
click at [948, 169] on button "Send Shipment" at bounding box center [920, 174] width 182 height 43
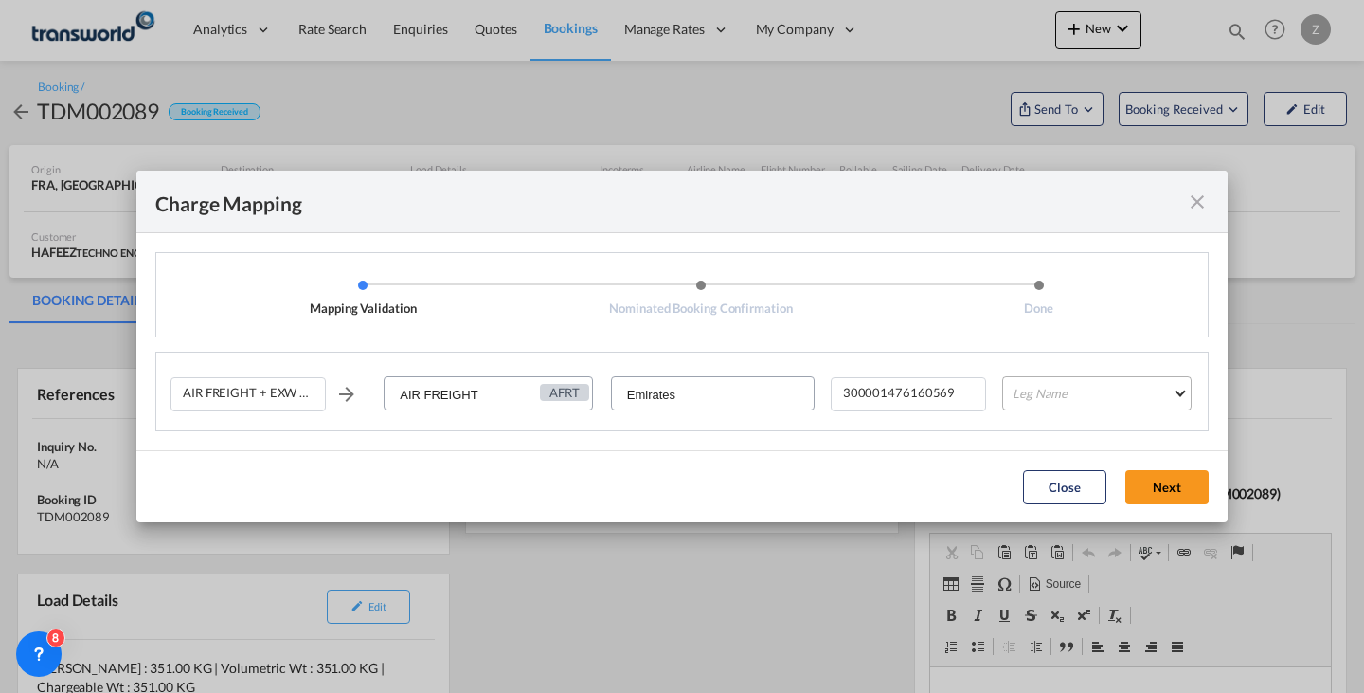
click at [1087, 392] on md-select "Leg Name HANDLING ORIGIN HANDLING DESTINATION OTHERS TL PICK UP CUSTOMS ORIGIN …" at bounding box center [1098, 393] width 190 height 34
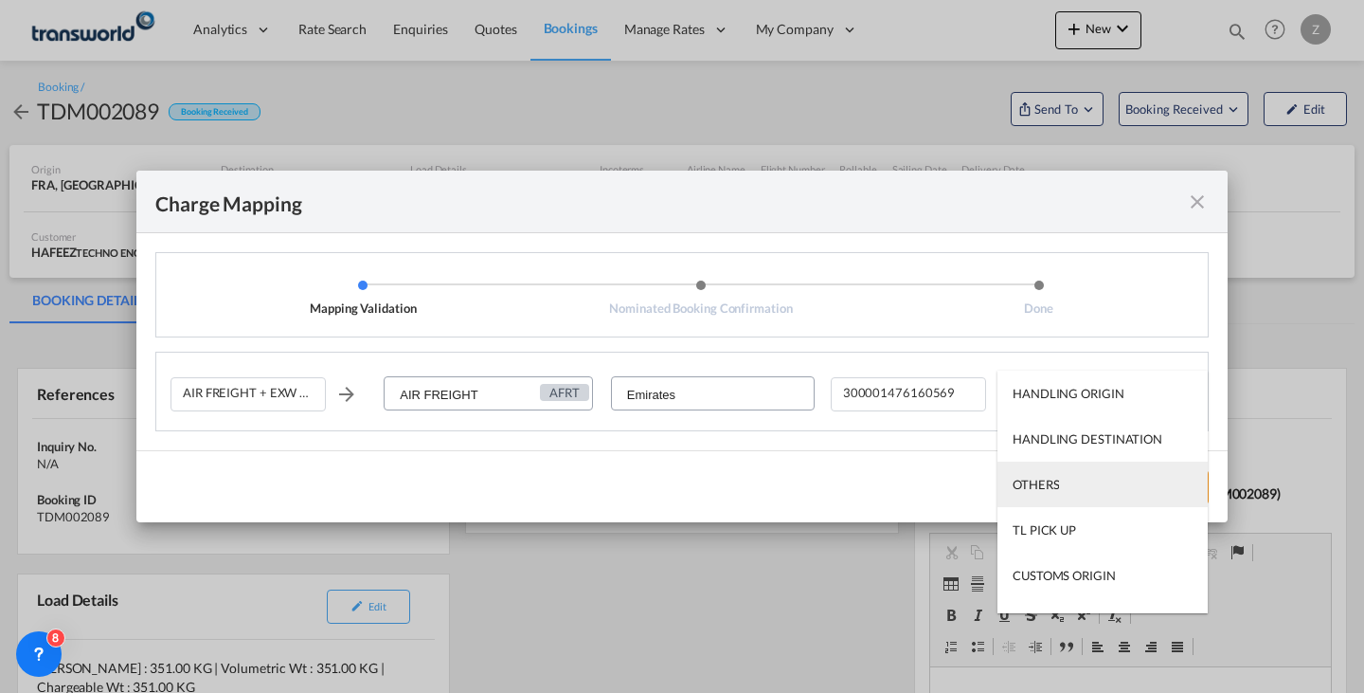
click at [1063, 480] on md-option "OTHERS" at bounding box center [1103, 483] width 210 height 45
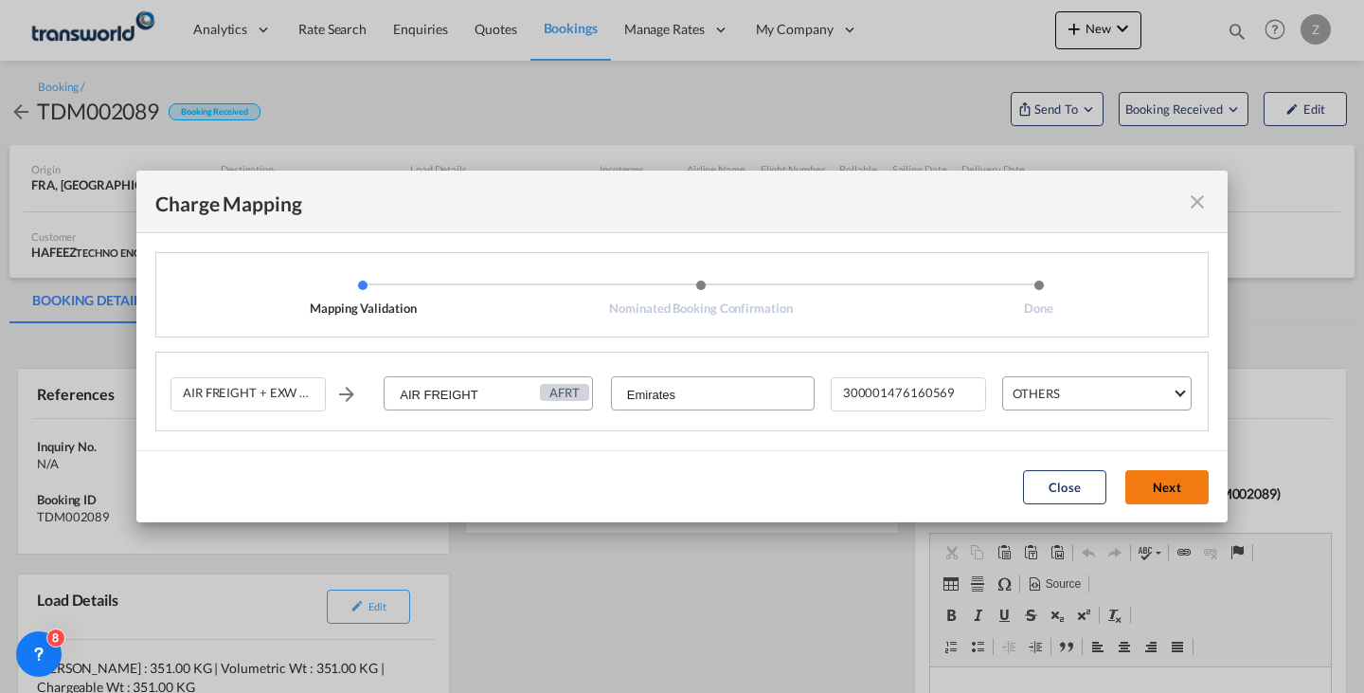
click at [1172, 492] on button "Next" at bounding box center [1167, 487] width 83 height 34
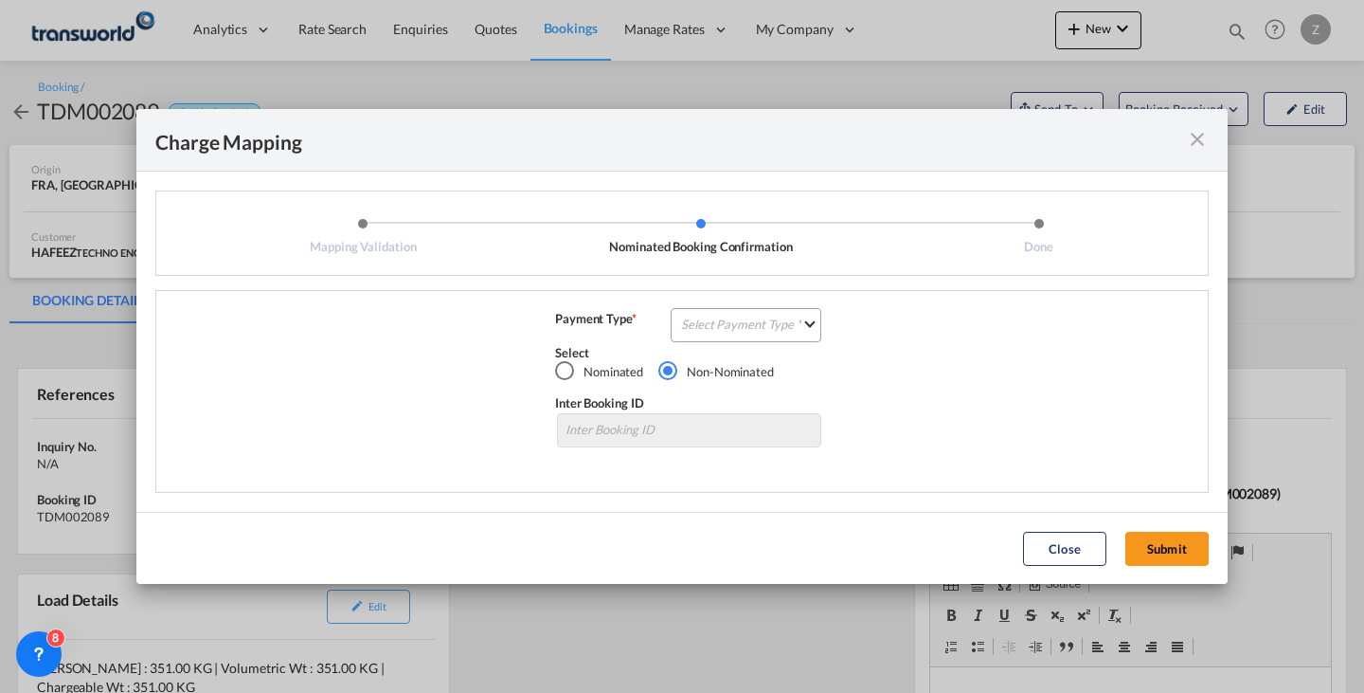
click at [801, 304] on div "AIR FREIGHT + EXW + CLERANCE AND DELIVERY AIR FREIGHT AFRT Emirates 30000147616…" at bounding box center [682, 391] width 1054 height 203
click at [788, 315] on md-select "Select Payment Type COLLECT PREPAID" at bounding box center [746, 325] width 151 height 34
click at [769, 334] on md-option "COLLECT" at bounding box center [752, 323] width 168 height 45
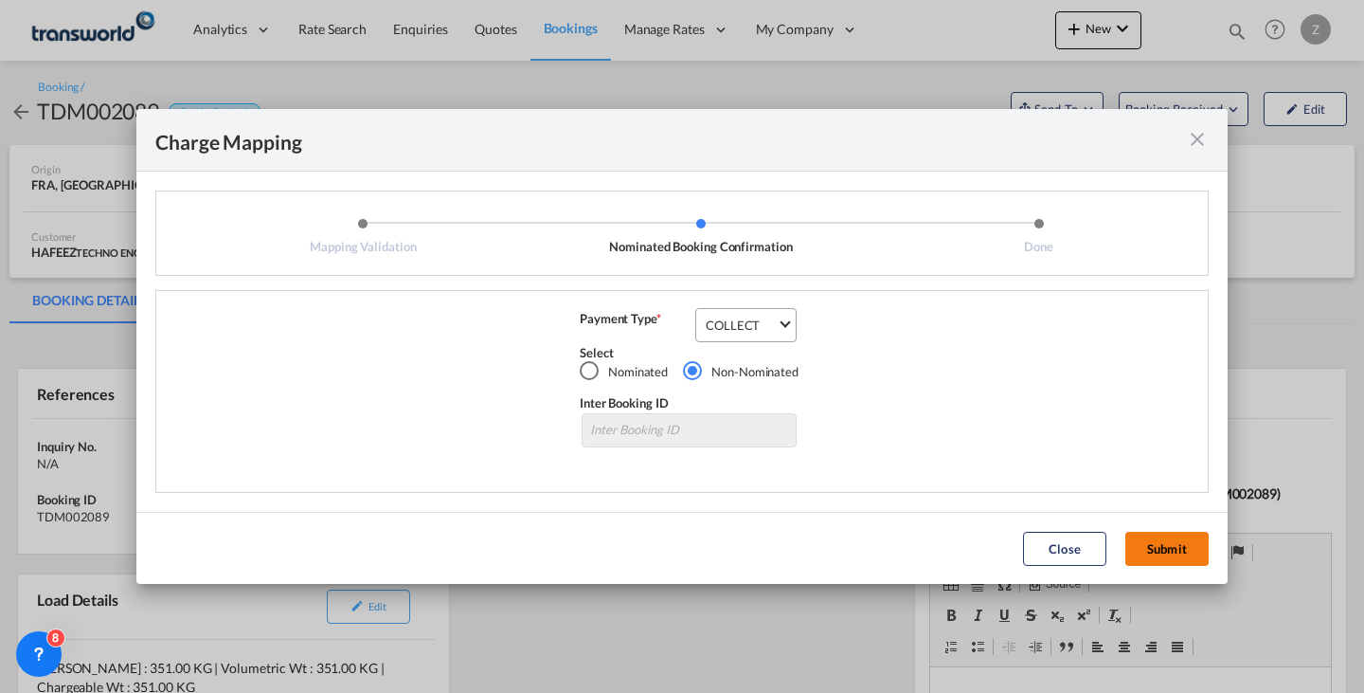
click at [1167, 549] on button "Submit" at bounding box center [1167, 549] width 83 height 34
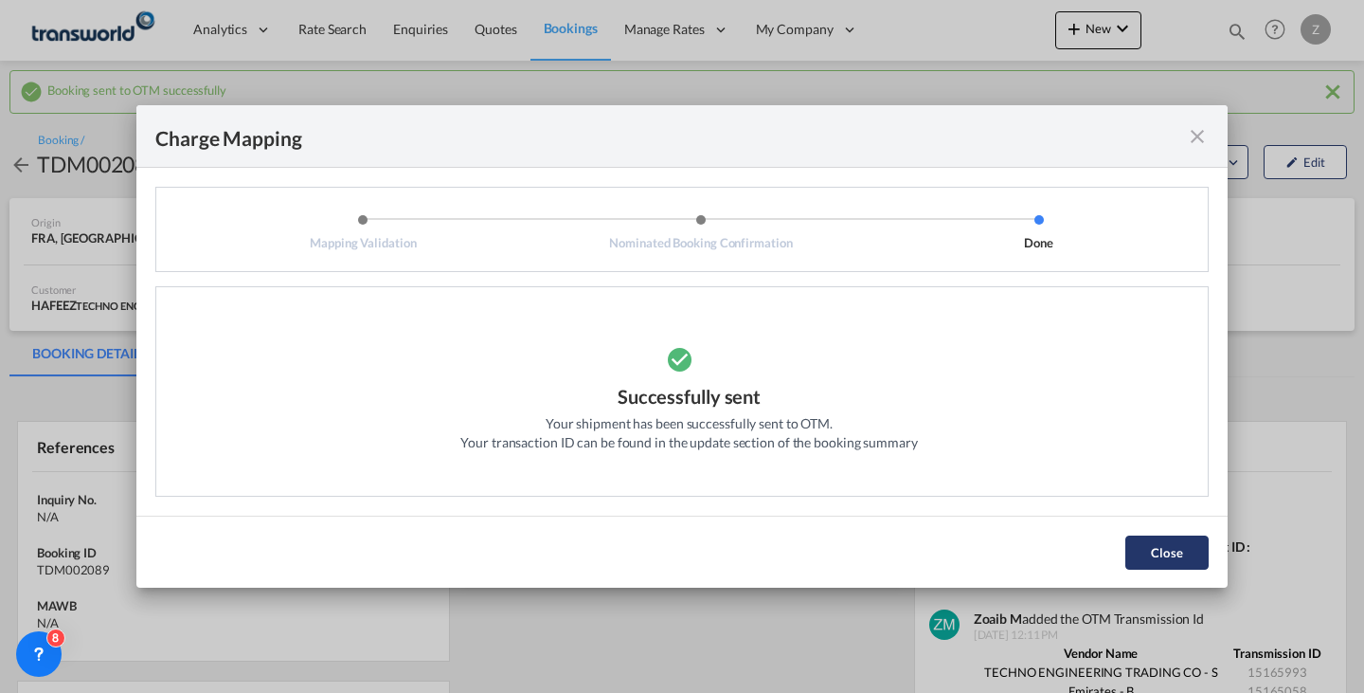
click at [1162, 542] on button "Close" at bounding box center [1167, 552] width 83 height 34
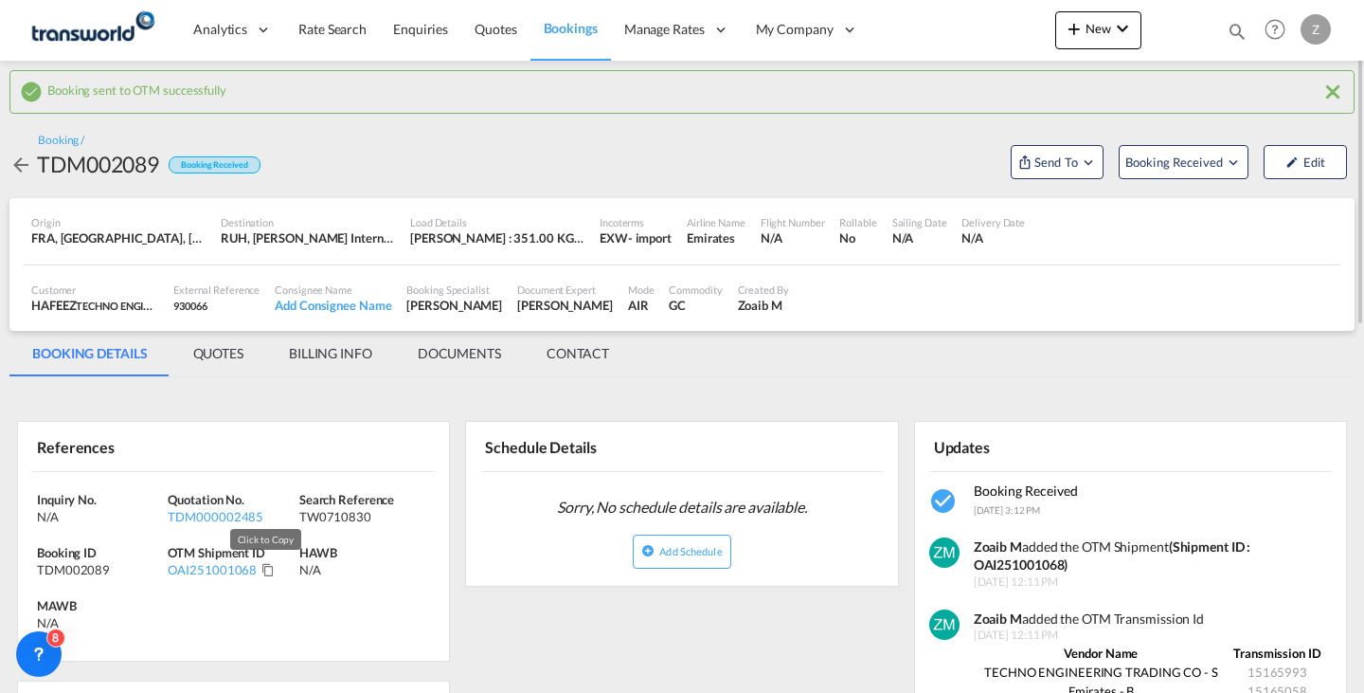
click at [262, 573] on md-icon "Click to Copy" at bounding box center [268, 569] width 13 height 13
